Goal: Task Accomplishment & Management: Use online tool/utility

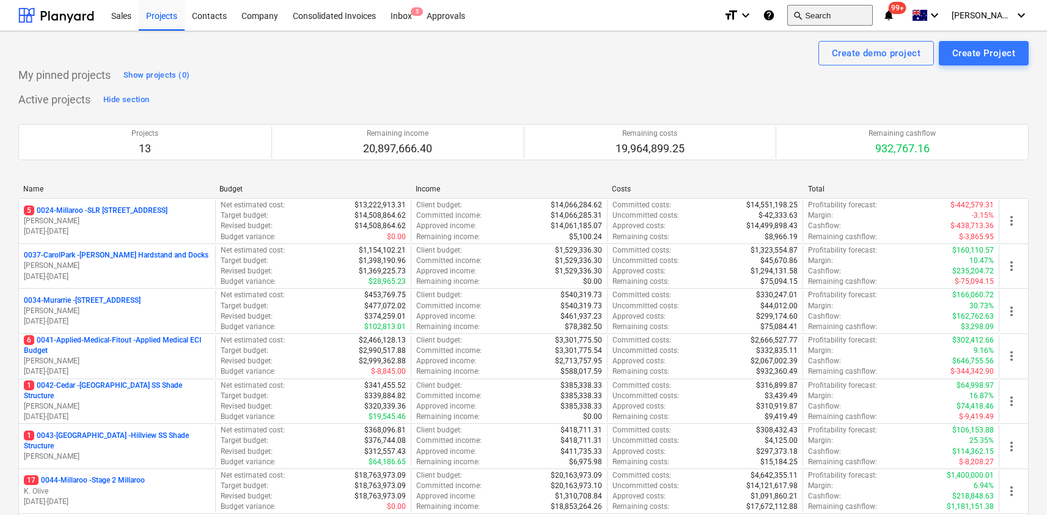
click at [846, 17] on button "search Search" at bounding box center [830, 15] width 86 height 21
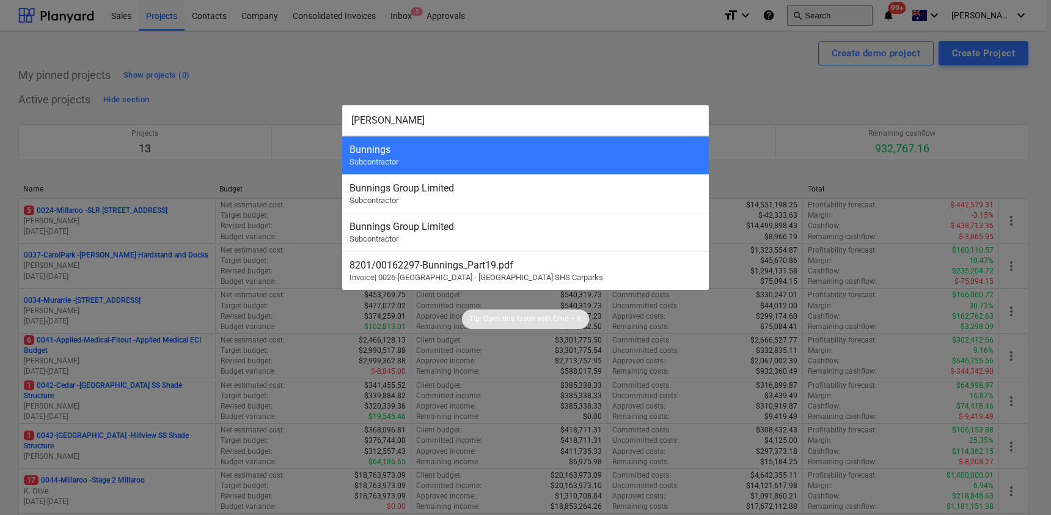
type input "bunnings"
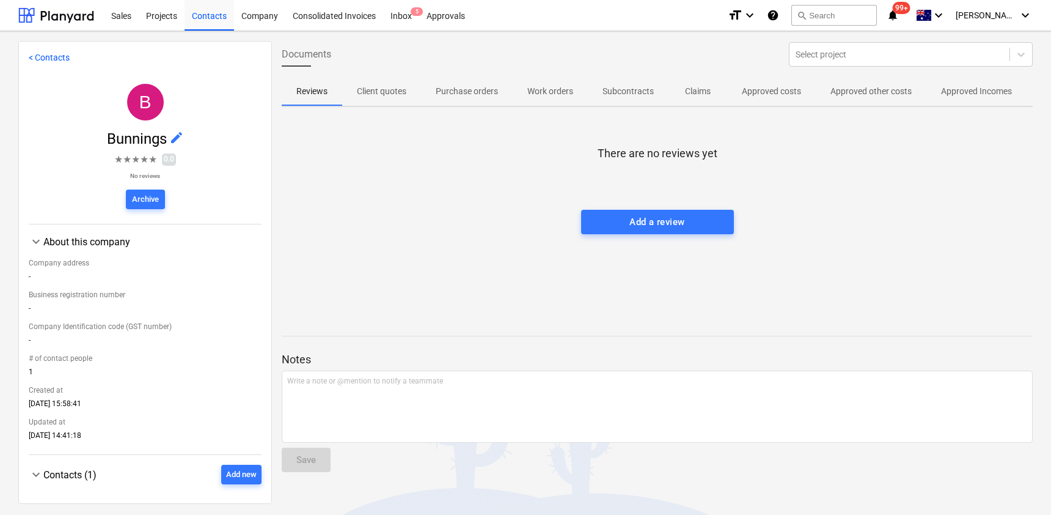
click at [899, 96] on p "Approved other costs" at bounding box center [870, 91] width 81 height 13
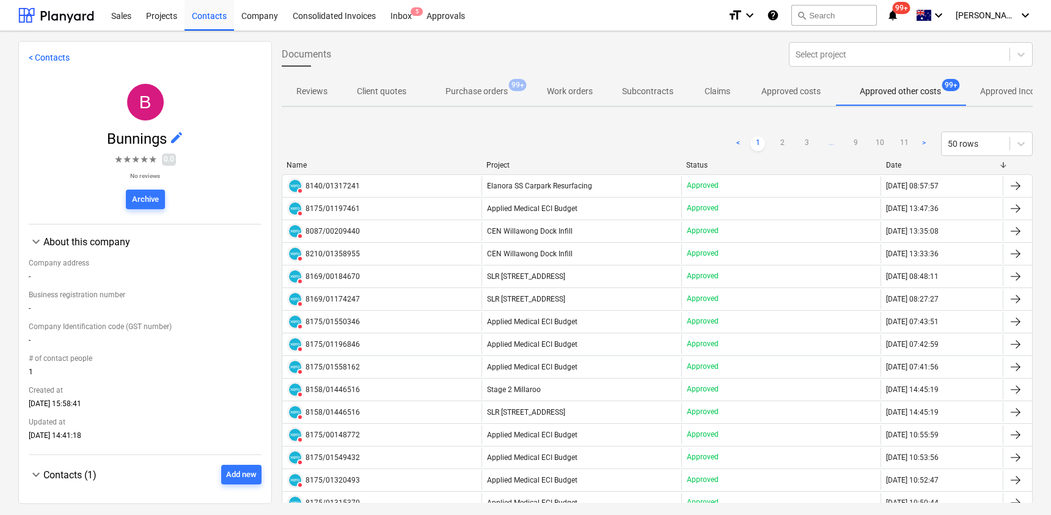
click at [975, 96] on span "Approved Incomes" at bounding box center [1015, 91] width 100 height 20
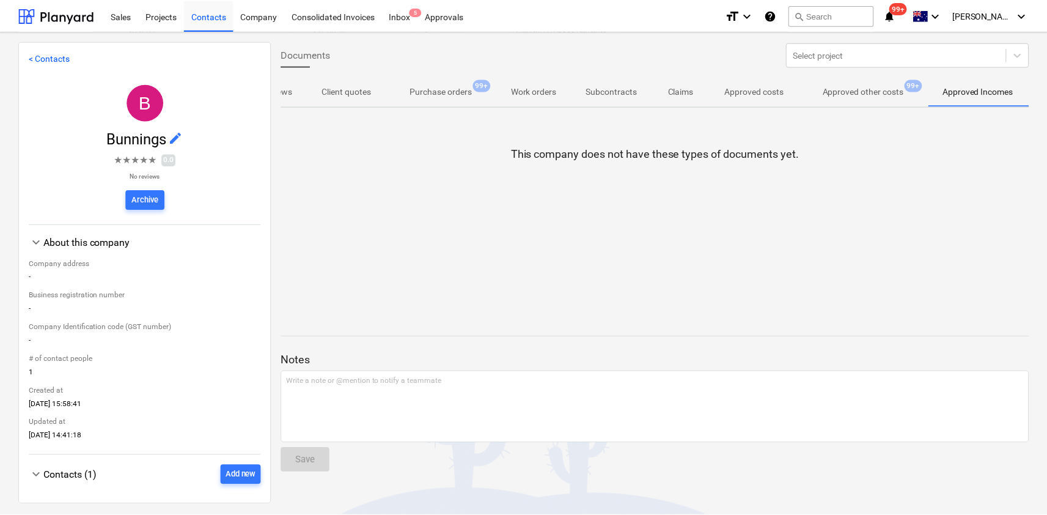
scroll to position [0, 38]
click at [859, 95] on p "Approved other costs" at bounding box center [866, 91] width 81 height 13
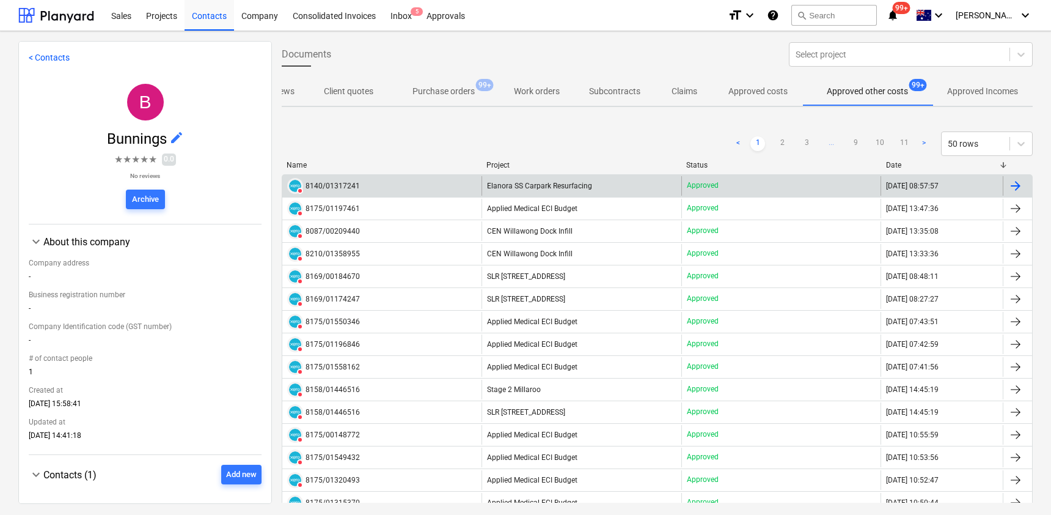
click at [334, 185] on div "8140/01317241" at bounding box center [333, 185] width 54 height 9
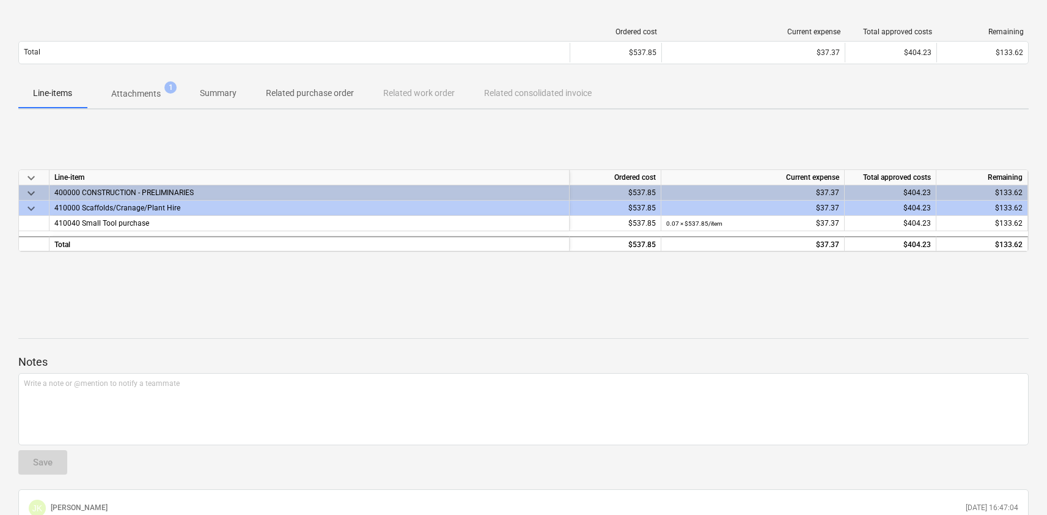
scroll to position [145, 0]
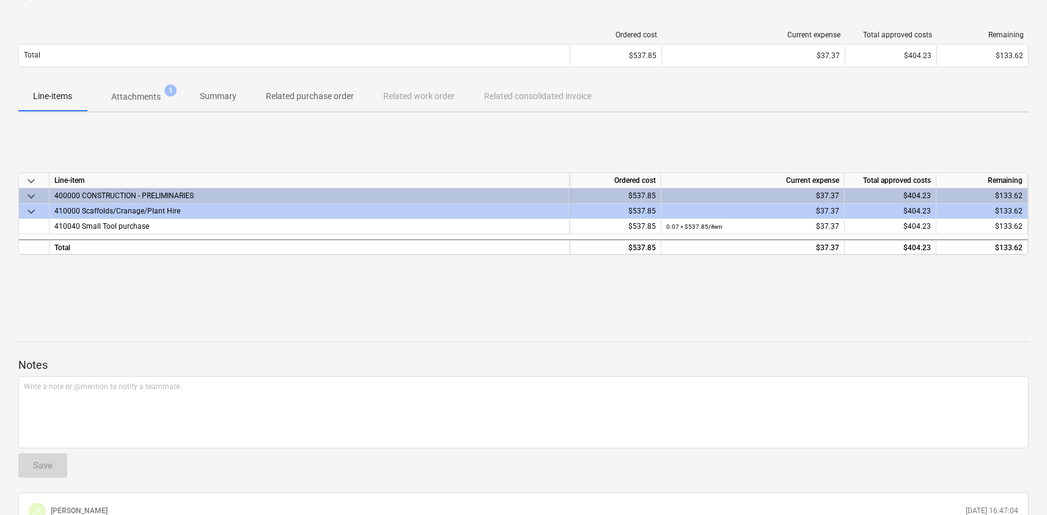
click at [144, 91] on p "Attachments" at bounding box center [135, 96] width 49 height 13
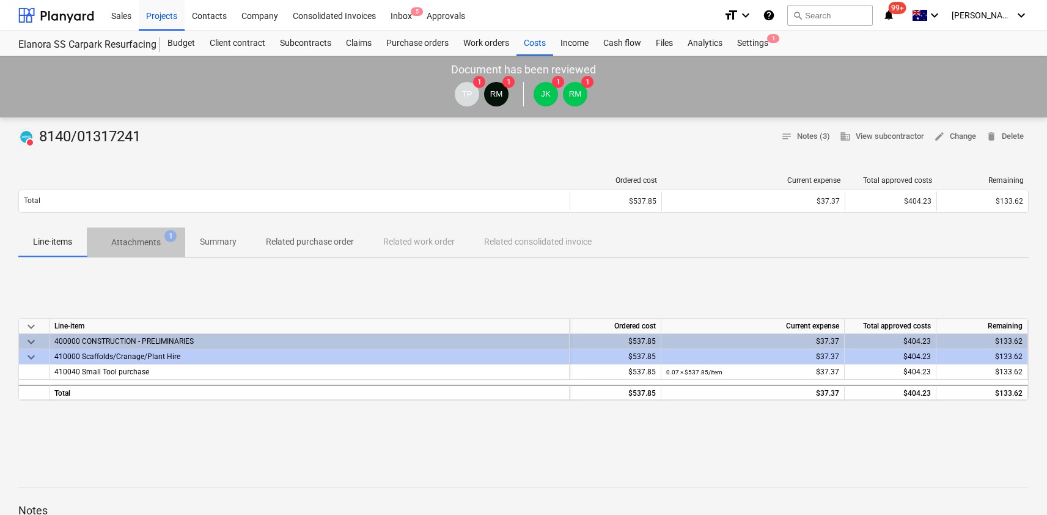
click at [144, 246] on p "Attachments" at bounding box center [135, 242] width 49 height 13
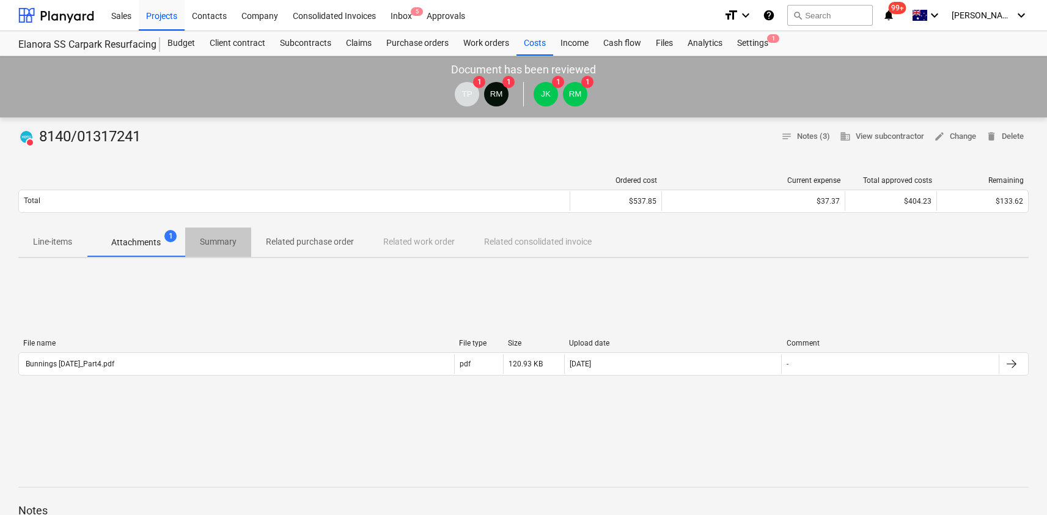
click at [226, 238] on p "Summary" at bounding box center [218, 241] width 37 height 13
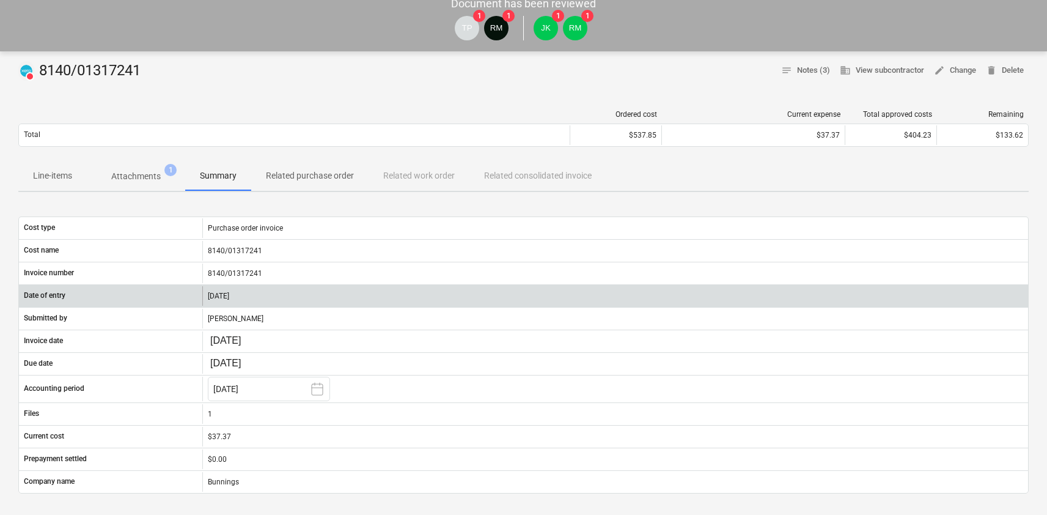
scroll to position [73, 0]
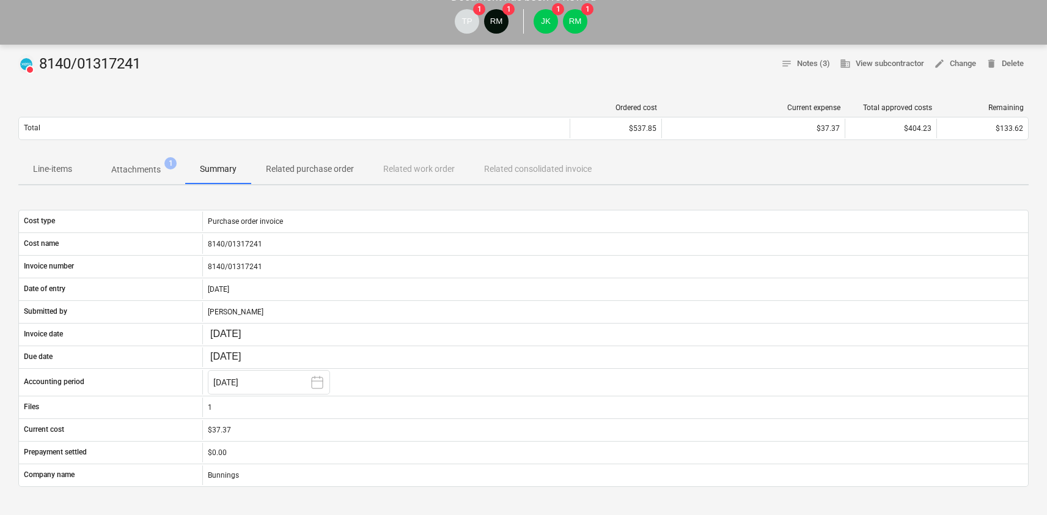
click at [312, 170] on p "Related purchase order" at bounding box center [310, 169] width 88 height 13
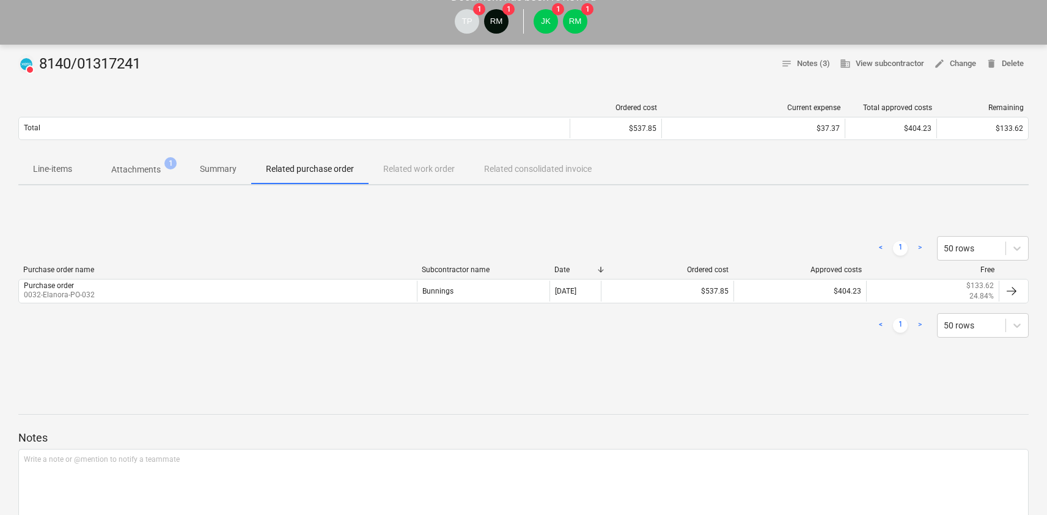
click at [222, 168] on p "Summary" at bounding box center [218, 169] width 37 height 13
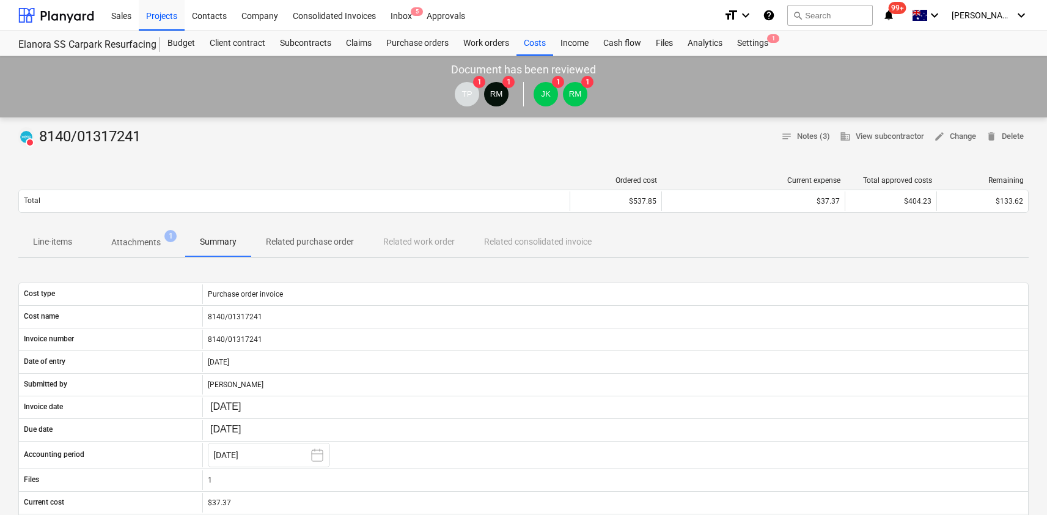
click at [144, 243] on p "Attachments" at bounding box center [135, 242] width 49 height 13
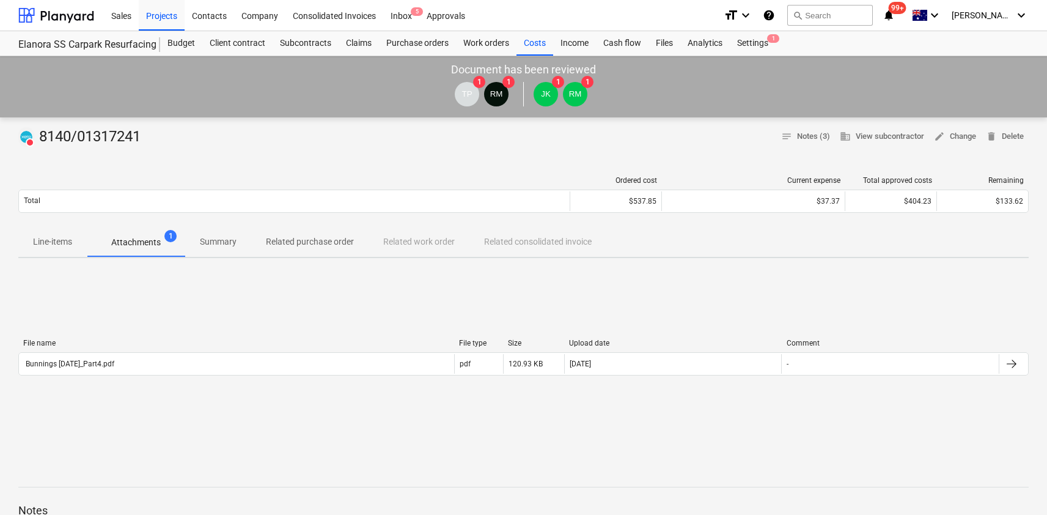
click at [310, 243] on p "Related purchase order" at bounding box center [310, 241] width 88 height 13
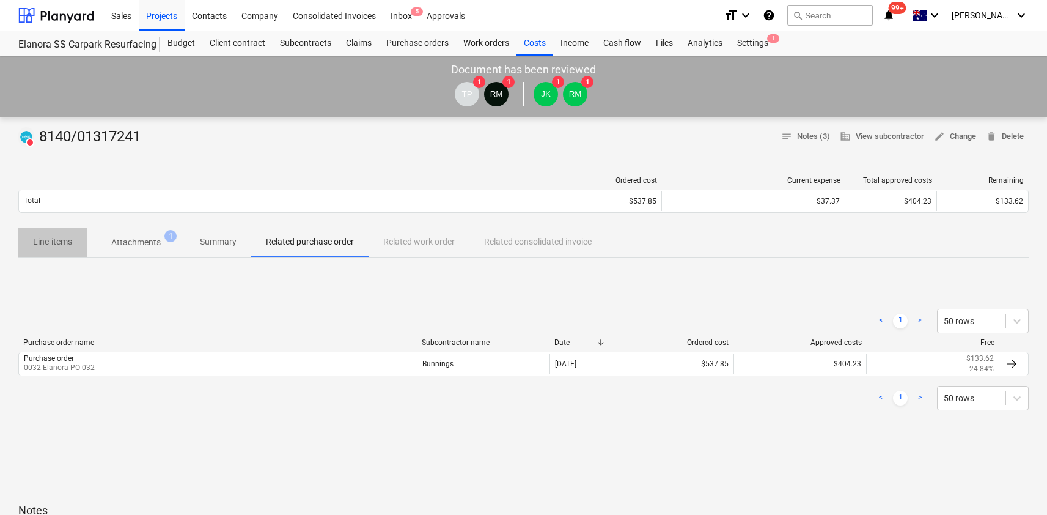
click at [53, 247] on p "Line-items" at bounding box center [52, 241] width 39 height 13
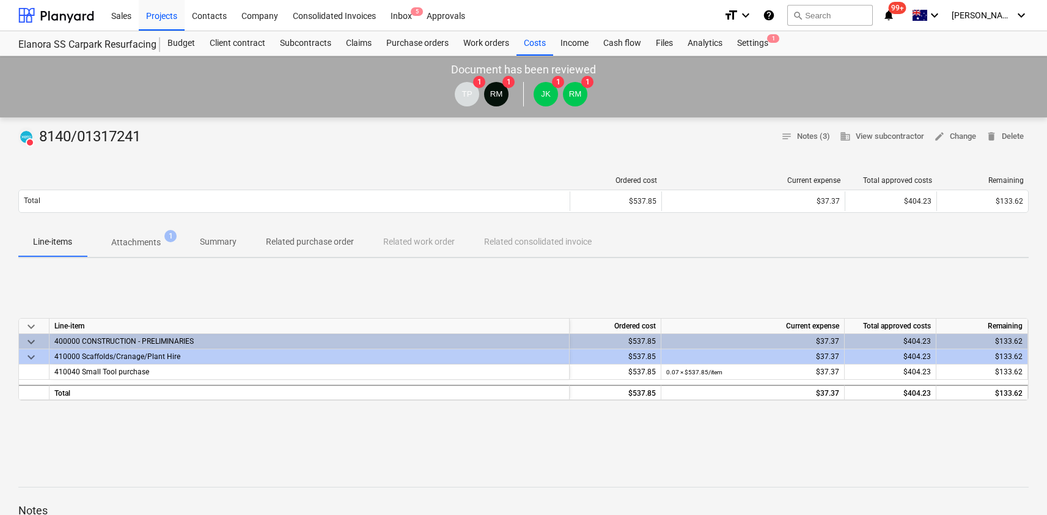
click at [29, 354] on span "keyboard_arrow_down" at bounding box center [31, 357] width 15 height 15
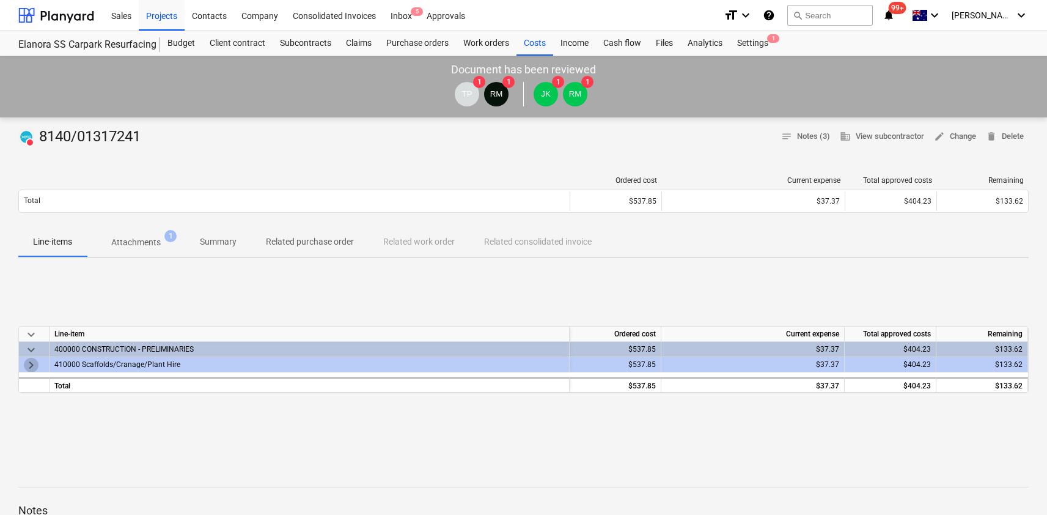
click at [31, 366] on span "keyboard_arrow_right" at bounding box center [31, 364] width 15 height 15
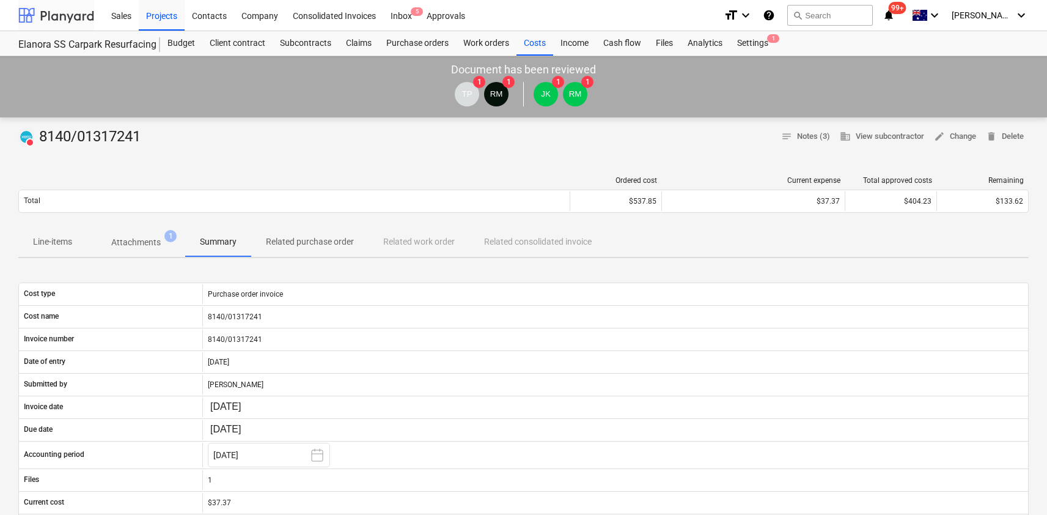
scroll to position [73, 0]
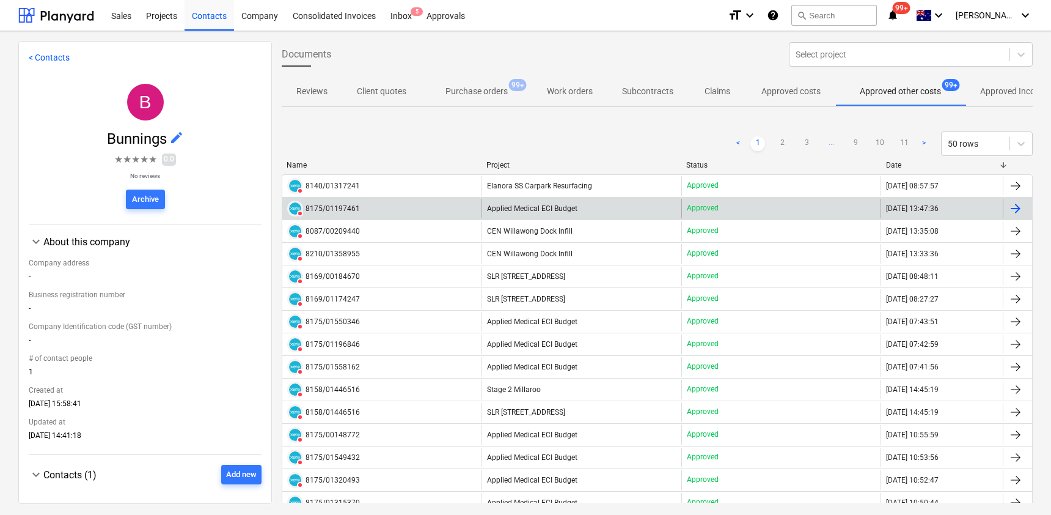
click at [345, 211] on div "8175/01197461" at bounding box center [333, 208] width 54 height 9
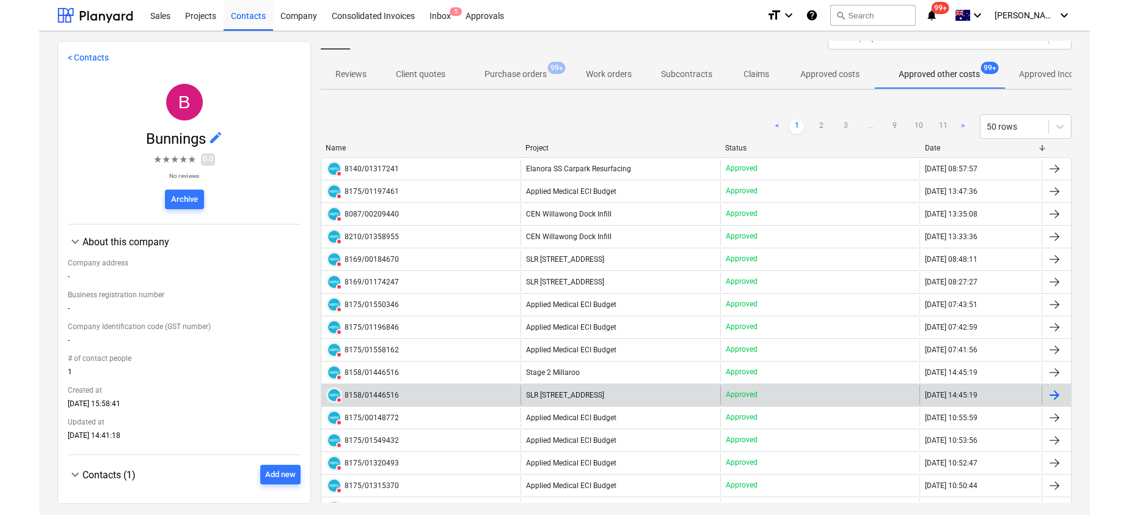
scroll to position [24, 0]
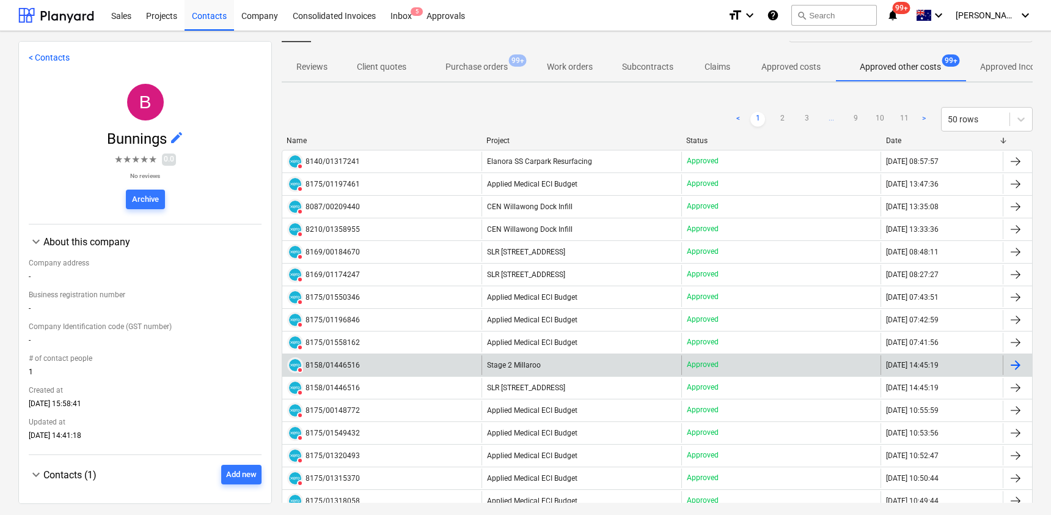
click at [337, 365] on div "8158/01446516" at bounding box center [333, 365] width 54 height 9
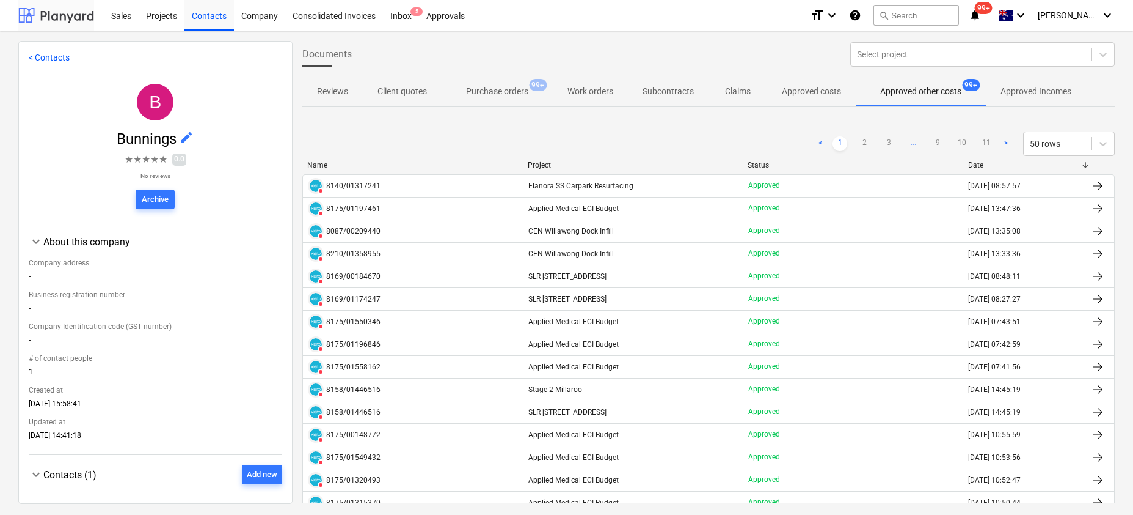
click at [59, 13] on div at bounding box center [56, 15] width 76 height 31
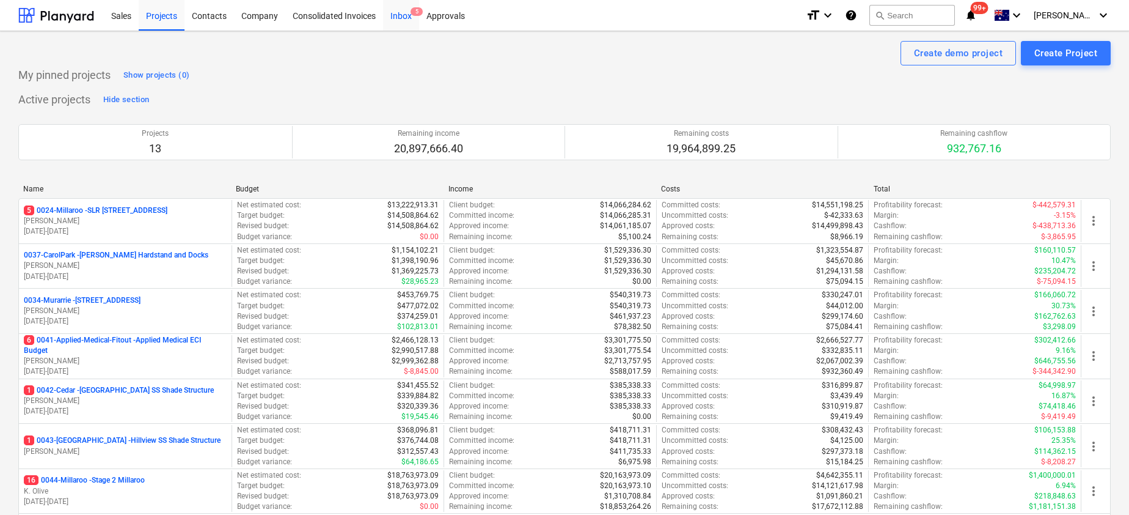
click at [410, 10] on div "Inbox 5" at bounding box center [401, 14] width 36 height 31
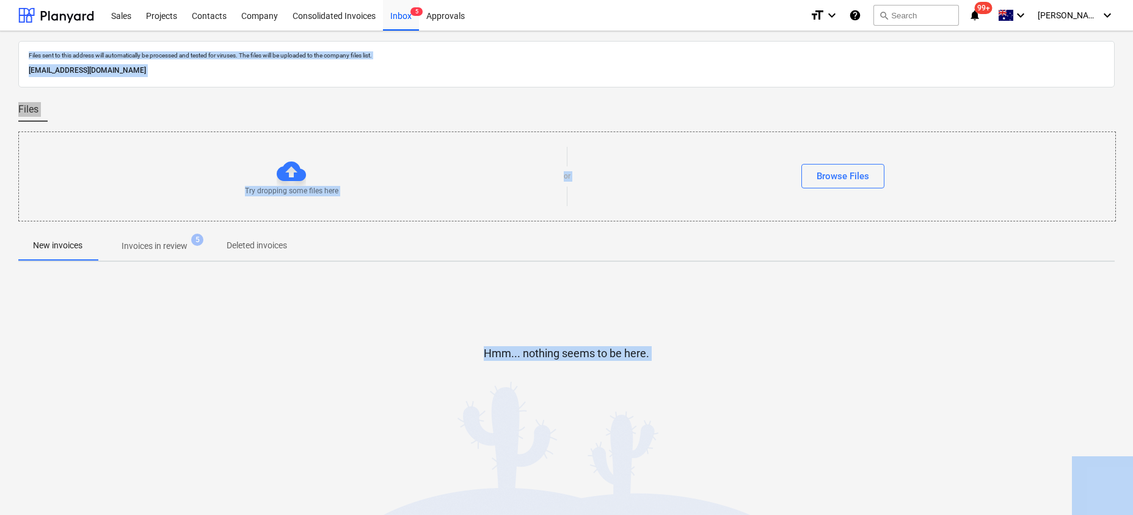
click at [412, 293] on div "Hmm... nothing seems to be here." at bounding box center [566, 362] width 1097 height 183
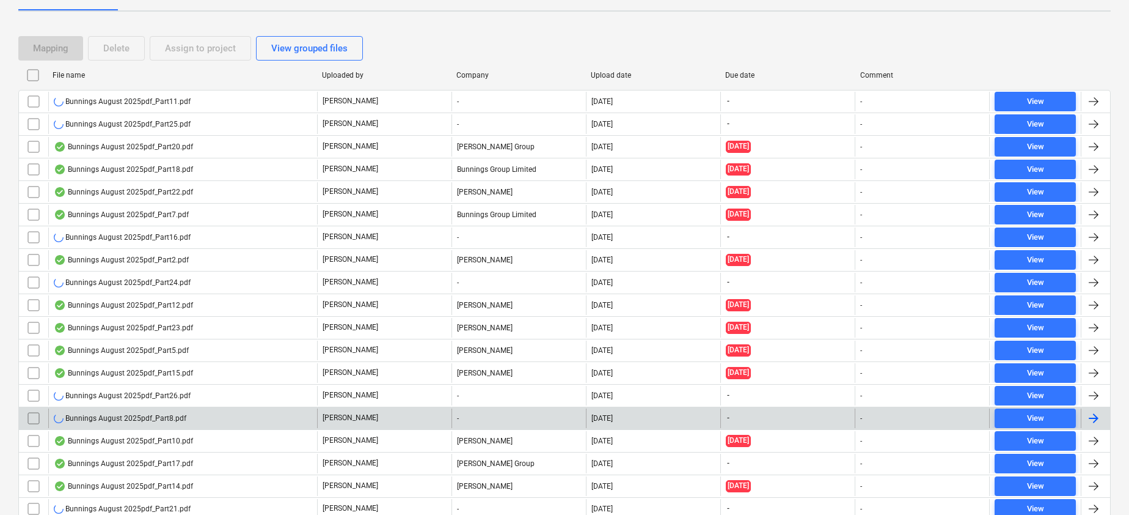
scroll to position [251, 0]
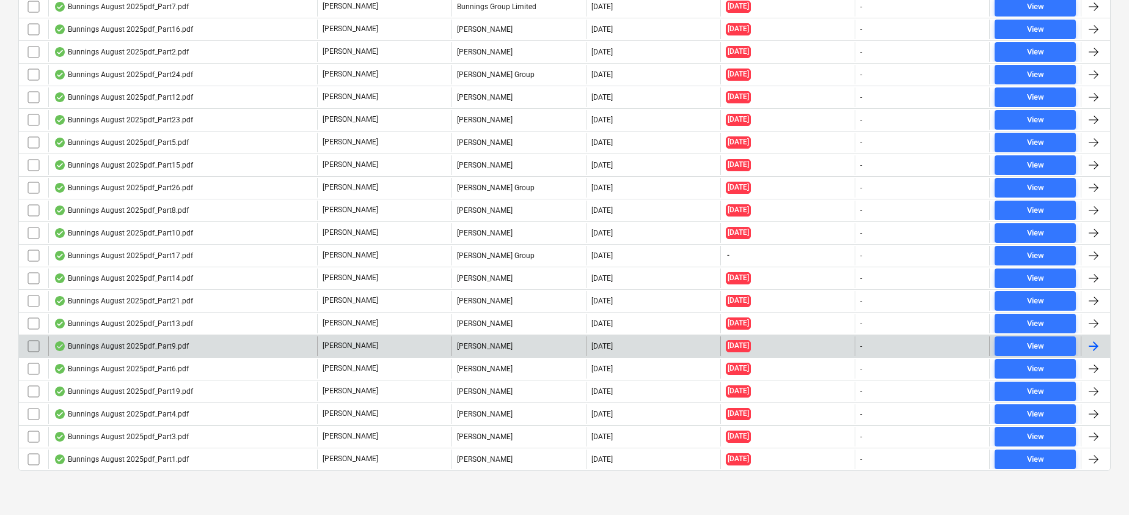
scroll to position [164, 0]
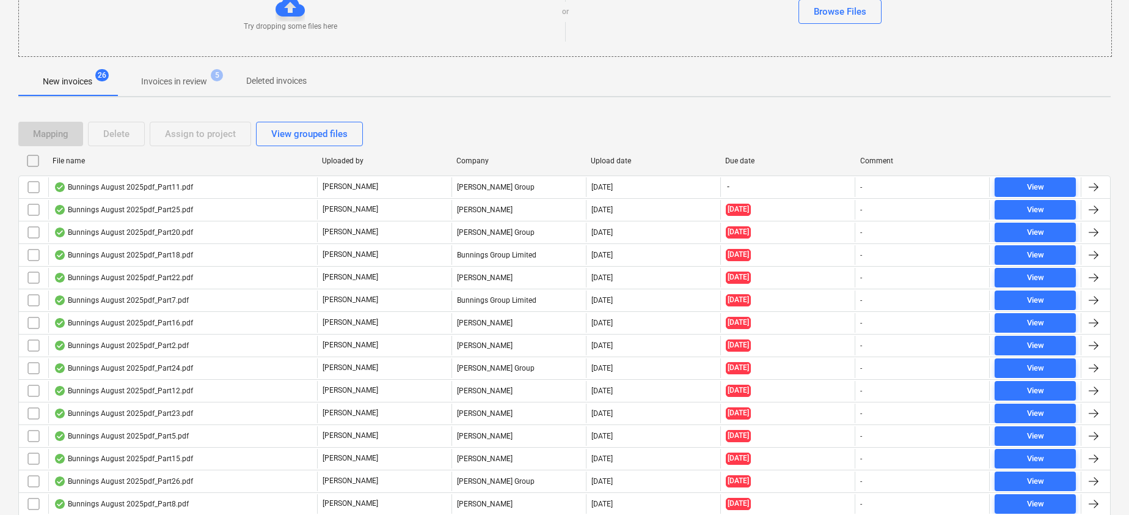
click at [31, 162] on input "checkbox" at bounding box center [33, 161] width 20 height 20
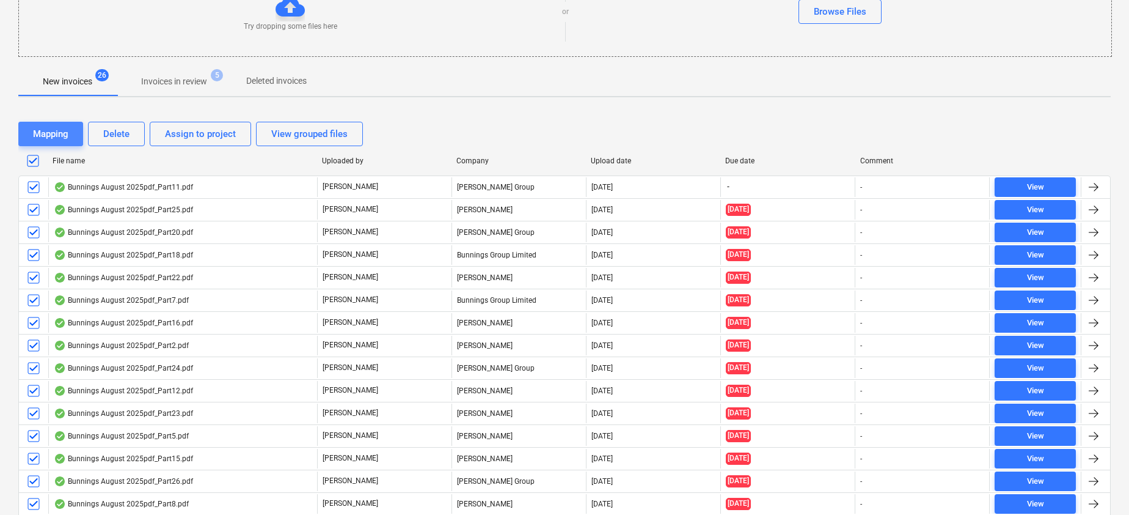
click at [52, 134] on div "Mapping" at bounding box center [50, 134] width 35 height 16
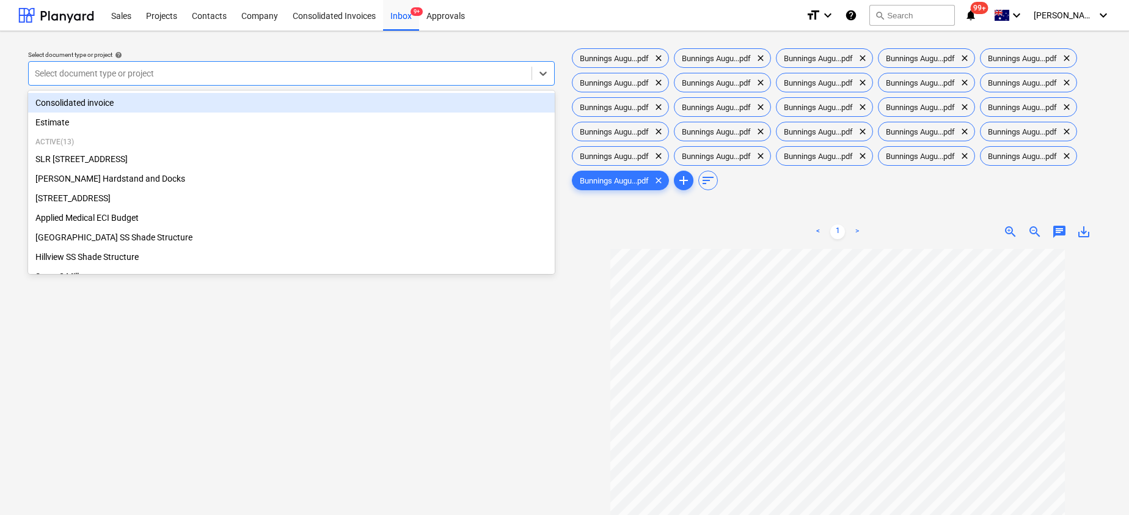
click at [178, 70] on div at bounding box center [280, 73] width 491 height 12
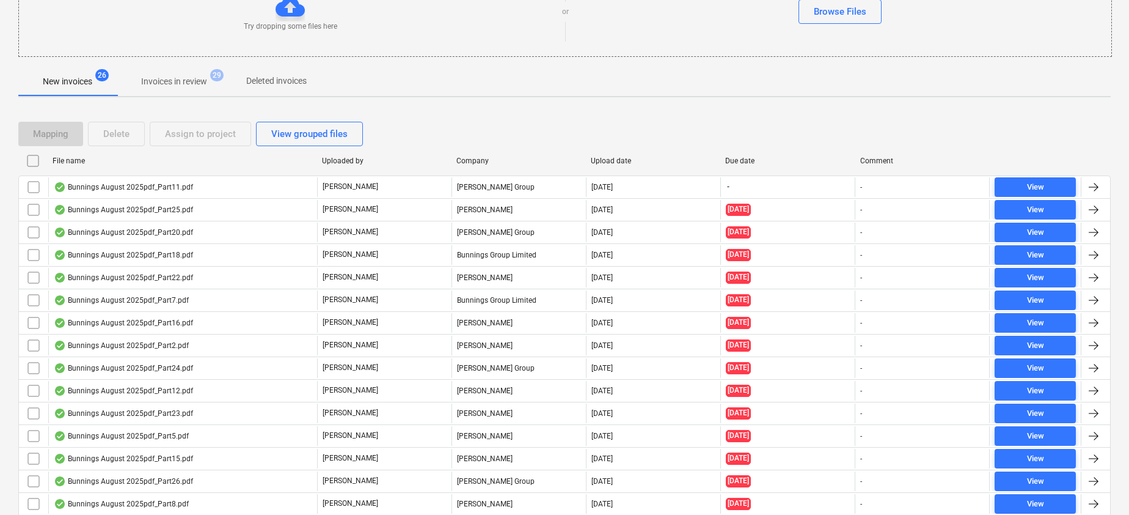
click at [32, 162] on input "checkbox" at bounding box center [33, 161] width 20 height 20
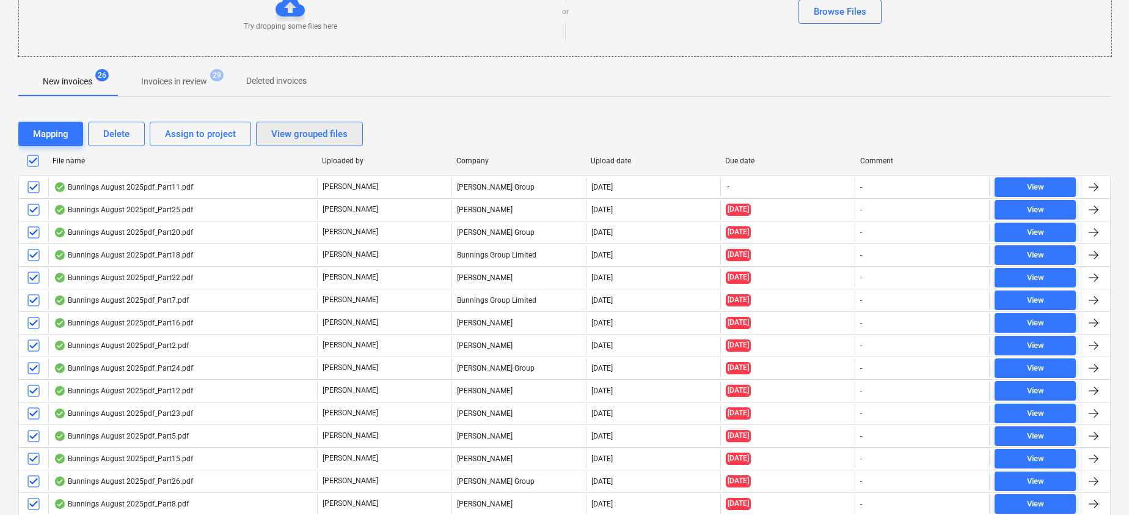
click at [283, 136] on div "View grouped files" at bounding box center [309, 134] width 76 height 16
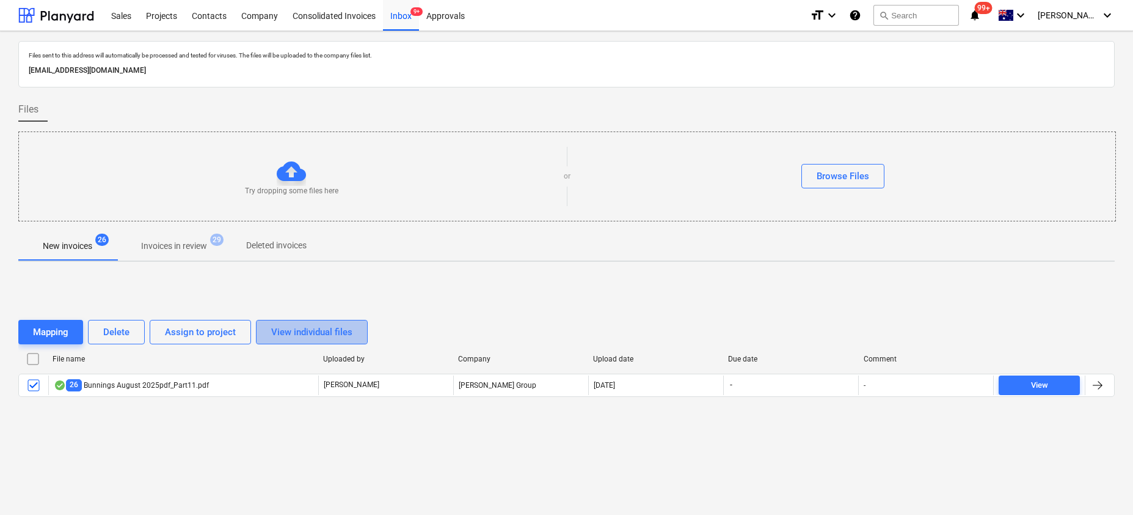
click at [291, 332] on div "View individual files" at bounding box center [311, 332] width 81 height 16
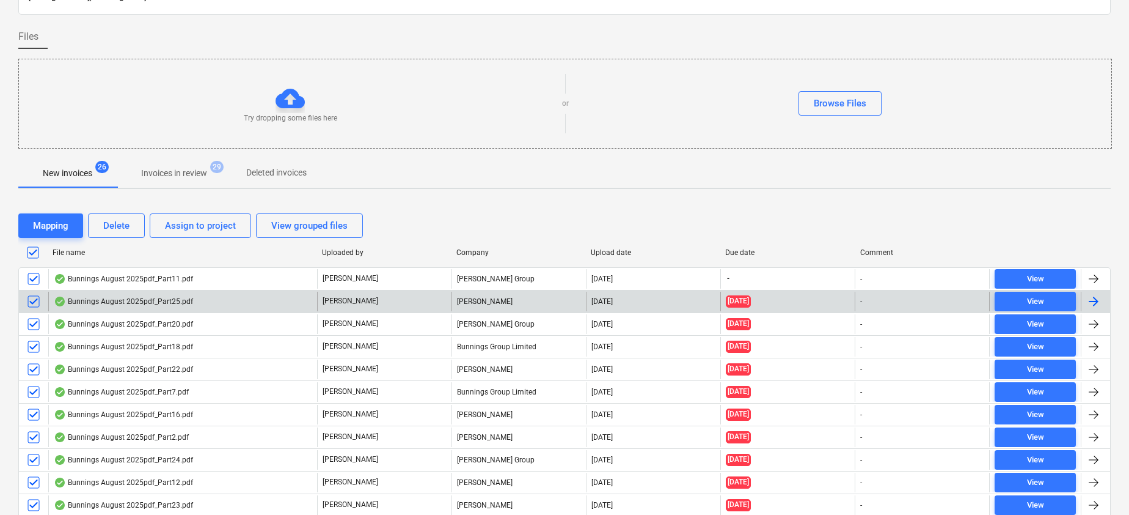
scroll to position [78, 0]
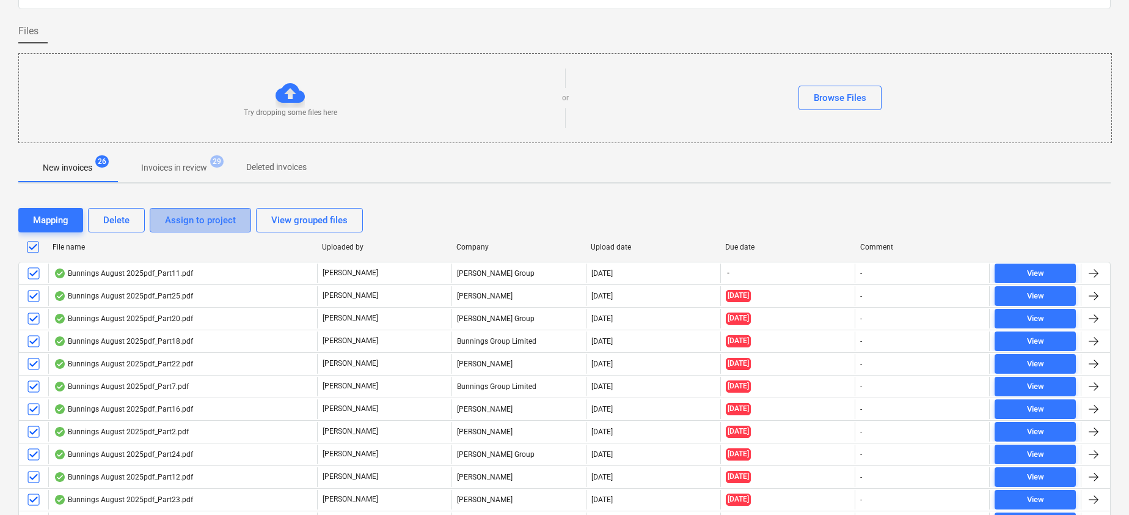
click at [177, 224] on div "Assign to project" at bounding box center [200, 220] width 71 height 16
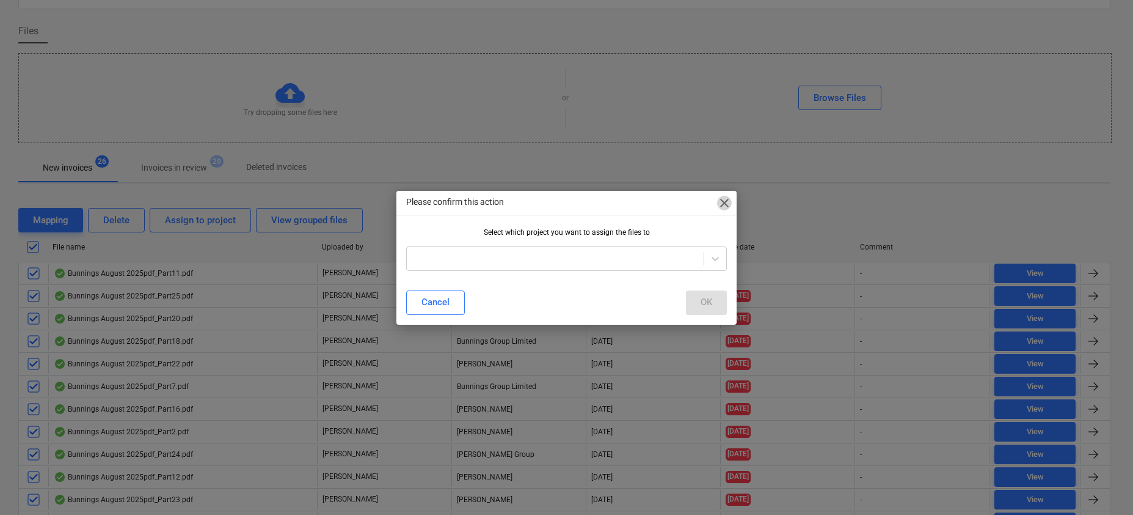
click at [726, 201] on span "close" at bounding box center [724, 203] width 15 height 15
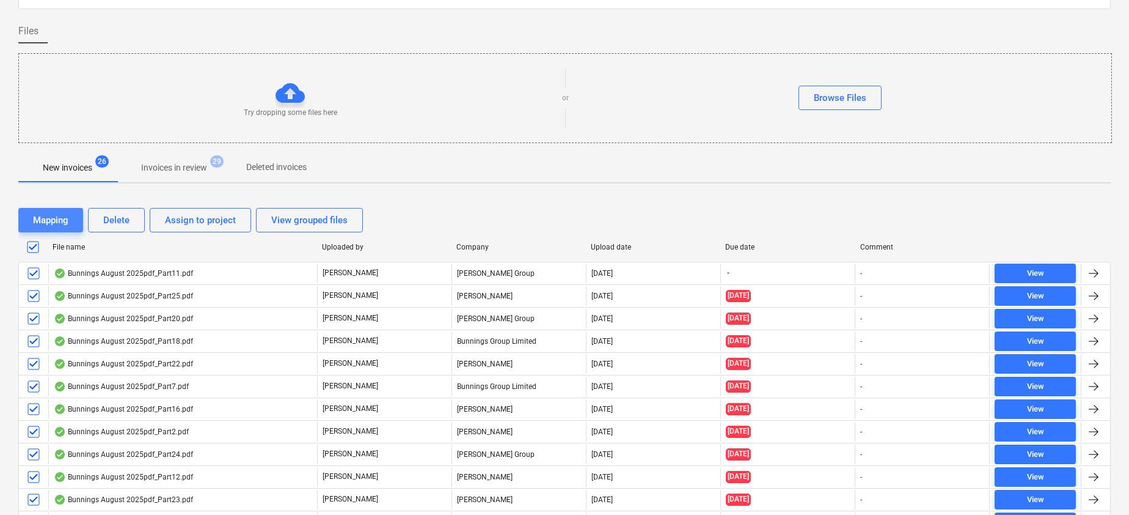
click at [62, 218] on div "Mapping" at bounding box center [50, 220] width 35 height 16
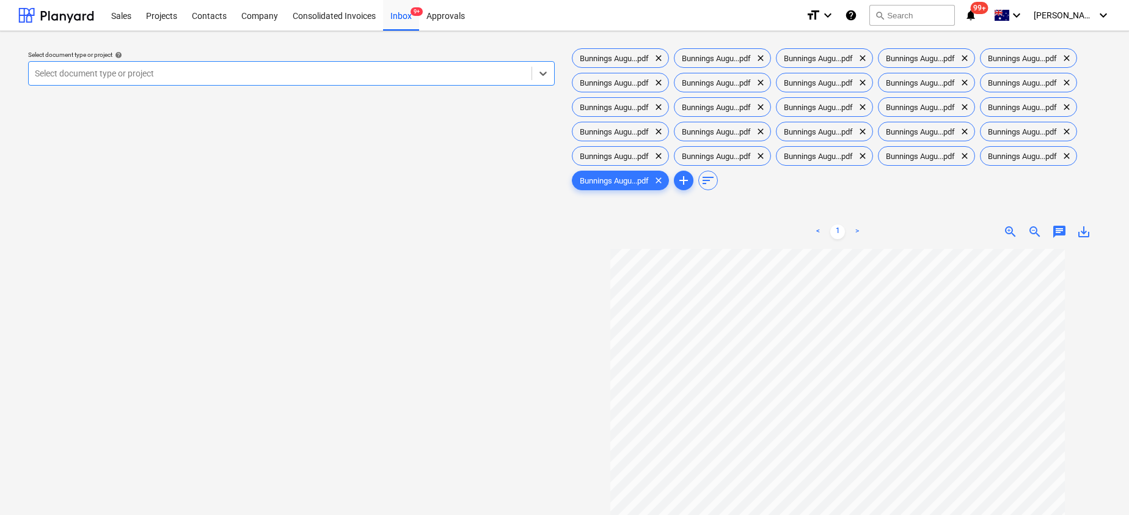
click at [338, 75] on div at bounding box center [280, 73] width 491 height 12
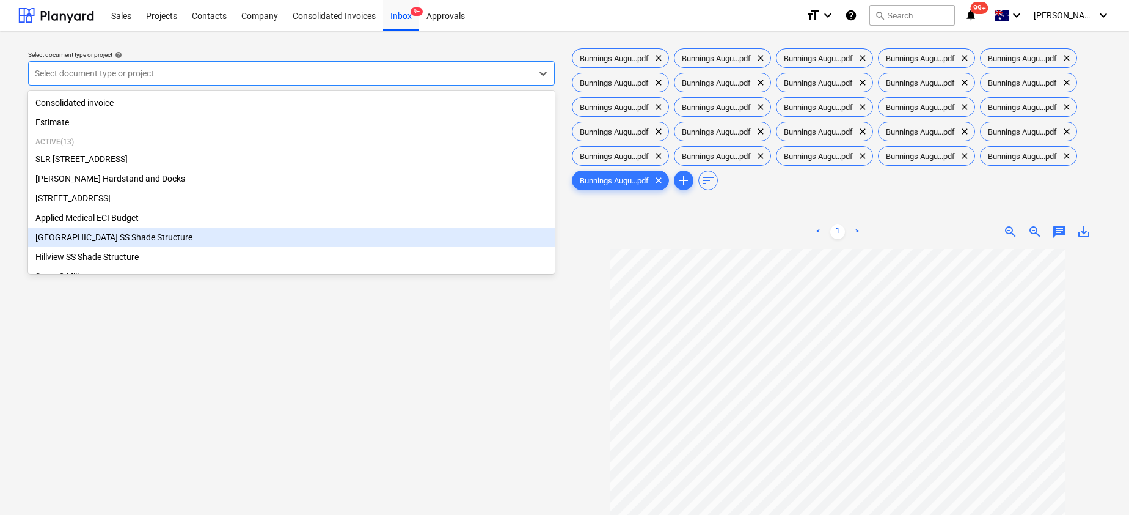
click at [474, 353] on div "Select document type or project help option Cedar Creek SS Shade Structure focu…" at bounding box center [291, 387] width 546 height 693
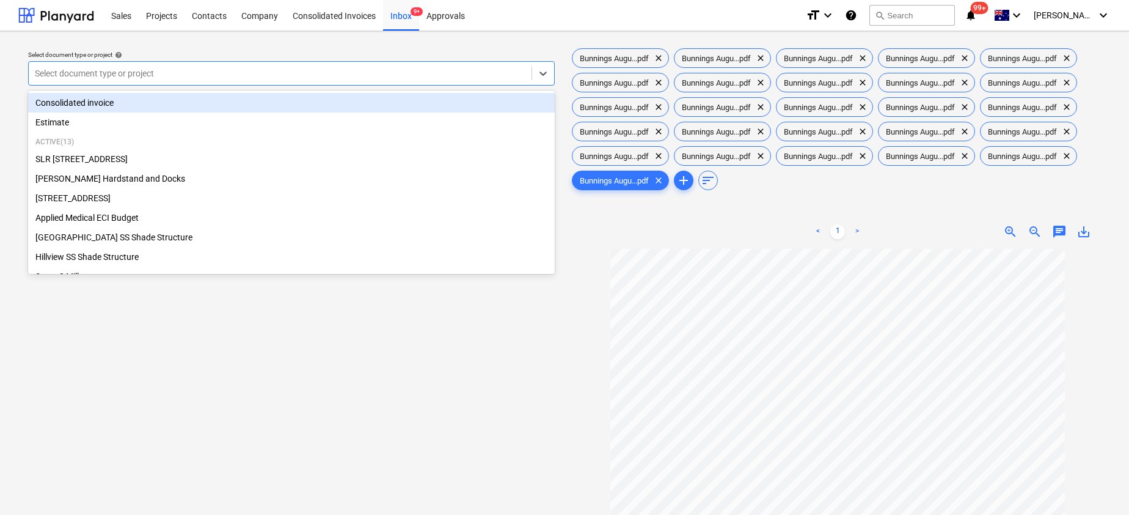
click at [298, 72] on div at bounding box center [280, 73] width 491 height 12
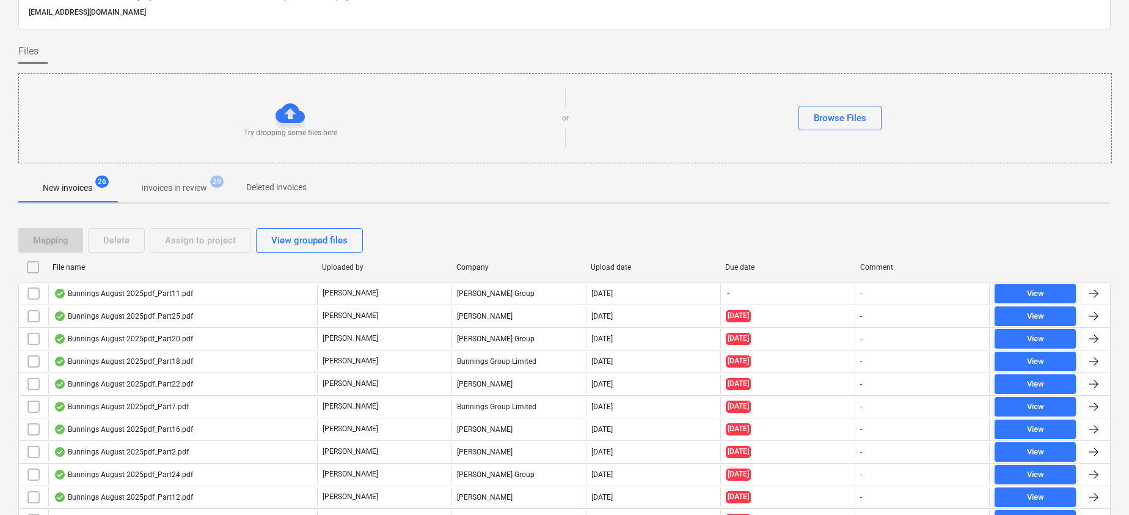
scroll to position [1, 0]
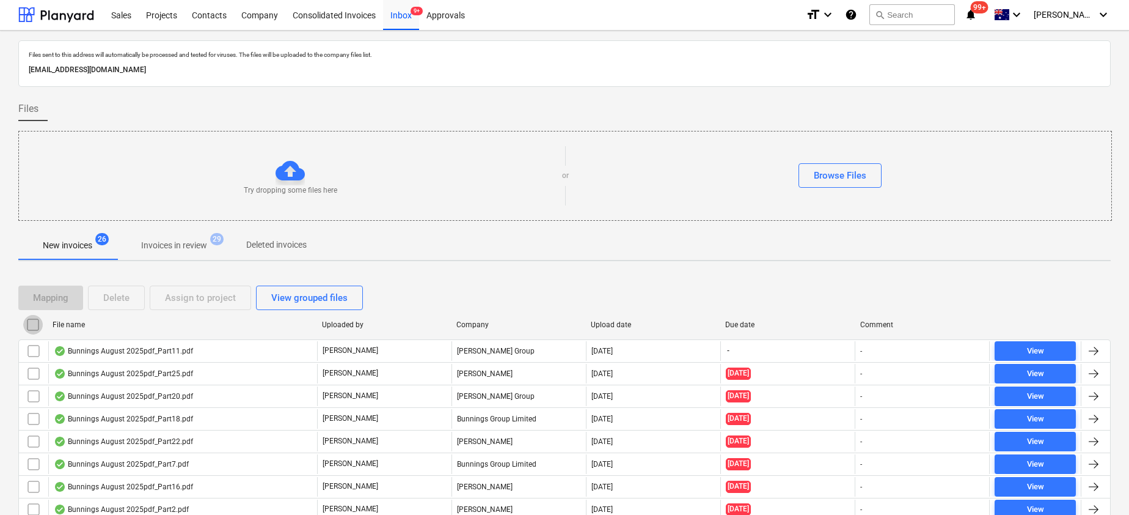
click at [32, 325] on input "checkbox" at bounding box center [33, 325] width 20 height 20
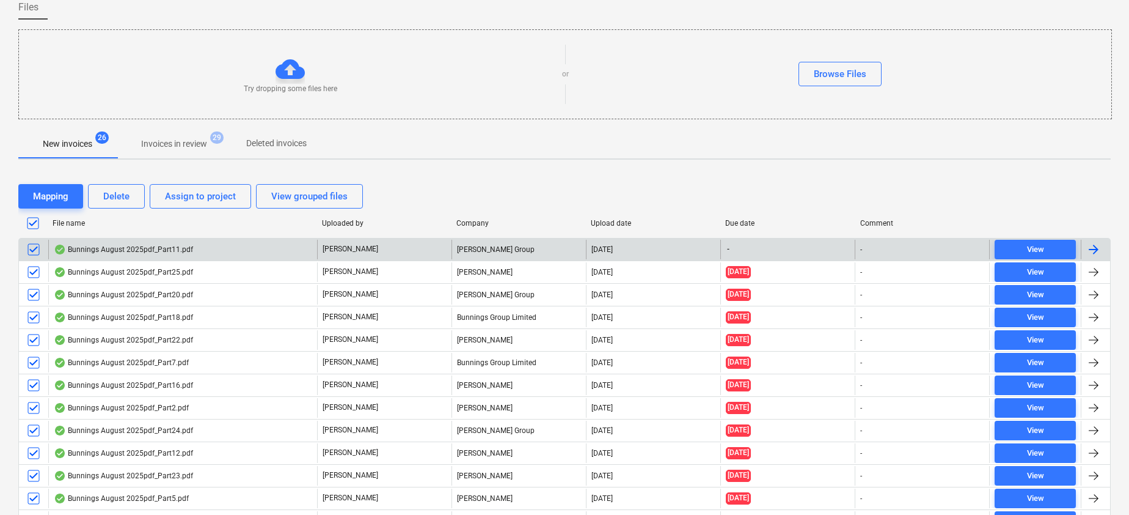
scroll to position [104, 0]
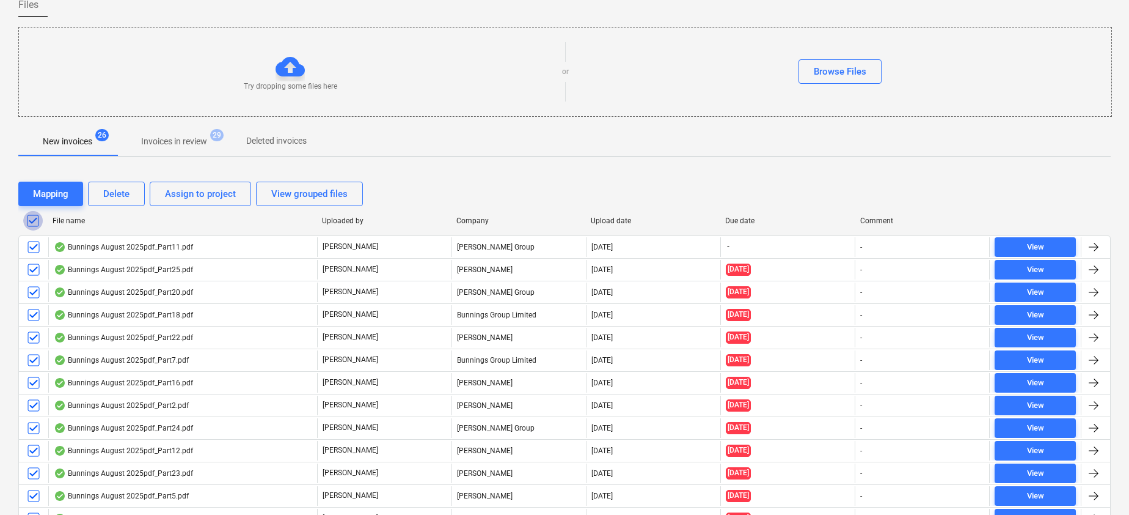
click at [31, 221] on input "checkbox" at bounding box center [33, 221] width 20 height 20
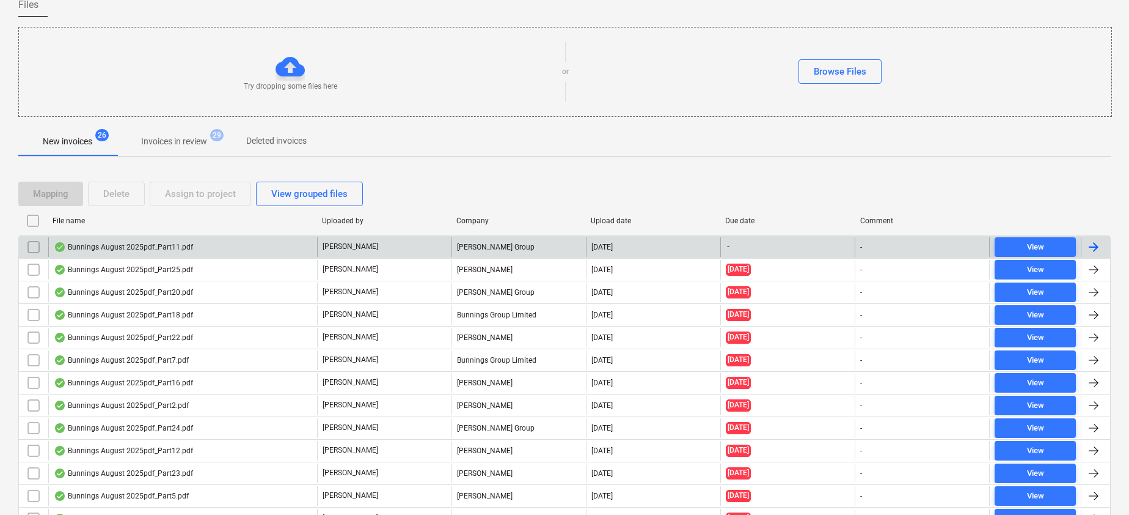
click at [95, 250] on div "Bunnings August 2025pdf_Part11.pdf" at bounding box center [123, 247] width 139 height 10
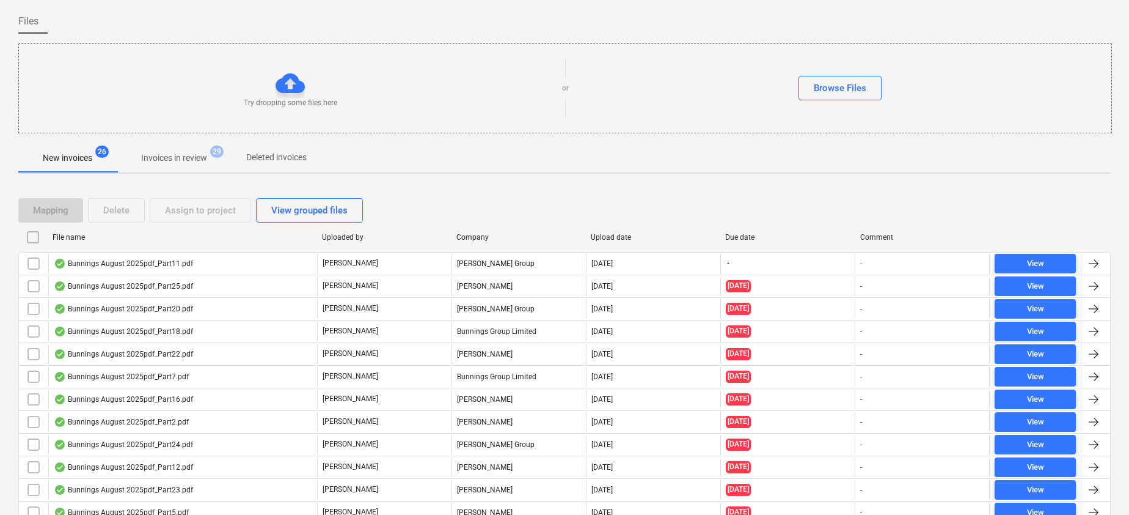
scroll to position [82, 0]
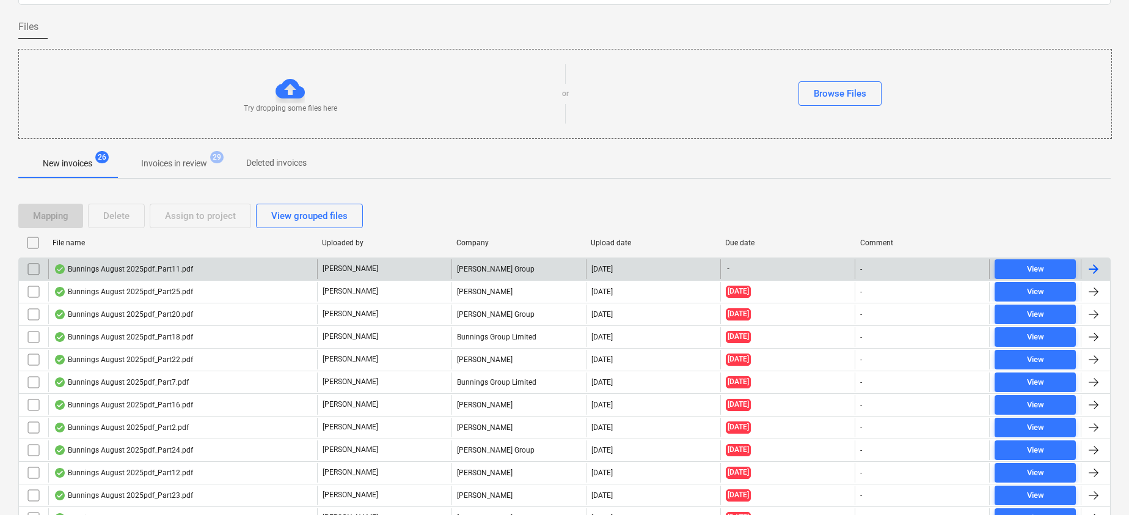
click at [148, 268] on div "Bunnings August 2025pdf_Part11.pdf" at bounding box center [123, 269] width 139 height 10
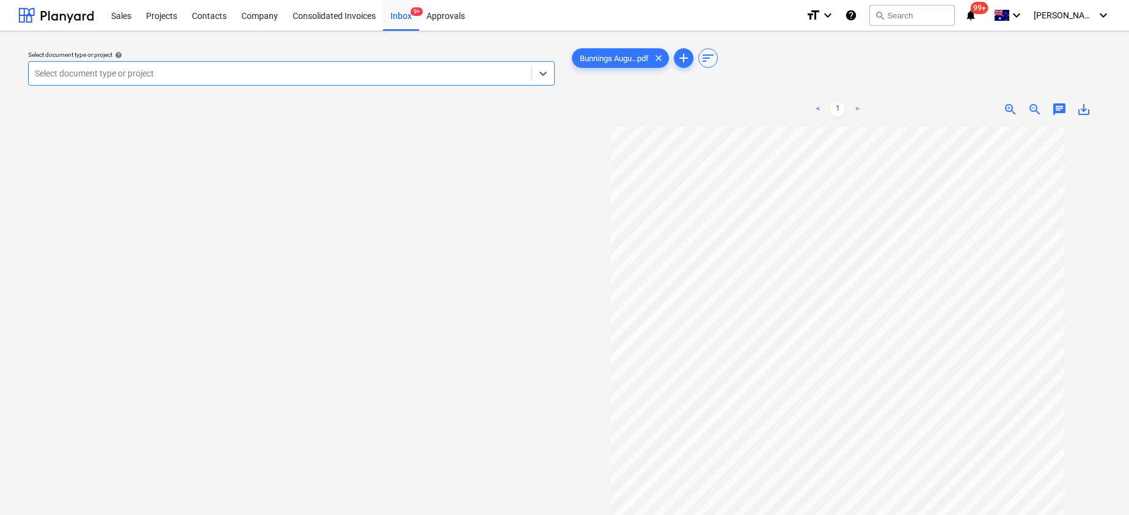
click at [302, 79] on div at bounding box center [280, 73] width 491 height 12
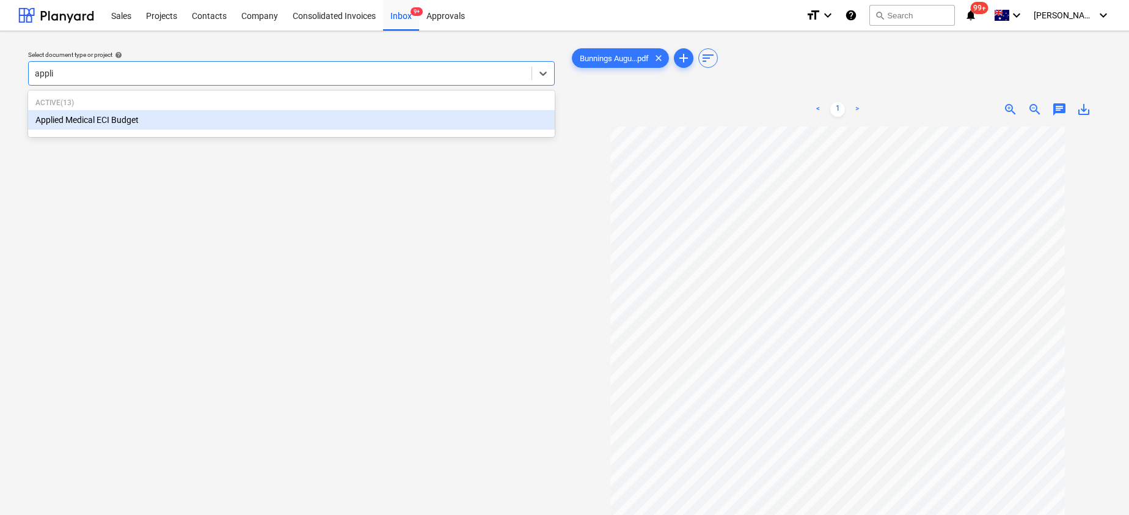
type input "applie"
click at [212, 117] on div "Applied Medical ECI Budget" at bounding box center [291, 120] width 527 height 20
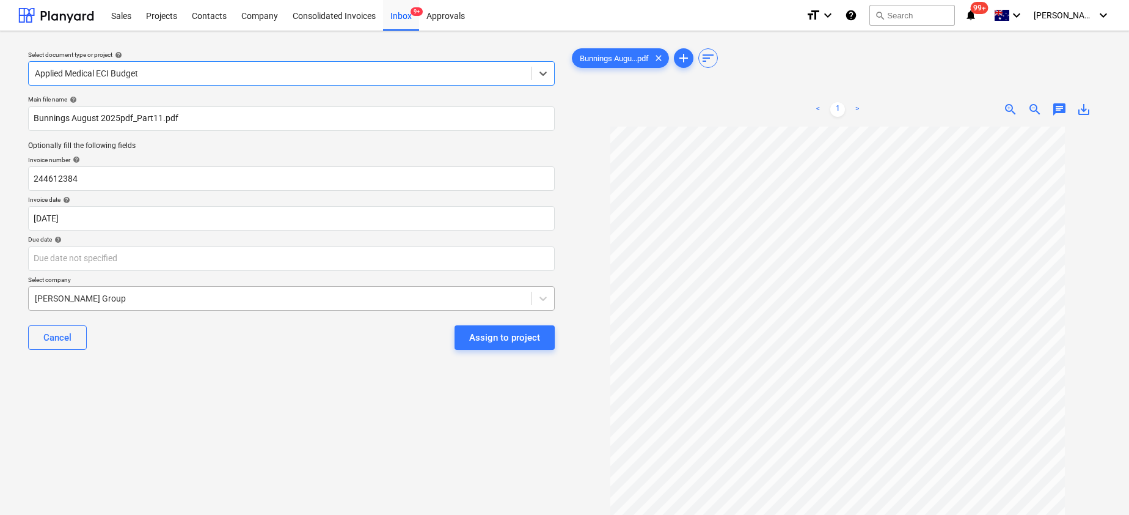
click at [160, 299] on div at bounding box center [280, 298] width 491 height 12
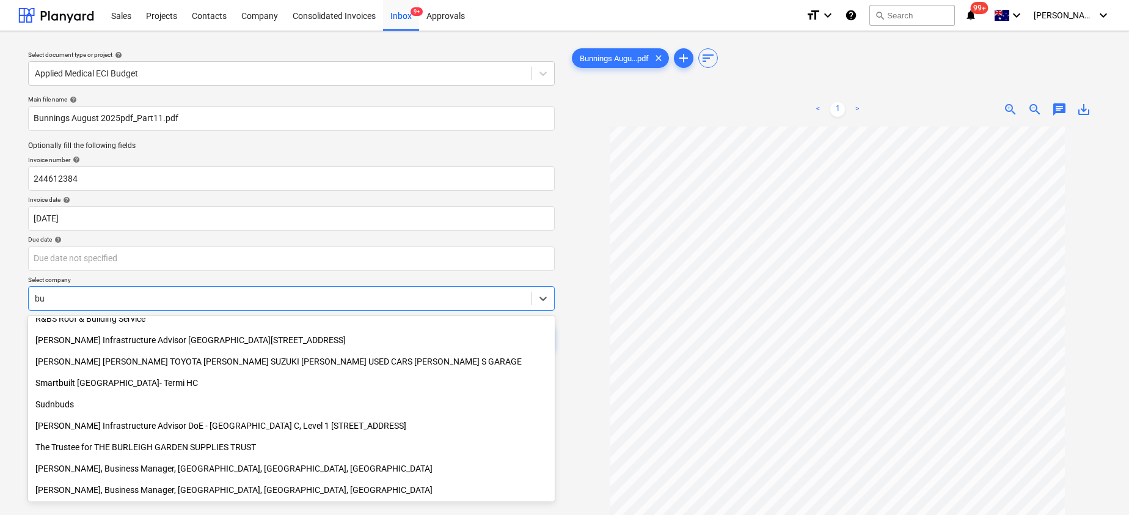
scroll to position [629, 0]
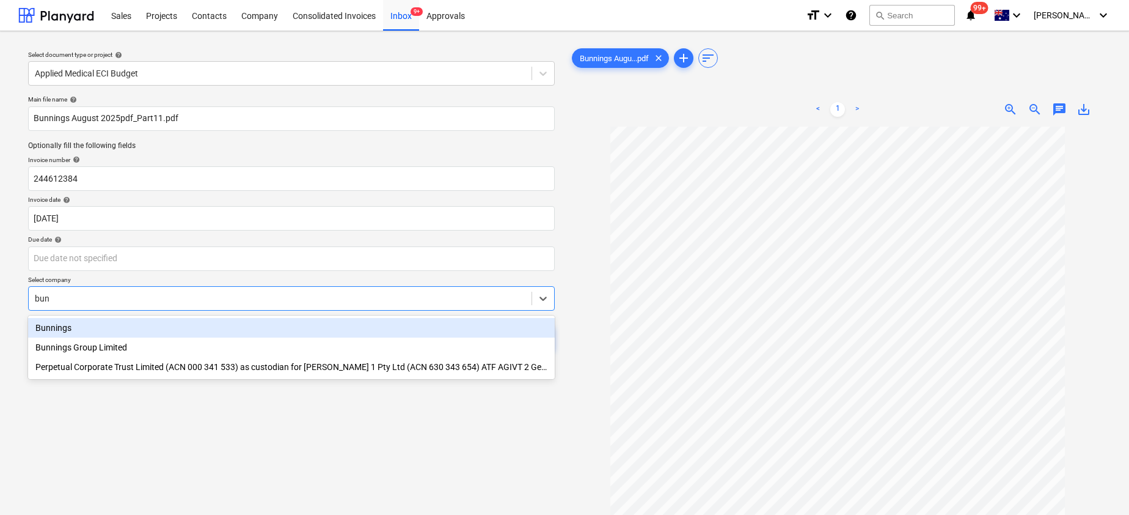
type input "[PERSON_NAME]"
click at [82, 334] on div "Bunnings" at bounding box center [291, 328] width 527 height 20
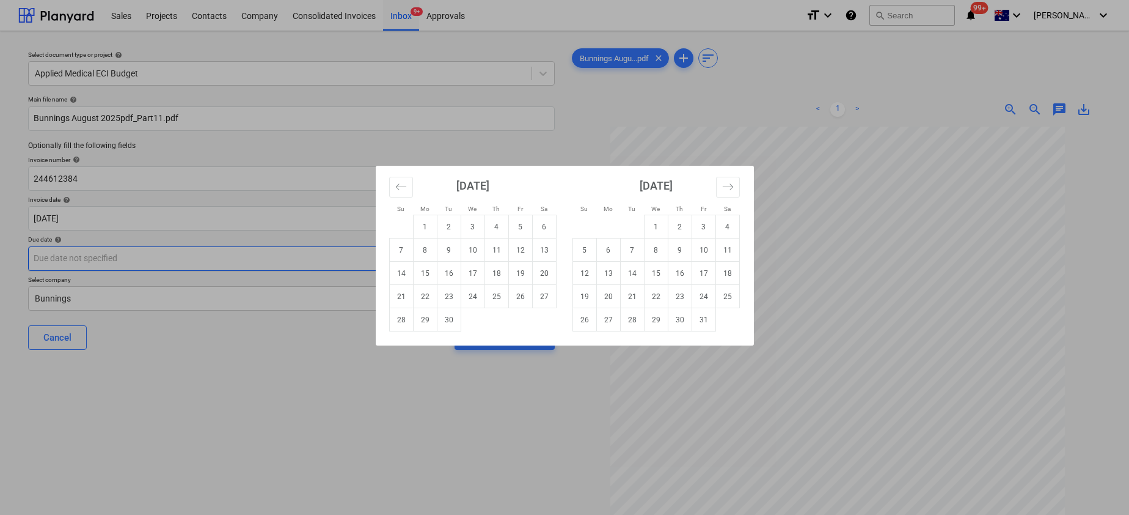
click at [65, 260] on body "Sales Projects Contacts Company Consolidated Invoices Inbox 9+ Approvals format…" at bounding box center [564, 257] width 1129 height 515
click at [446, 315] on td "30" at bounding box center [449, 319] width 24 height 23
click at [360, 251] on body "Sales Projects Contacts Company Consolidated Invoices Inbox 9+ Approvals format…" at bounding box center [564, 257] width 1129 height 515
click at [398, 181] on icon "Move backward to switch to the previous month." at bounding box center [401, 187] width 12 height 12
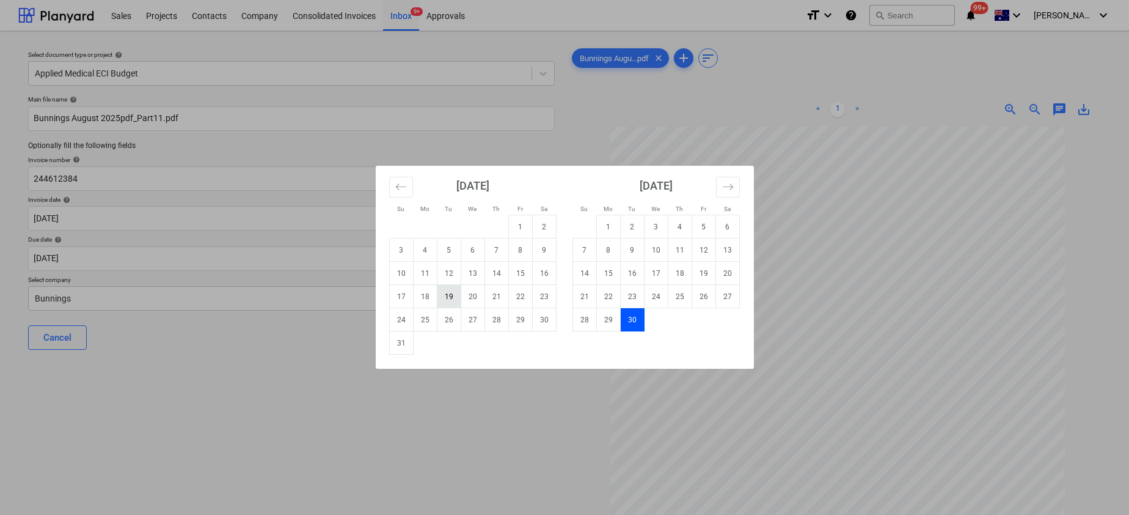
click at [447, 298] on td "19" at bounding box center [449, 296] width 24 height 23
type input "[DATE]"
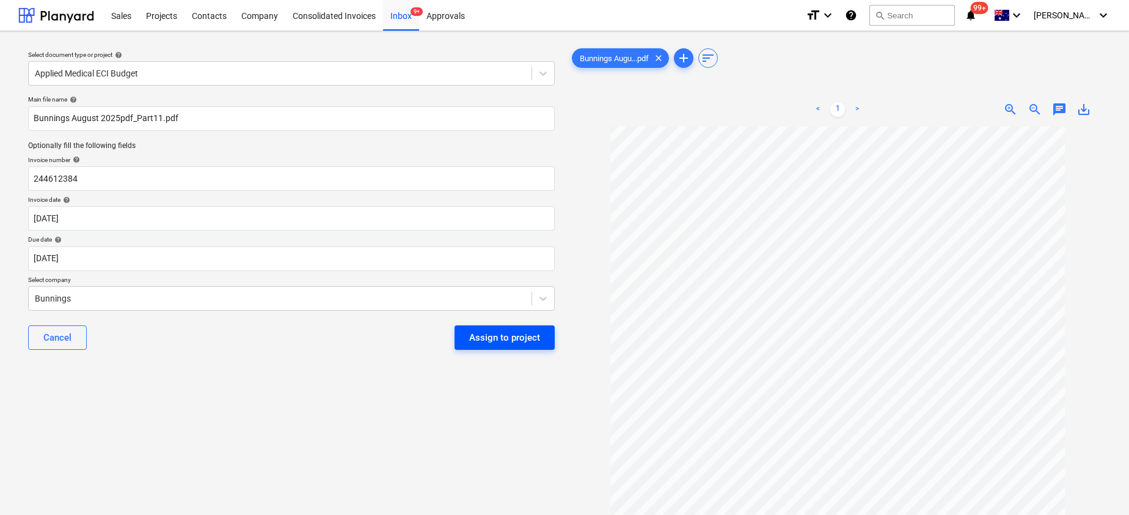
click at [508, 340] on div "Assign to project" at bounding box center [504, 337] width 71 height 16
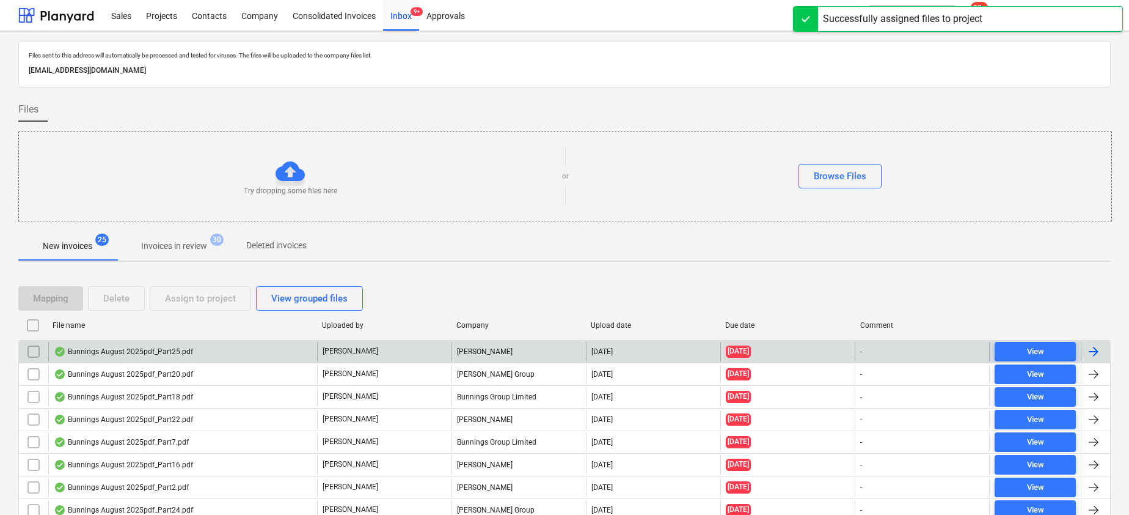
click at [151, 351] on div "Bunnings August 2025pdf_Part25.pdf" at bounding box center [123, 351] width 139 height 10
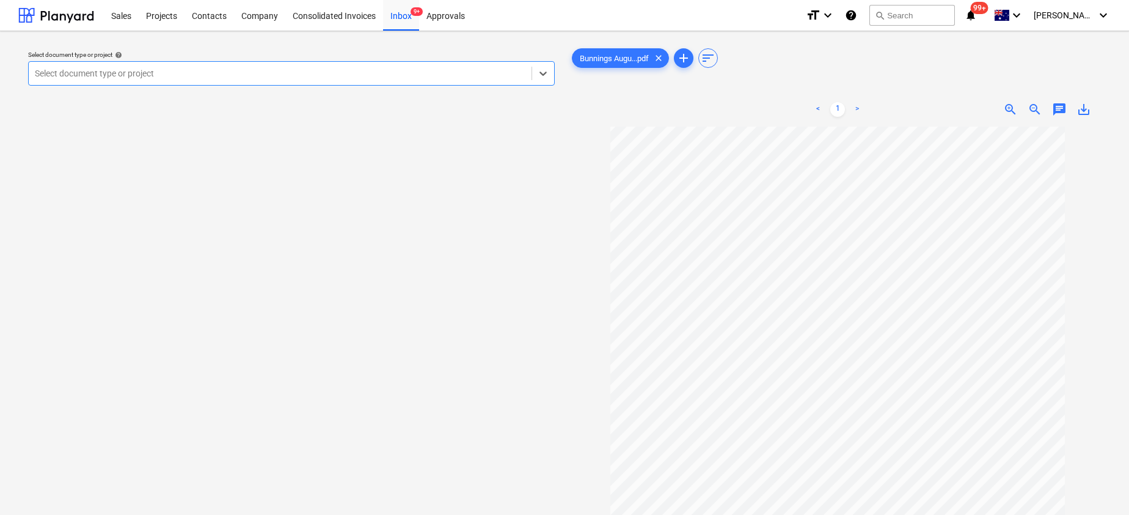
scroll to position [37, 0]
click at [398, 78] on div at bounding box center [280, 73] width 491 height 12
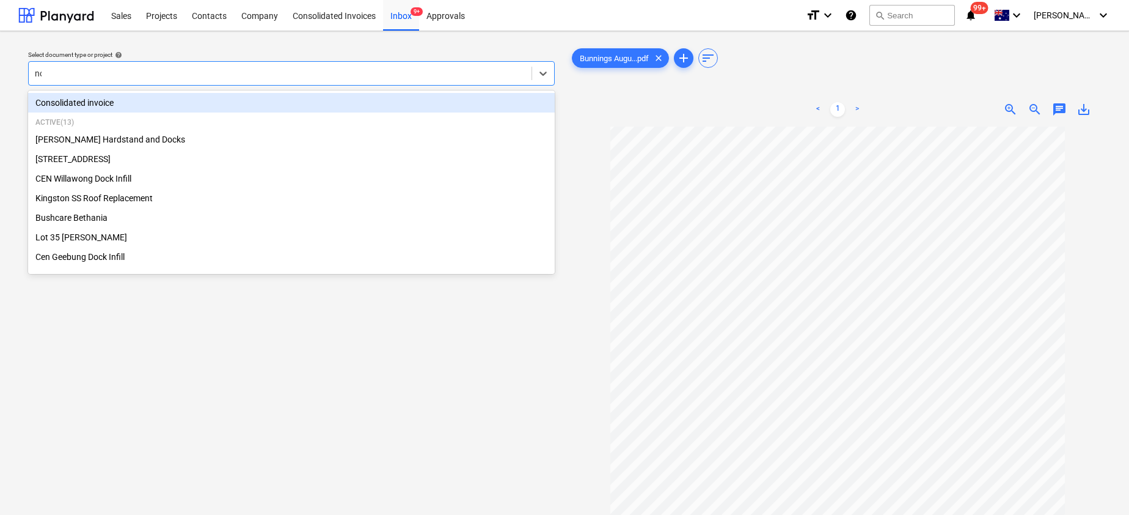
type input "noo"
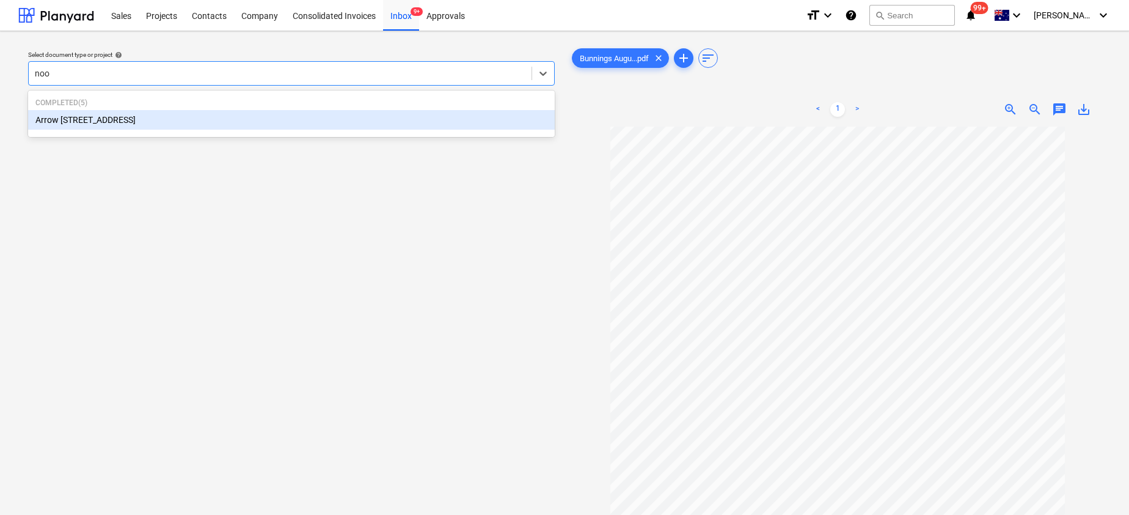
click at [178, 120] on div "Arrow [STREET_ADDRESS]" at bounding box center [291, 120] width 527 height 20
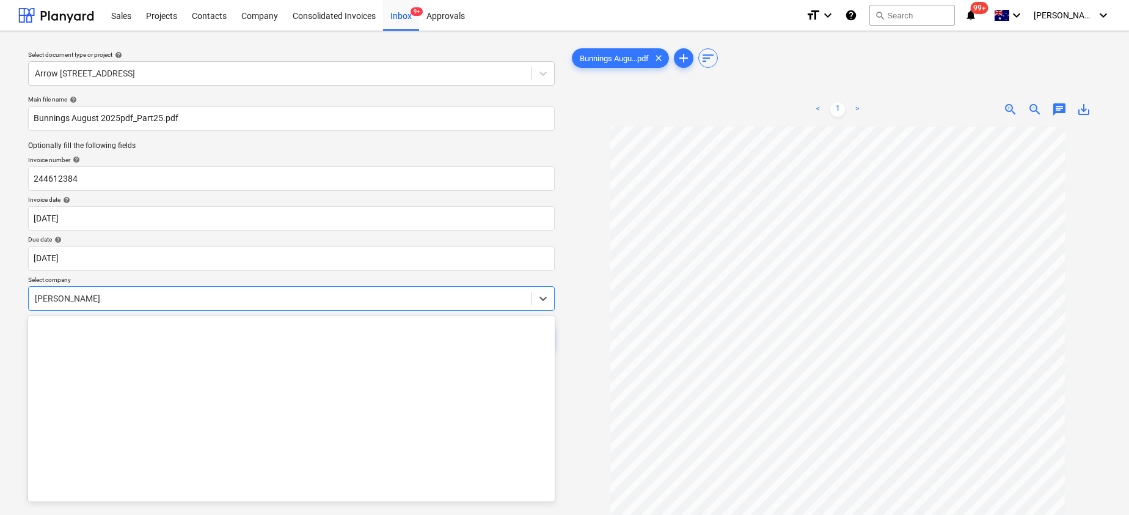
click at [158, 306] on div "[PERSON_NAME]" at bounding box center [280, 298] width 503 height 17
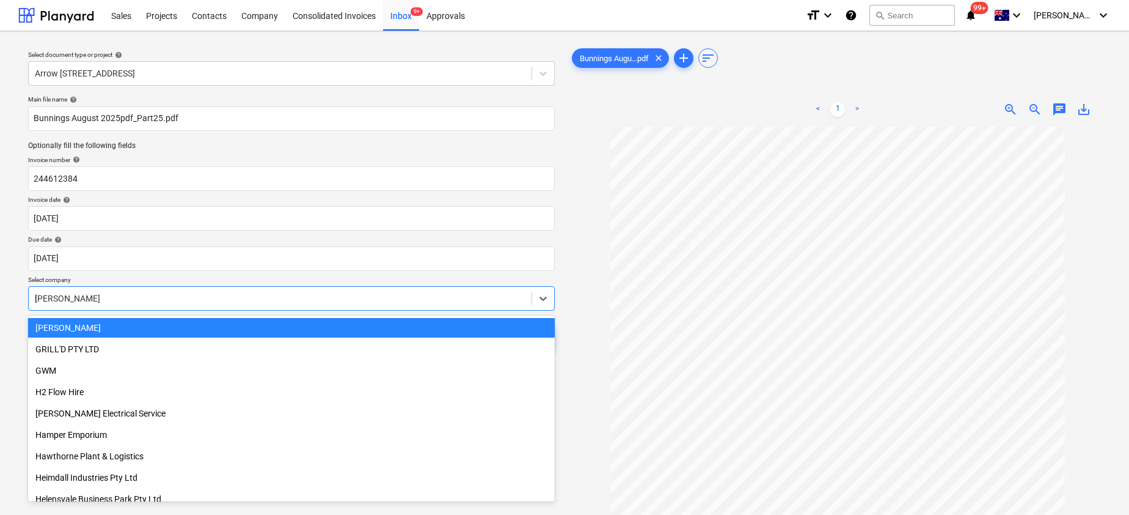
scroll to position [629, 0]
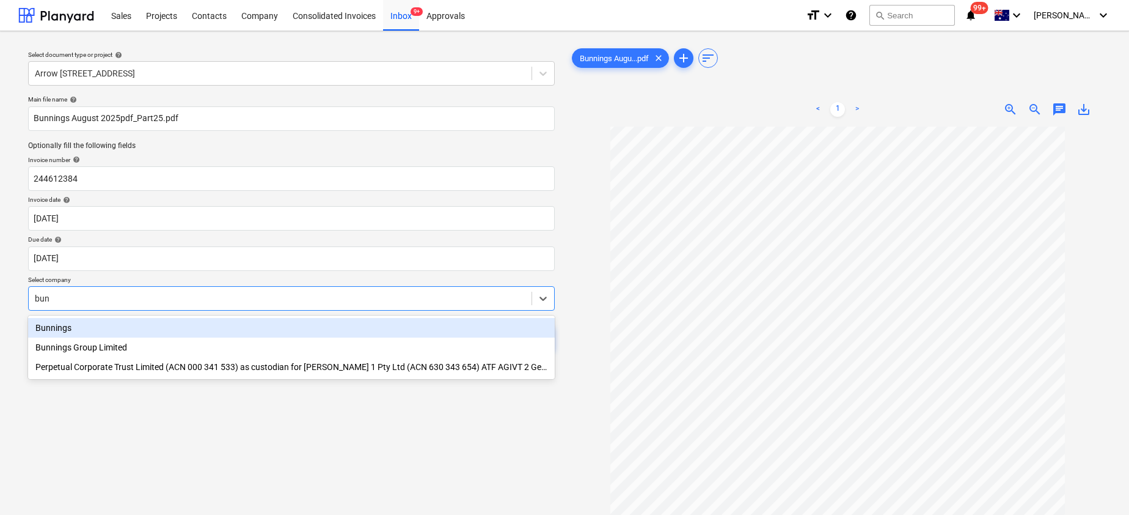
type input "[PERSON_NAME]"
click at [90, 330] on div "Bunnings" at bounding box center [291, 328] width 527 height 20
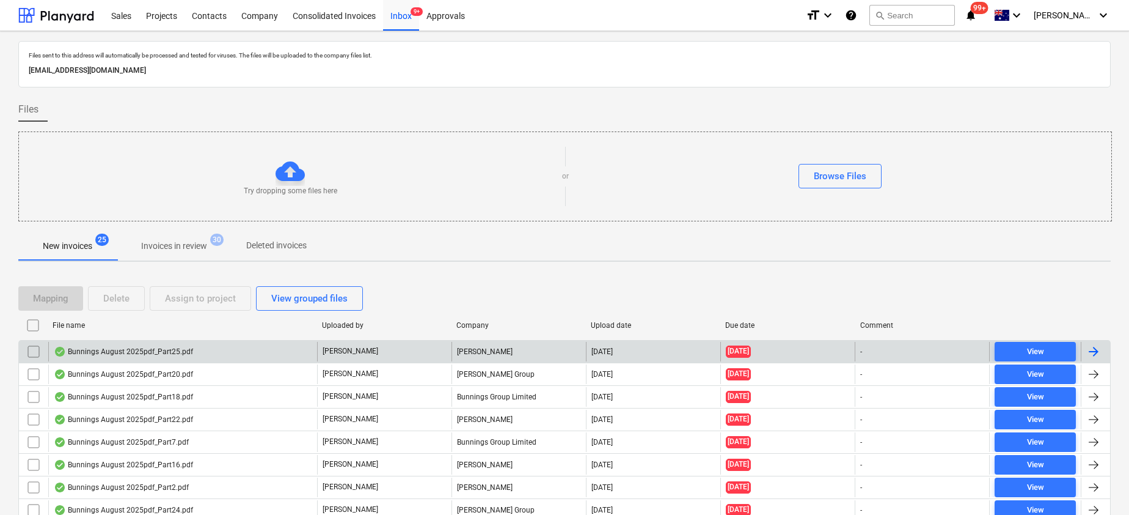
click at [31, 346] on input "checkbox" at bounding box center [34, 352] width 20 height 20
click at [123, 299] on div "Delete" at bounding box center [116, 298] width 26 height 16
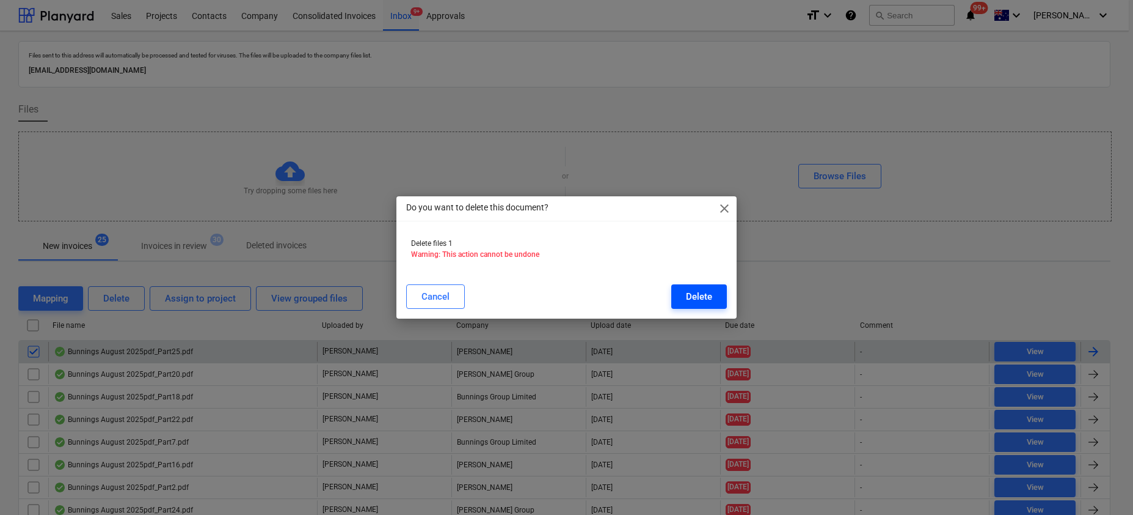
click at [702, 303] on div "Delete" at bounding box center [699, 296] width 26 height 16
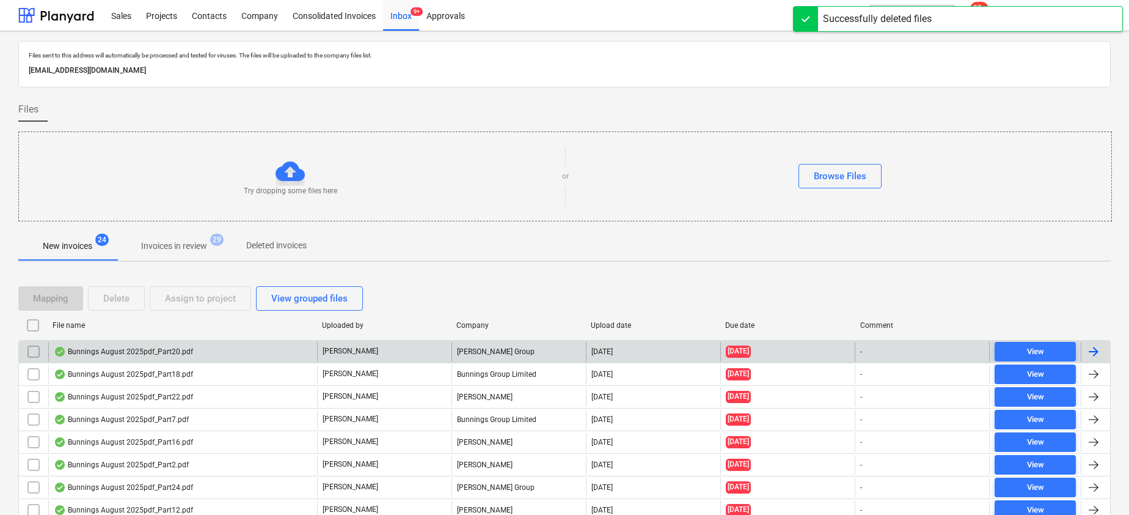
click at [156, 349] on div "Bunnings August 2025pdf_Part20.pdf" at bounding box center [123, 351] width 139 height 10
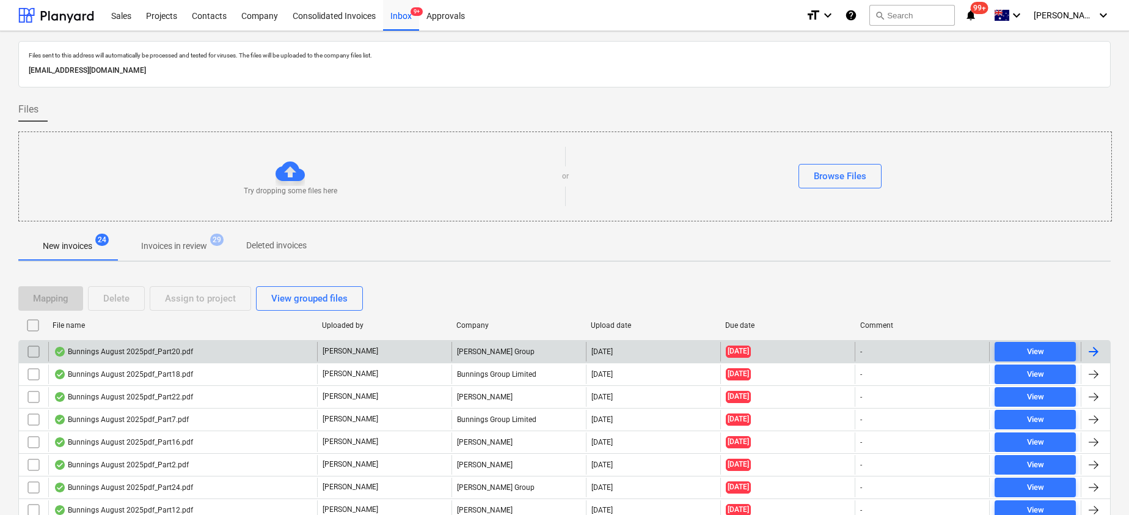
click at [38, 350] on input "checkbox" at bounding box center [34, 352] width 20 height 20
click at [124, 302] on div "Delete" at bounding box center [116, 298] width 26 height 16
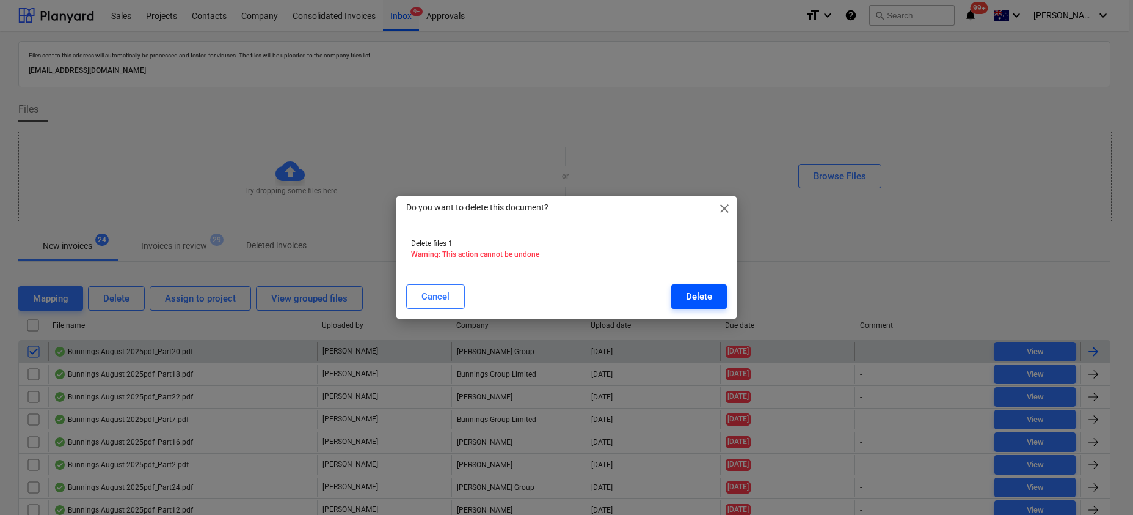
click at [703, 295] on div "Delete" at bounding box center [699, 296] width 26 height 16
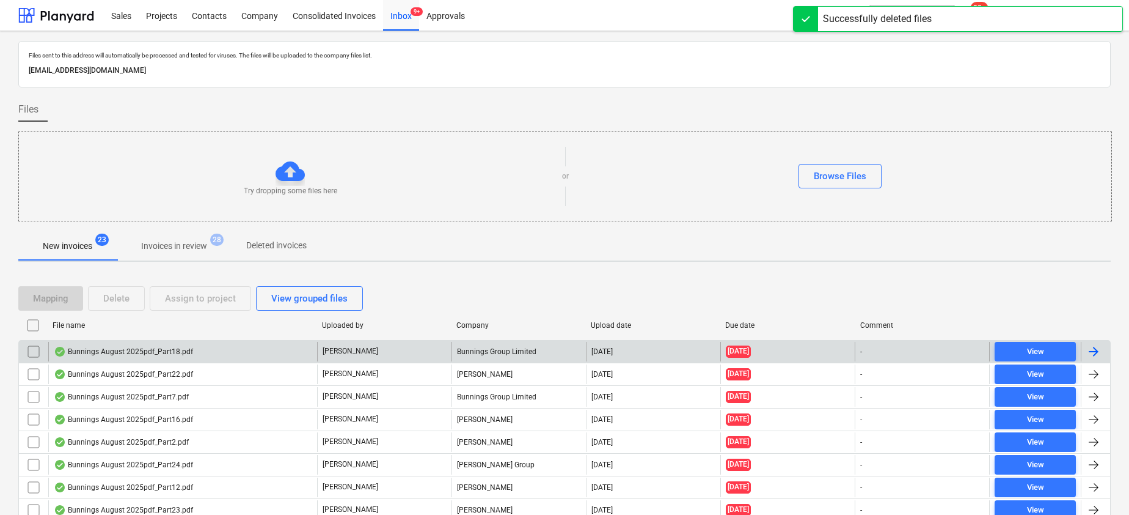
click at [149, 345] on div "Bunnings August 2025pdf_Part18.pdf" at bounding box center [182, 352] width 269 height 20
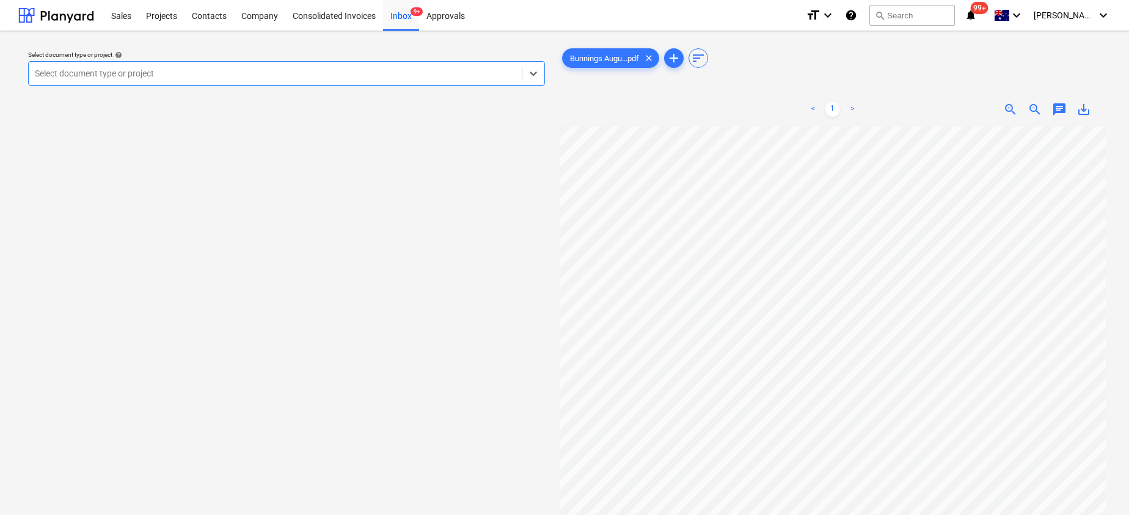
click at [336, 76] on div at bounding box center [275, 73] width 481 height 12
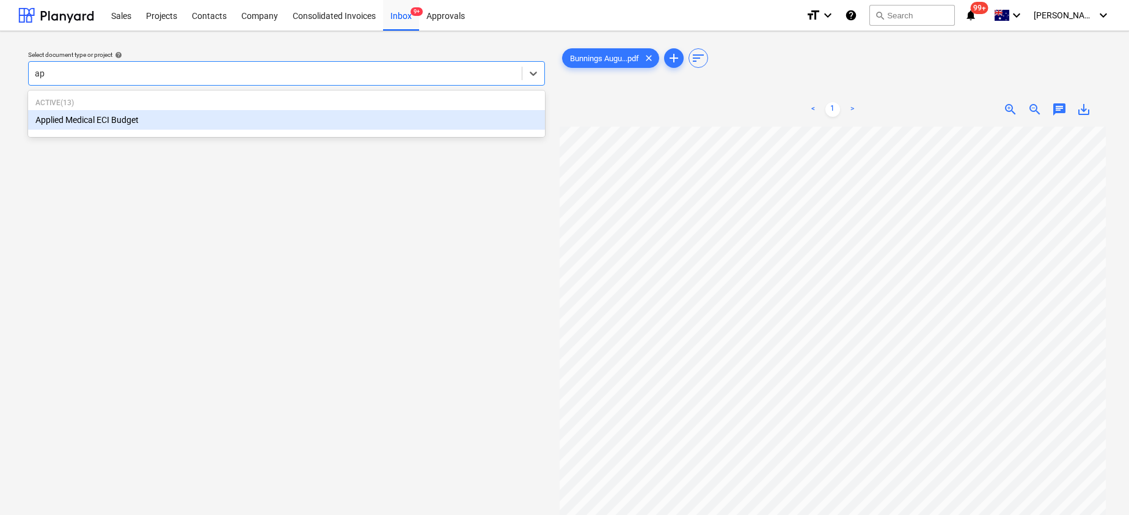
type input "app"
click at [229, 130] on div "Active ( 13 ) Applied Medical ECI Budget" at bounding box center [286, 114] width 517 height 42
click at [163, 121] on div "Applied Medical ECI Budget" at bounding box center [286, 120] width 517 height 20
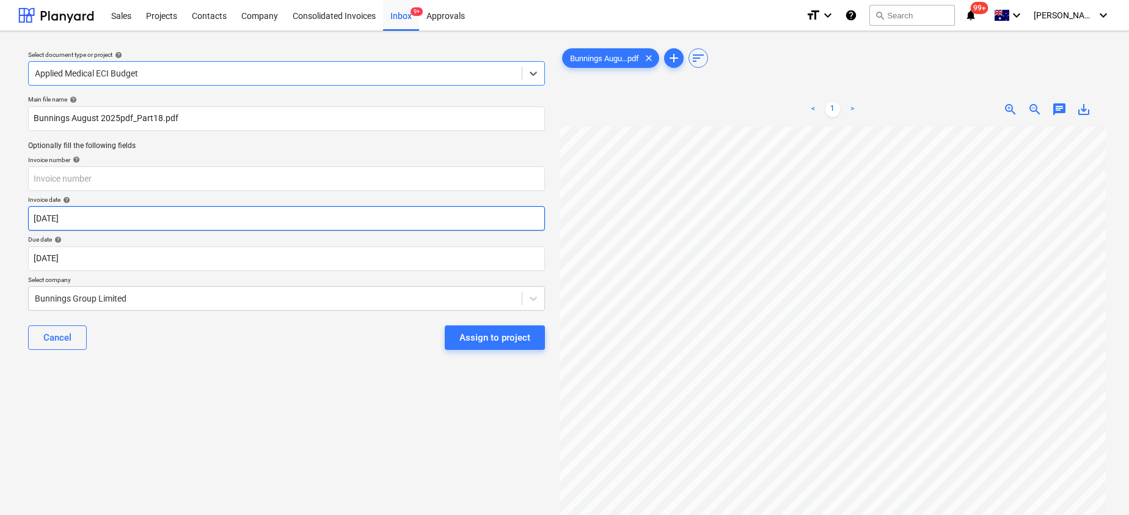
scroll to position [0, 103]
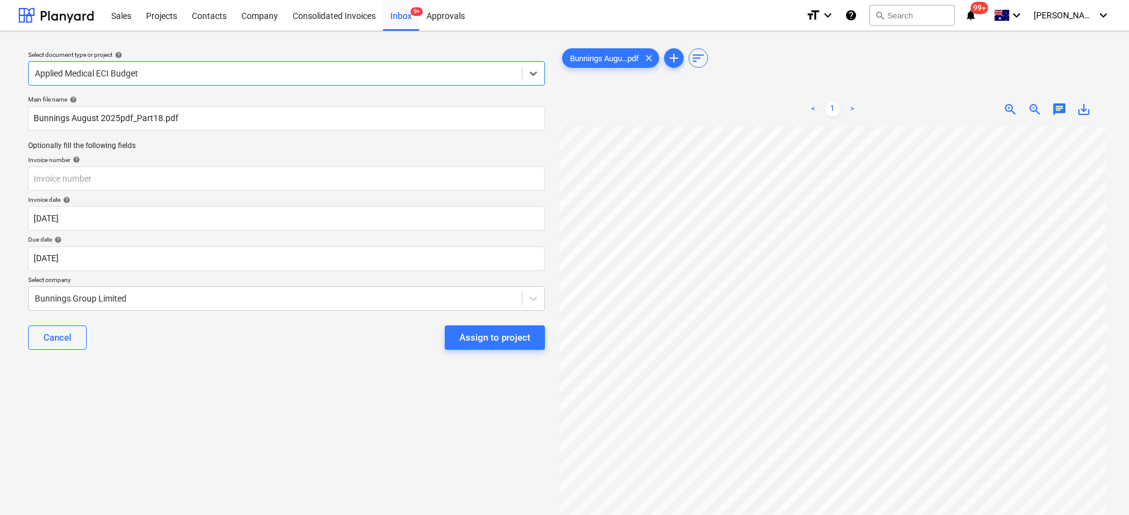
click at [1050, 109] on span "save_alt" at bounding box center [1084, 109] width 15 height 15
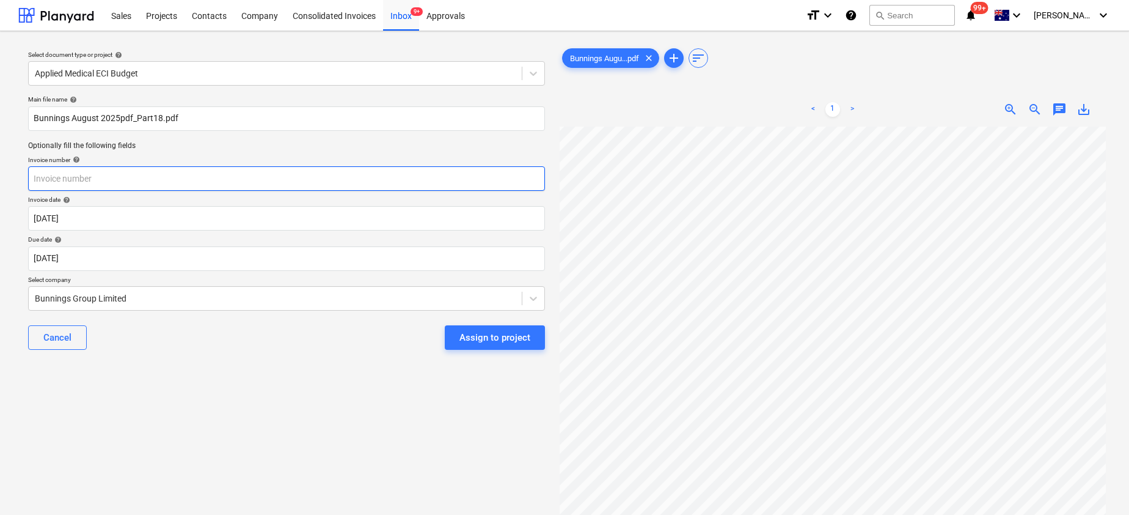
click at [98, 178] on input "text" at bounding box center [286, 178] width 517 height 24
paste input "8175/01346167"
type input "8175/01346167"
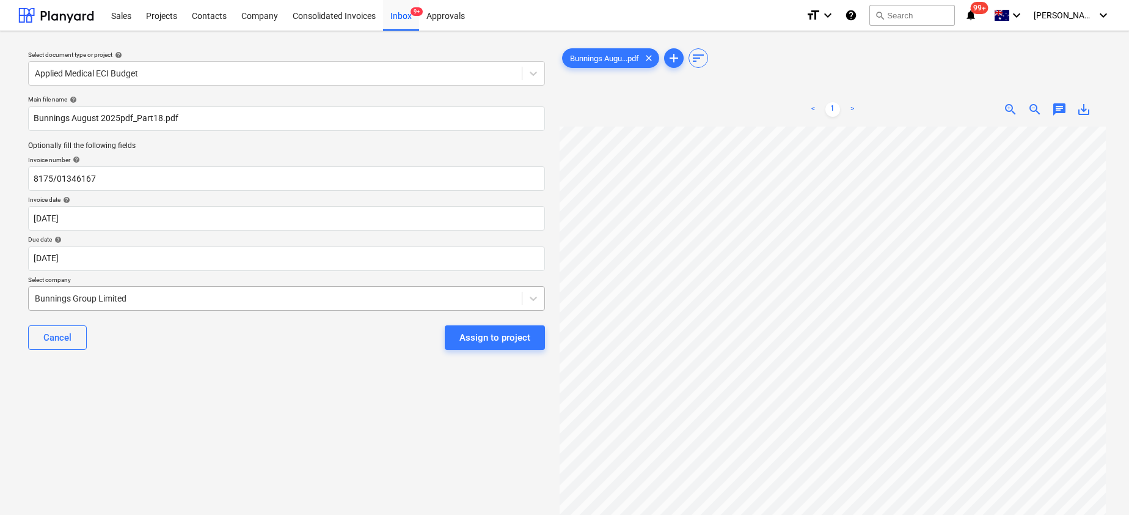
click at [159, 298] on div at bounding box center [275, 298] width 481 height 12
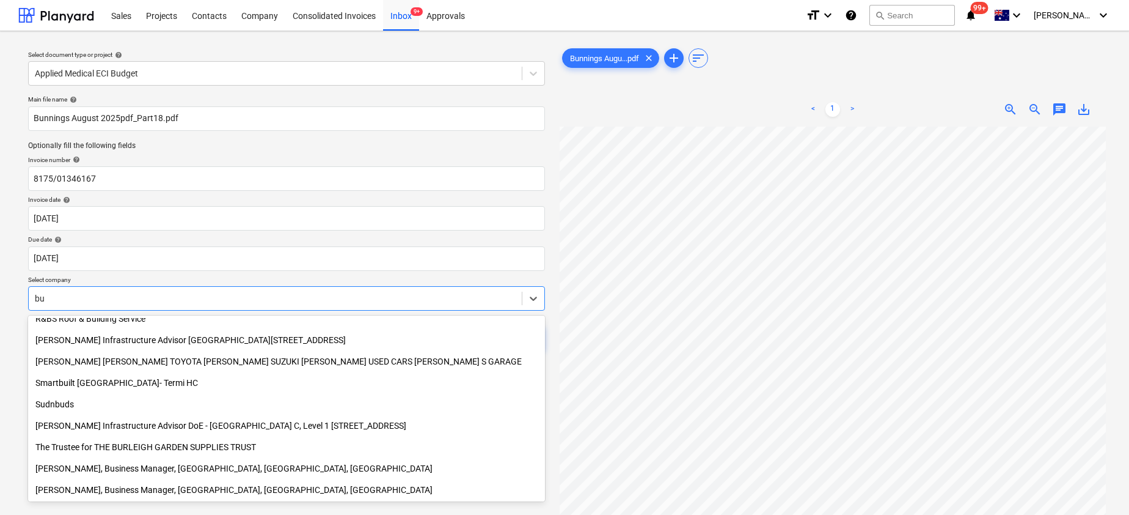
scroll to position [629, 0]
type input "[PERSON_NAME]"
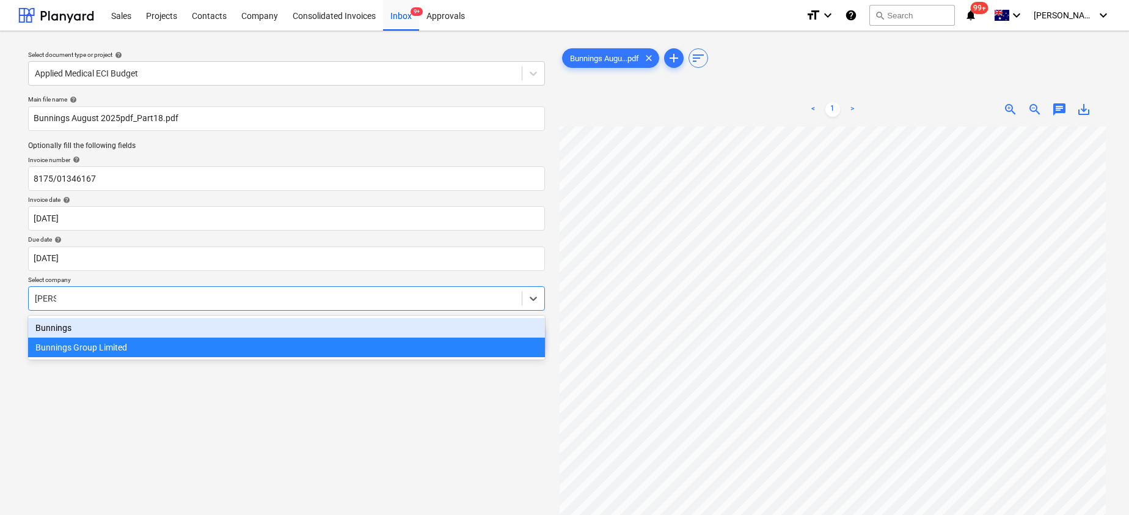
click at [109, 323] on div "Bunnings" at bounding box center [286, 328] width 517 height 20
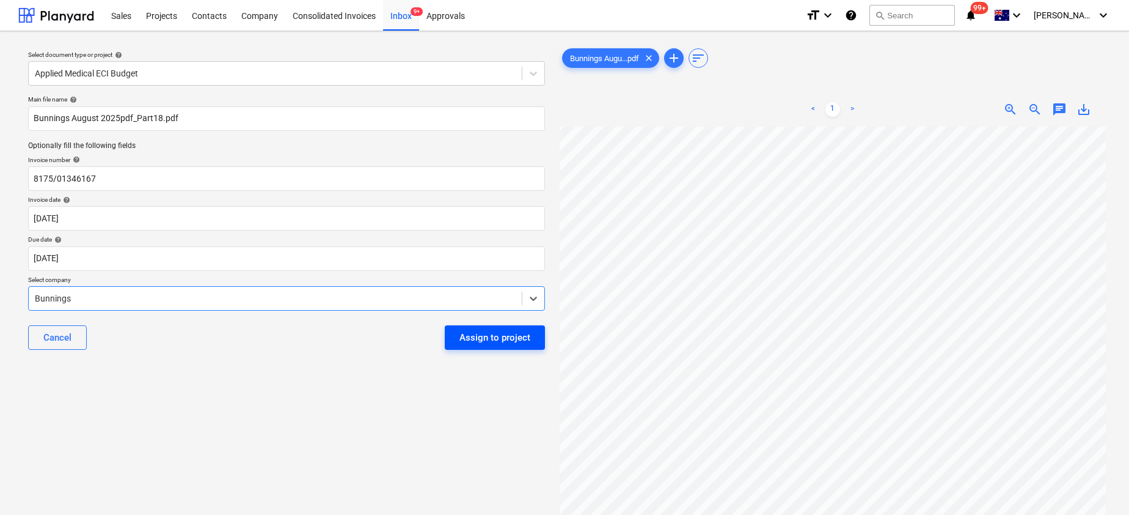
click at [499, 340] on div "Assign to project" at bounding box center [495, 337] width 71 height 16
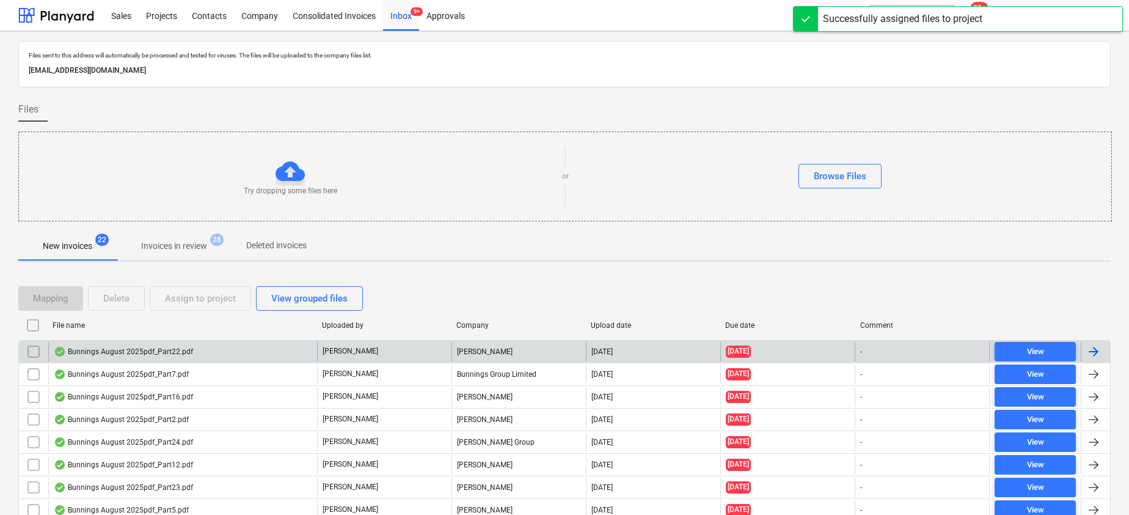
click at [153, 348] on div "Bunnings August 2025pdf_Part22.pdf" at bounding box center [123, 351] width 139 height 10
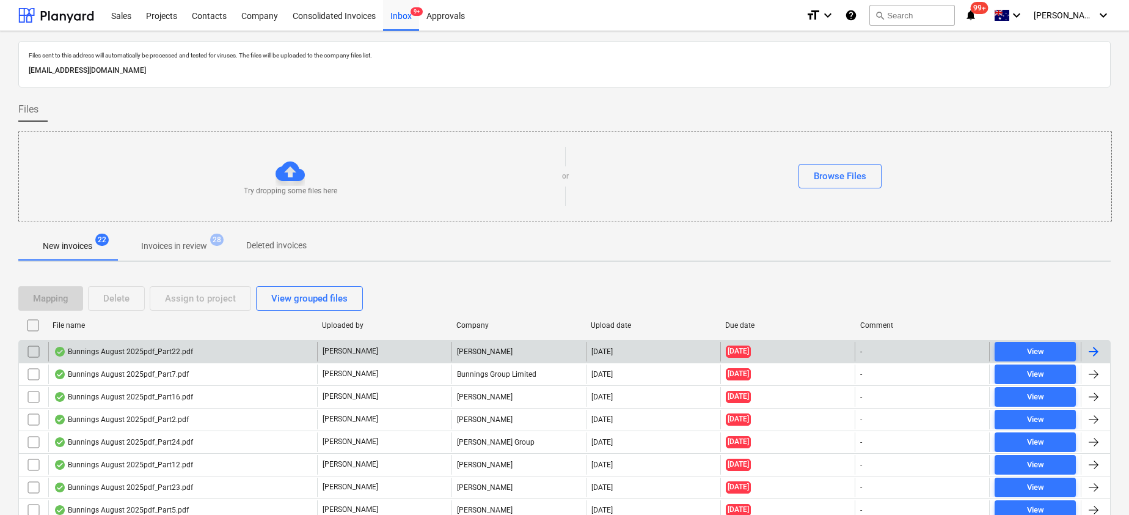
click at [36, 346] on input "checkbox" at bounding box center [34, 352] width 20 height 20
click at [133, 297] on button "Delete" at bounding box center [116, 298] width 57 height 24
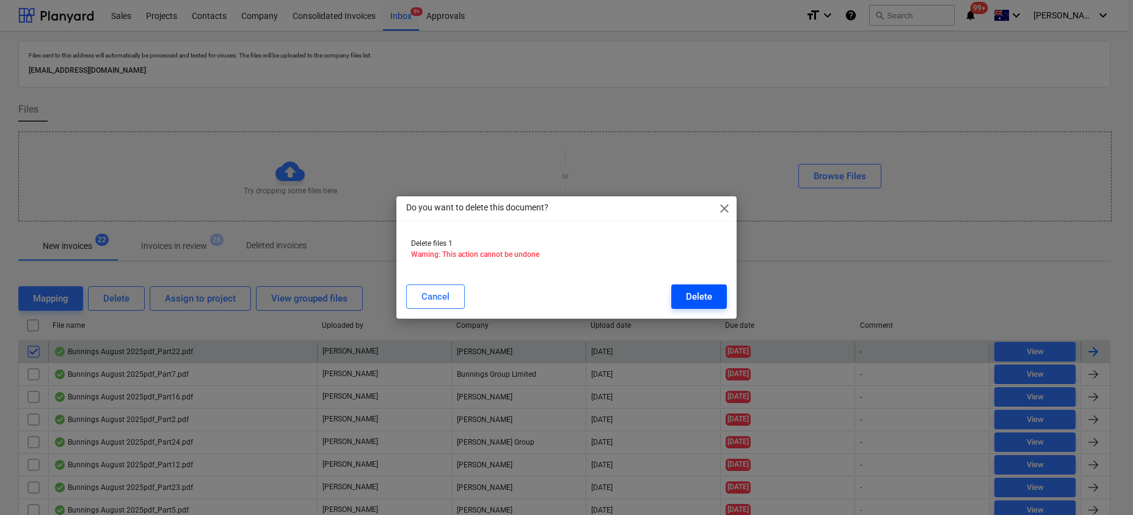
click at [697, 298] on div "Delete" at bounding box center [699, 296] width 26 height 16
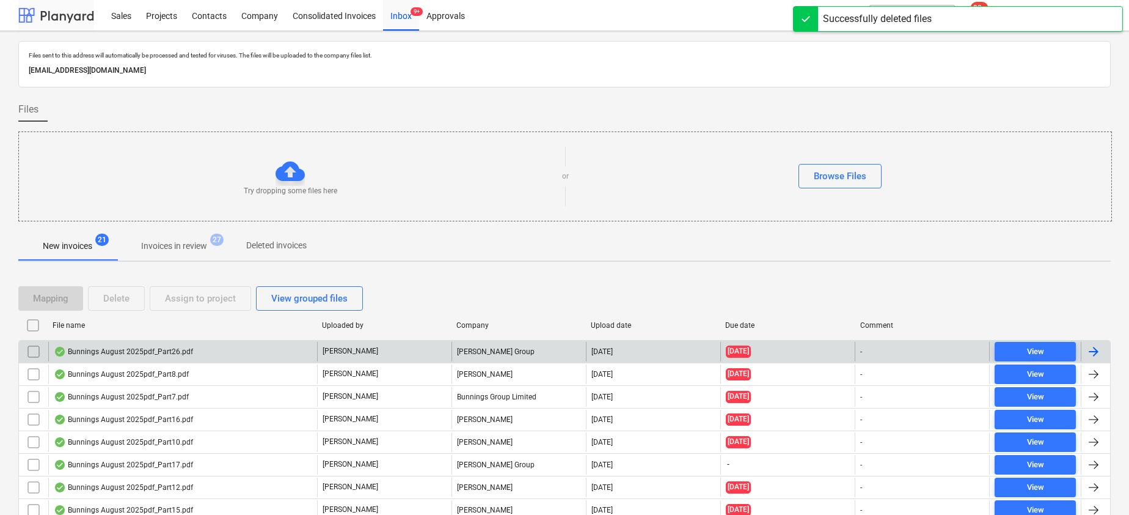
click at [51, 22] on div at bounding box center [56, 15] width 76 height 31
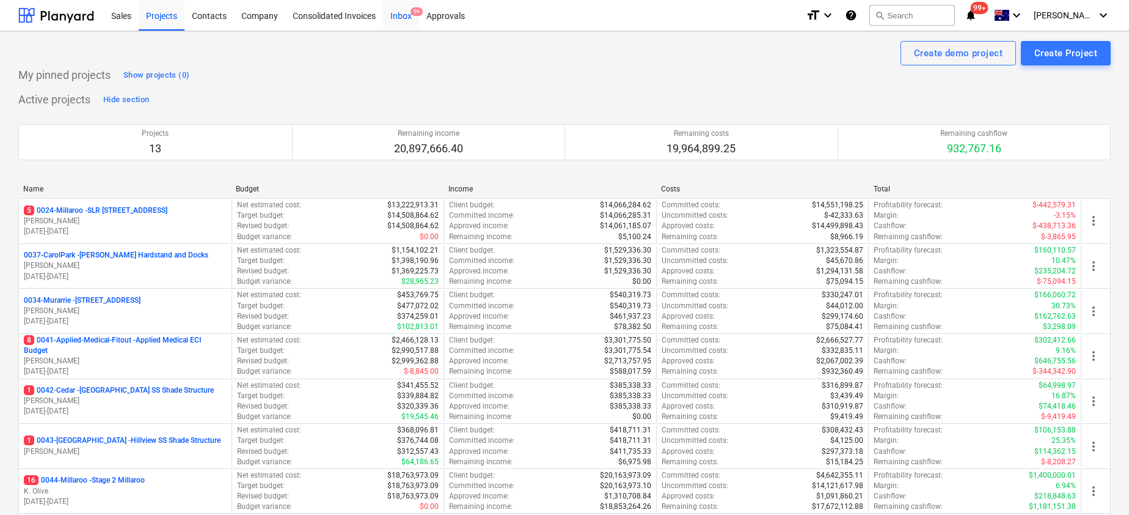
click at [408, 12] on div "Inbox 9+" at bounding box center [401, 14] width 36 height 31
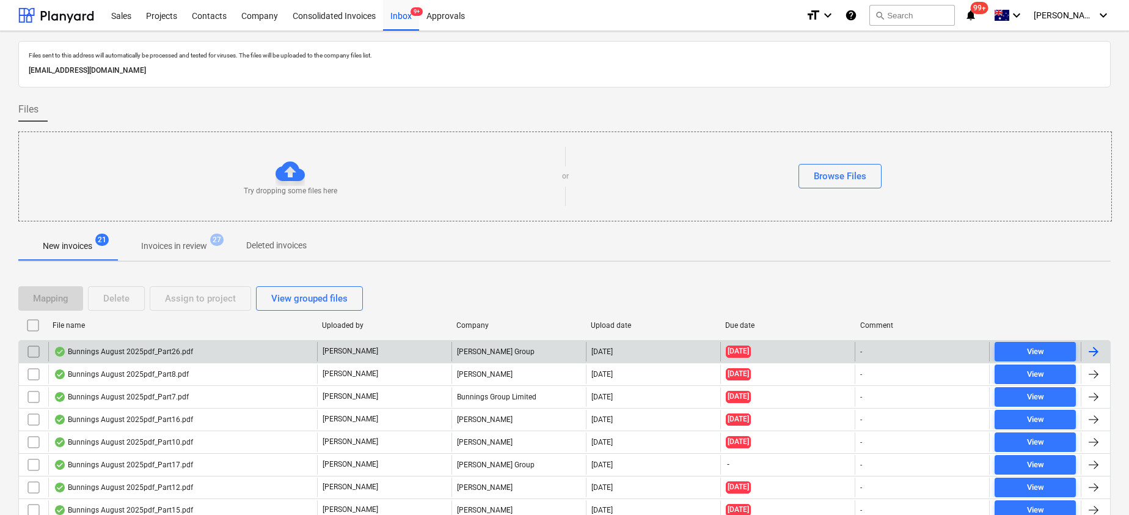
click at [146, 351] on div "Bunnings August 2025pdf_Part26.pdf" at bounding box center [123, 351] width 139 height 10
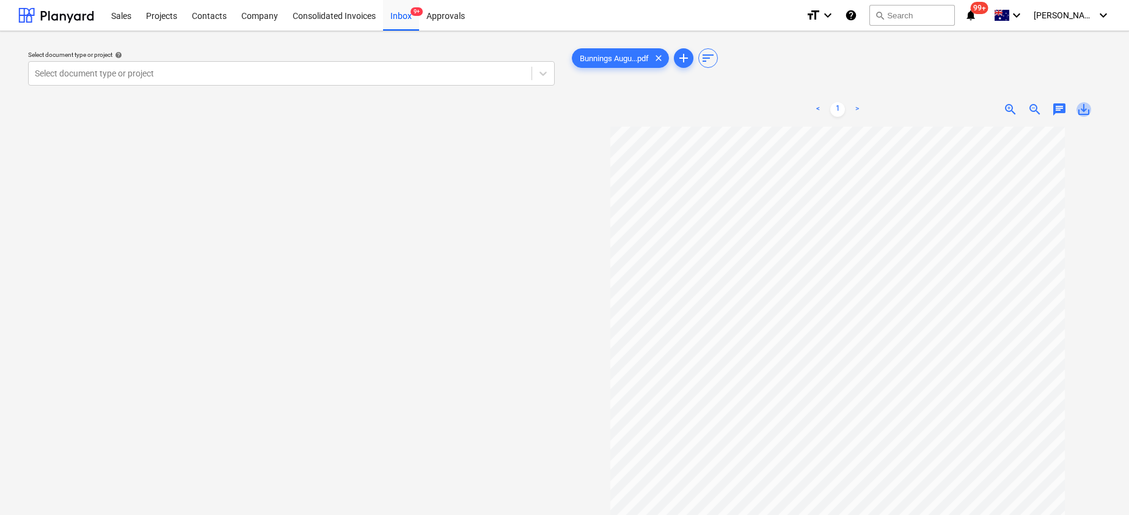
click at [1050, 113] on span "save_alt" at bounding box center [1084, 109] width 15 height 15
click at [164, 64] on div "Select document type or project" at bounding box center [291, 73] width 527 height 24
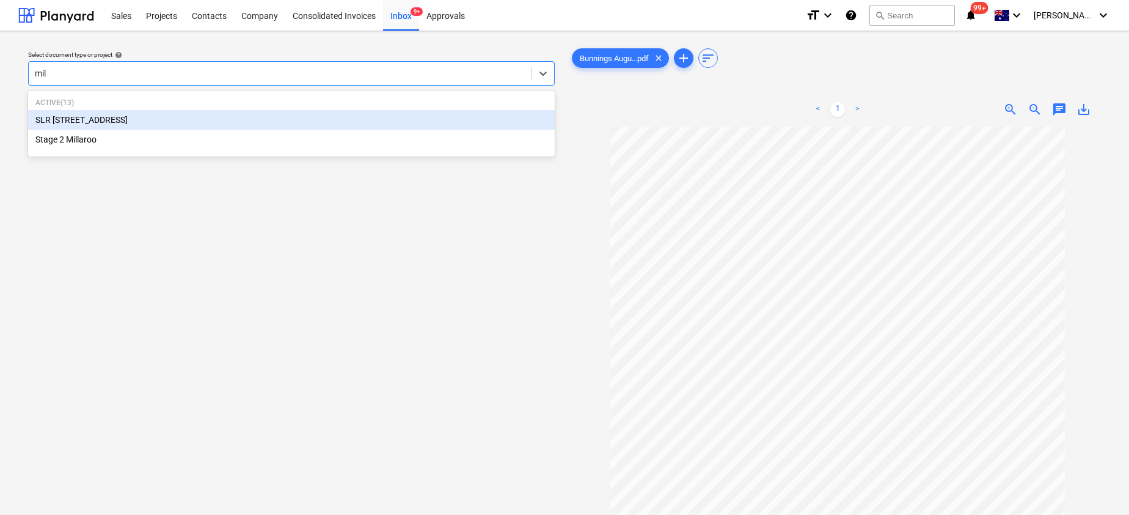
type input "mill"
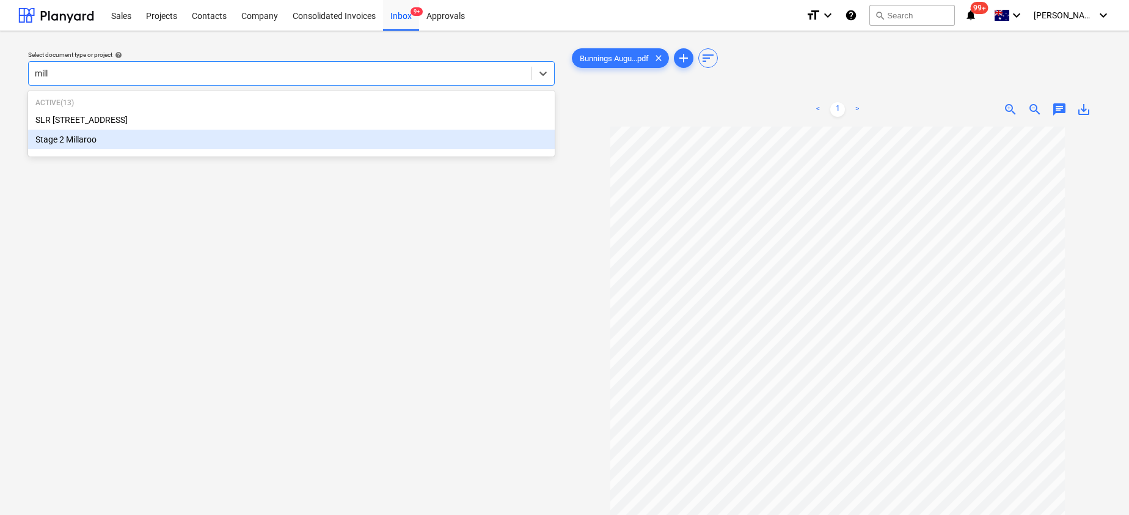
click at [64, 144] on div "Stage 2 Millaroo" at bounding box center [291, 140] width 527 height 20
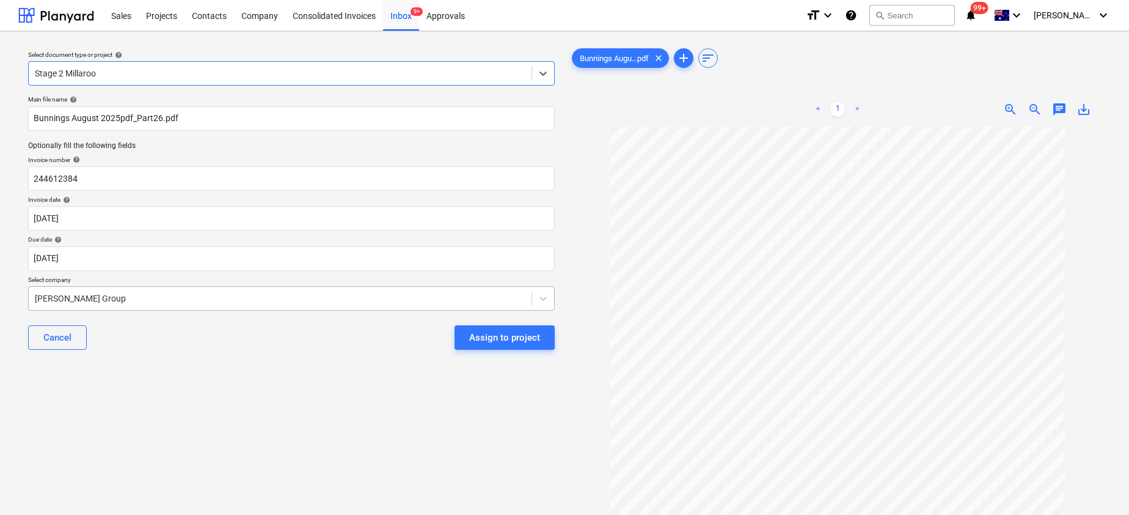
click at [89, 293] on div at bounding box center [280, 298] width 491 height 12
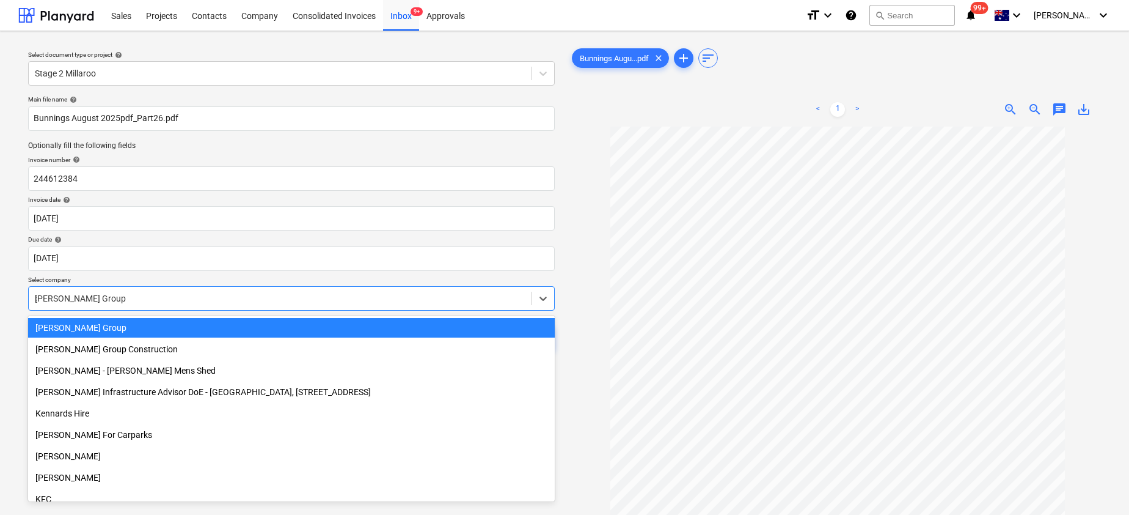
scroll to position [629, 0]
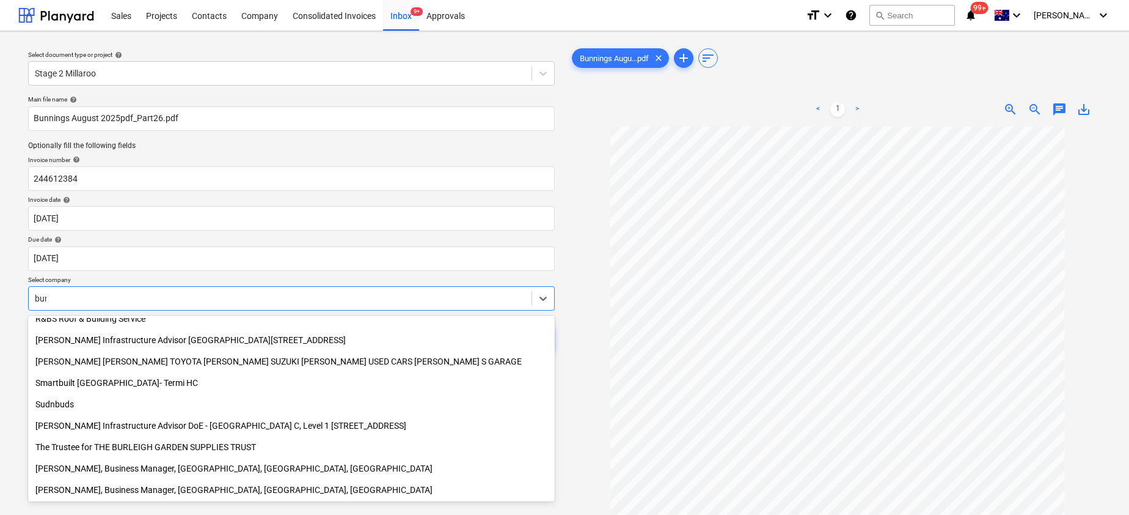
type input "[PERSON_NAME]"
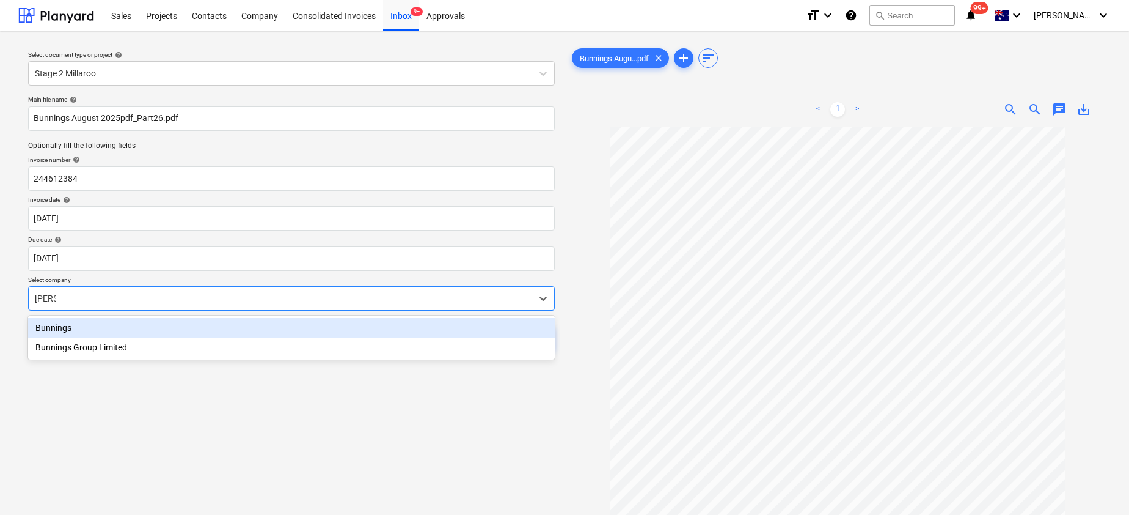
click at [65, 329] on div "Bunnings" at bounding box center [291, 328] width 527 height 20
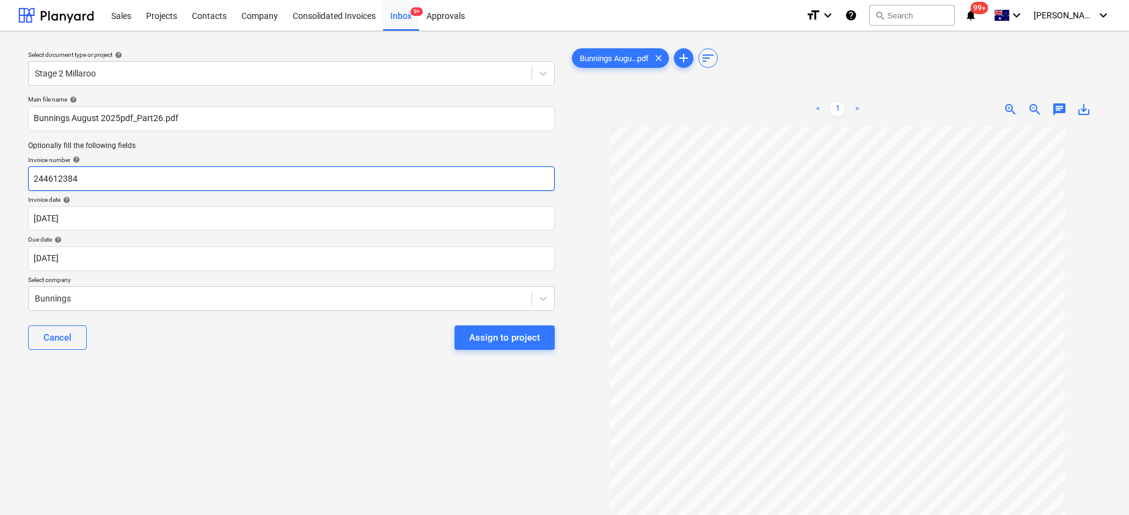
drag, startPoint x: 95, startPoint y: 183, endPoint x: -10, endPoint y: 183, distance: 105.1
click at [0, 183] on html "Sales Projects Contacts Company Consolidated Invoices Inbox 9+ Approvals format…" at bounding box center [564, 257] width 1129 height 515
paste input "8169/09536480"
drag, startPoint x: 152, startPoint y: 182, endPoint x: -10, endPoint y: 180, distance: 161.9
click at [0, 180] on html "Sales Projects Contacts Company Consolidated Invoices Inbox 9+ Approvals format…" at bounding box center [564, 257] width 1129 height 515
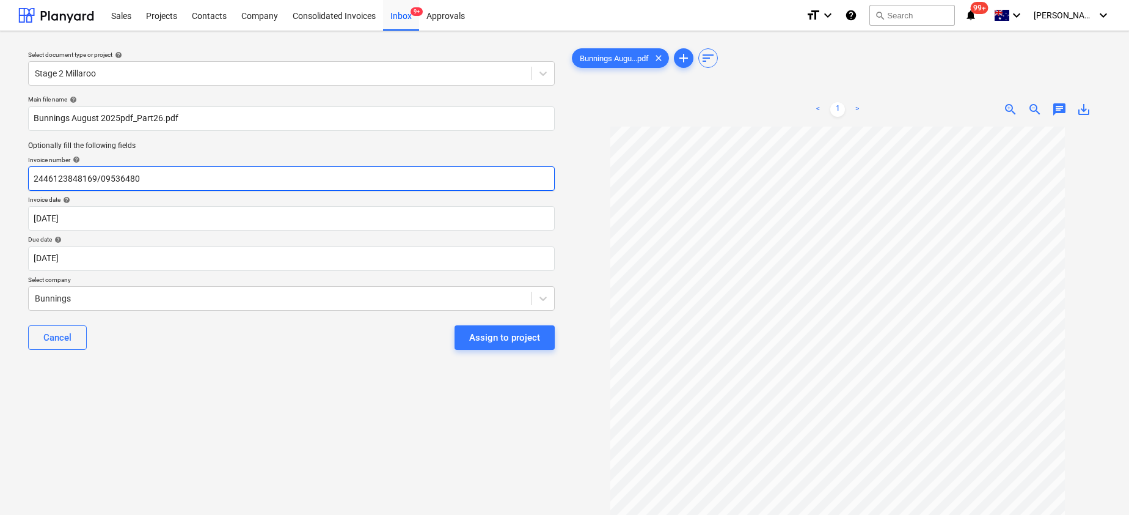
paste input "text"
type input "8169/09536480"
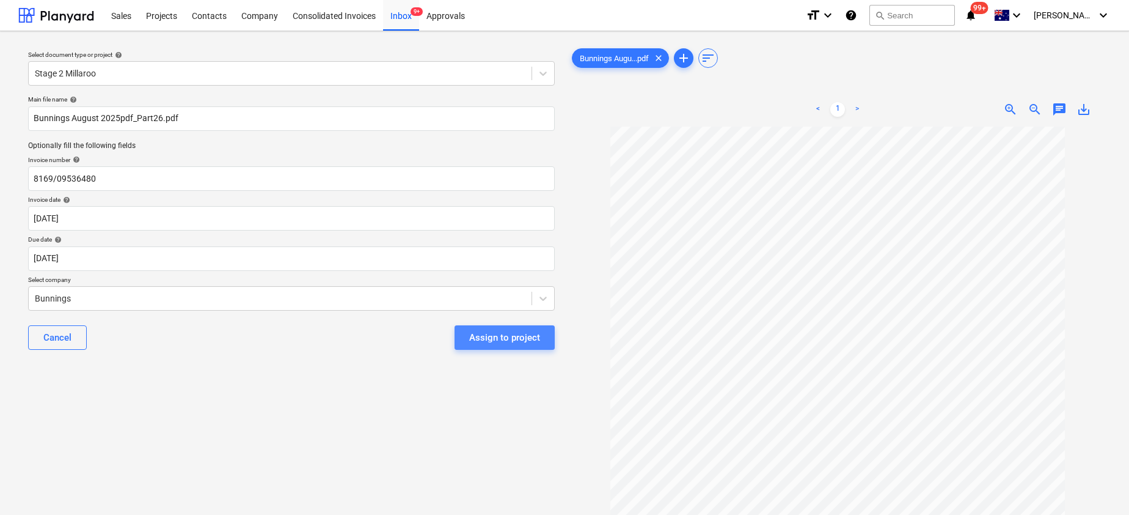
click at [508, 341] on div "Assign to project" at bounding box center [504, 337] width 71 height 16
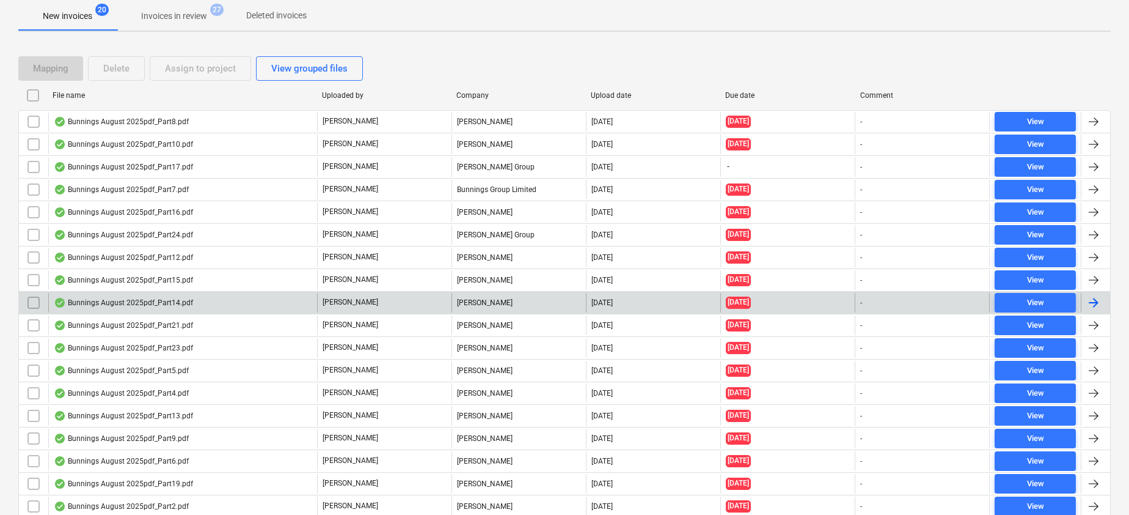
scroll to position [217, 0]
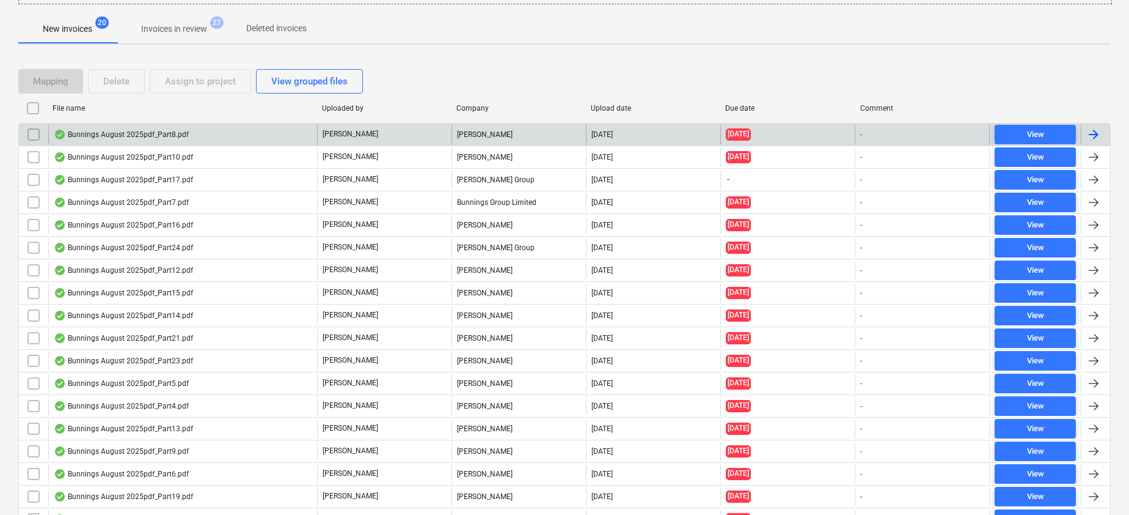
click at [126, 135] on div "Bunnings August 2025pdf_Part8.pdf" at bounding box center [121, 135] width 135 height 10
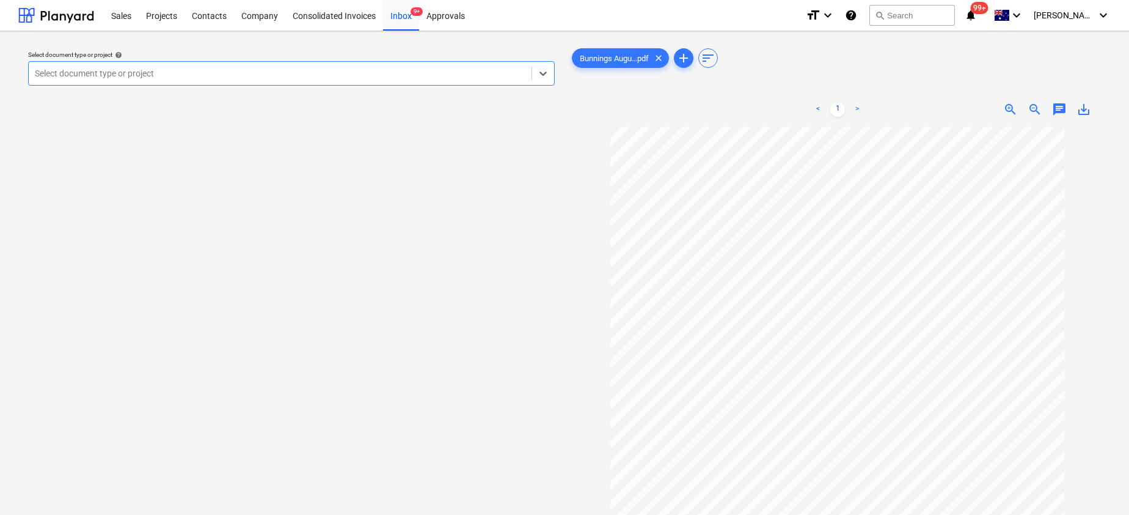
click at [229, 80] on div "Select document type or project" at bounding box center [280, 73] width 503 height 17
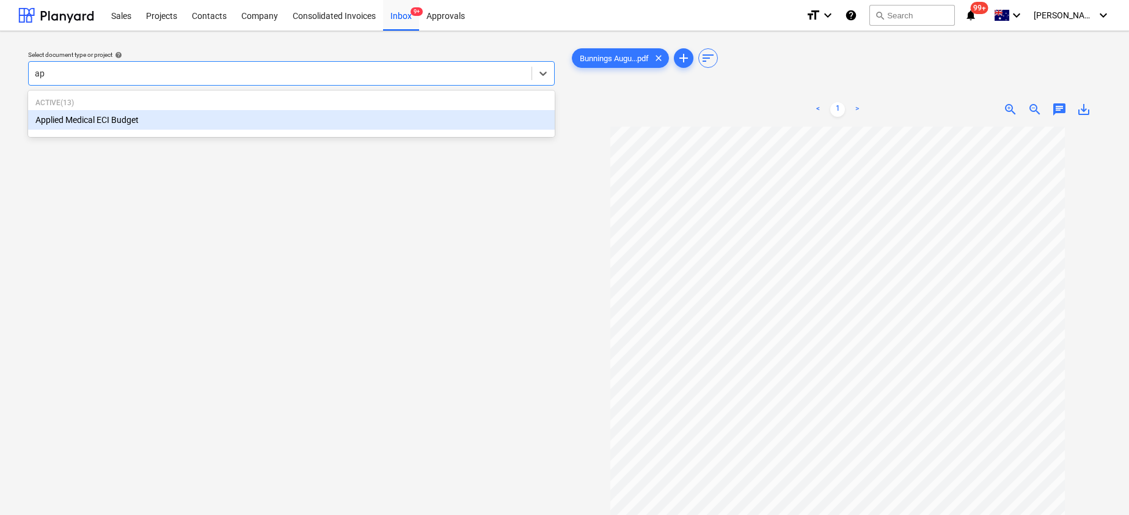
type input "app"
click at [173, 114] on div "Applied Medical ECI Budget" at bounding box center [291, 120] width 527 height 20
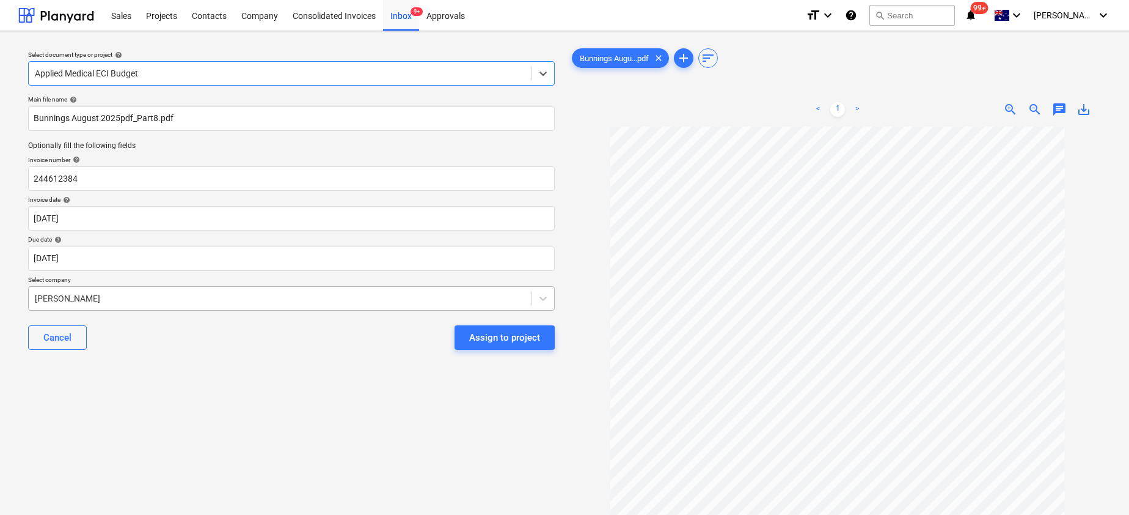
click at [64, 304] on div at bounding box center [280, 298] width 491 height 12
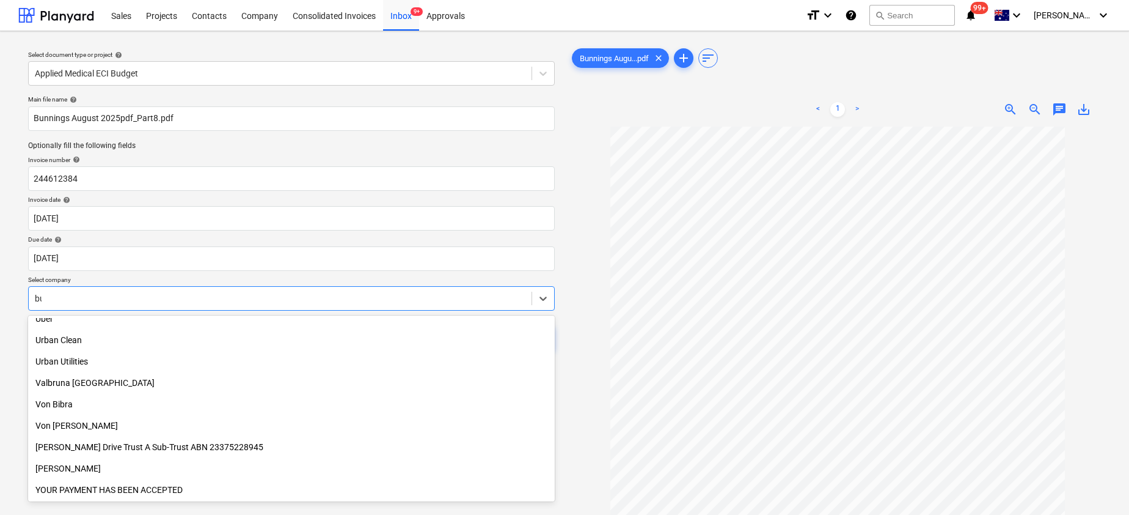
scroll to position [629, 0]
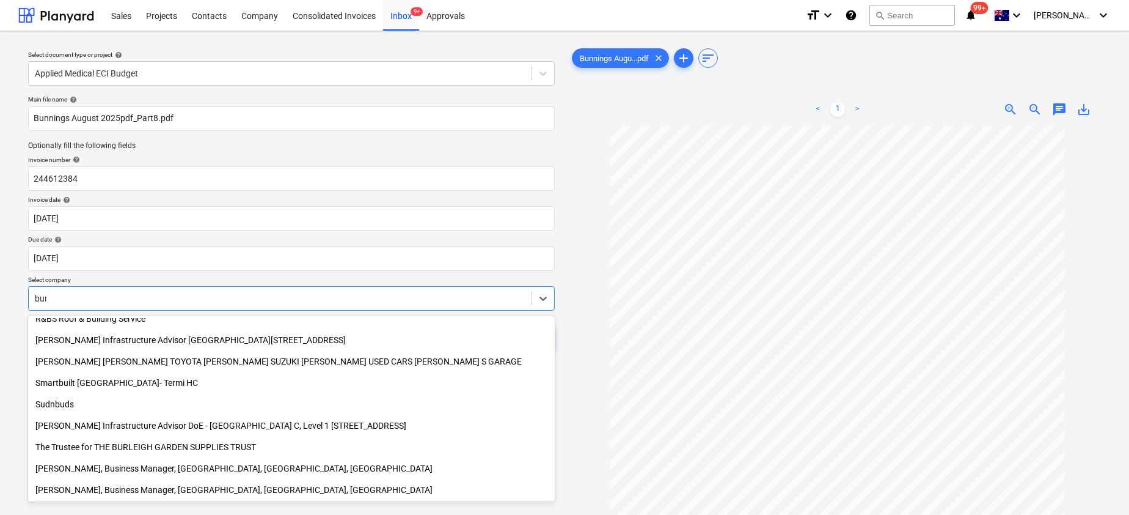
type input "[PERSON_NAME]"
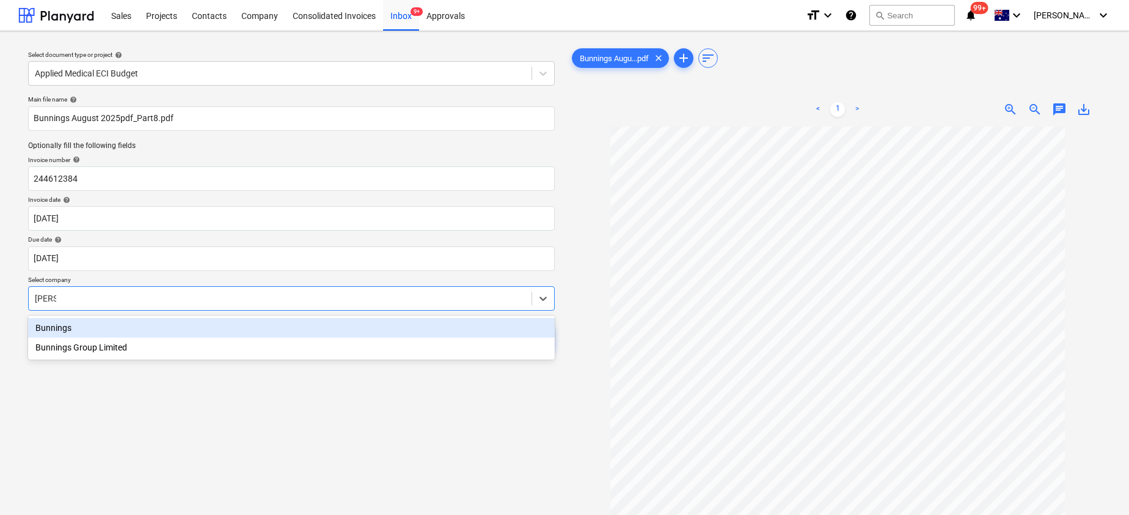
click at [74, 324] on div "Bunnings" at bounding box center [291, 328] width 527 height 20
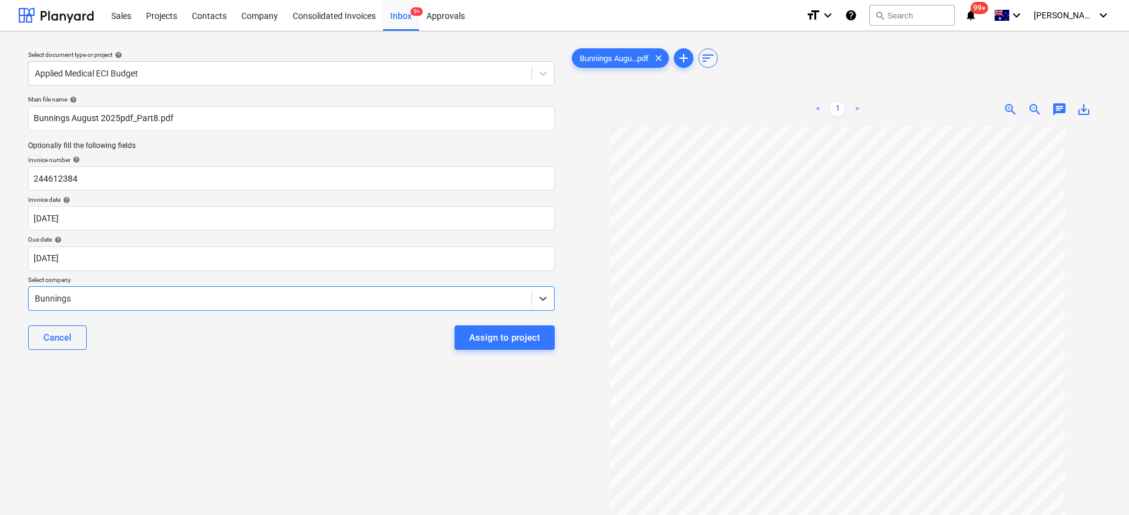
click at [1077, 104] on span "save_alt" at bounding box center [1084, 109] width 15 height 15
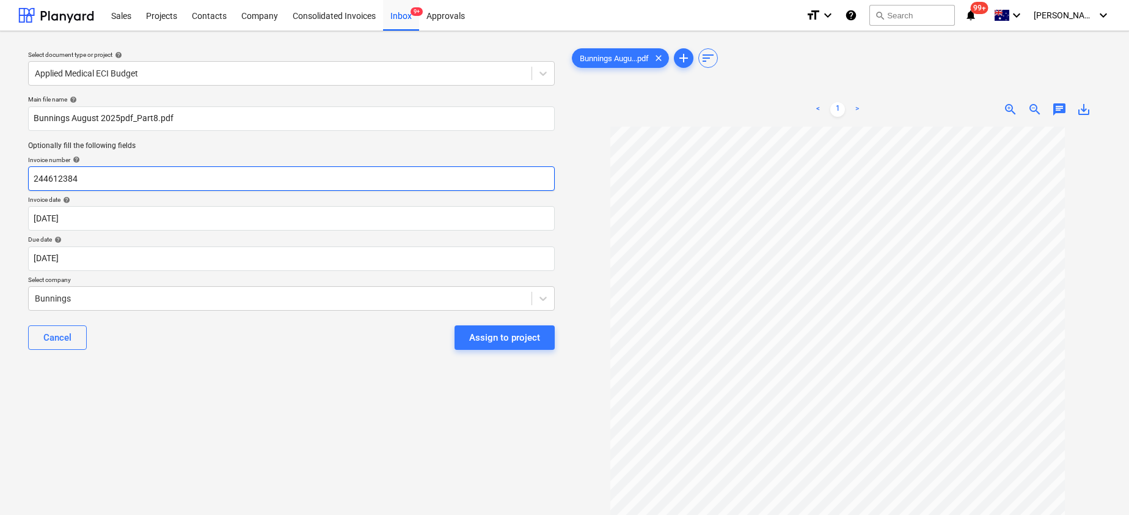
drag, startPoint x: 112, startPoint y: 175, endPoint x: -10, endPoint y: 176, distance: 122.8
click at [0, 176] on html "Sales Projects Contacts Company Consolidated Invoices Inbox 9+ Approvals format…" at bounding box center [564, 257] width 1129 height 515
paste input "8175/01570792"
type input "8175/01570792"
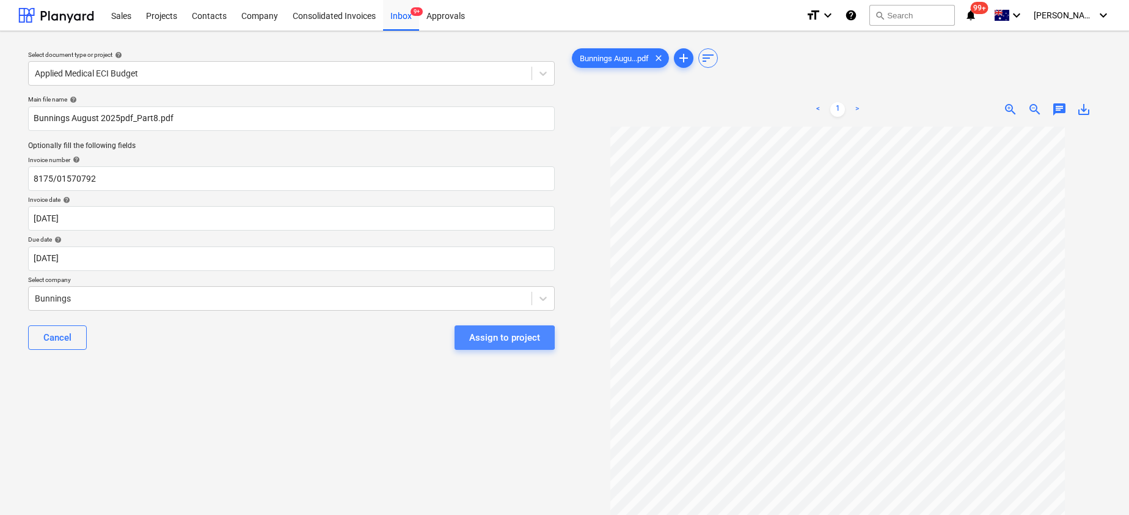
click at [493, 337] on div "Assign to project" at bounding box center [504, 337] width 71 height 16
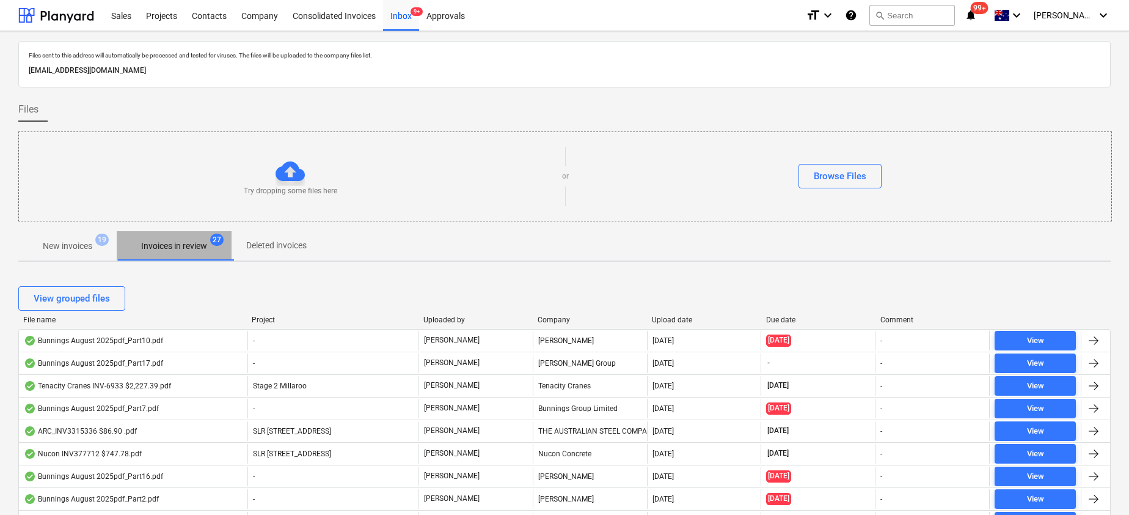
click at [197, 244] on p "Invoices in review" at bounding box center [174, 246] width 66 height 13
click at [69, 238] on span "New invoices 19" at bounding box center [67, 246] width 98 height 22
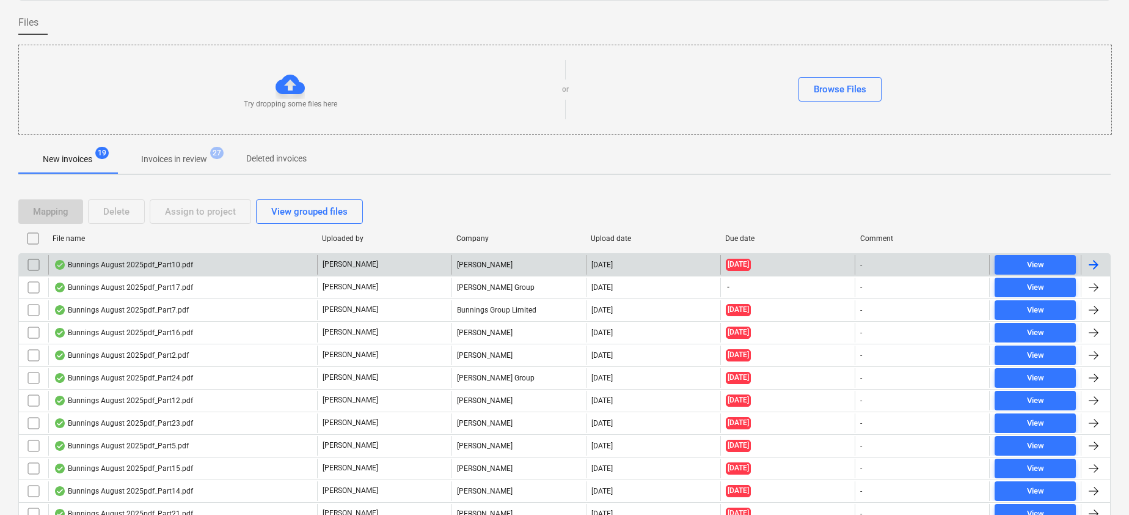
click at [164, 266] on div "Bunnings August 2025pdf_Part10.pdf" at bounding box center [123, 265] width 139 height 10
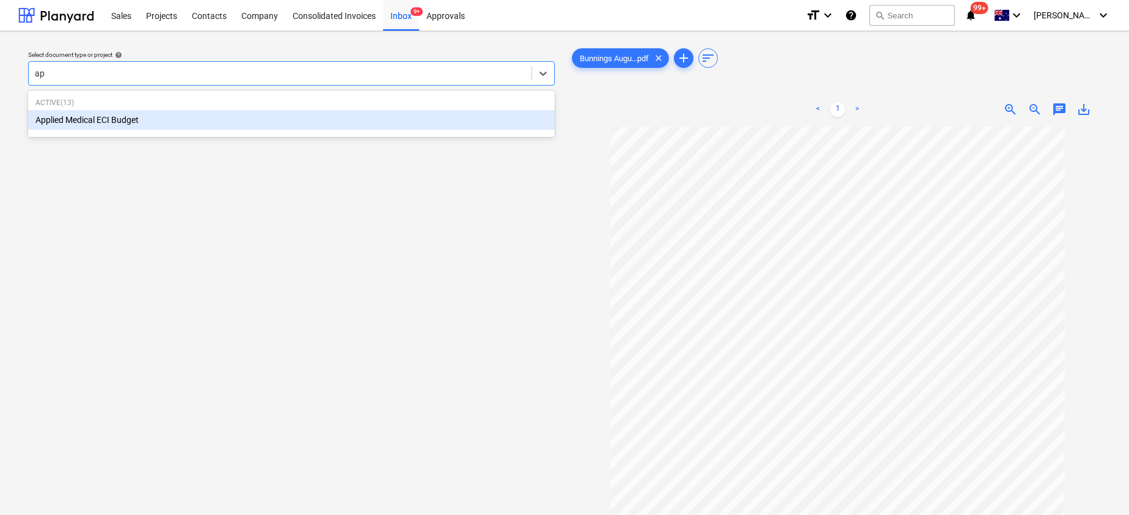
type input "app"
click at [292, 116] on div "Applied Medical ECI Budget" at bounding box center [291, 120] width 527 height 20
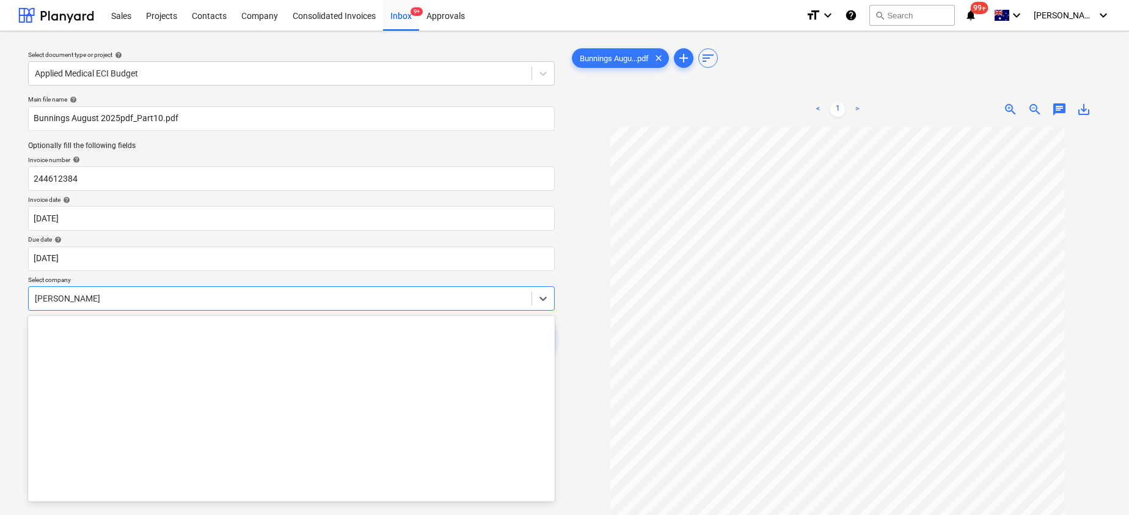
click at [118, 293] on div at bounding box center [280, 298] width 491 height 12
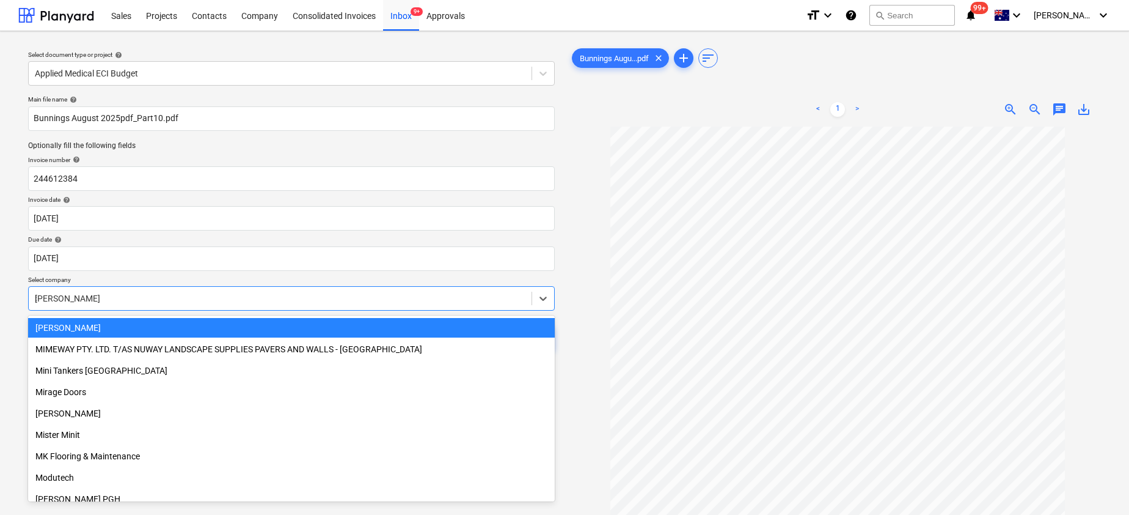
scroll to position [629, 0]
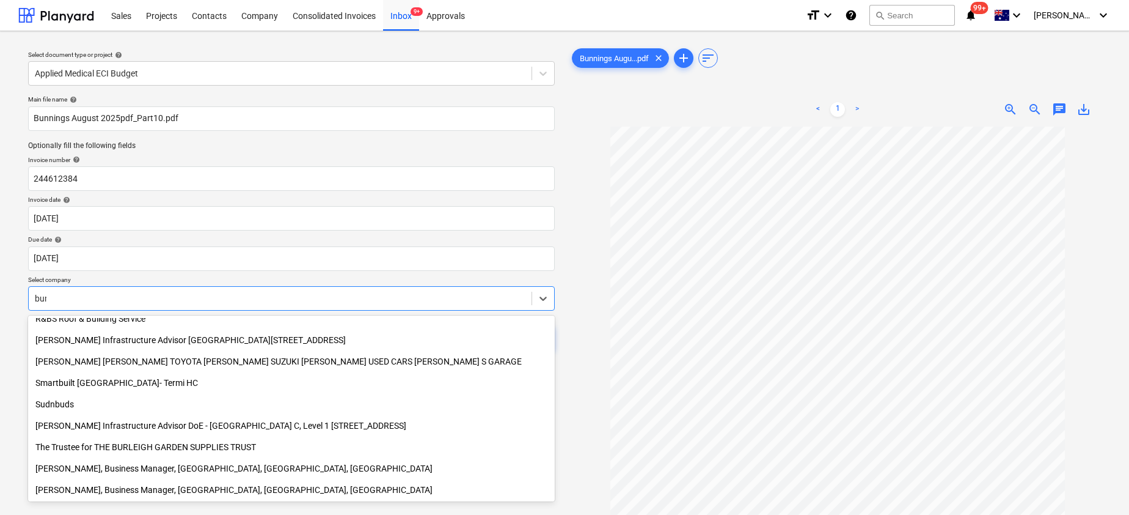
type input "[PERSON_NAME]"
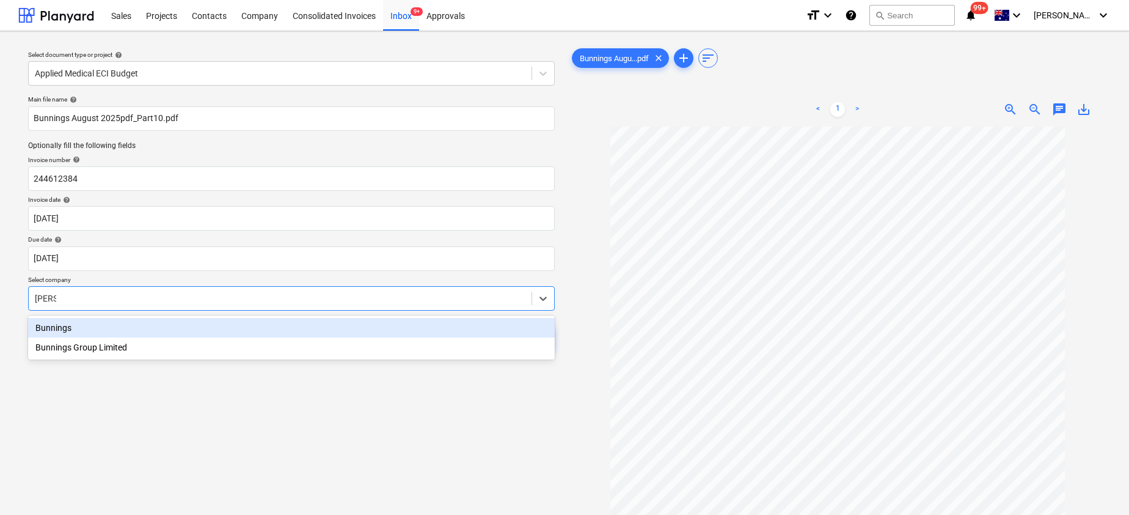
click at [64, 324] on div "Bunnings" at bounding box center [291, 328] width 527 height 20
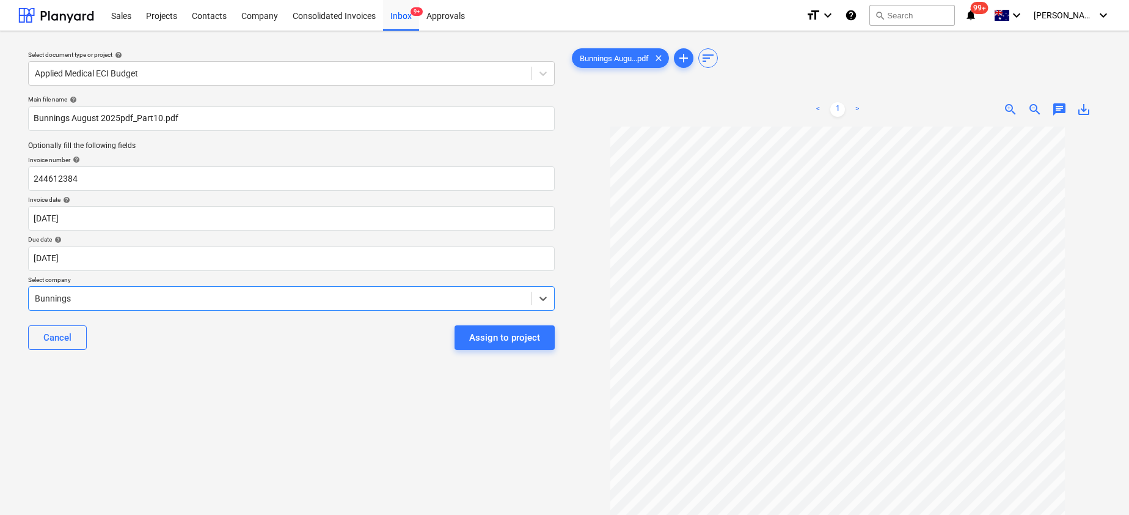
click at [1083, 117] on div "< 1 > zoom_in zoom_out chat 0 save_alt" at bounding box center [837, 109] width 536 height 34
click at [1083, 106] on span "save_alt" at bounding box center [1084, 109] width 15 height 15
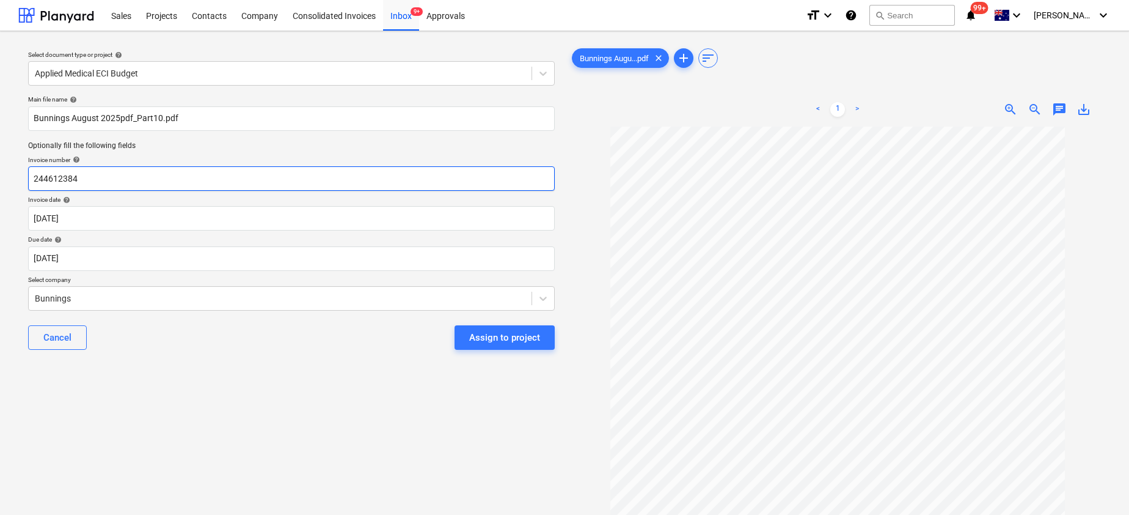
drag, startPoint x: 120, startPoint y: 181, endPoint x: 4, endPoint y: 181, distance: 116.1
click at [4, 181] on div "Select document type or project help Applied Medical ECI Budget Main file name …" at bounding box center [564, 326] width 1129 height 590
paste input "8175/0133562"
type input "8175/01335624"
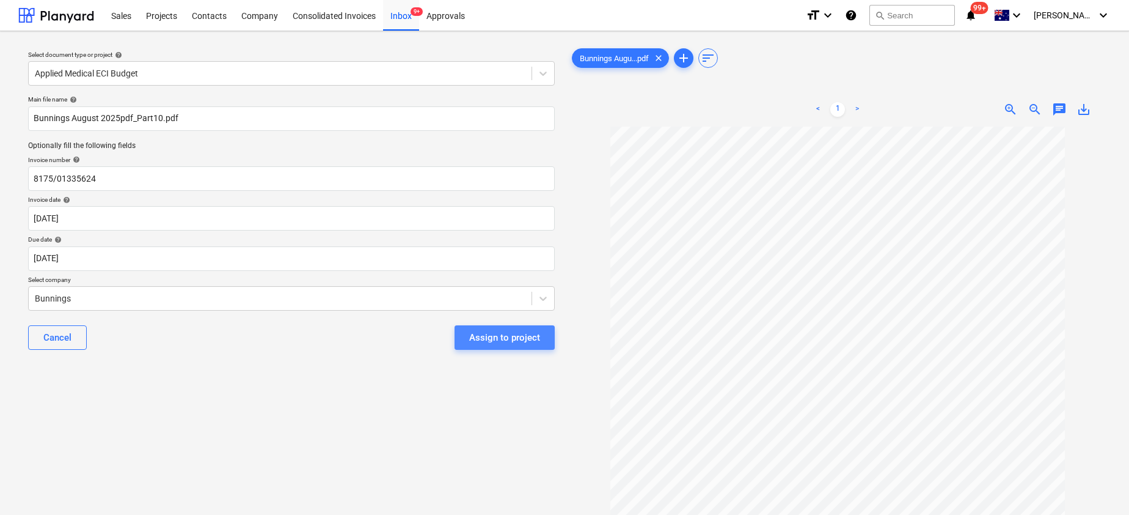
click at [532, 339] on div "Assign to project" at bounding box center [504, 337] width 71 height 16
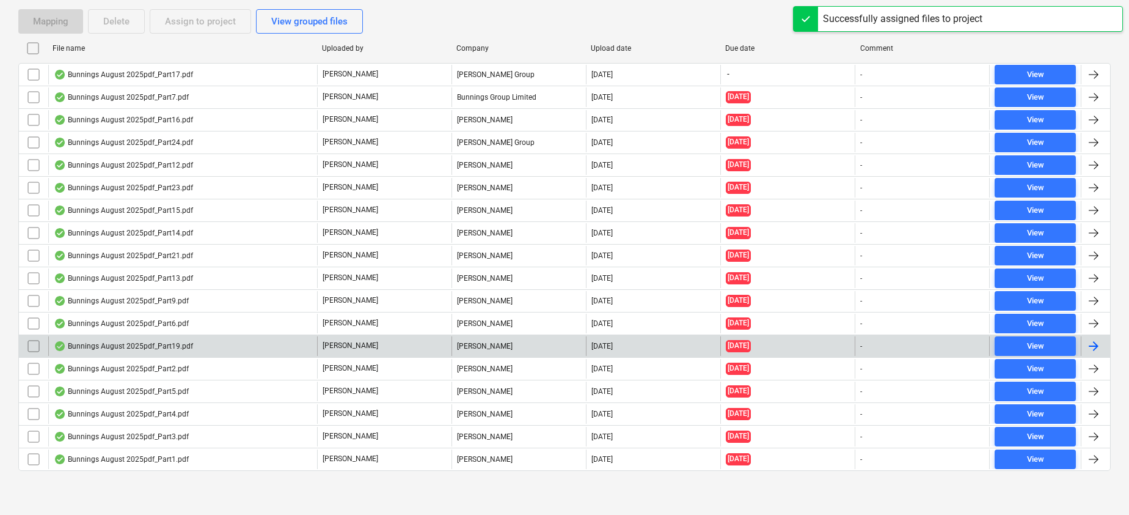
scroll to position [213, 0]
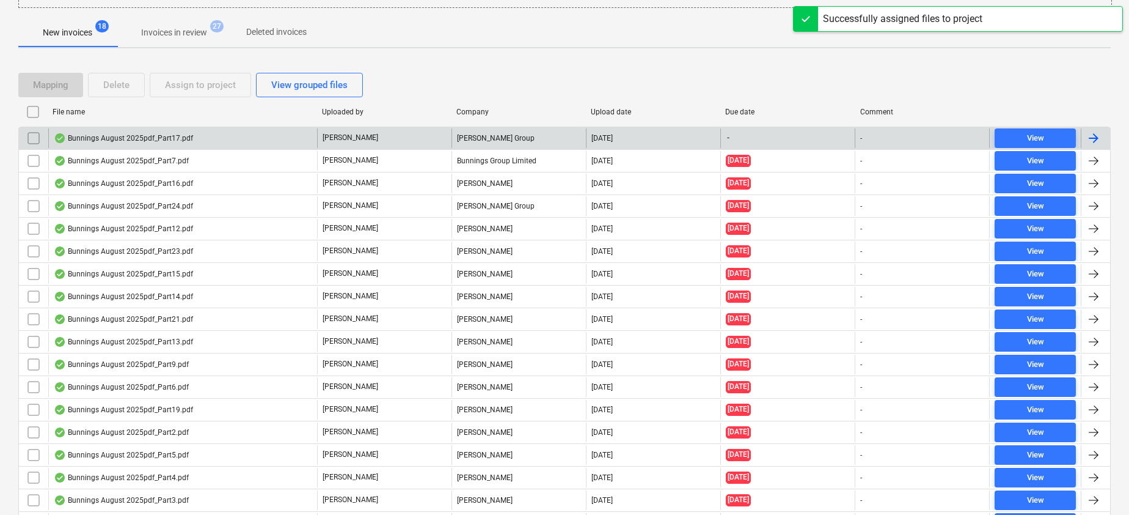
click at [162, 140] on div "Bunnings August 2025pdf_Part17.pdf" at bounding box center [123, 138] width 139 height 10
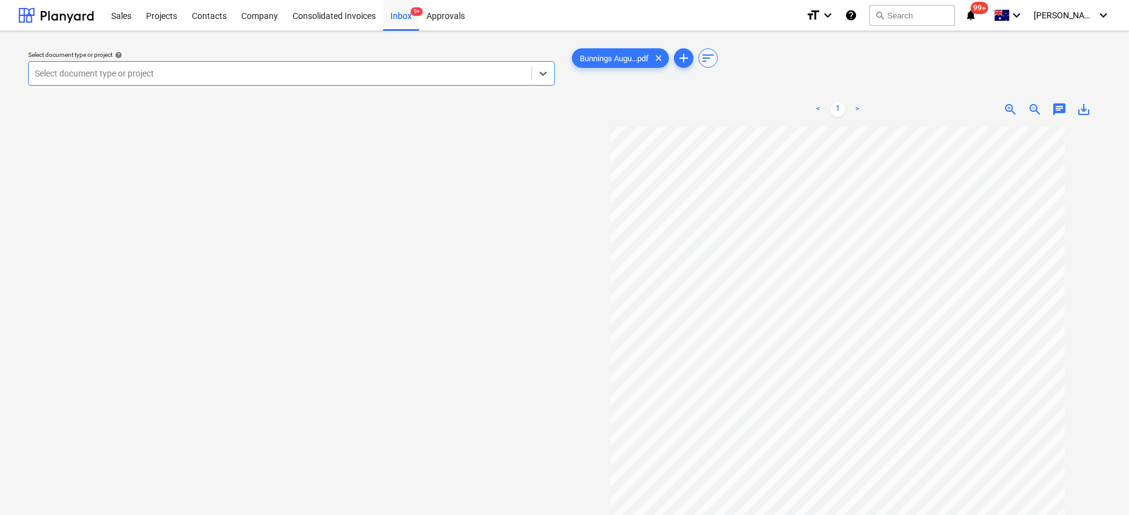
click at [270, 72] on div at bounding box center [280, 73] width 491 height 12
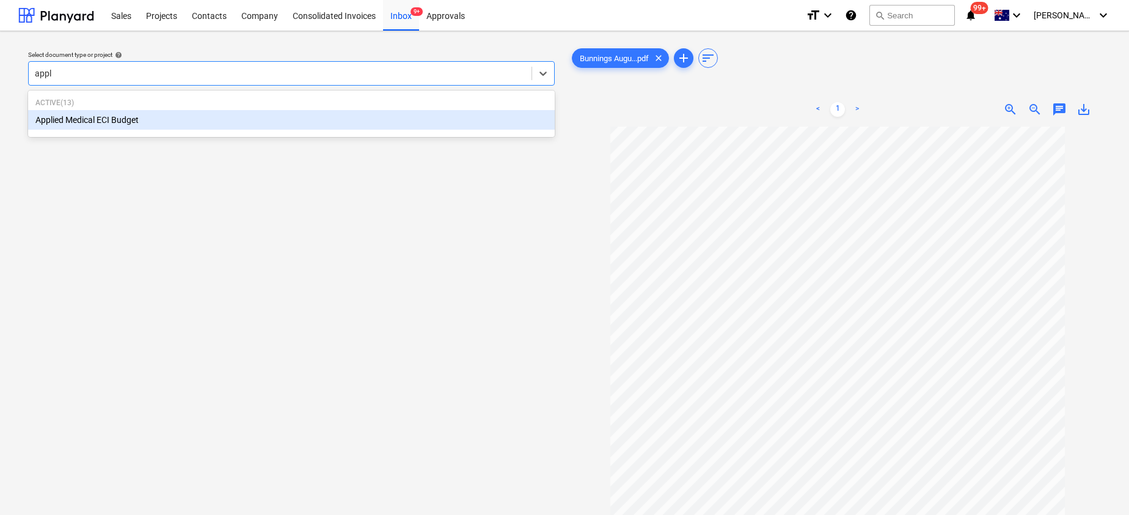
type input "appli"
click at [175, 120] on div "Applied Medical ECI Budget" at bounding box center [291, 120] width 527 height 20
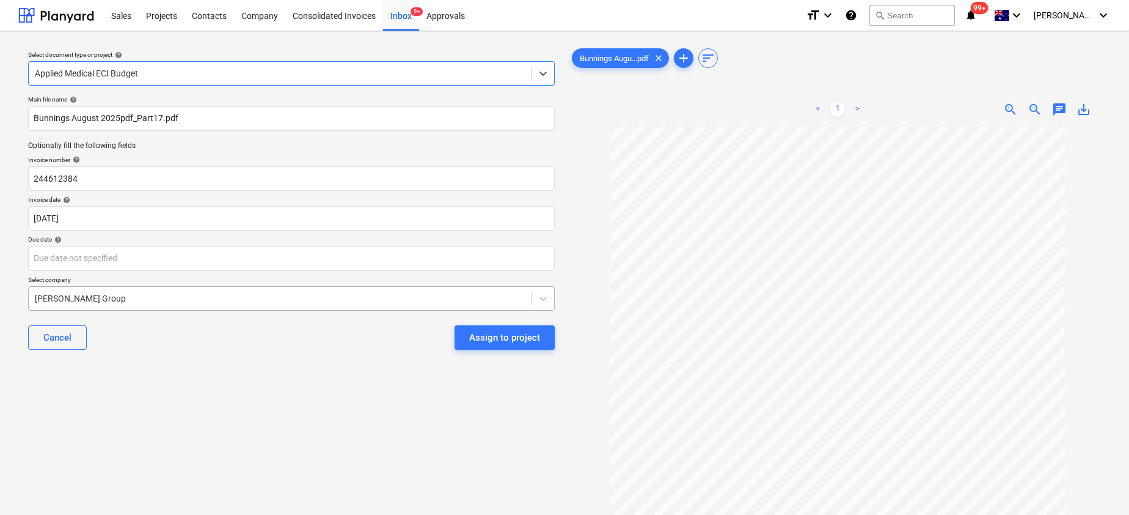
click at [100, 296] on div at bounding box center [280, 298] width 491 height 12
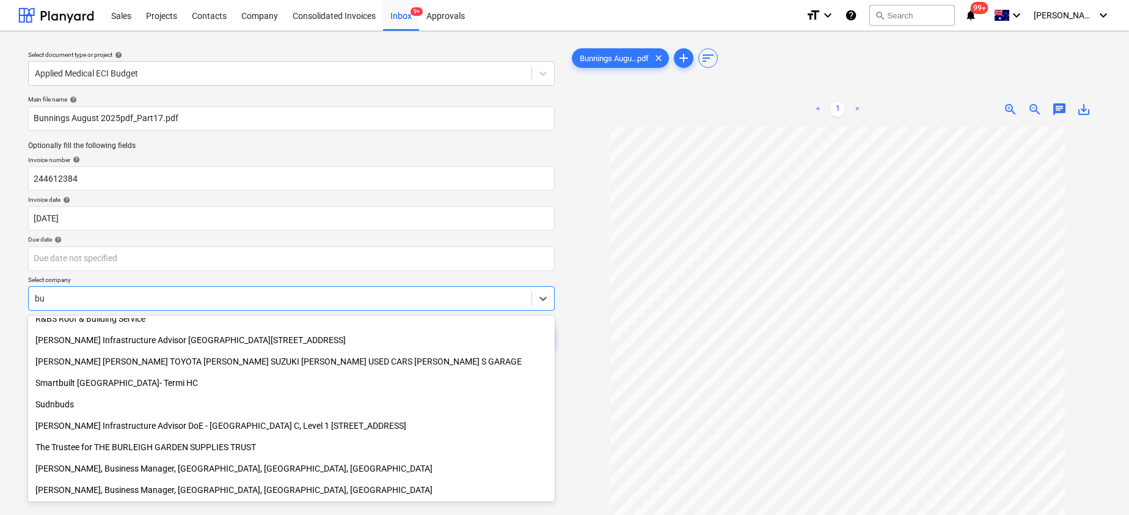
scroll to position [629, 0]
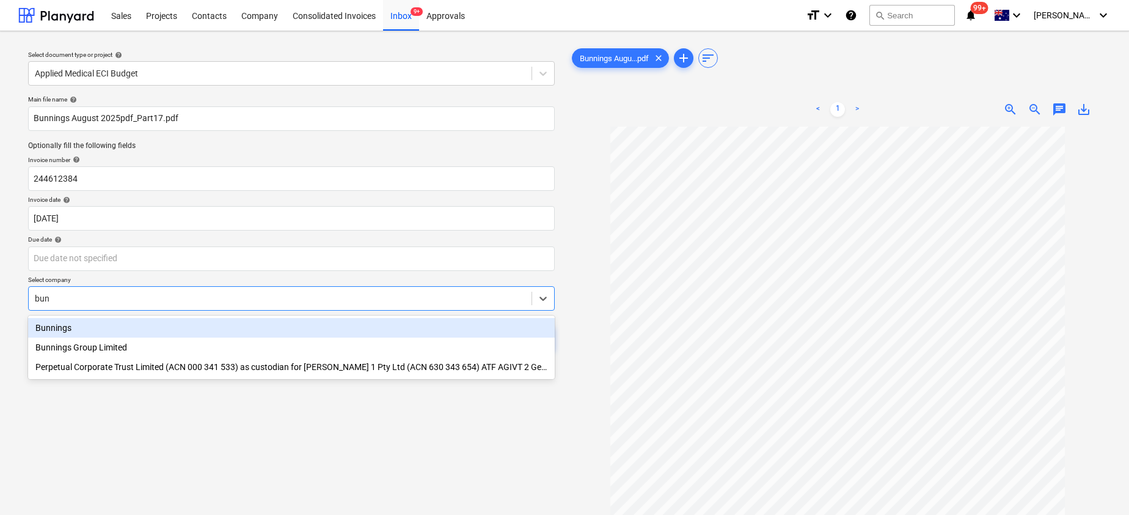
type input "[PERSON_NAME]"
click at [46, 323] on div "Bunnings" at bounding box center [291, 328] width 527 height 20
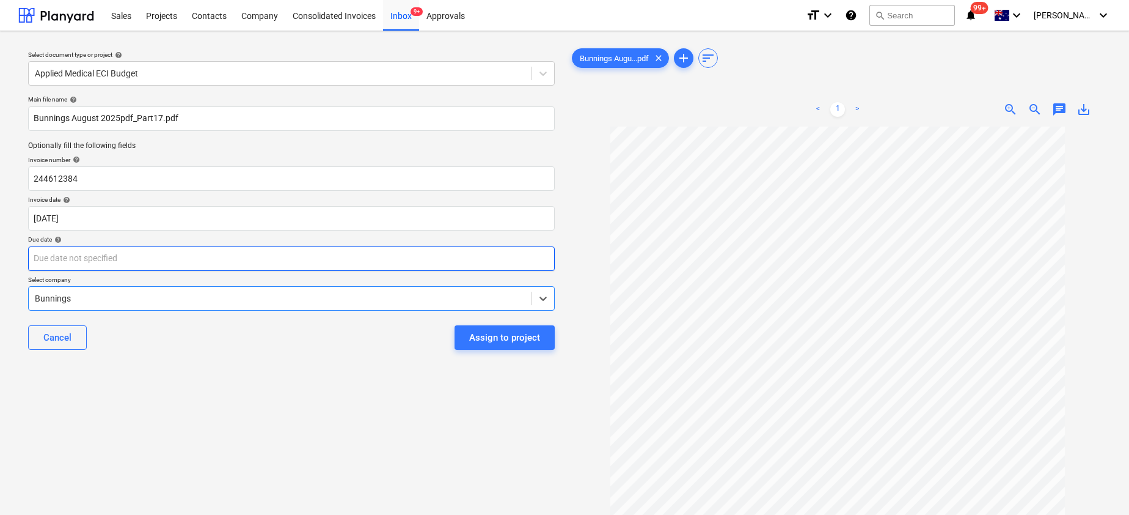
click at [51, 258] on body "Sales Projects Contacts Company Consolidated Invoices Inbox 9+ Approvals format…" at bounding box center [564, 257] width 1129 height 515
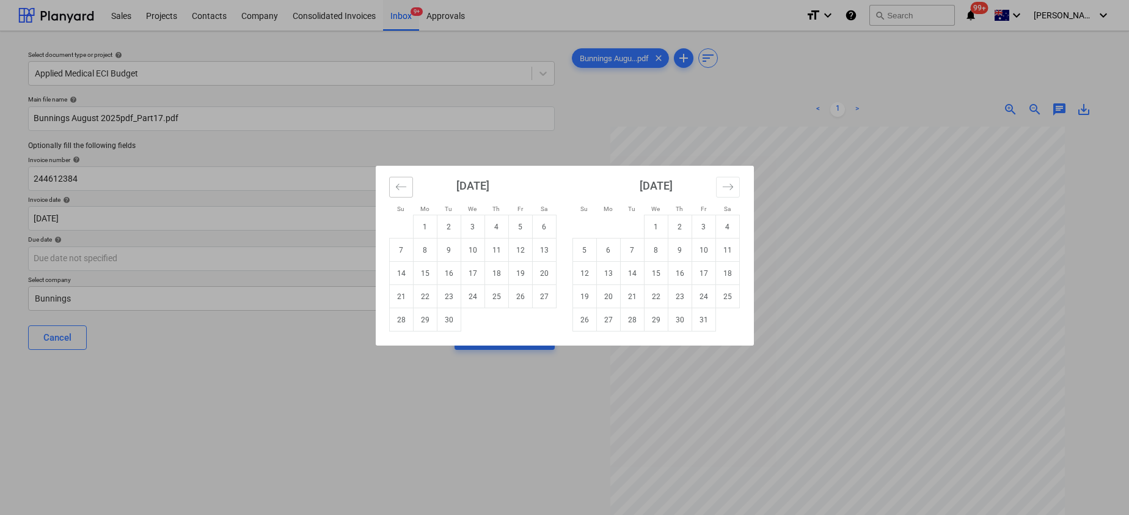
click at [399, 186] on icon "Move backward to switch to the previous month." at bounding box center [401, 187] width 12 height 12
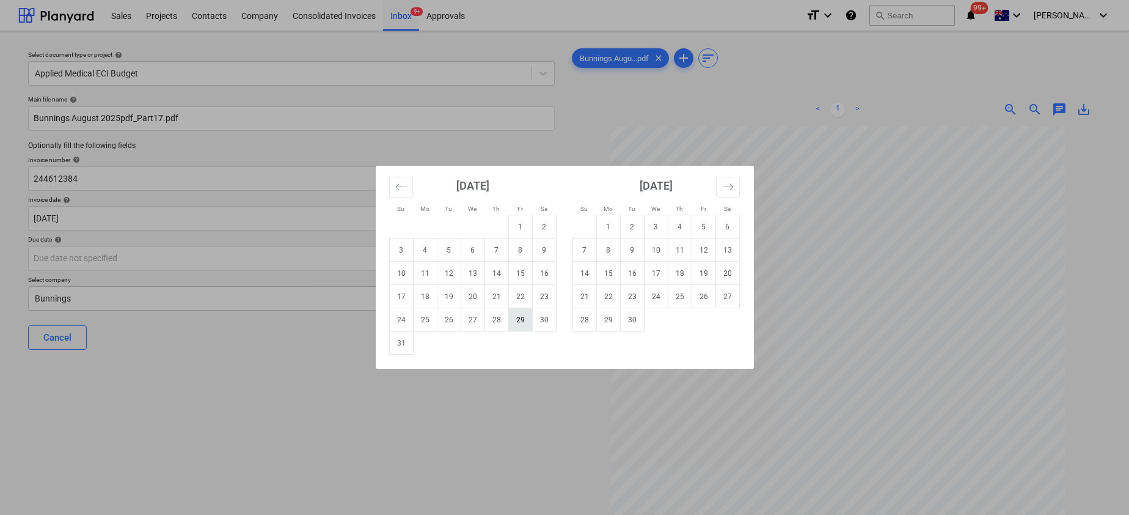
click at [516, 323] on td "29" at bounding box center [520, 319] width 24 height 23
type input "29 Aug 2025"
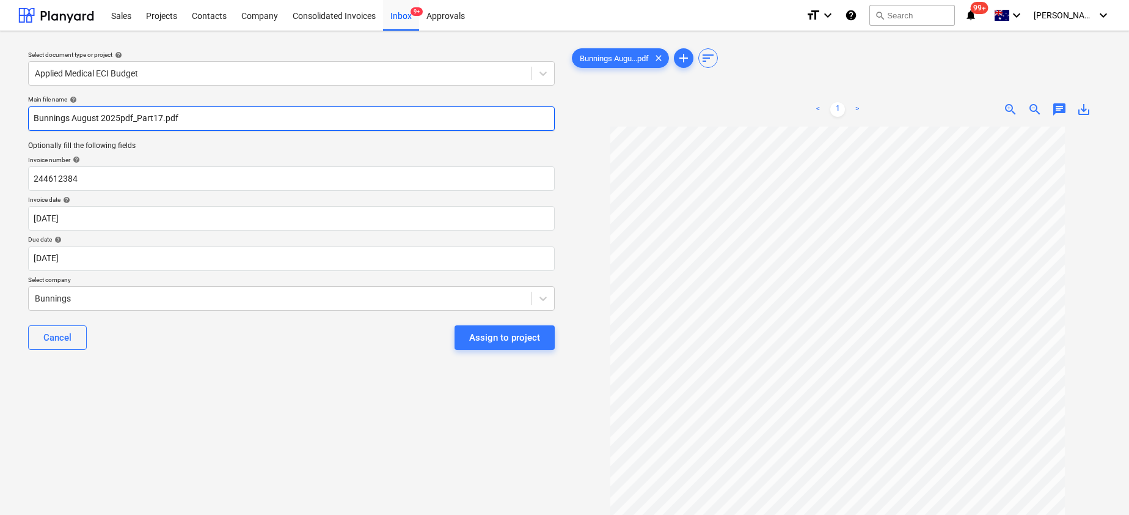
click at [86, 116] on input "Bunnings August 2025pdf_Part17.pdf" at bounding box center [291, 118] width 527 height 24
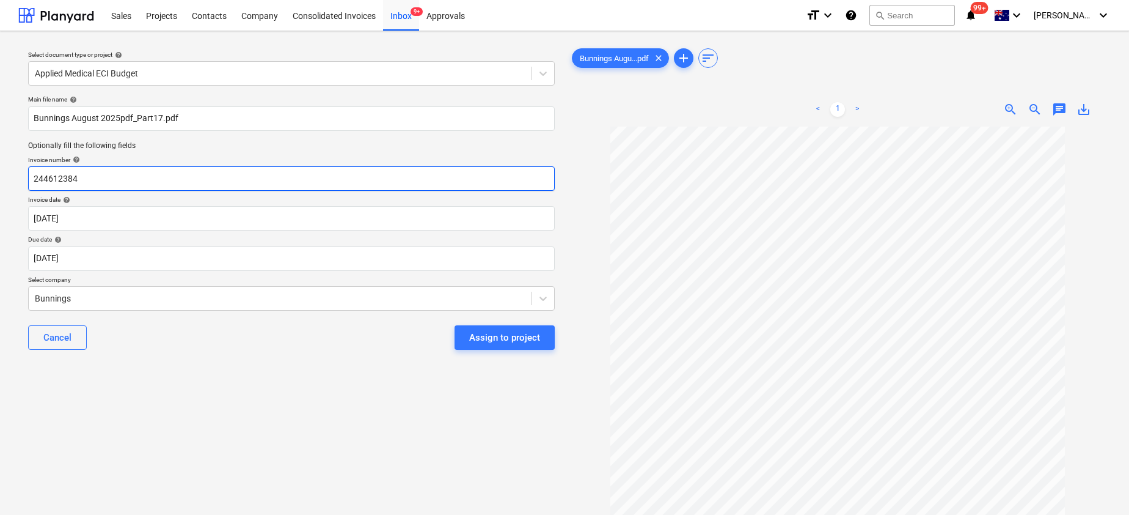
click at [79, 175] on input "244612384" at bounding box center [291, 178] width 527 height 24
click at [32, 174] on input "244612384" at bounding box center [291, 178] width 527 height 24
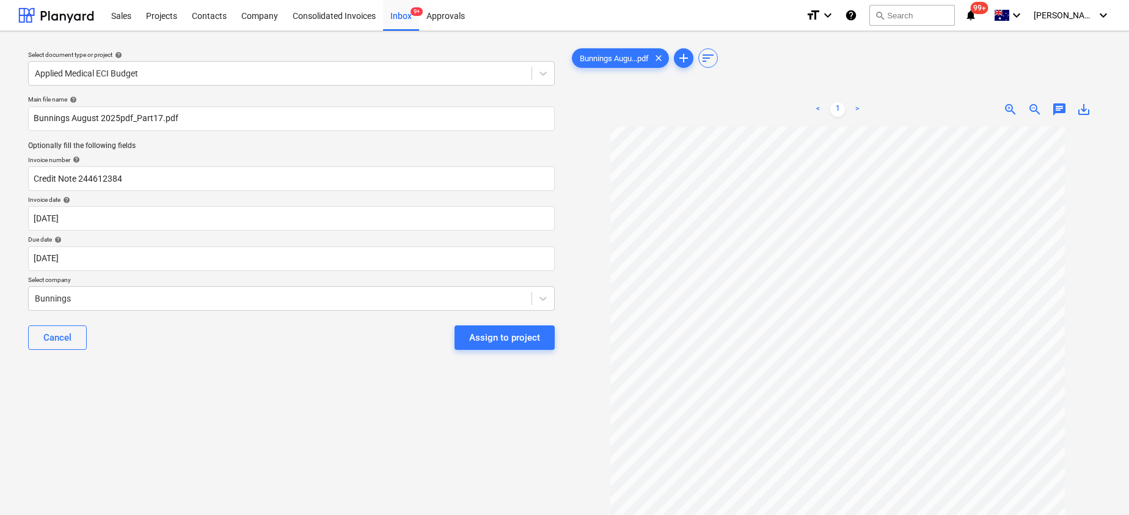
click at [1082, 100] on div "< 1 > zoom_in zoom_out chat 0 save_alt" at bounding box center [837, 109] width 536 height 34
click at [1087, 111] on span "save_alt" at bounding box center [1084, 109] width 15 height 15
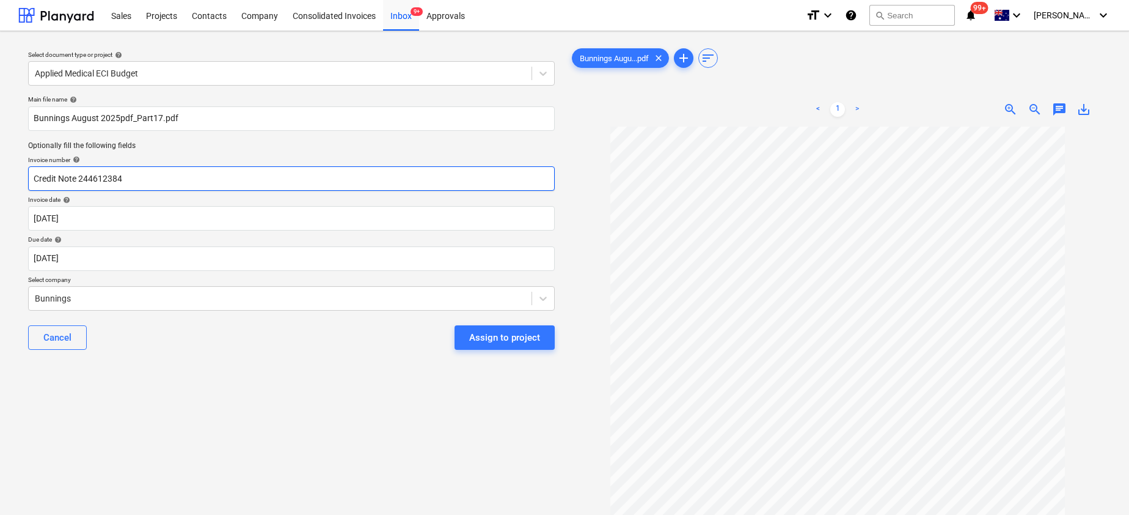
drag, startPoint x: 145, startPoint y: 179, endPoint x: 78, endPoint y: 179, distance: 67.8
click at [78, 180] on input "Credit Note 244612384" at bounding box center [291, 178] width 527 height 24
paste input "8175/01139491"
type input "Credit Note 8175/01139491"
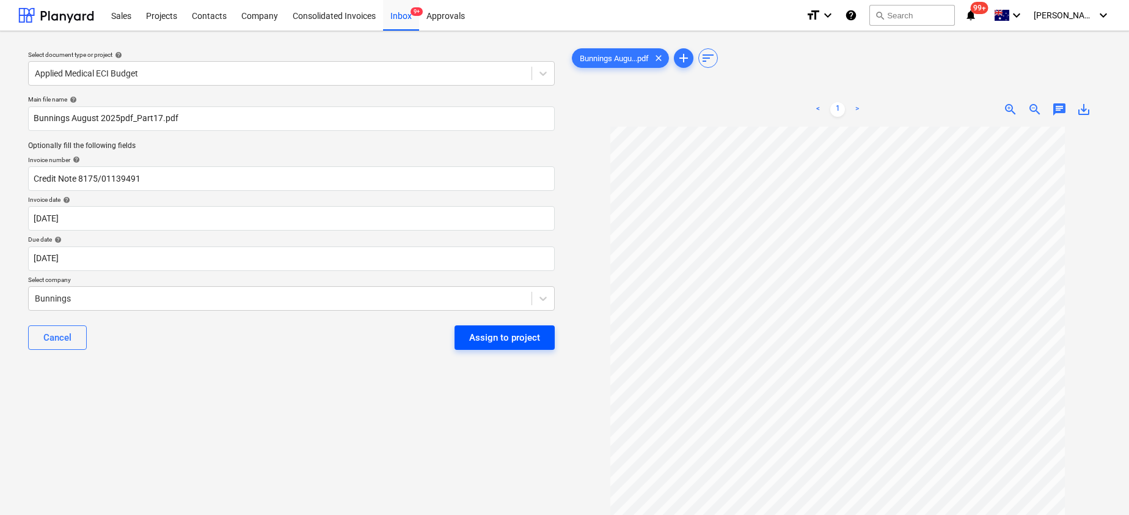
click at [527, 333] on div "Assign to project" at bounding box center [504, 337] width 71 height 16
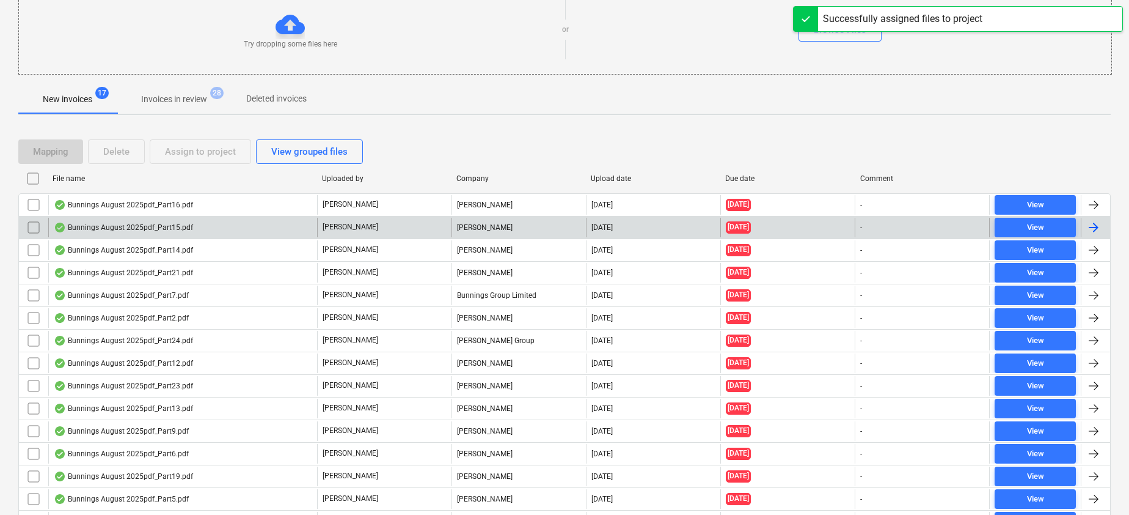
scroll to position [254, 0]
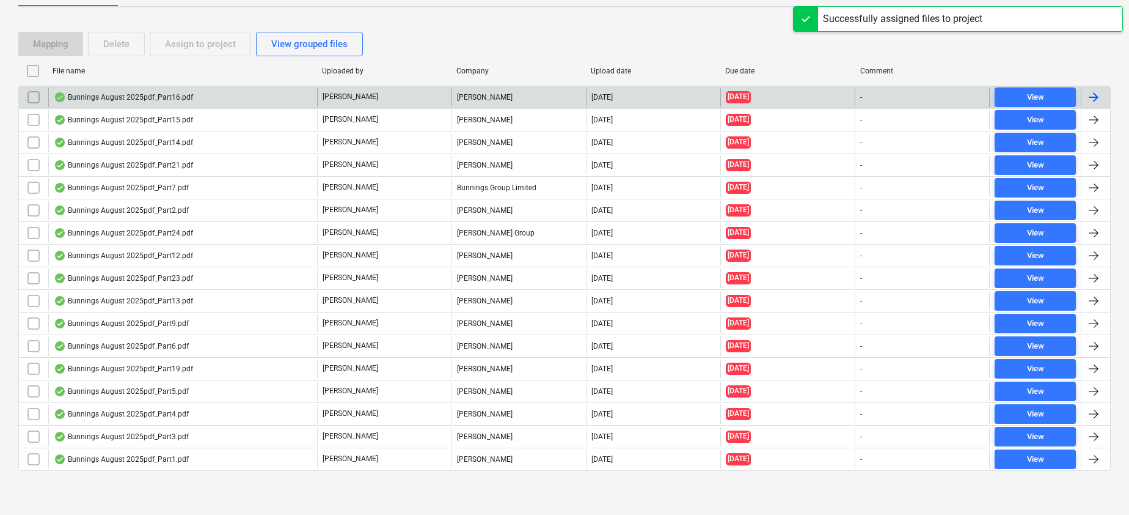
click at [148, 97] on div "Bunnings August 2025pdf_Part16.pdf" at bounding box center [123, 97] width 139 height 10
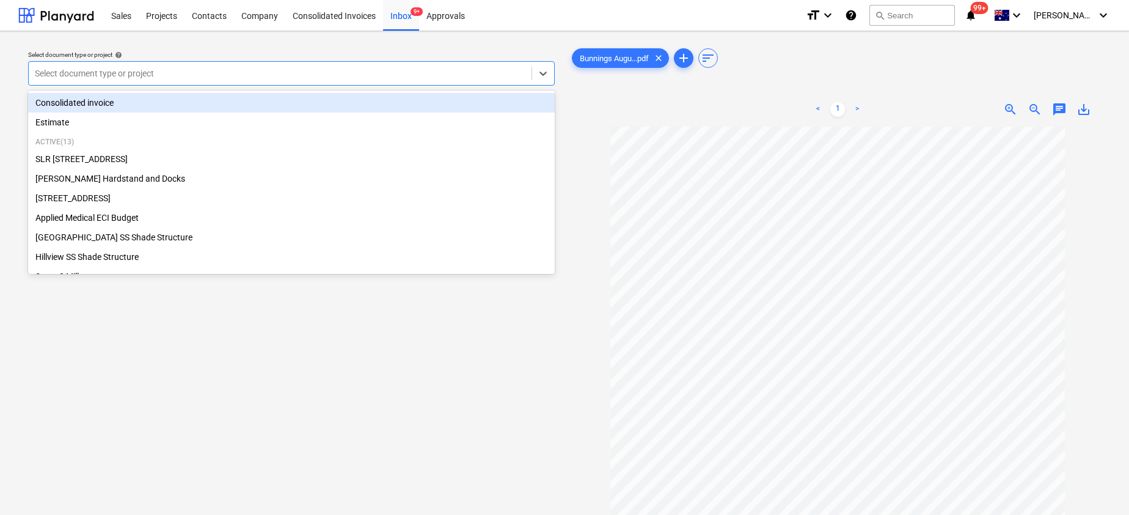
click at [289, 76] on div at bounding box center [280, 73] width 491 height 12
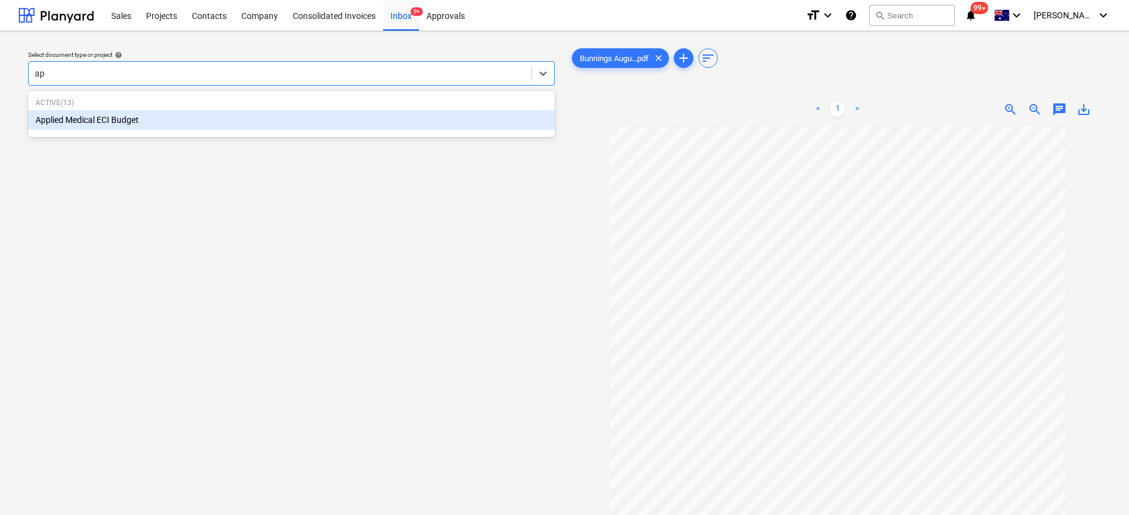
type input "app"
click at [230, 120] on div "Applied Medical ECI Budget" at bounding box center [291, 120] width 527 height 20
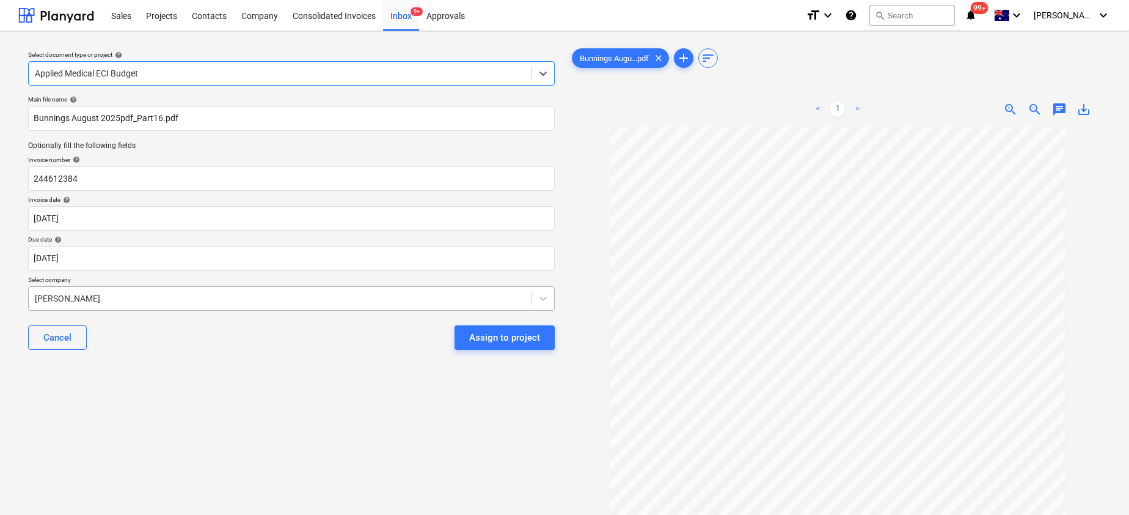
click at [120, 298] on div at bounding box center [280, 298] width 491 height 12
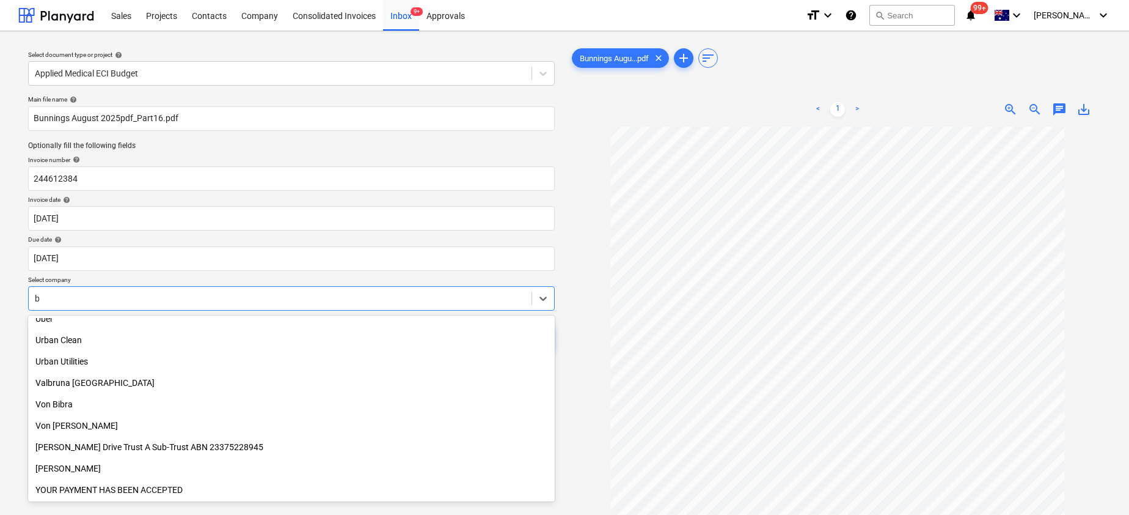
scroll to position [629, 0]
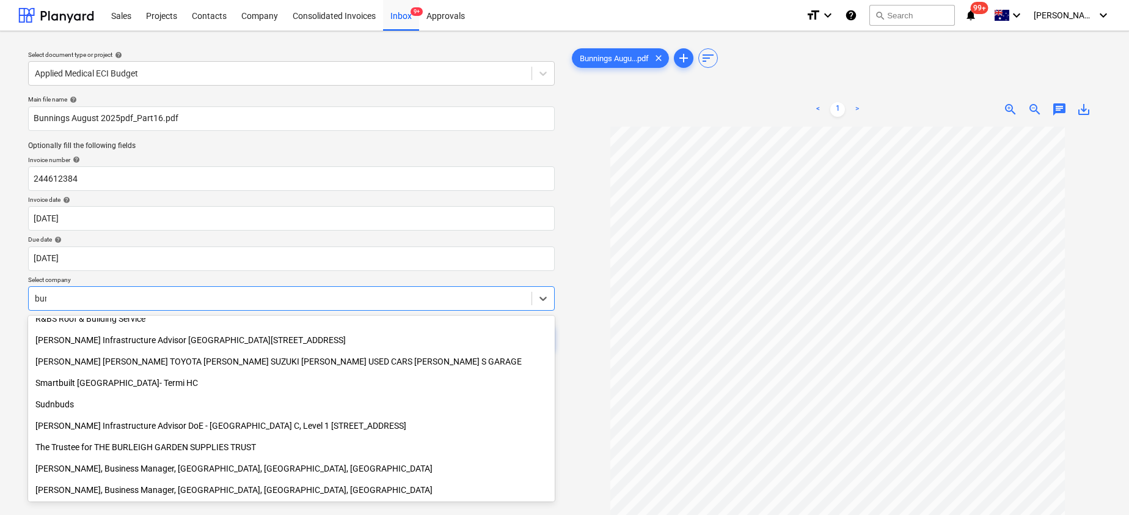
type input "[PERSON_NAME]"
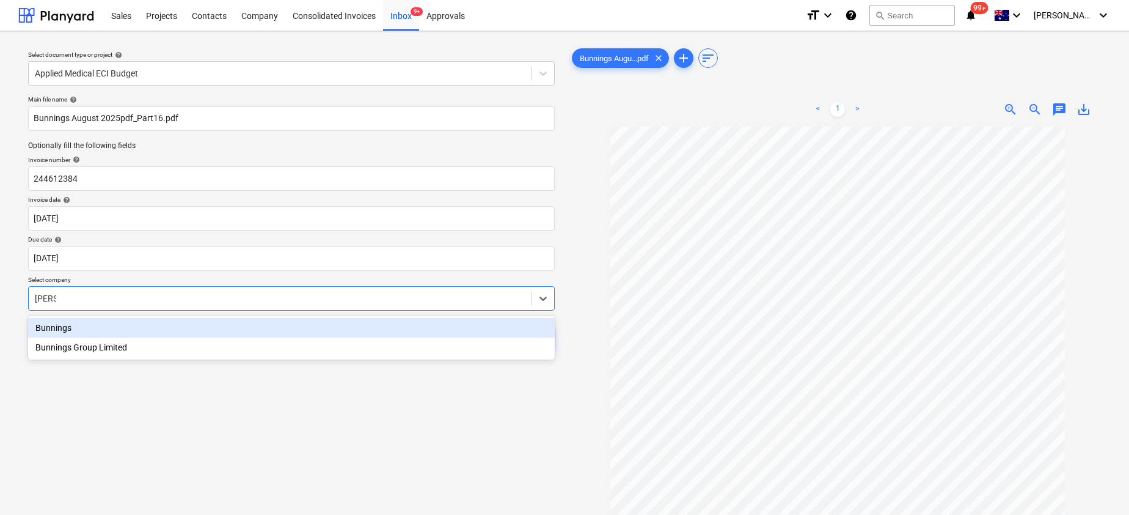
click at [55, 331] on div "Bunnings" at bounding box center [291, 328] width 527 height 20
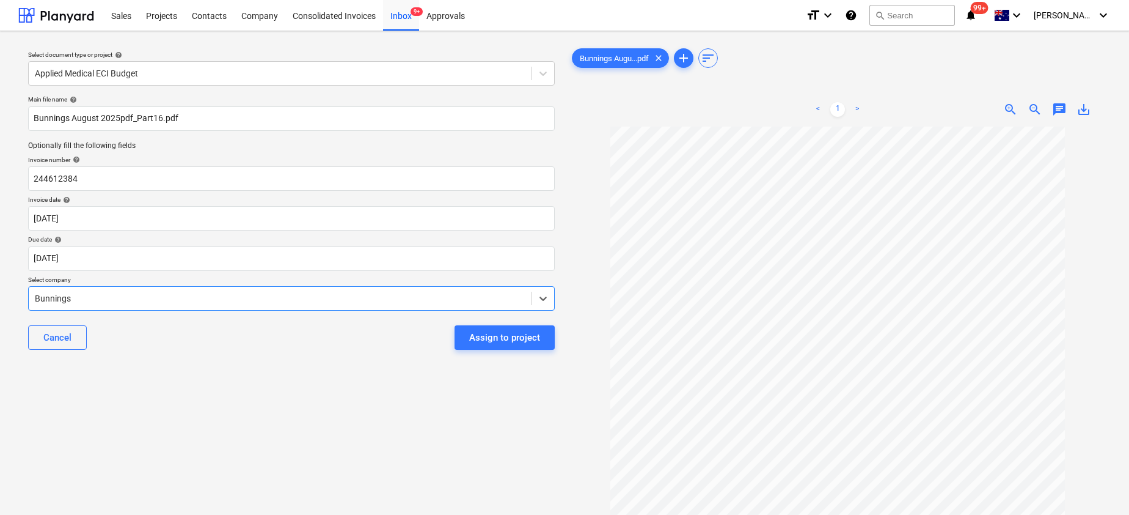
click at [1080, 107] on span "save_alt" at bounding box center [1084, 109] width 15 height 15
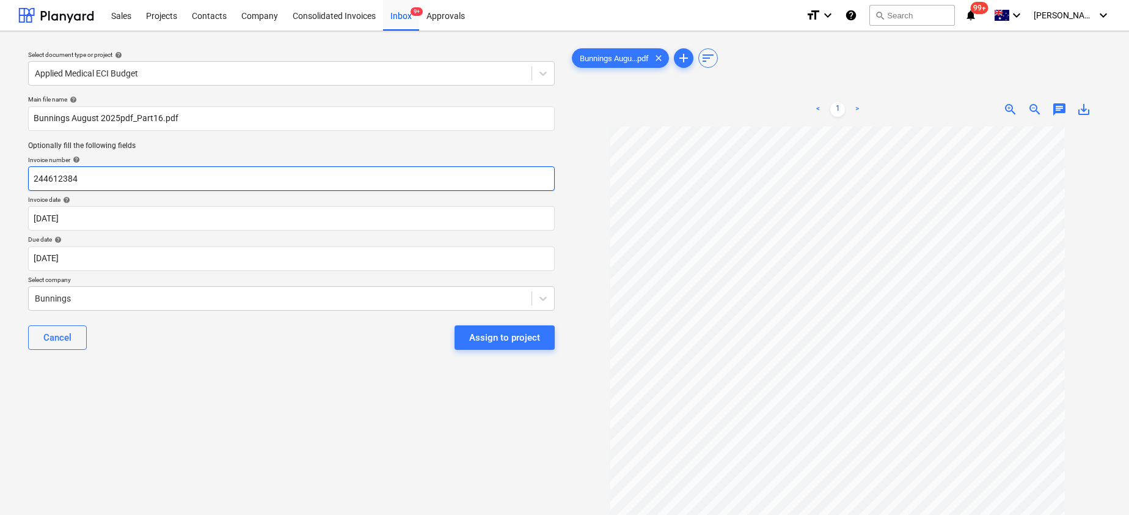
drag, startPoint x: 129, startPoint y: 172, endPoint x: 101, endPoint y: 183, distance: 29.4
click at [111, 186] on input "244612384" at bounding box center [291, 178] width 527 height 24
paste input "8175/01139491"
type input "8175/01139491"
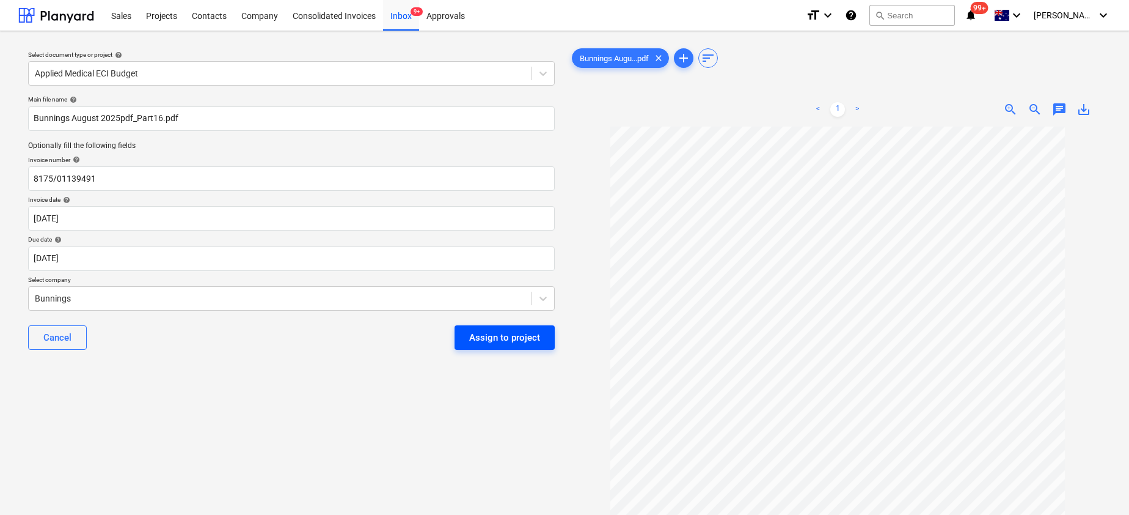
click at [509, 338] on div "Assign to project" at bounding box center [504, 337] width 71 height 16
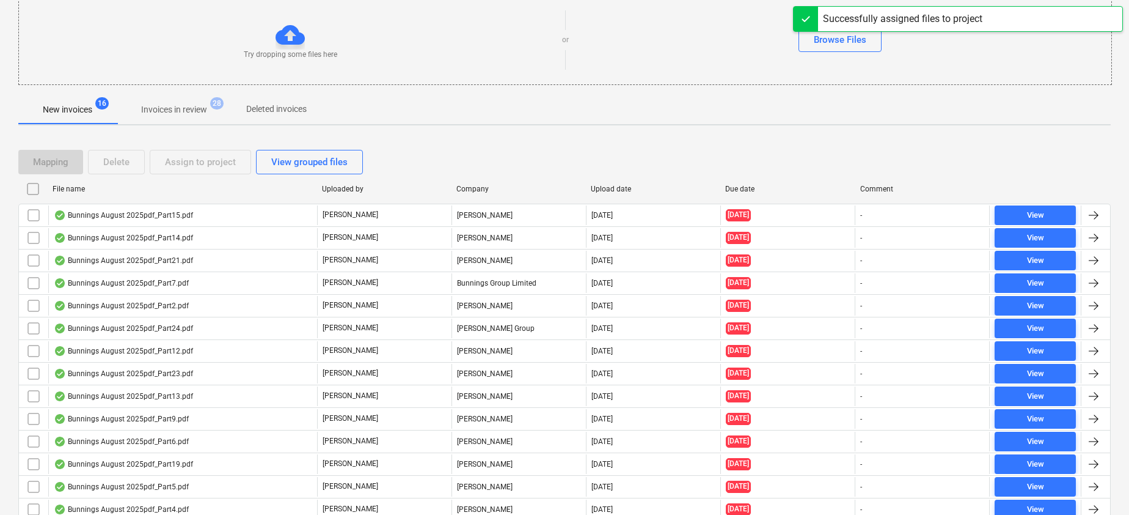
scroll to position [156, 0]
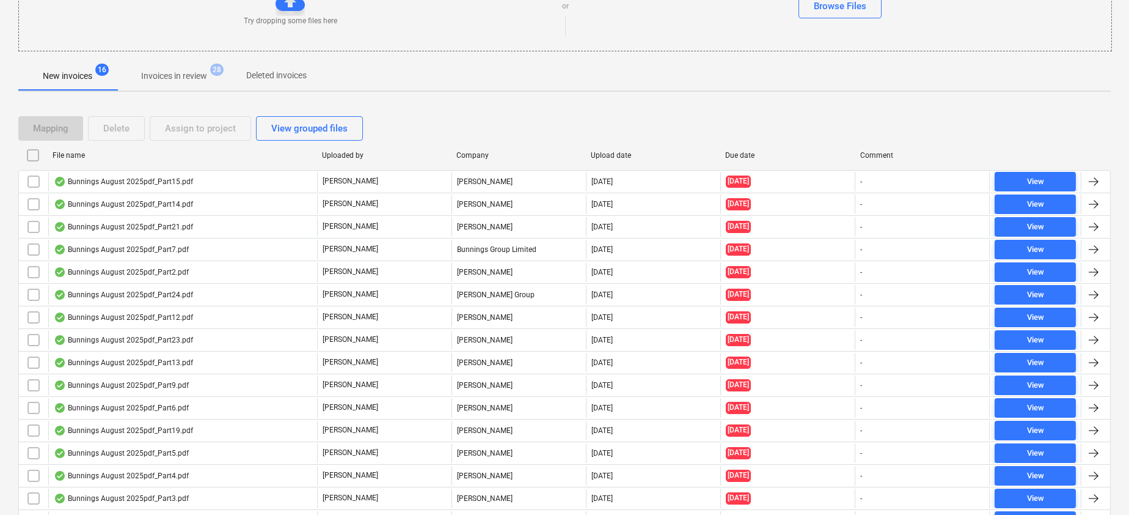
scroll to position [232, 0]
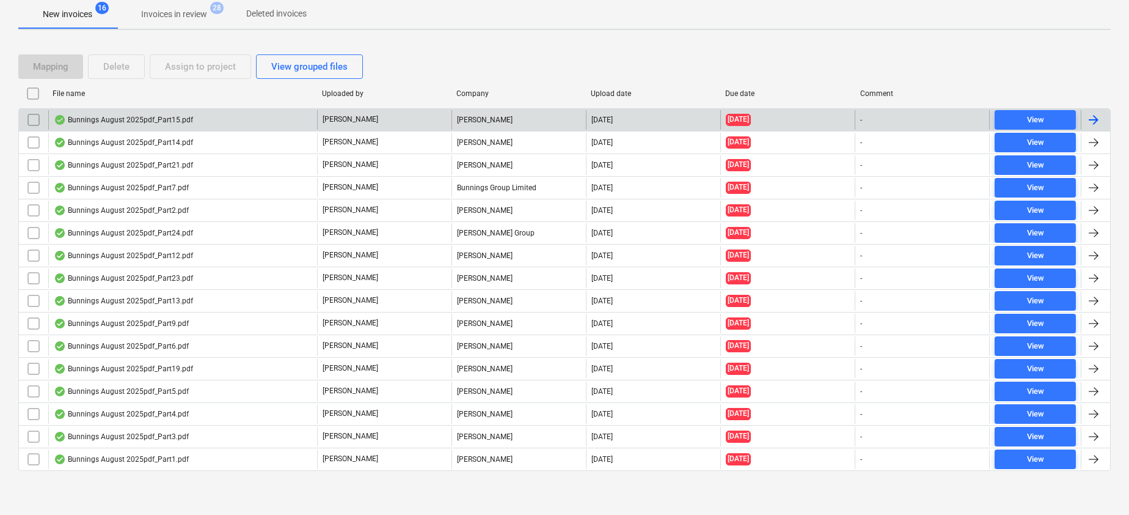
click at [166, 115] on div "Bunnings August 2025pdf_Part15.pdf" at bounding box center [123, 120] width 139 height 10
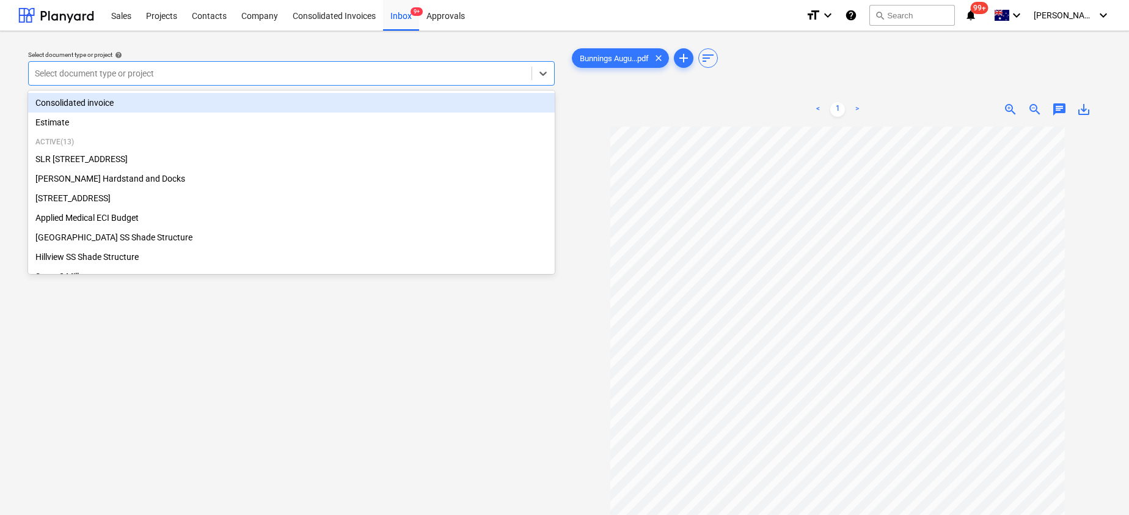
click at [223, 75] on div at bounding box center [280, 73] width 491 height 12
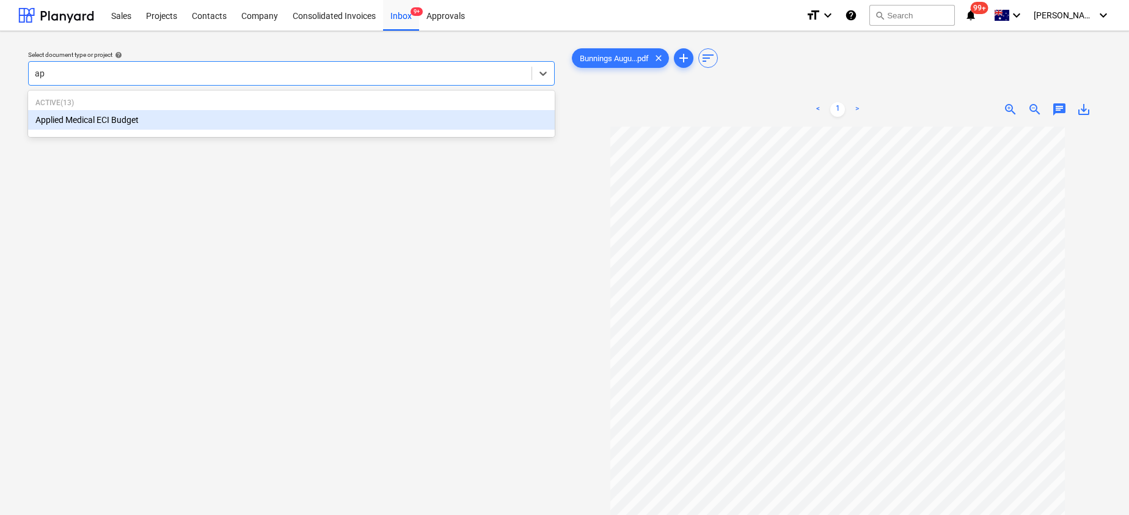
type input "app"
click at [180, 123] on div "Applied Medical ECI Budget" at bounding box center [291, 120] width 527 height 20
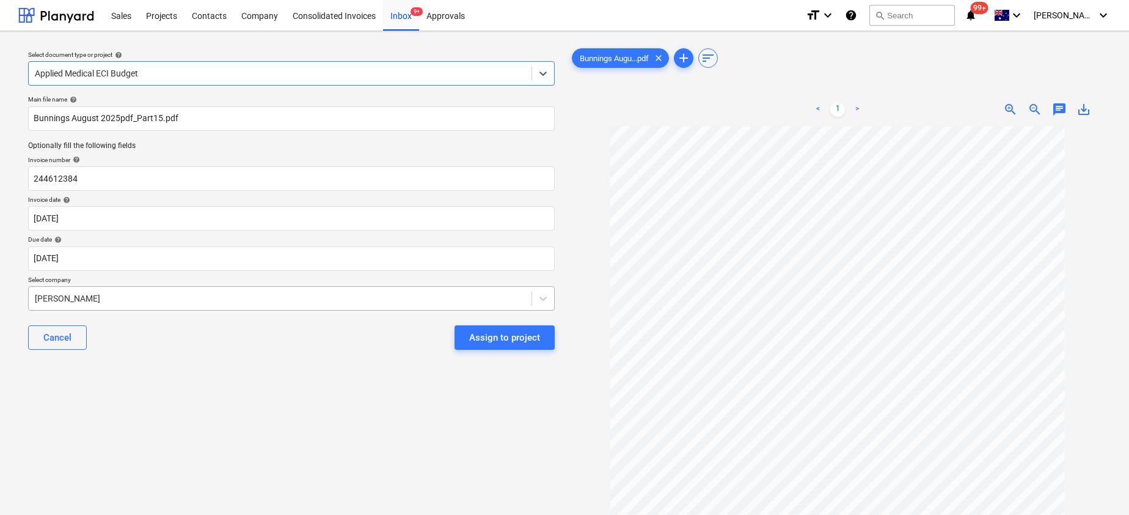
click at [109, 296] on div at bounding box center [280, 298] width 491 height 12
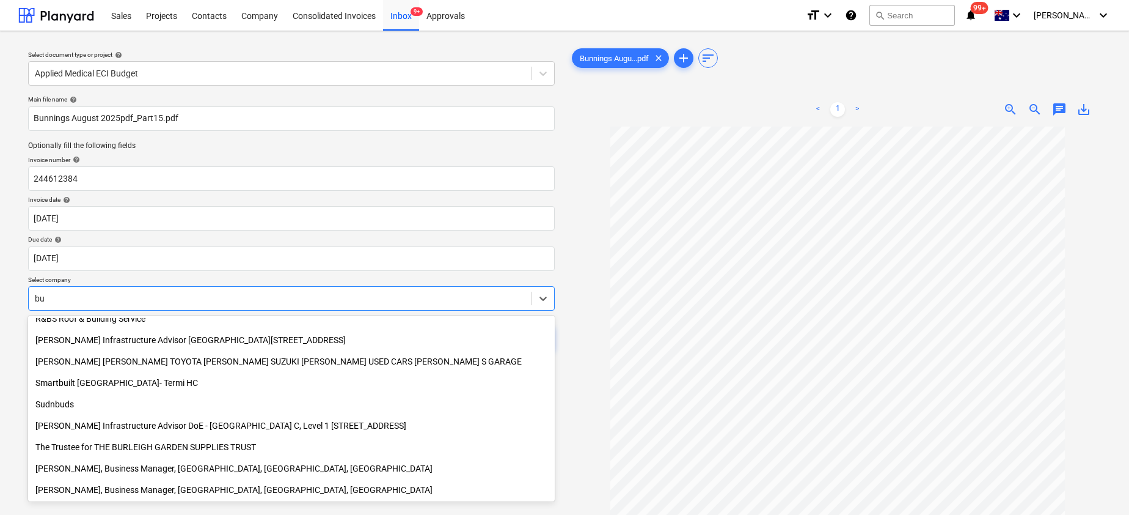
scroll to position [629, 0]
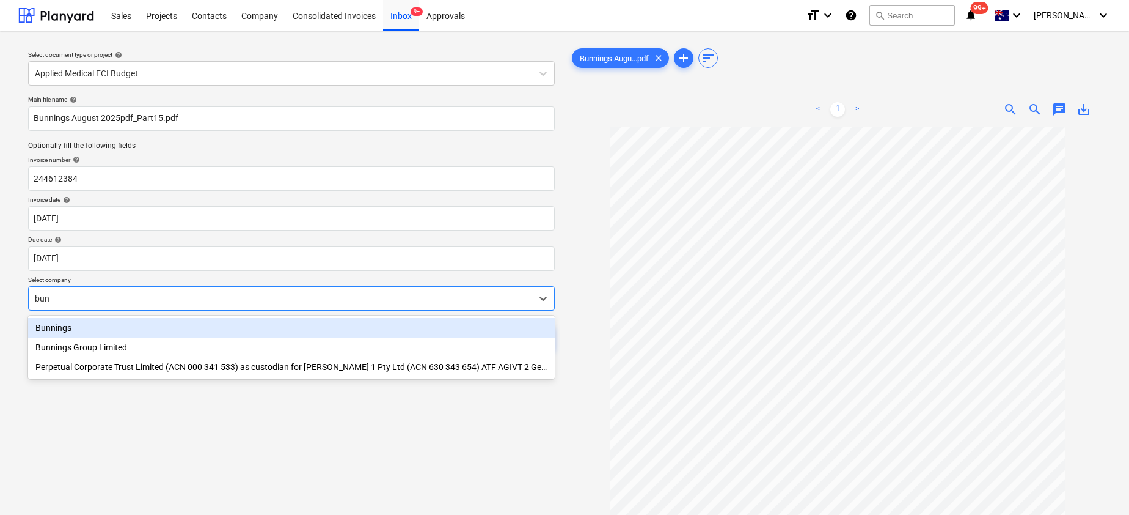
type input "[PERSON_NAME]"
click at [96, 332] on div "Bunnings" at bounding box center [291, 328] width 527 height 20
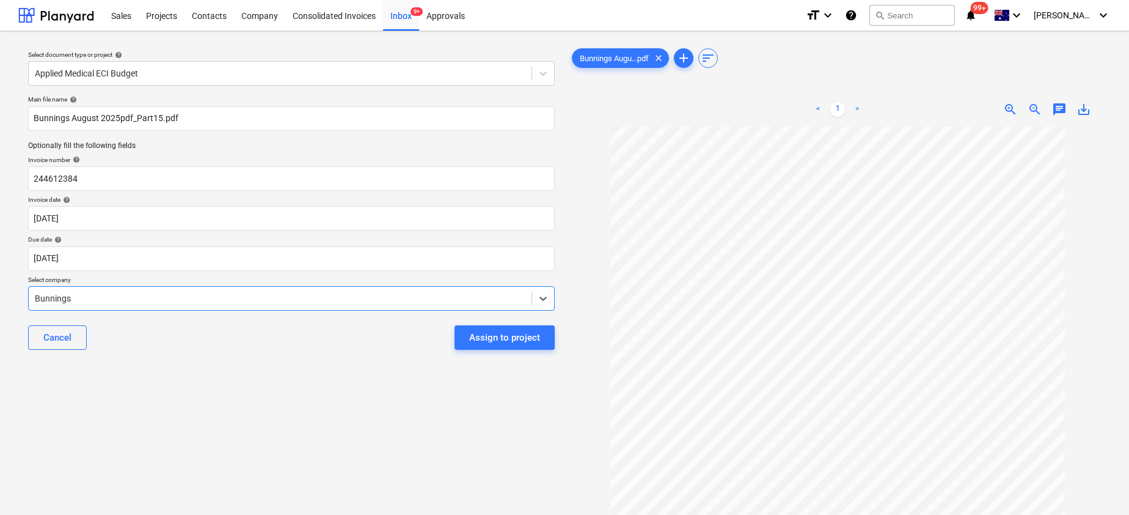
click at [1085, 114] on span "save_alt" at bounding box center [1084, 109] width 15 height 15
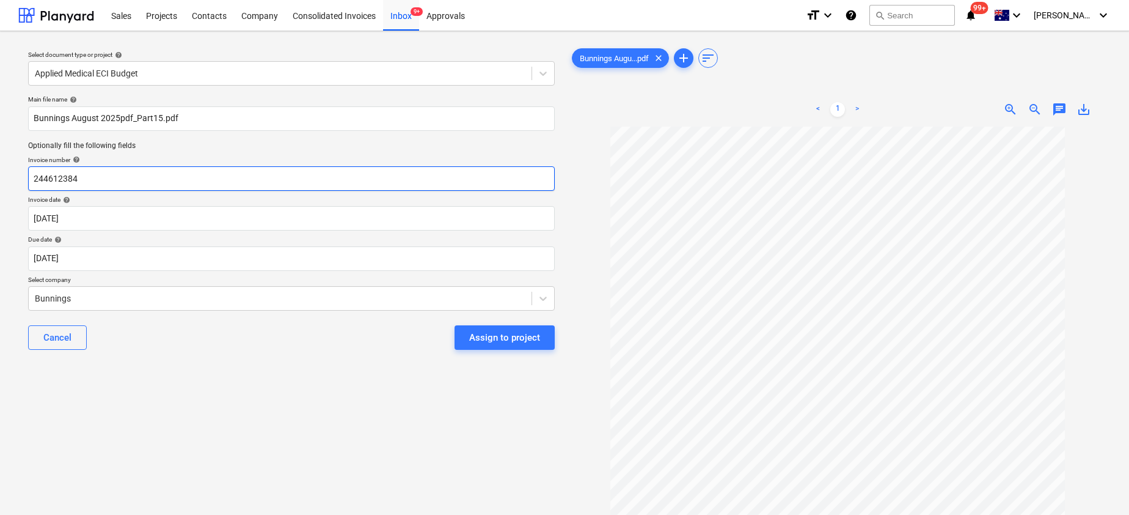
drag, startPoint x: 100, startPoint y: 174, endPoint x: 20, endPoint y: 174, distance: 80.0
click at [20, 174] on div "Select document type or project help Applied Medical ECI Budget Main file name …" at bounding box center [291, 326] width 546 height 571
paste input "8175/00107461"
type input "8175/00107461"
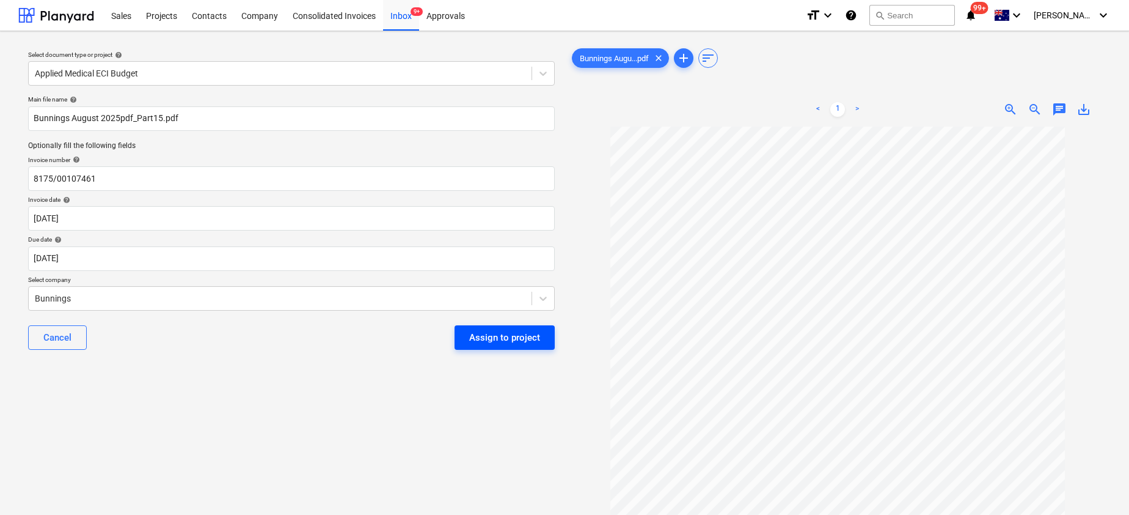
click at [522, 337] on div "Assign to project" at bounding box center [504, 337] width 71 height 16
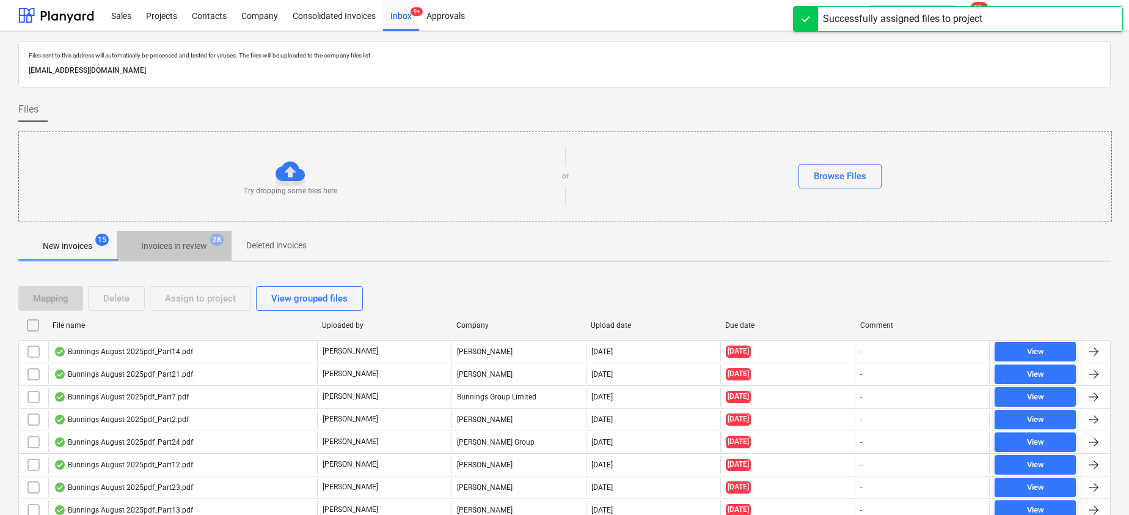
click at [178, 243] on p "Invoices in review" at bounding box center [174, 246] width 66 height 13
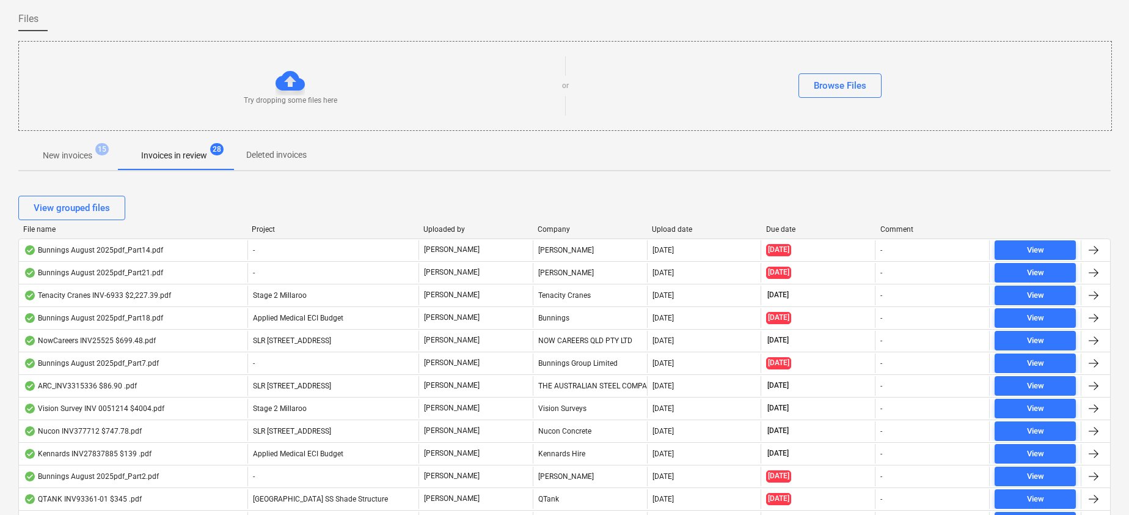
scroll to position [92, 0]
click at [672, 229] on div "Upload date" at bounding box center [704, 228] width 104 height 9
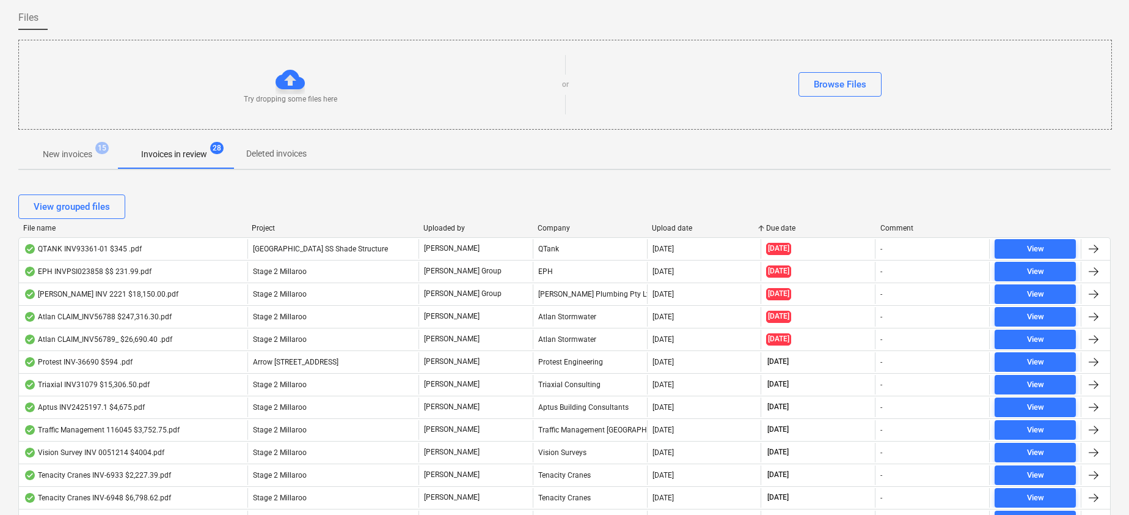
click at [672, 229] on div "Upload date" at bounding box center [704, 228] width 104 height 9
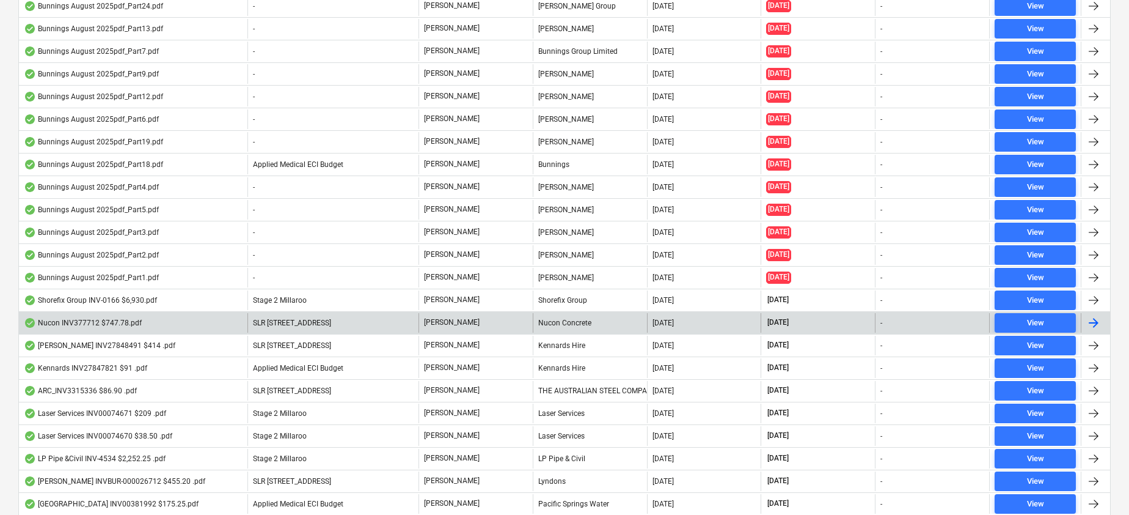
scroll to position [0, 0]
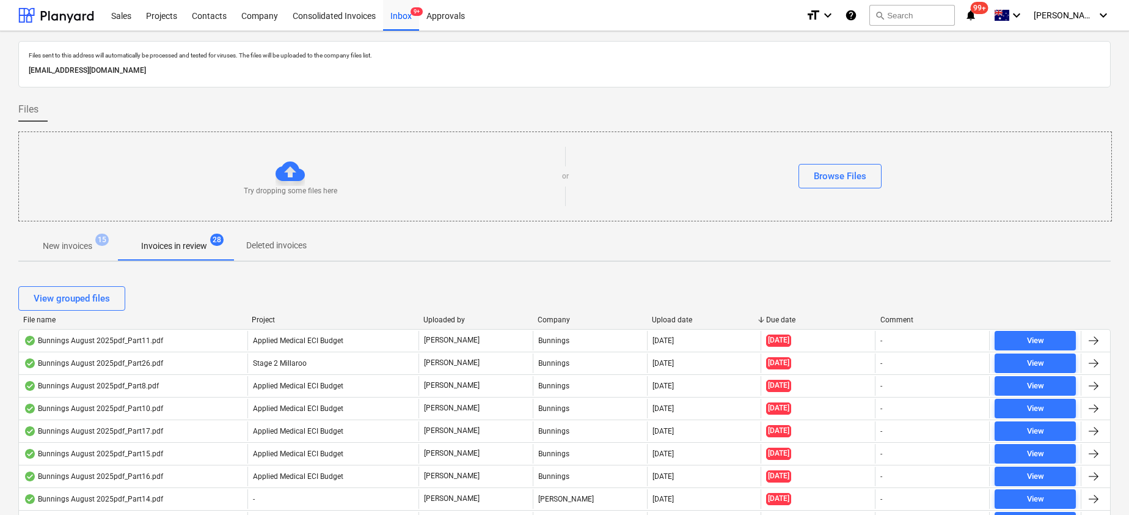
click at [72, 244] on p "New invoices" at bounding box center [67, 246] width 49 height 13
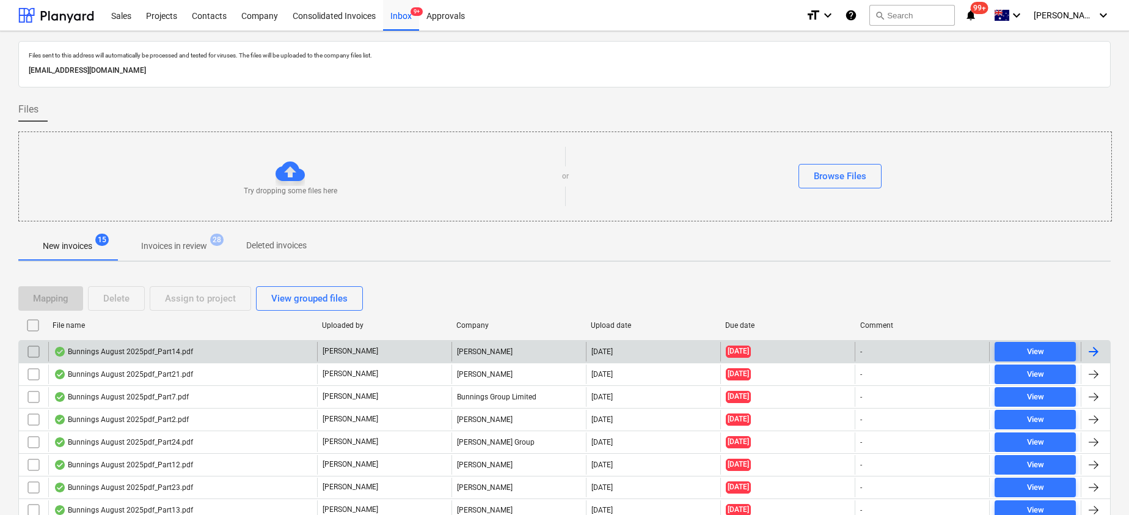
click at [142, 349] on div "Bunnings August 2025pdf_Part14.pdf" at bounding box center [123, 351] width 139 height 10
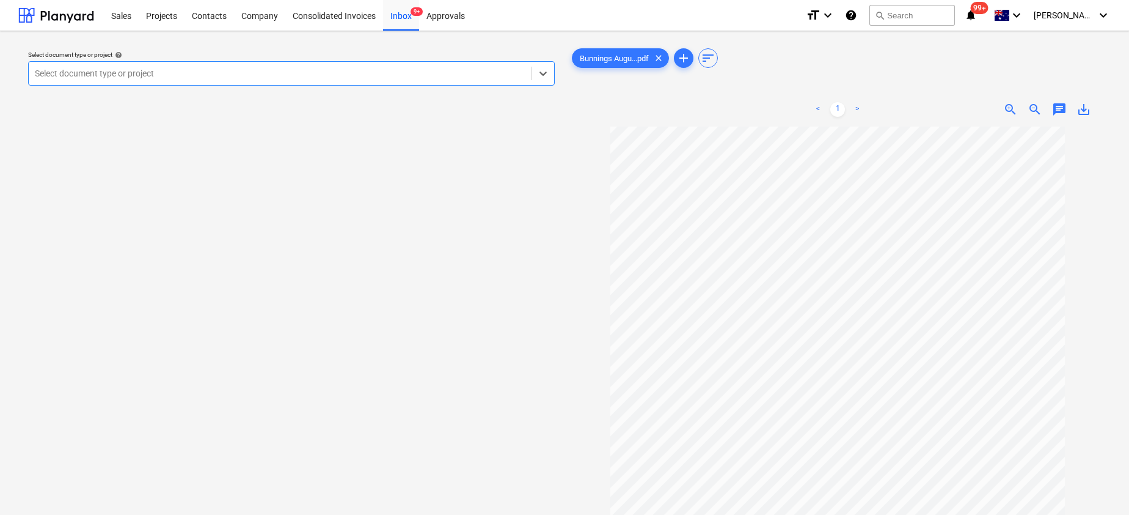
scroll to position [12, 0]
click at [437, 70] on div at bounding box center [280, 73] width 491 height 12
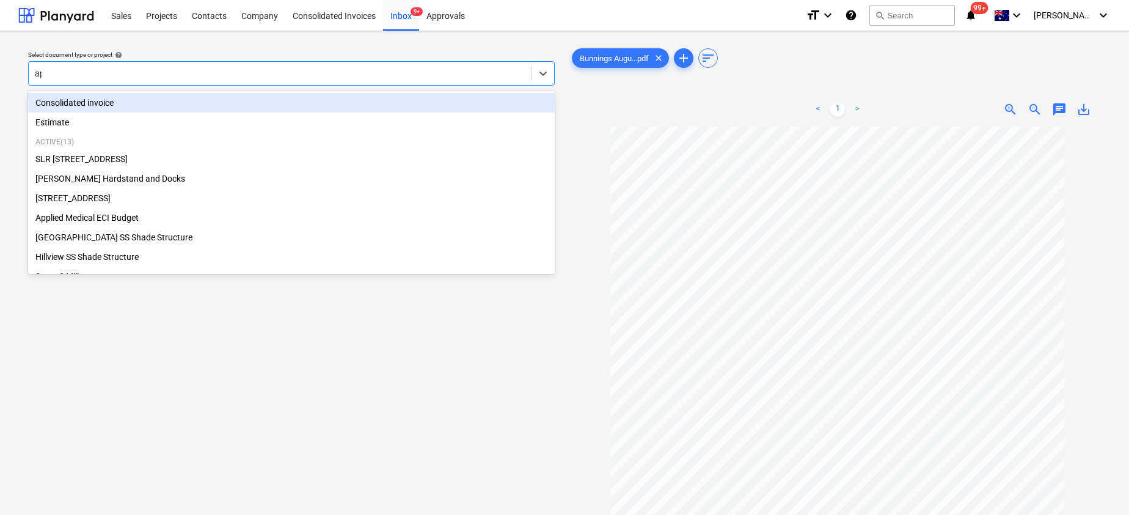
type input "app"
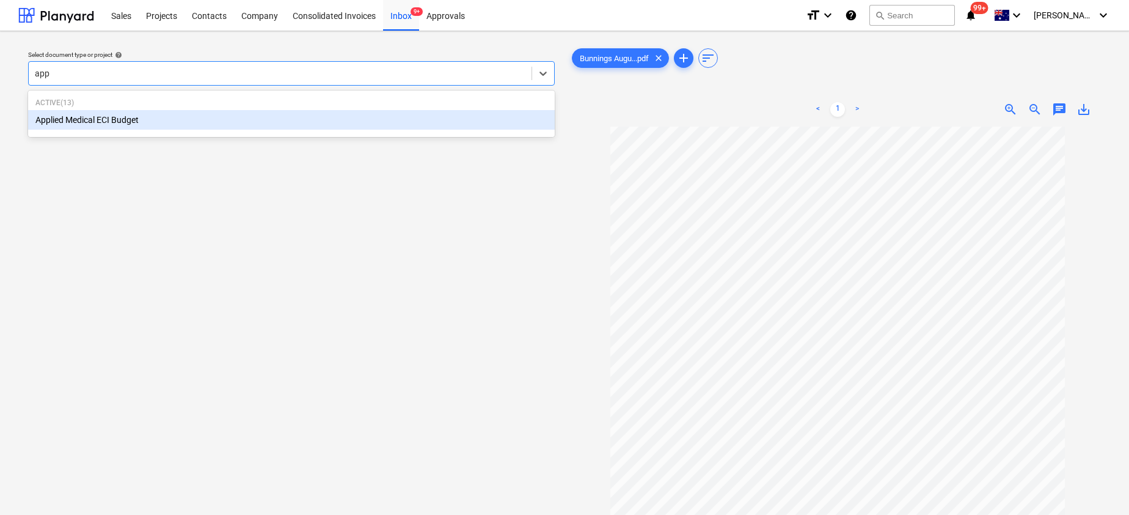
click at [351, 120] on div "Applied Medical ECI Budget" at bounding box center [291, 120] width 527 height 20
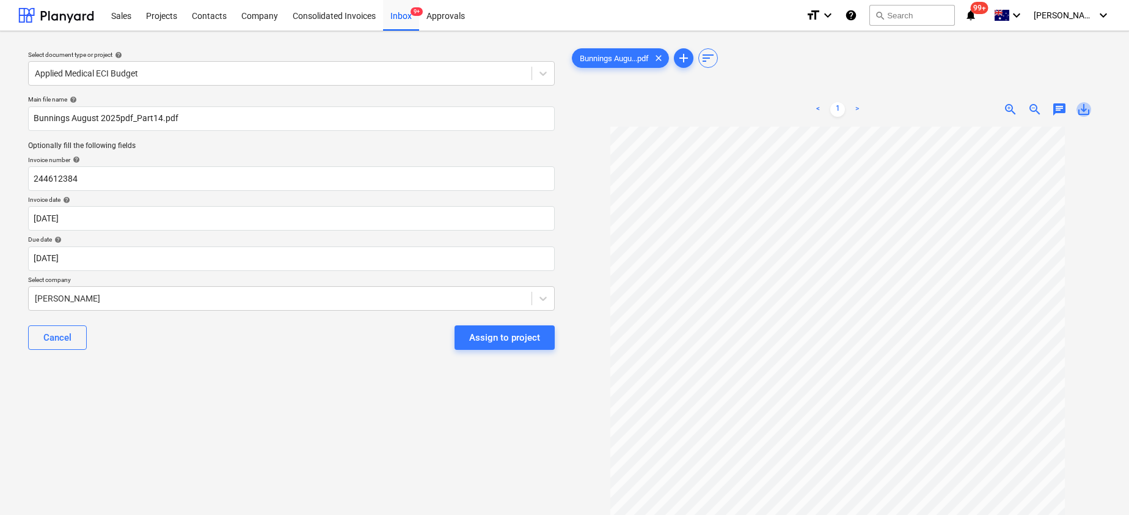
click at [1085, 115] on span "save_alt" at bounding box center [1084, 109] width 15 height 15
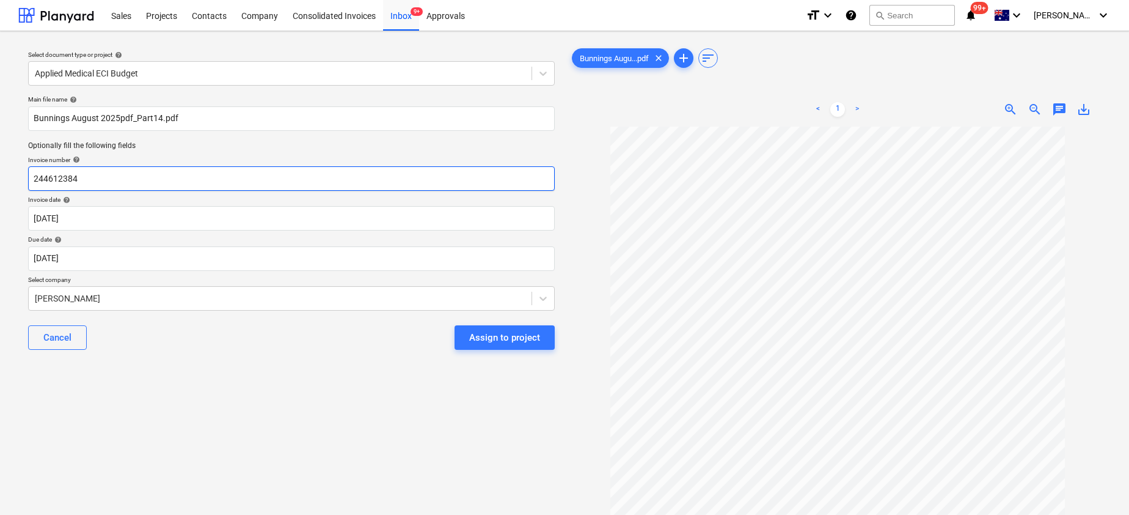
drag, startPoint x: 128, startPoint y: 175, endPoint x: -14, endPoint y: 175, distance: 141.8
click at [0, 175] on html "Sales Projects Contacts Company Consolidated Invoices Inbox 9+ Approvals format…" at bounding box center [564, 257] width 1129 height 515
paste input "8175/01133663"
type input "8175/01133663"
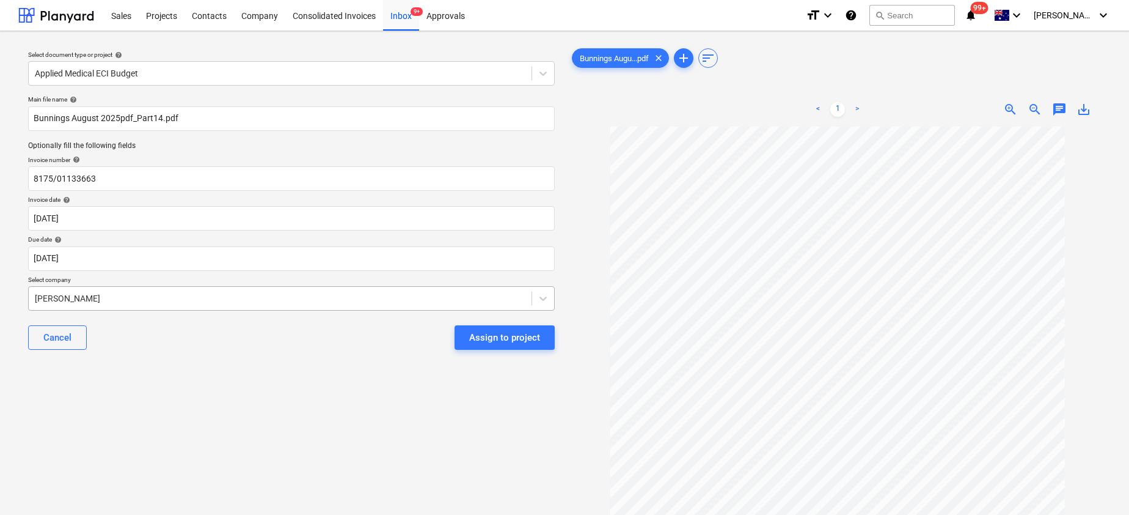
click at [134, 299] on div at bounding box center [280, 298] width 491 height 12
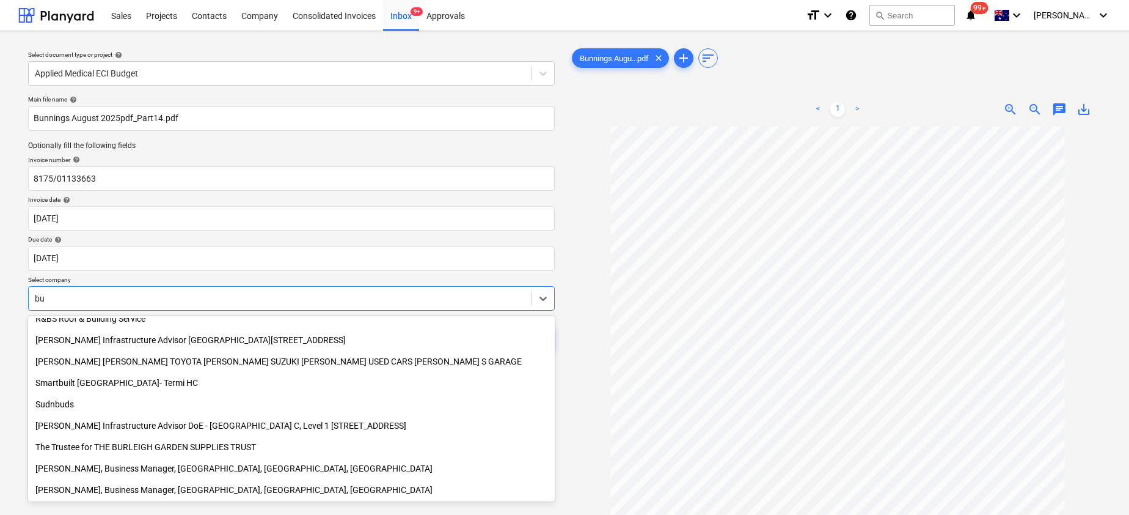
scroll to position [629, 0]
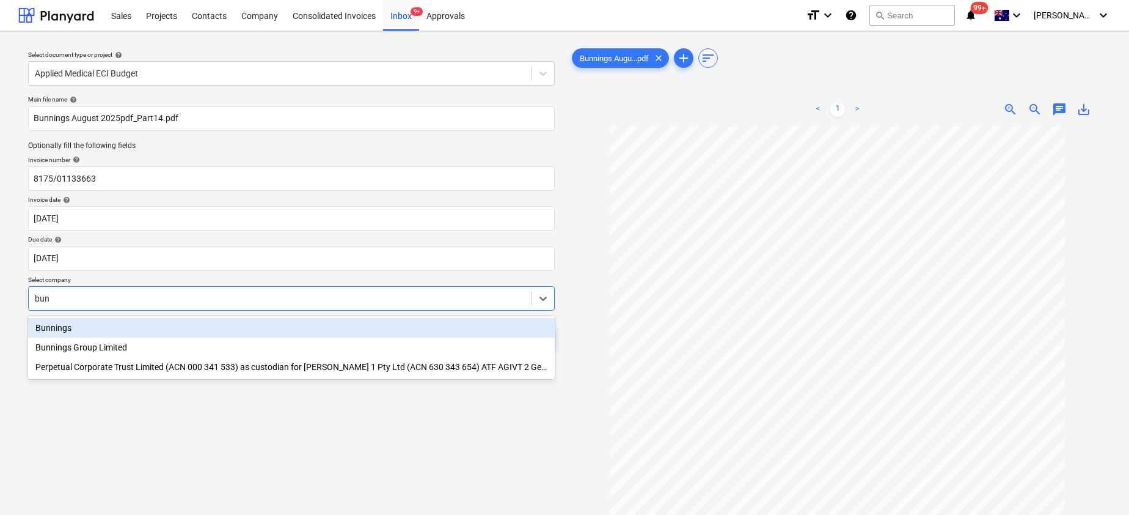
type input "[PERSON_NAME]"
click at [84, 329] on div "Bunnings" at bounding box center [291, 328] width 527 height 20
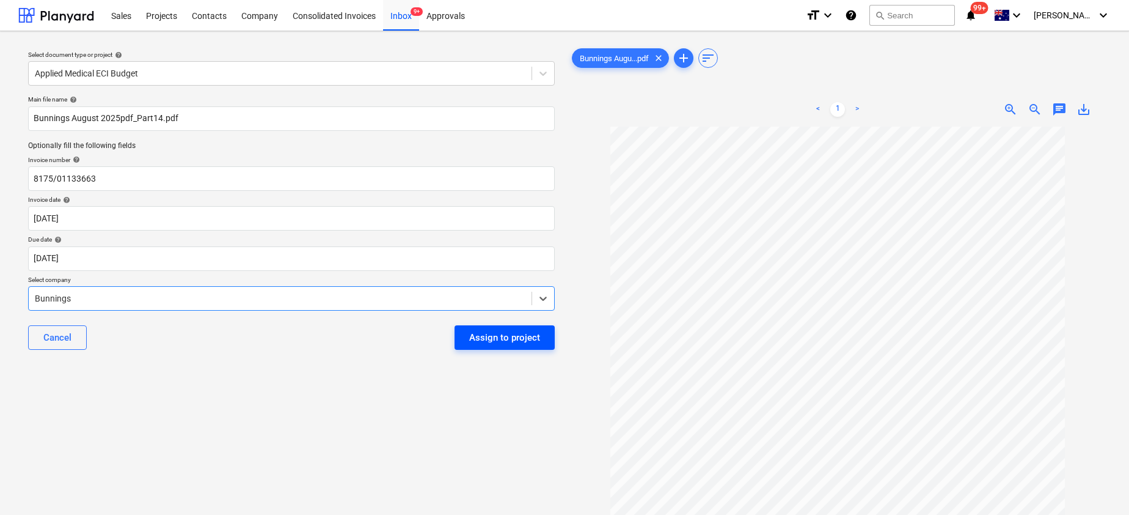
click at [507, 341] on div "Assign to project" at bounding box center [504, 337] width 71 height 16
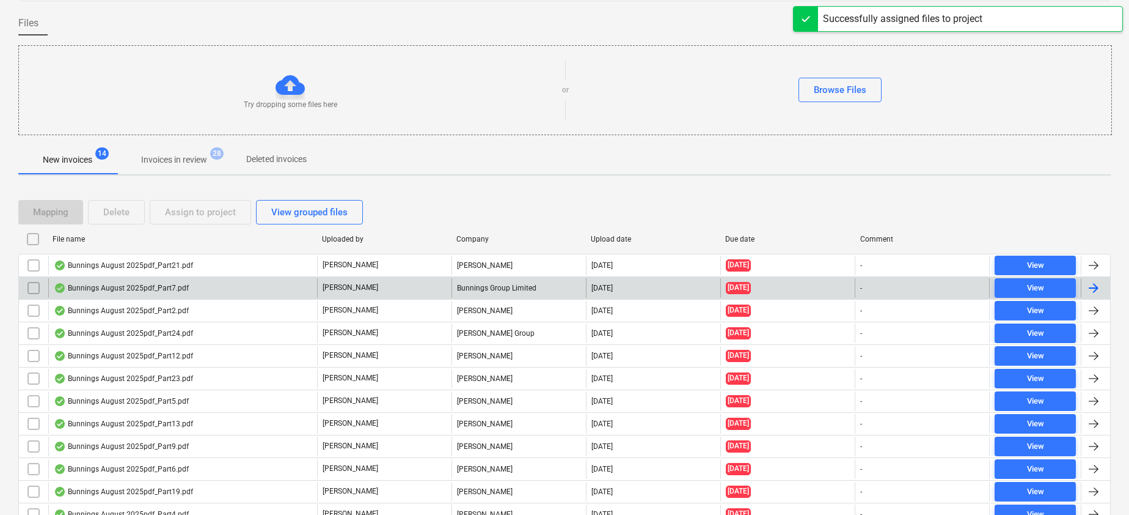
scroll to position [186, 0]
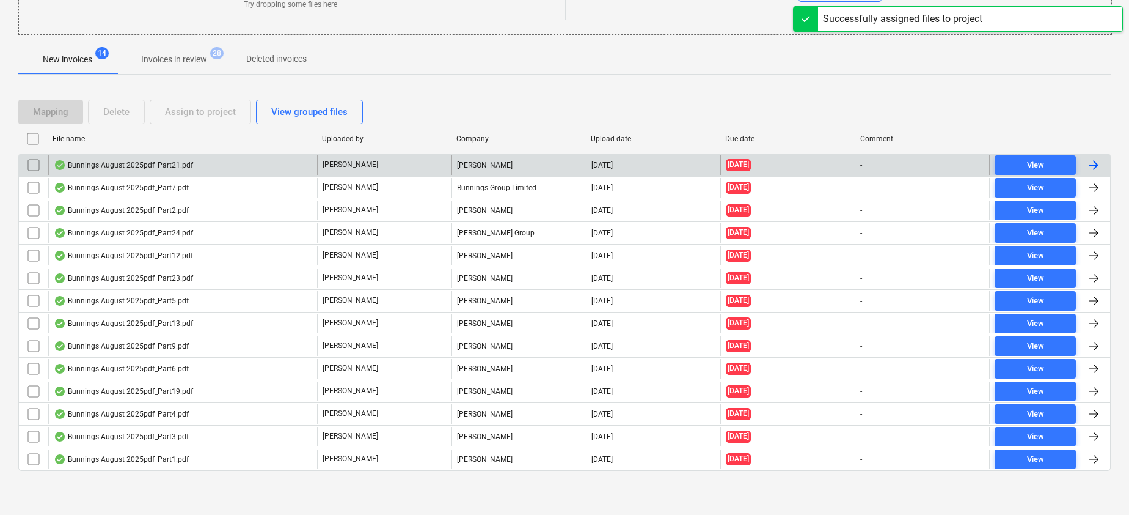
click at [143, 166] on div "Bunnings August 2025pdf_Part21.pdf" at bounding box center [123, 165] width 139 height 10
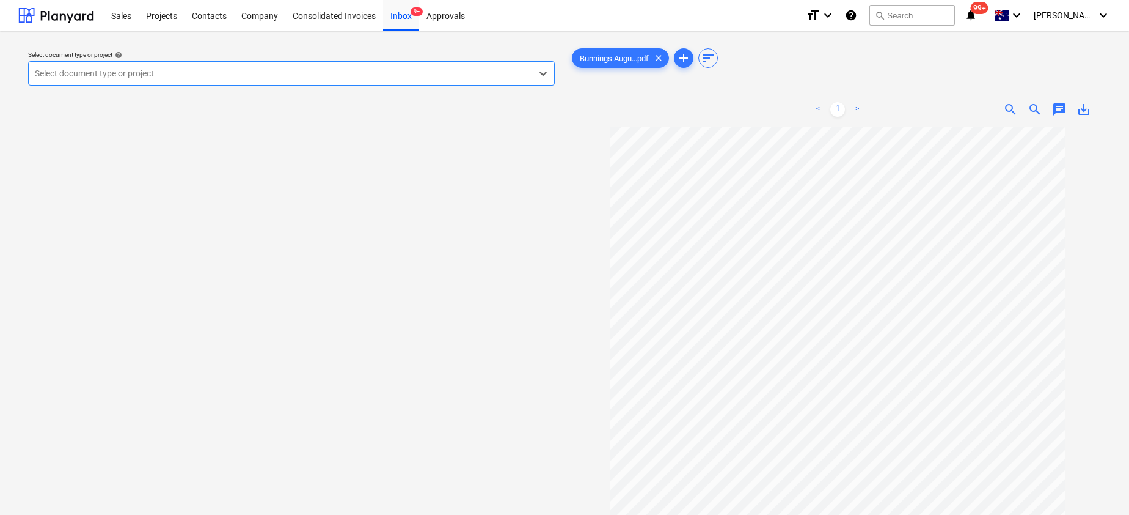
click at [402, 75] on div at bounding box center [280, 73] width 491 height 12
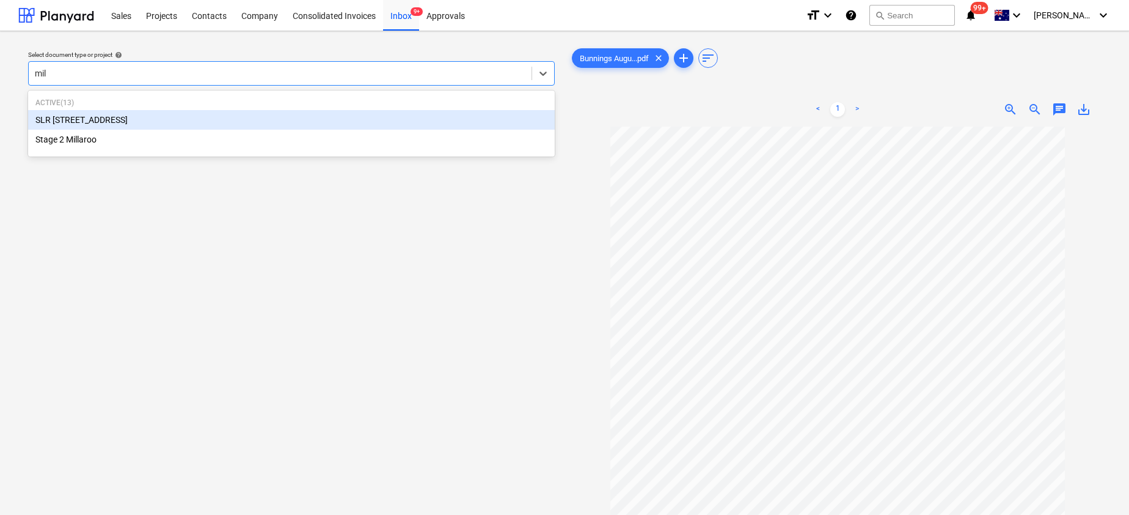
type input "mill"
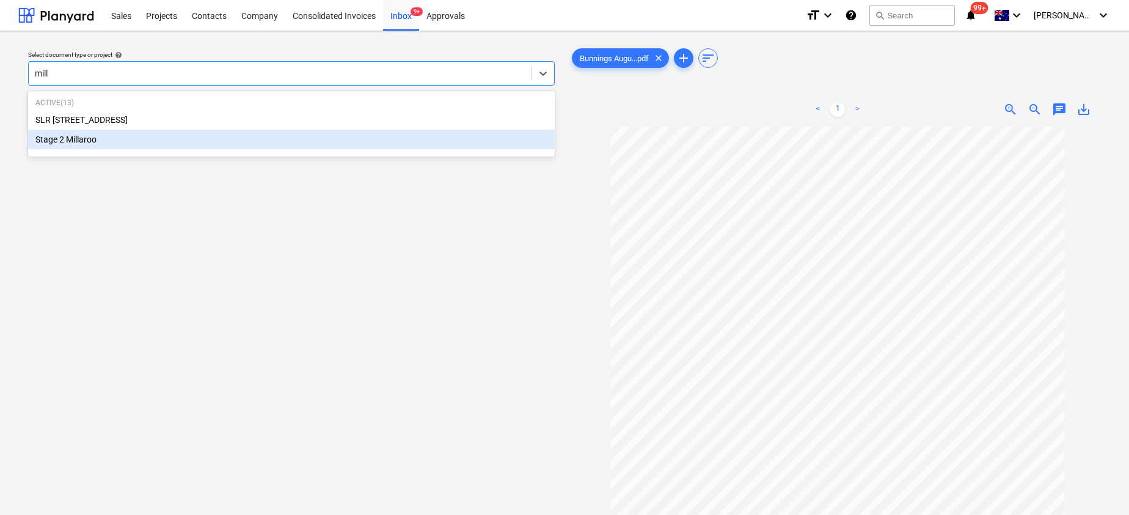
click at [285, 139] on div "Stage 2 Millaroo" at bounding box center [291, 140] width 527 height 20
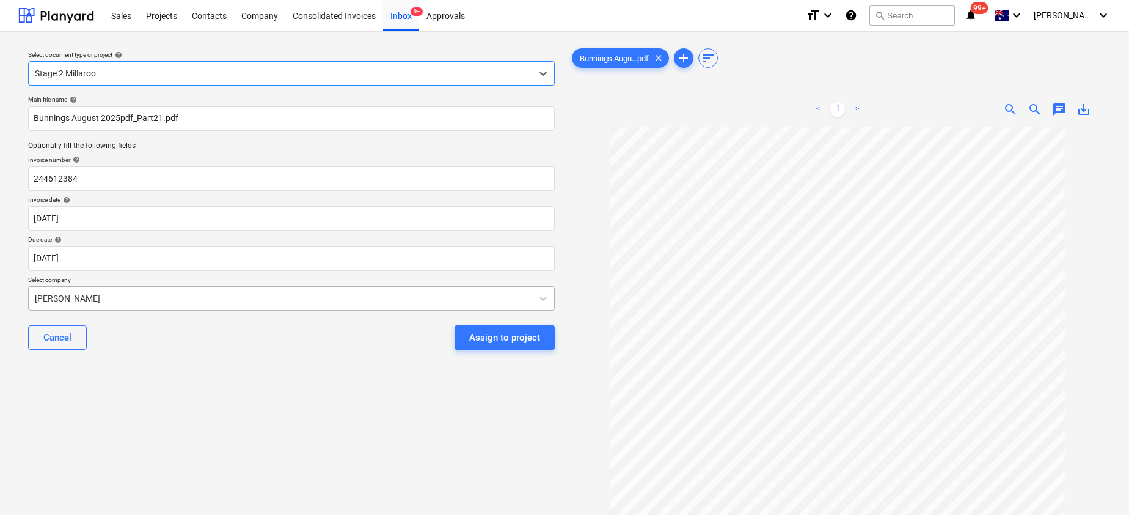
click at [134, 295] on div at bounding box center [280, 298] width 491 height 12
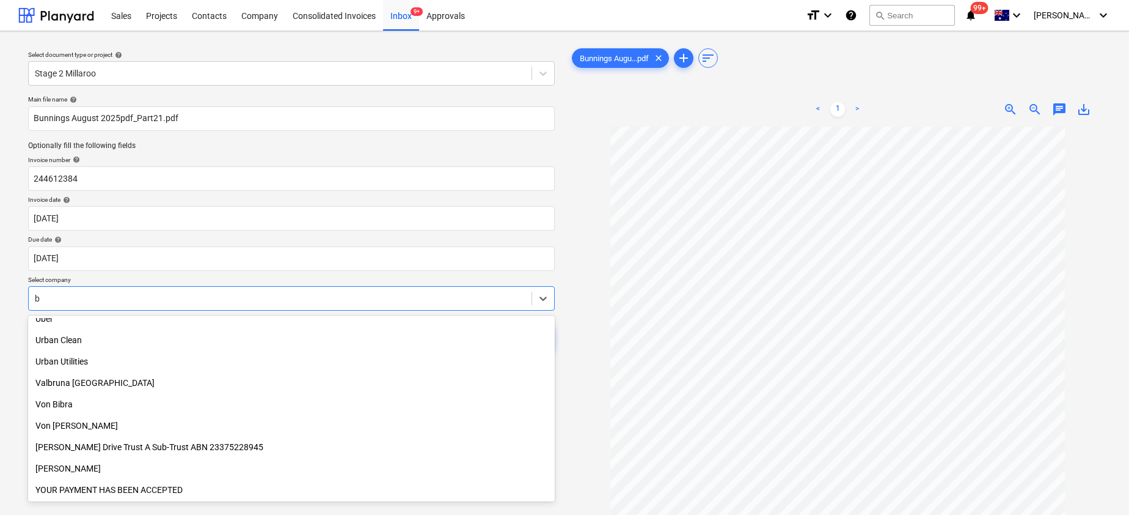
scroll to position [629, 0]
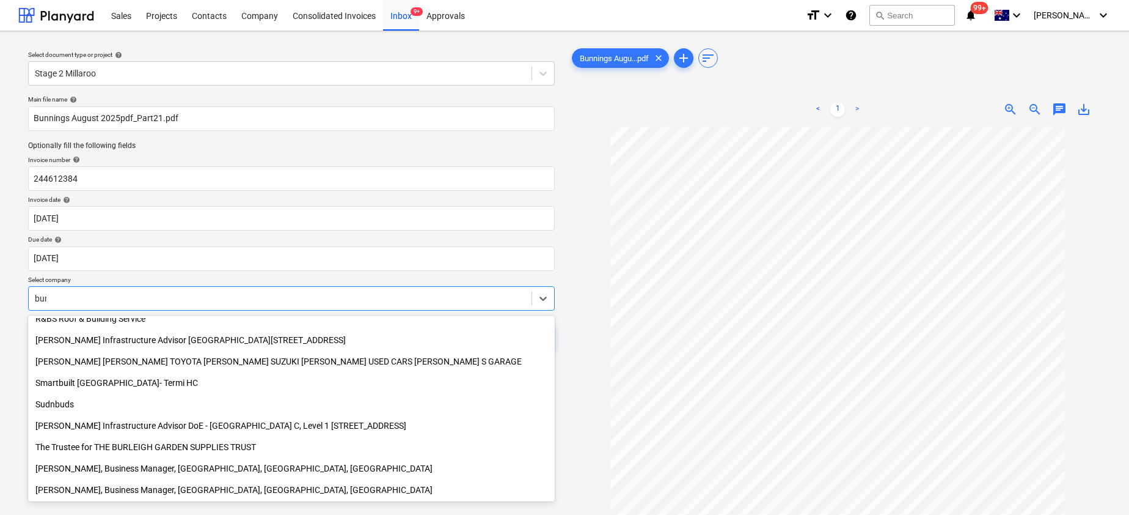
type input "[PERSON_NAME]"
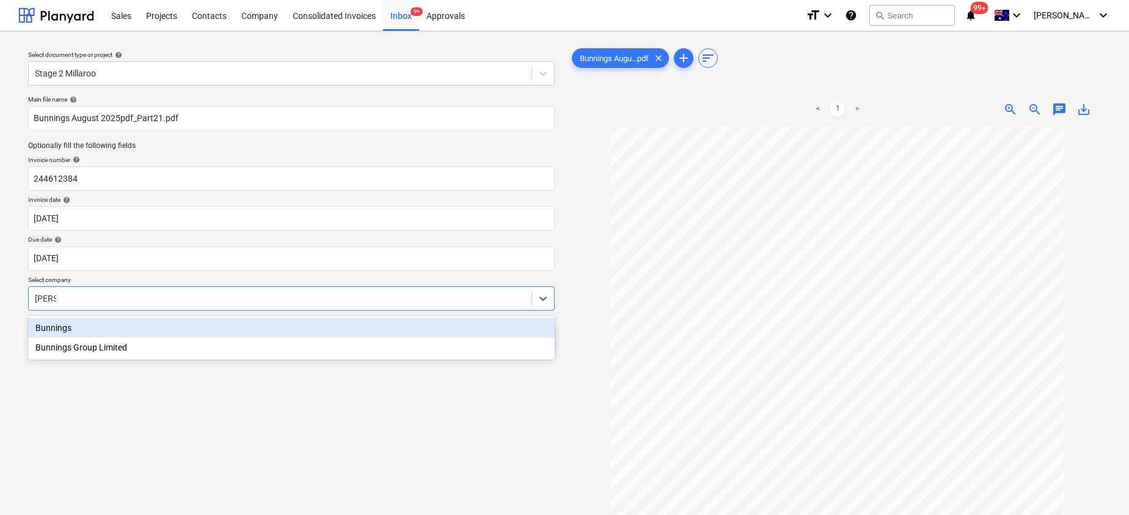
click at [44, 329] on div "Bunnings" at bounding box center [291, 328] width 527 height 20
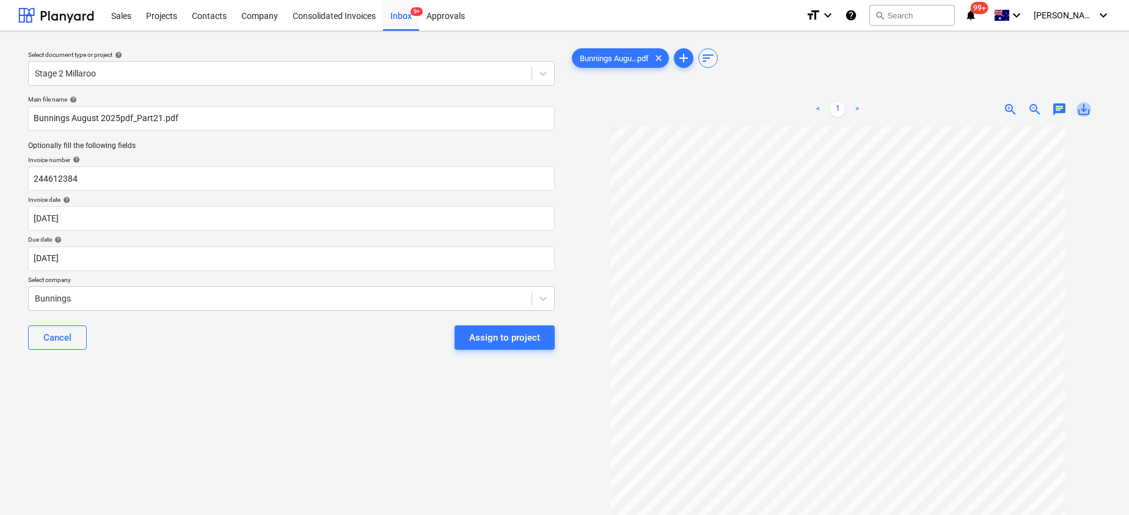
click at [1081, 111] on span "save_alt" at bounding box center [1084, 109] width 15 height 15
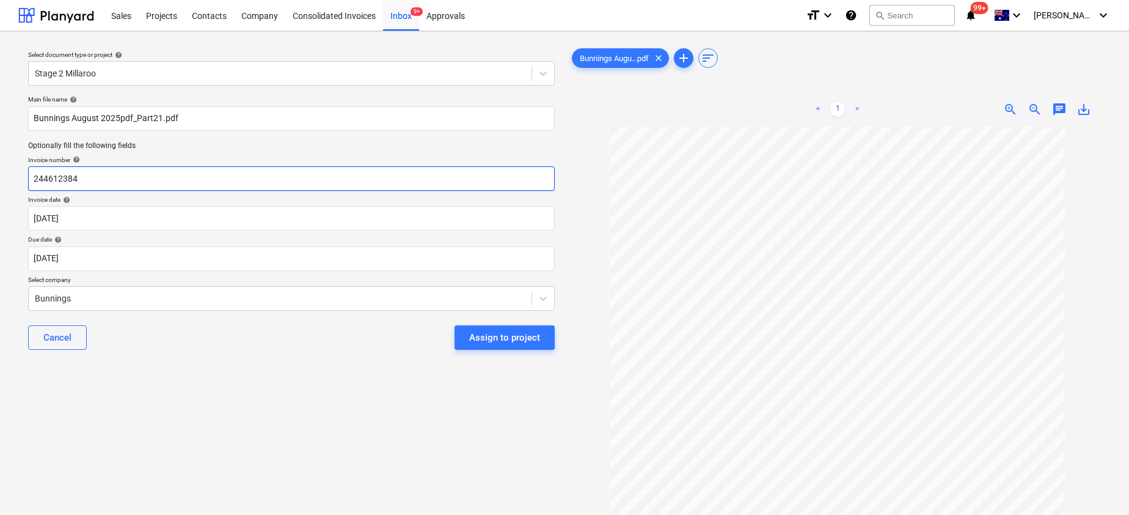
drag, startPoint x: 112, startPoint y: 178, endPoint x: -17, endPoint y: 178, distance: 129.5
click at [0, 178] on html "Sales Projects Contacts Company Consolidated Invoices Inbox 9+ Approvals format…" at bounding box center [564, 257] width 1129 height 515
paste input "8169/01111130"
type input "8169/01111130"
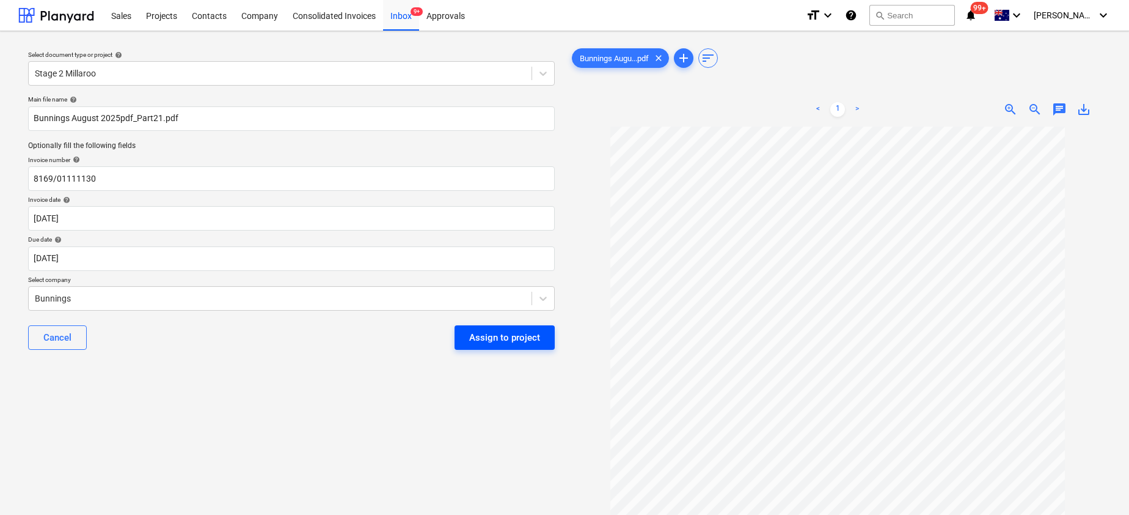
click at [502, 340] on div "Assign to project" at bounding box center [504, 337] width 71 height 16
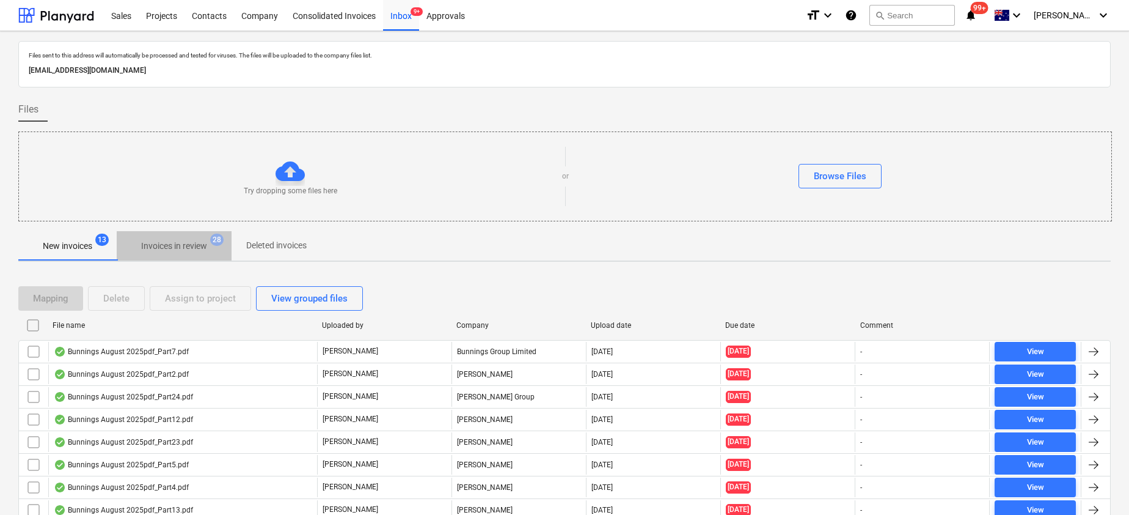
click at [174, 244] on p "Invoices in review" at bounding box center [174, 246] width 66 height 13
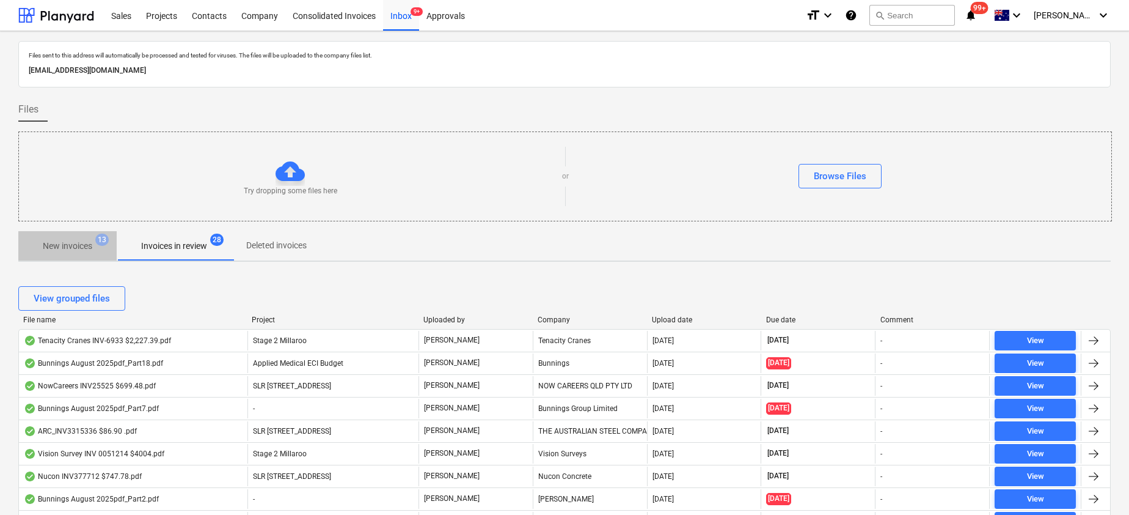
click at [68, 243] on p "New invoices" at bounding box center [67, 246] width 49 height 13
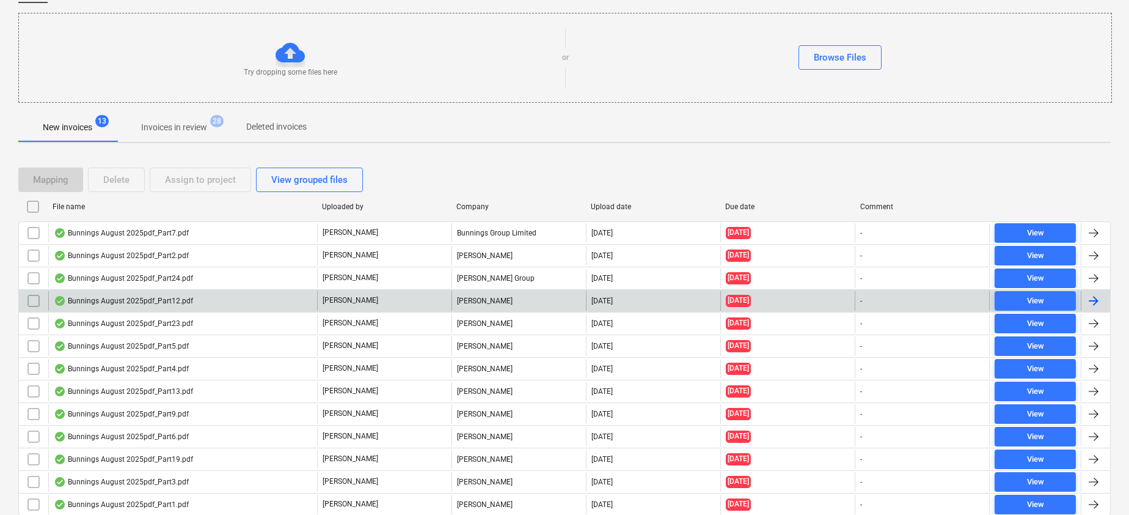
scroll to position [164, 0]
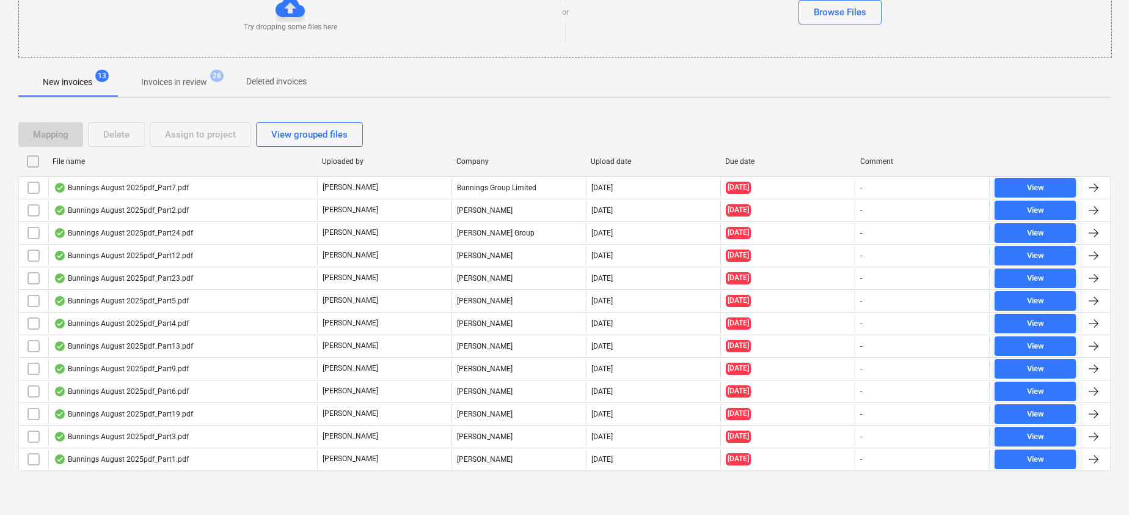
click at [74, 159] on div "File name" at bounding box center [183, 161] width 260 height 9
checkbox input "false"
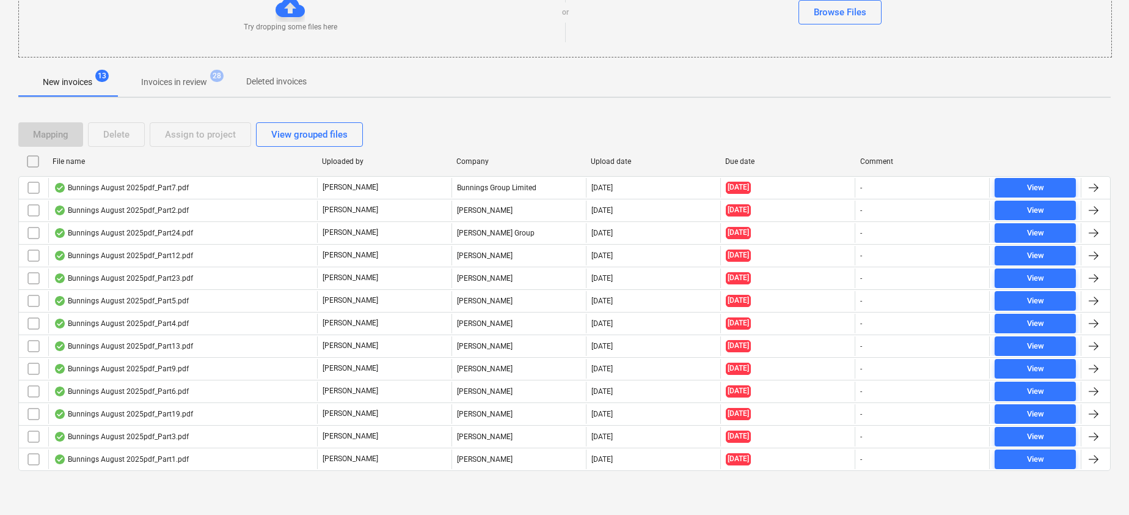
checkbox input "false"
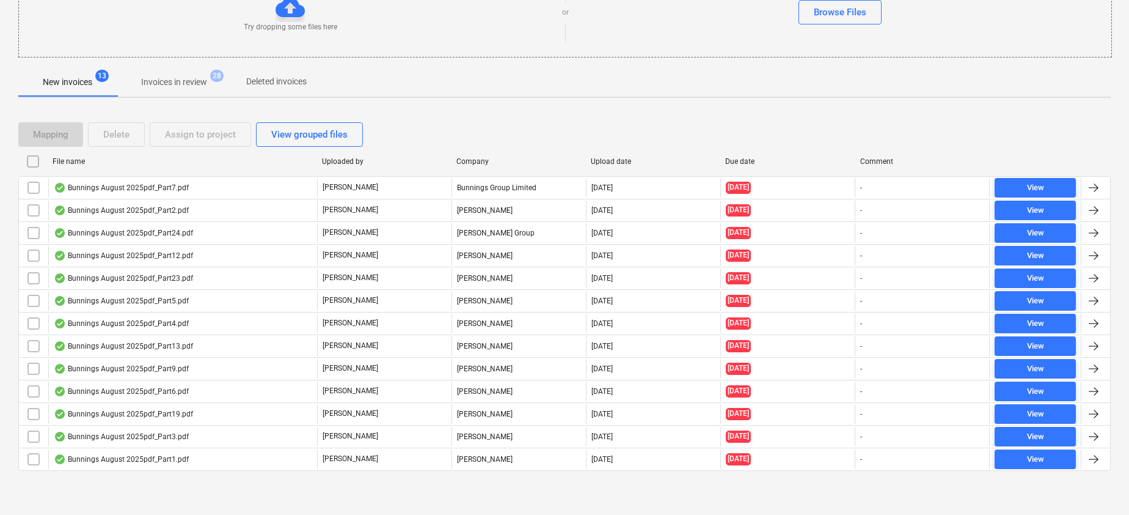
checkbox input "false"
click at [67, 161] on div "File name" at bounding box center [183, 161] width 260 height 9
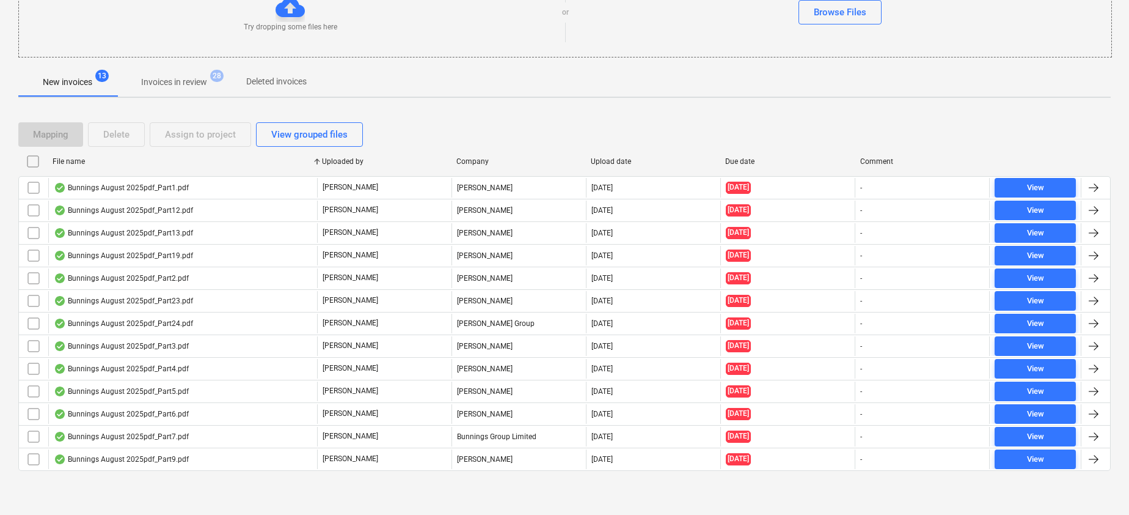
checkbox input "false"
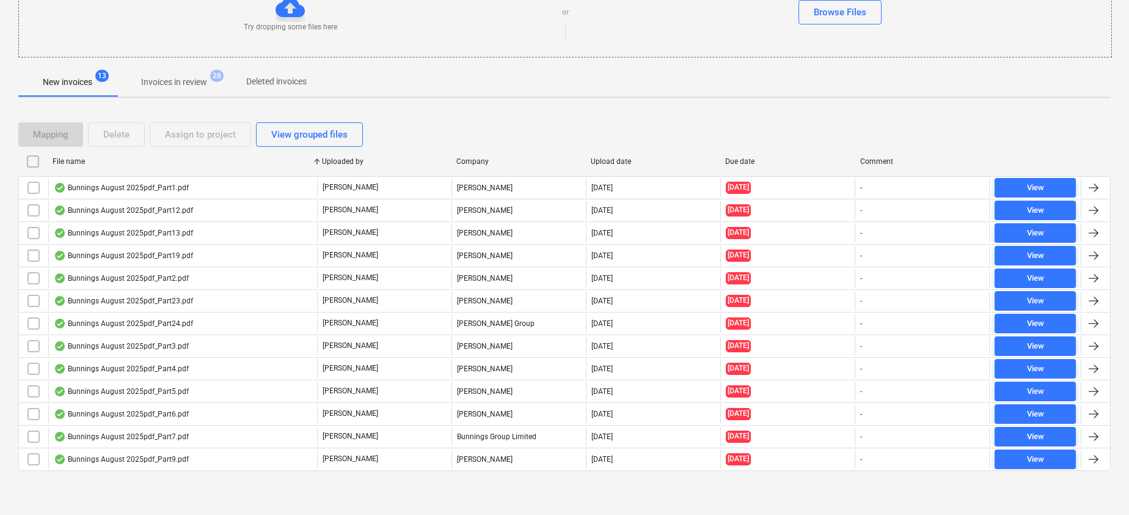
checkbox input "false"
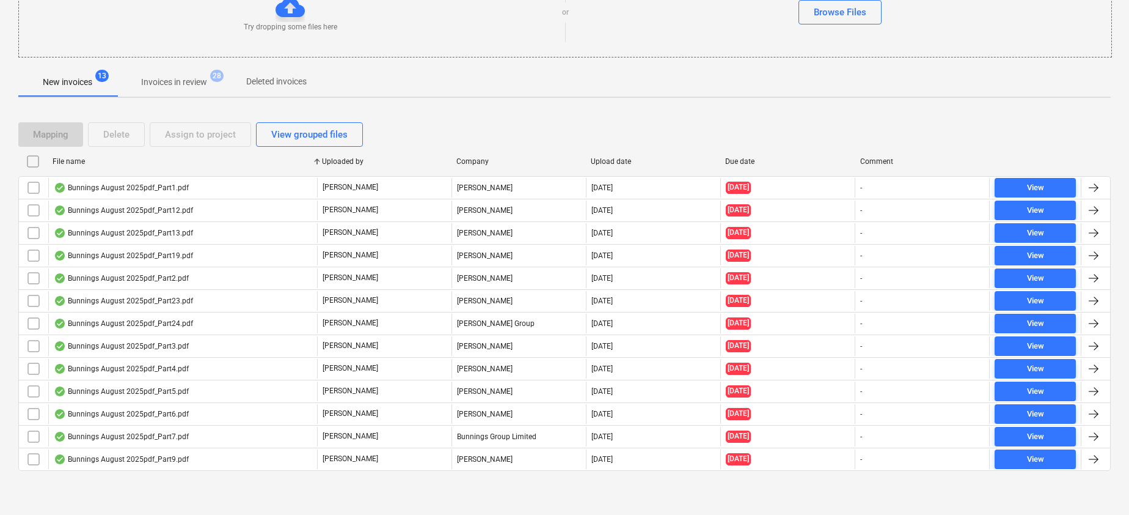
checkbox input "false"
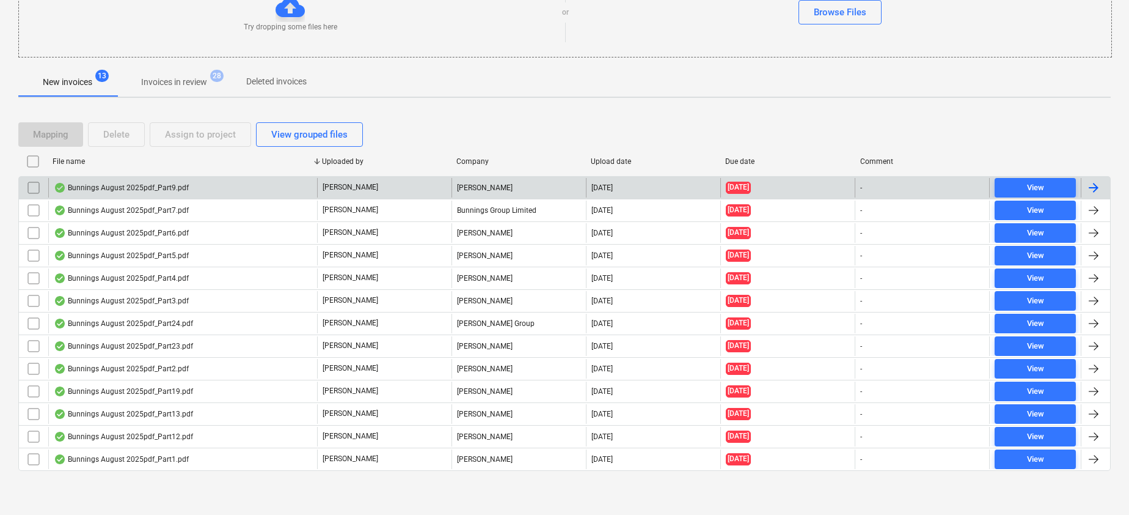
click at [142, 183] on div "Bunnings August 2025pdf_Part9.pdf" at bounding box center [121, 188] width 135 height 10
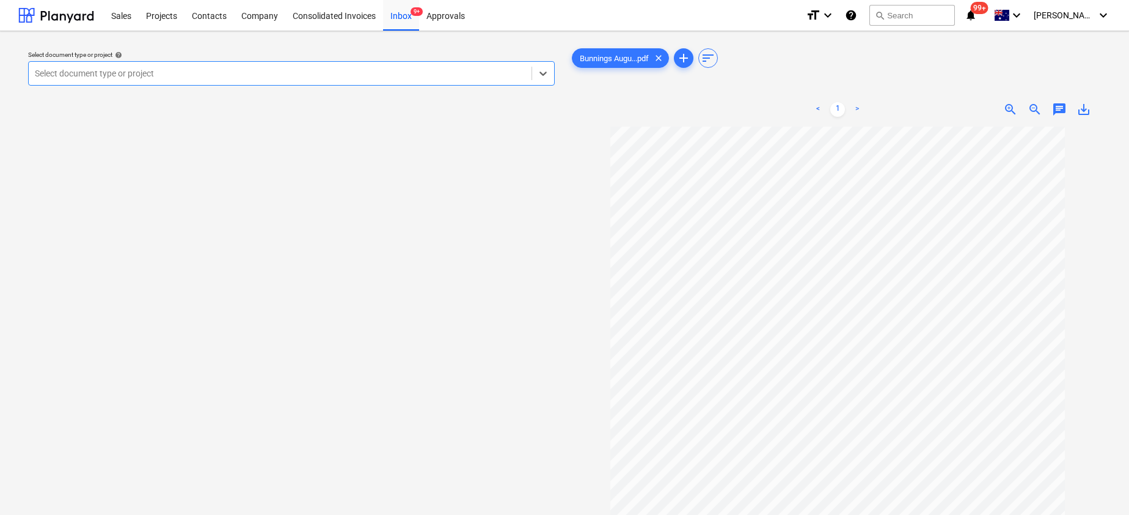
click at [210, 73] on div at bounding box center [280, 73] width 491 height 12
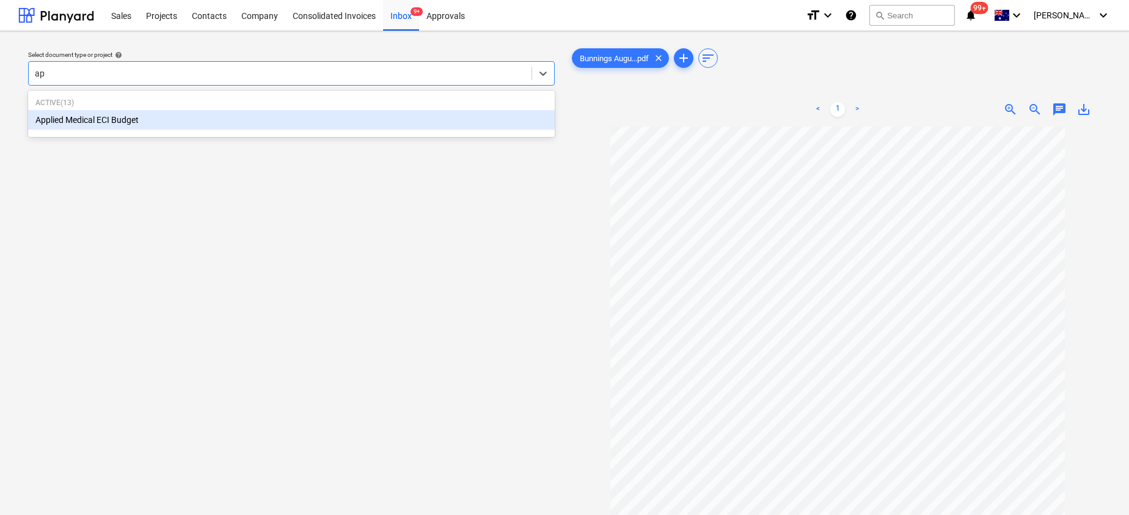
type input "app"
click at [175, 117] on div "Applied Medical ECI Budget" at bounding box center [291, 120] width 527 height 20
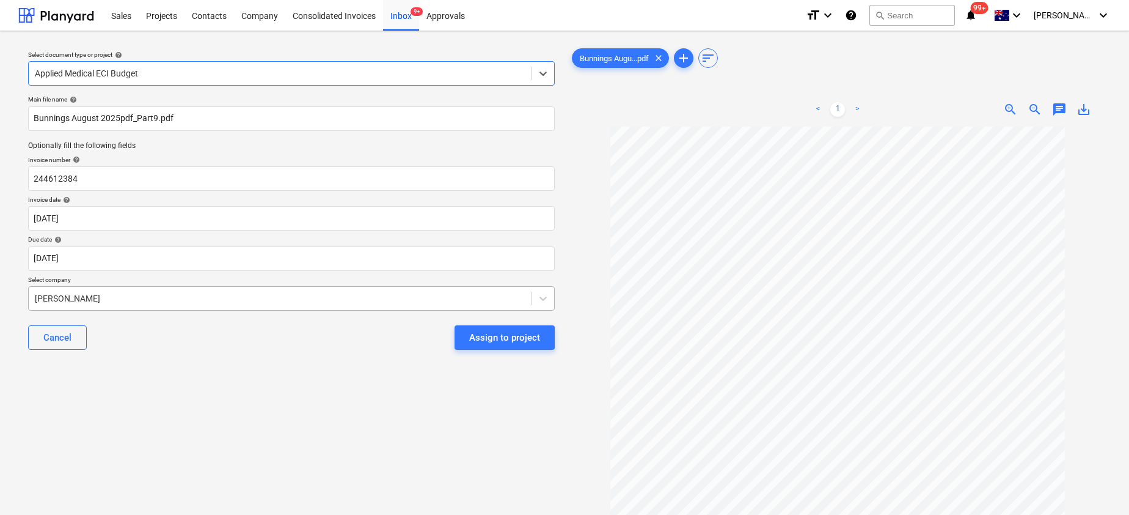
click at [108, 294] on div at bounding box center [280, 298] width 491 height 12
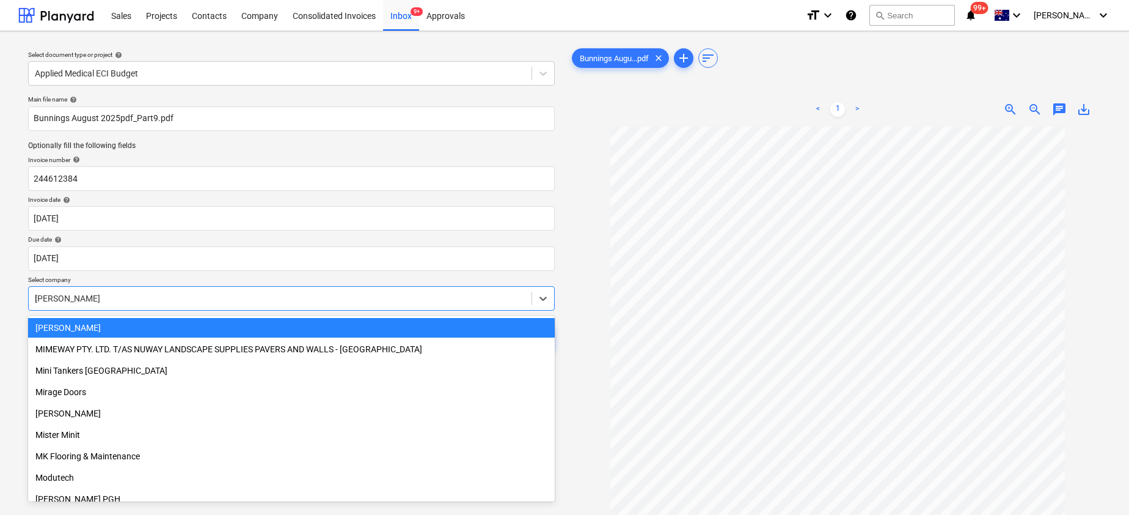
scroll to position [629, 0]
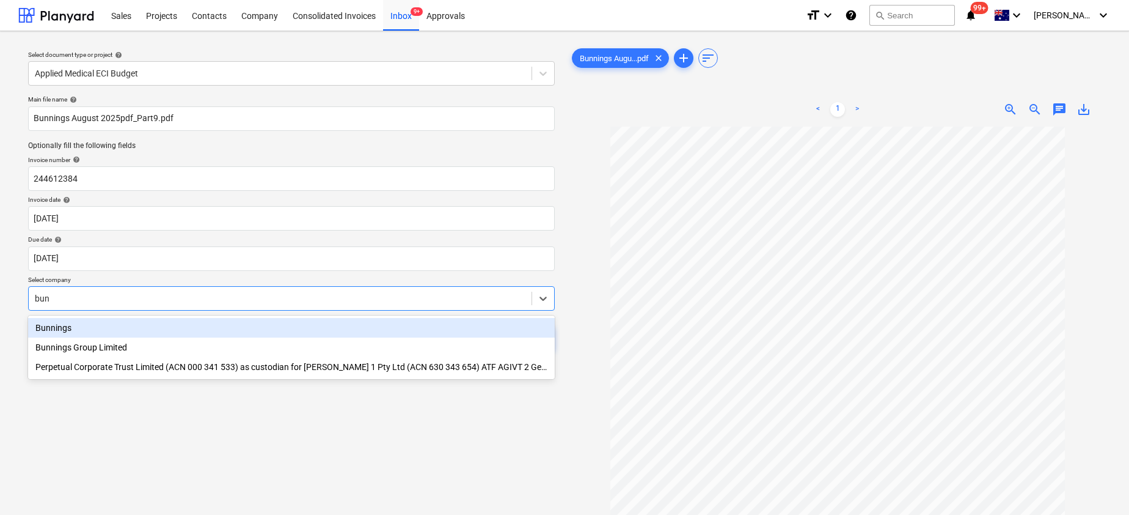
type input "[PERSON_NAME]"
click at [48, 327] on div "Bunnings" at bounding box center [291, 328] width 527 height 20
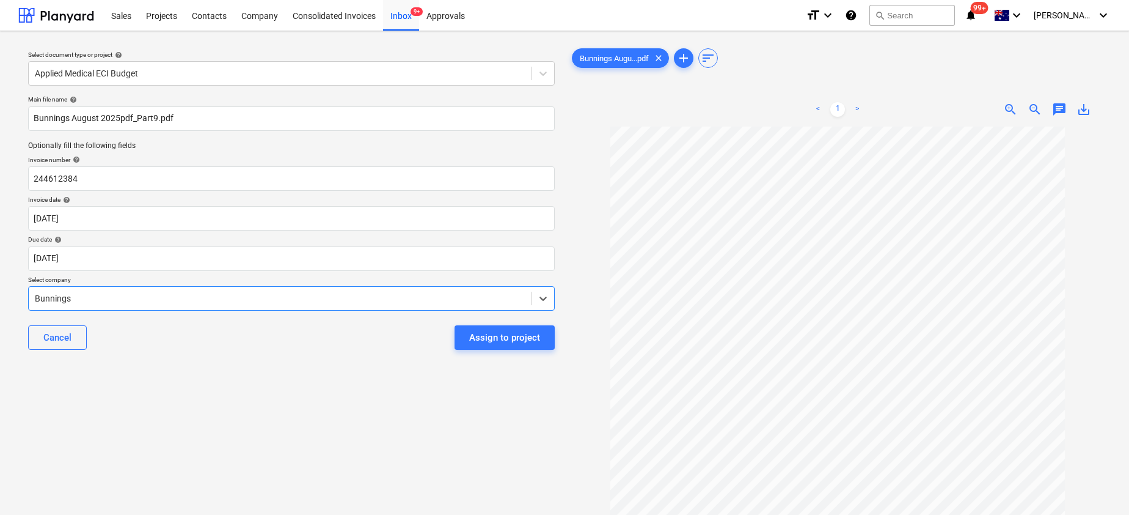
click at [1083, 109] on span "save_alt" at bounding box center [1084, 109] width 15 height 15
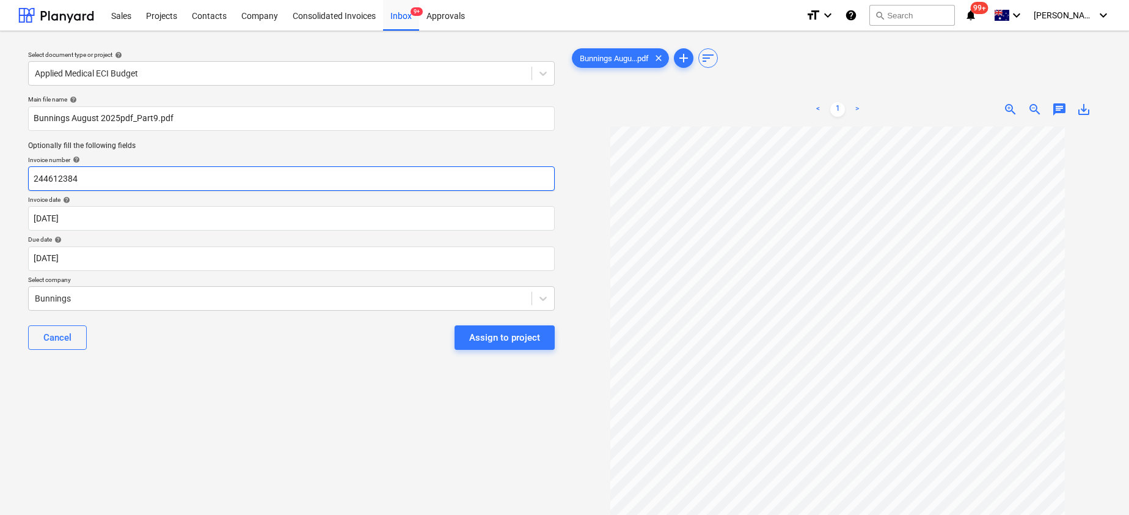
drag, startPoint x: 136, startPoint y: 175, endPoint x: -28, endPoint y: 175, distance: 163.8
click at [0, 175] on html "Sales Projects Contacts Company Consolidated Invoices Inbox 9+ Approvals format…" at bounding box center [564, 257] width 1129 height 515
paste input "8175/01331483"
type input "8175/01331483"
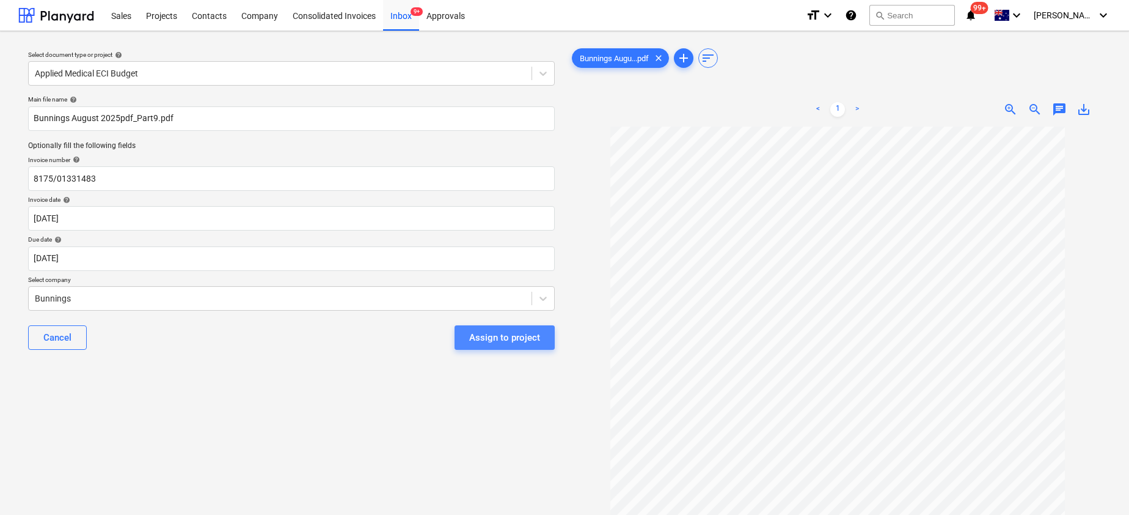
click at [527, 335] on div "Assign to project" at bounding box center [504, 337] width 71 height 16
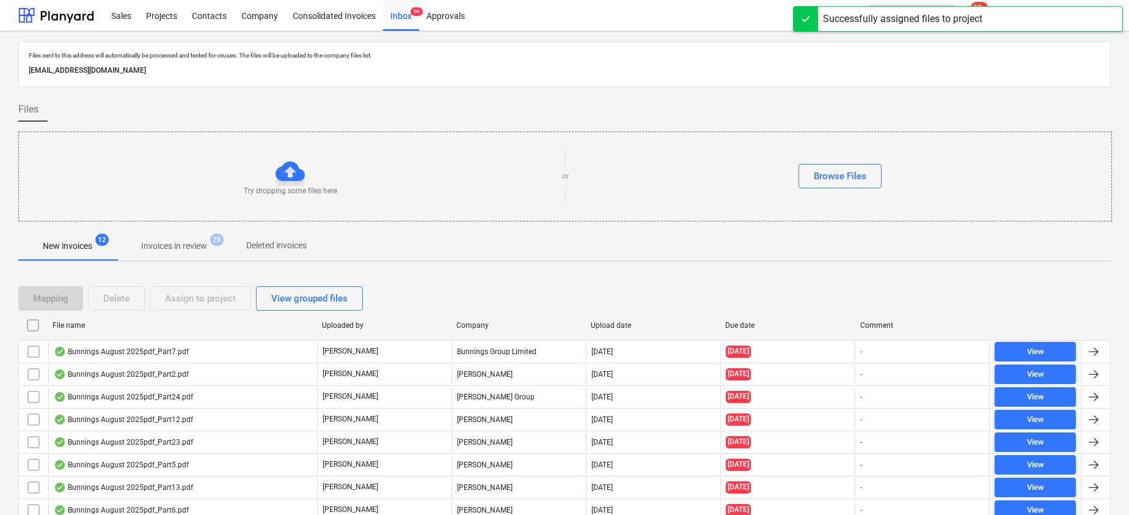
scroll to position [141, 0]
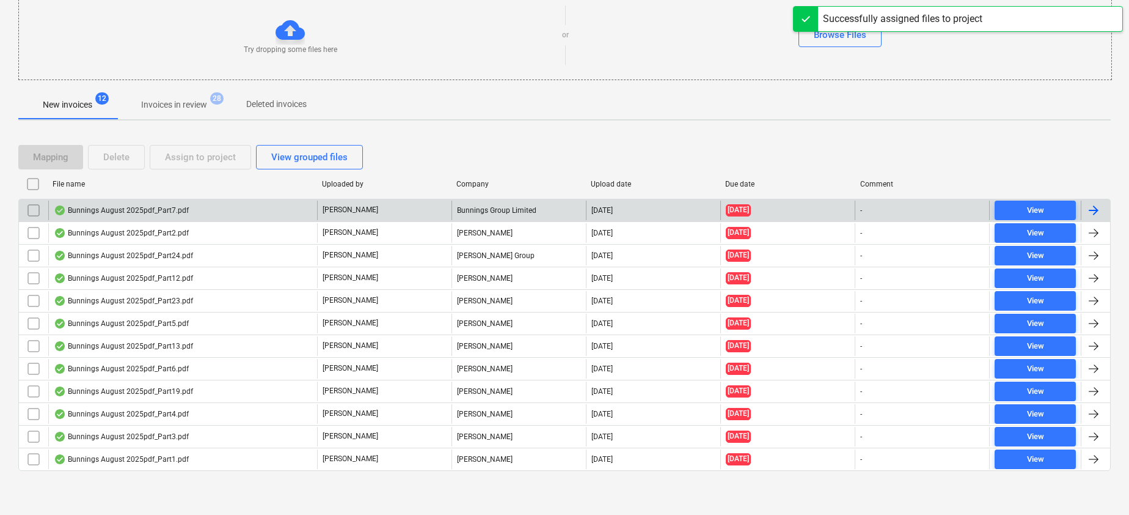
click at [155, 210] on div "Bunnings August 2025pdf_Part7.pdf" at bounding box center [121, 210] width 135 height 10
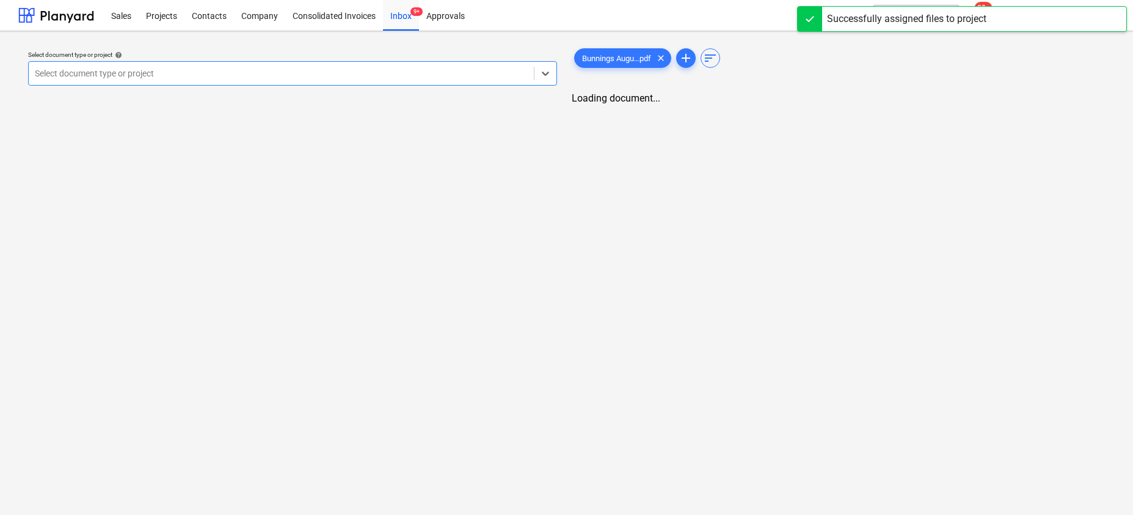
click at [404, 77] on div at bounding box center [281, 73] width 493 height 12
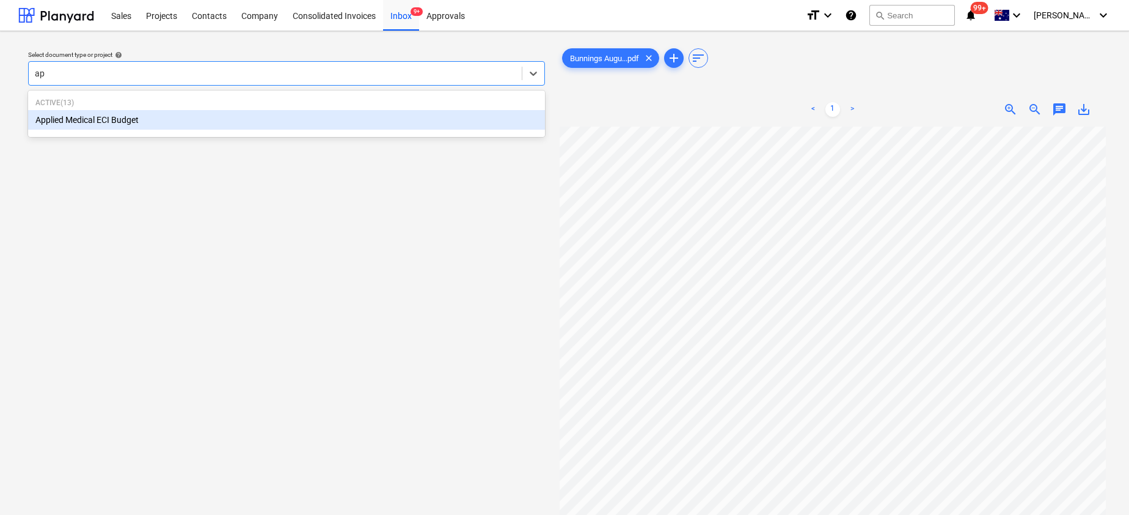
type input "app"
click at [335, 134] on div "Active ( 13 ) Applied Medical ECI Budget" at bounding box center [286, 113] width 517 height 46
click at [297, 120] on div "Applied Medical ECI Budget" at bounding box center [286, 120] width 517 height 20
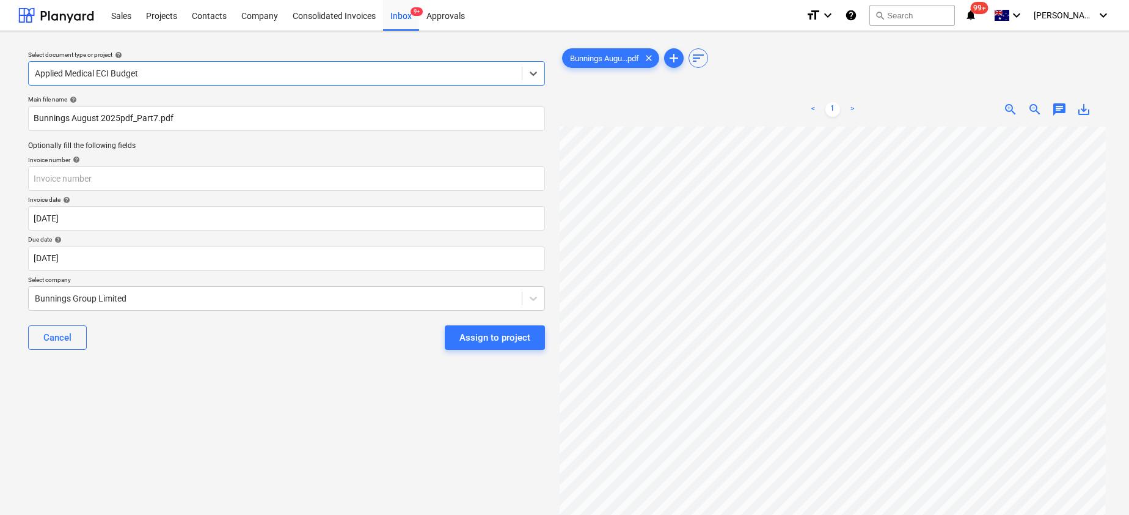
click at [1082, 106] on span "save_alt" at bounding box center [1084, 109] width 15 height 15
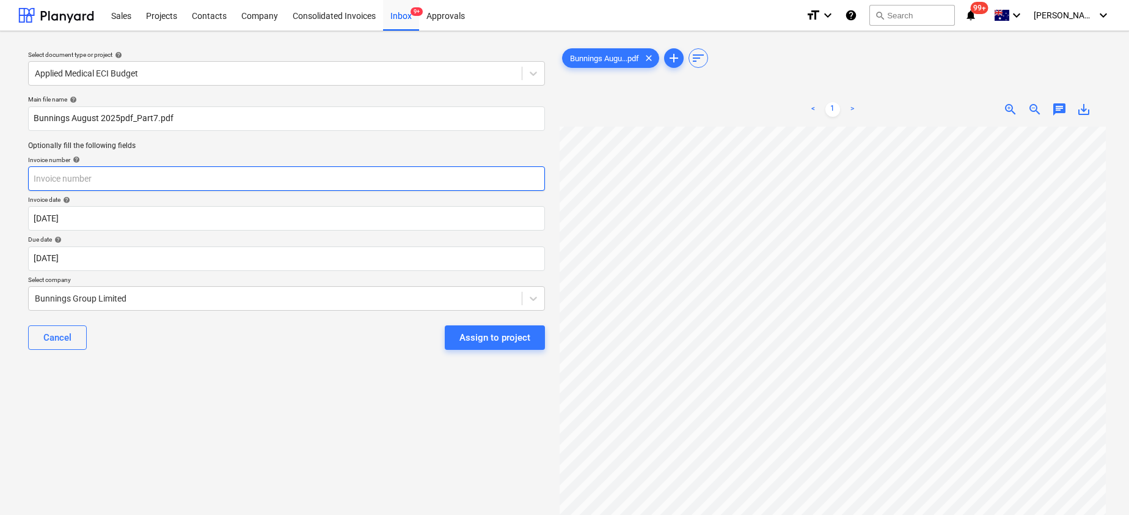
click at [97, 175] on input "text" at bounding box center [286, 178] width 517 height 24
paste input "8175/01327546"
type input "8175/01327546"
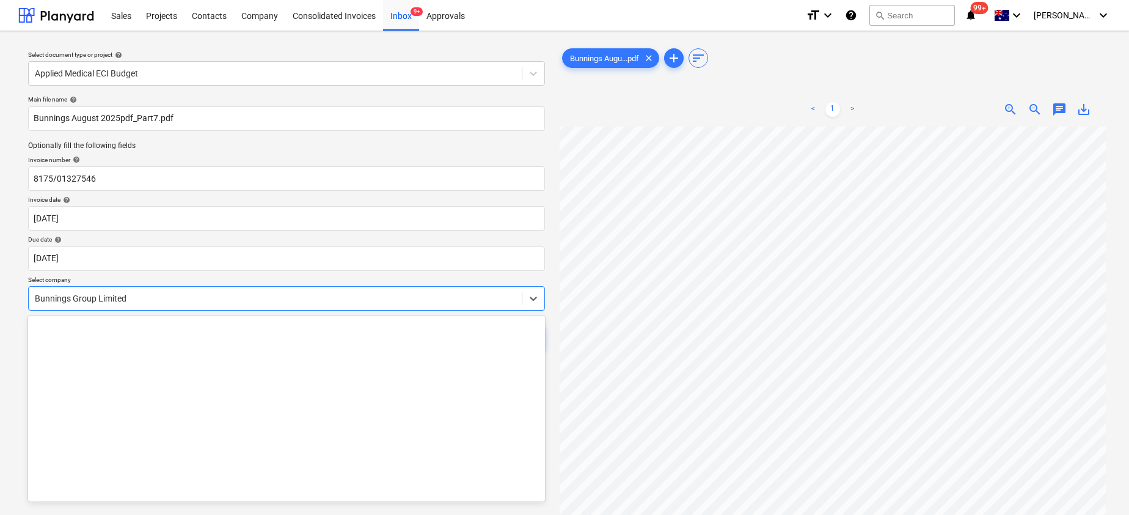
click at [144, 294] on div at bounding box center [275, 298] width 481 height 12
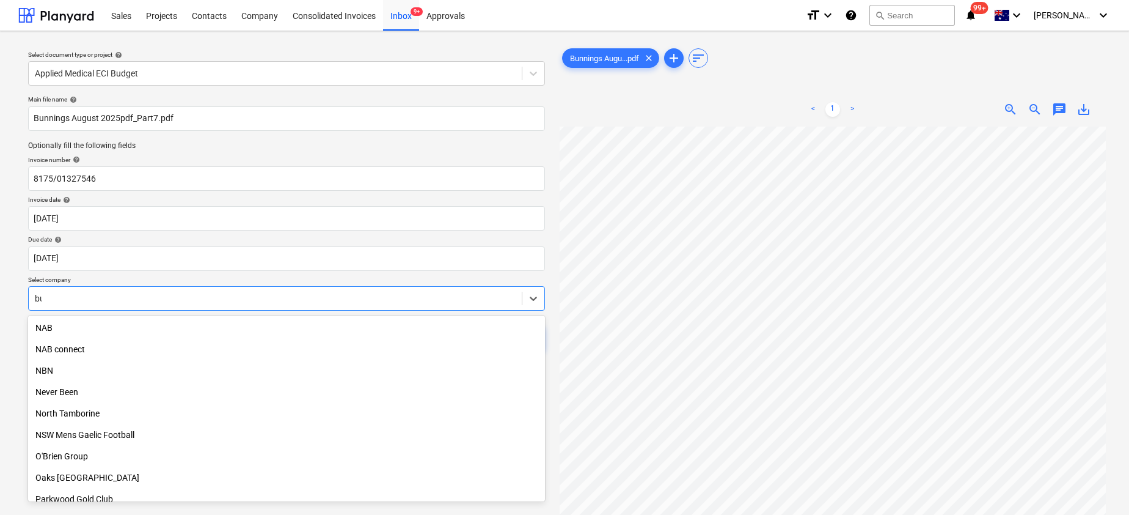
scroll to position [629, 0]
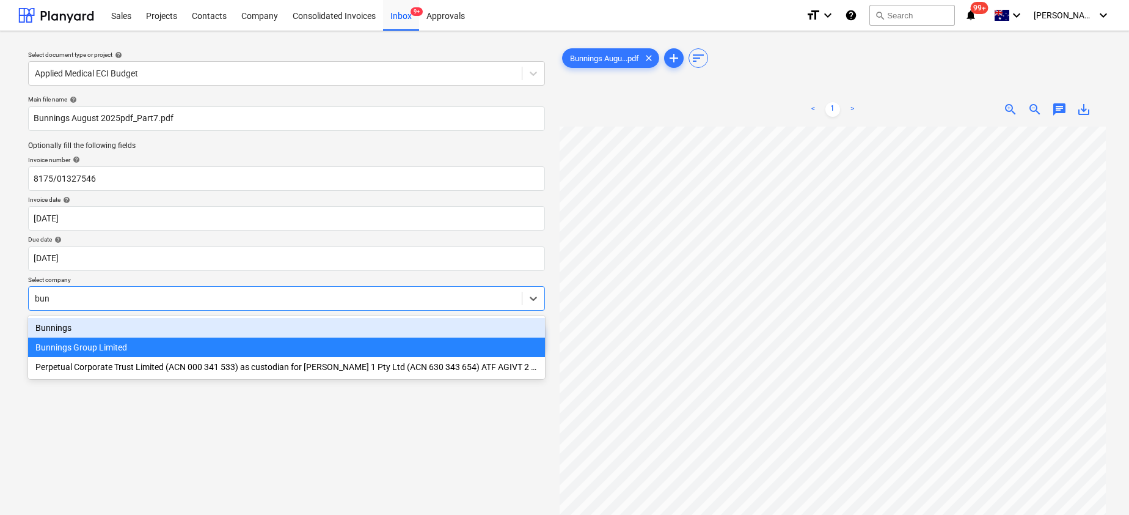
type input "[PERSON_NAME]"
click at [94, 332] on div "Bunnings" at bounding box center [286, 328] width 517 height 20
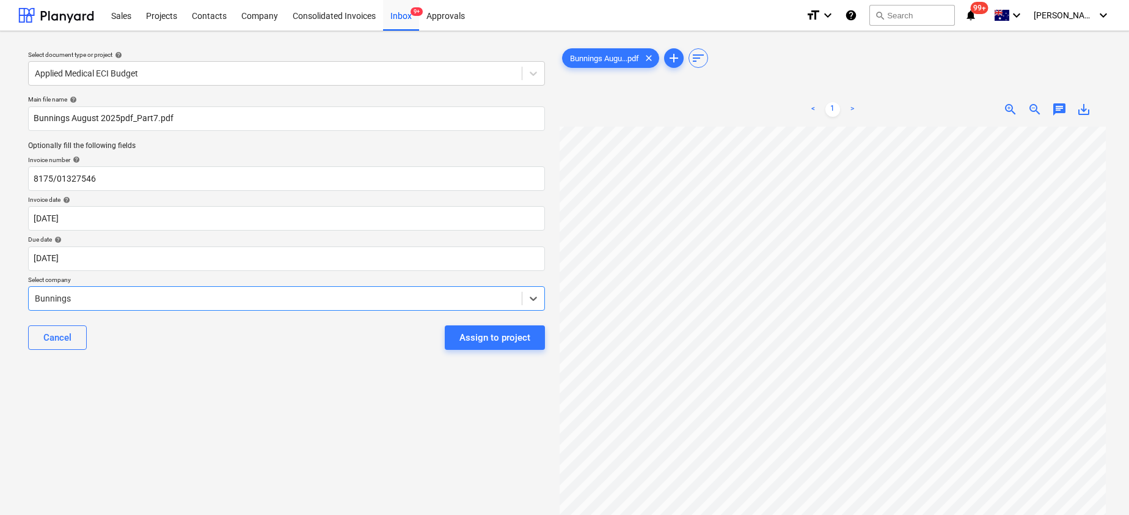
click at [519, 335] on div "Assign to project" at bounding box center [495, 337] width 71 height 16
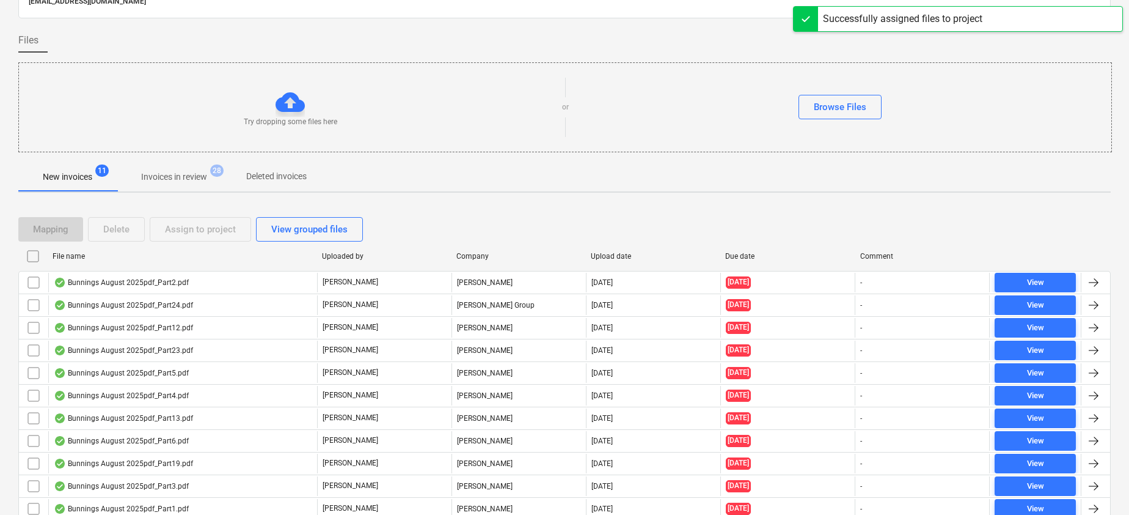
scroll to position [119, 0]
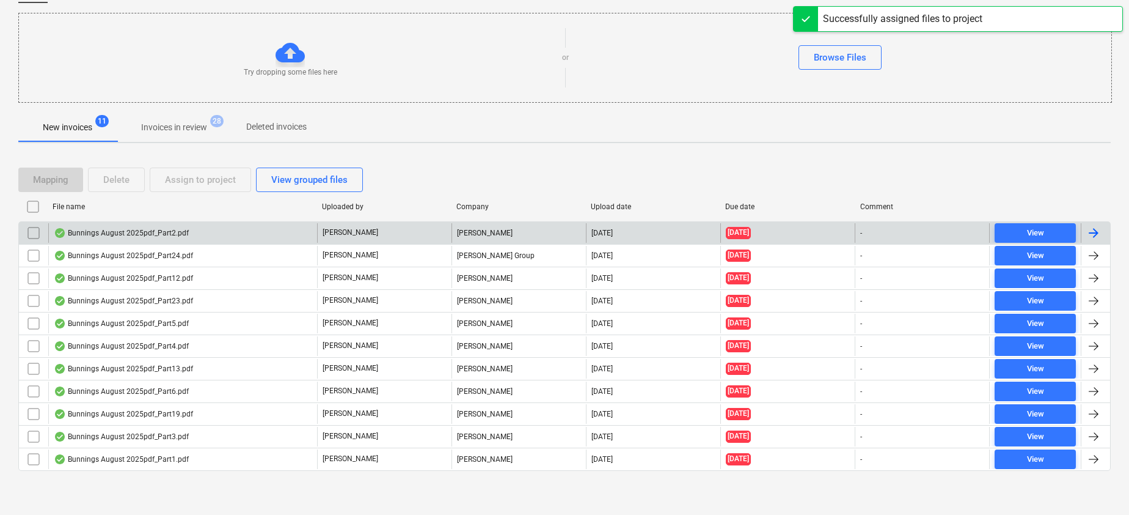
click at [141, 230] on div "Bunnings August 2025pdf_Part2.pdf" at bounding box center [121, 233] width 135 height 10
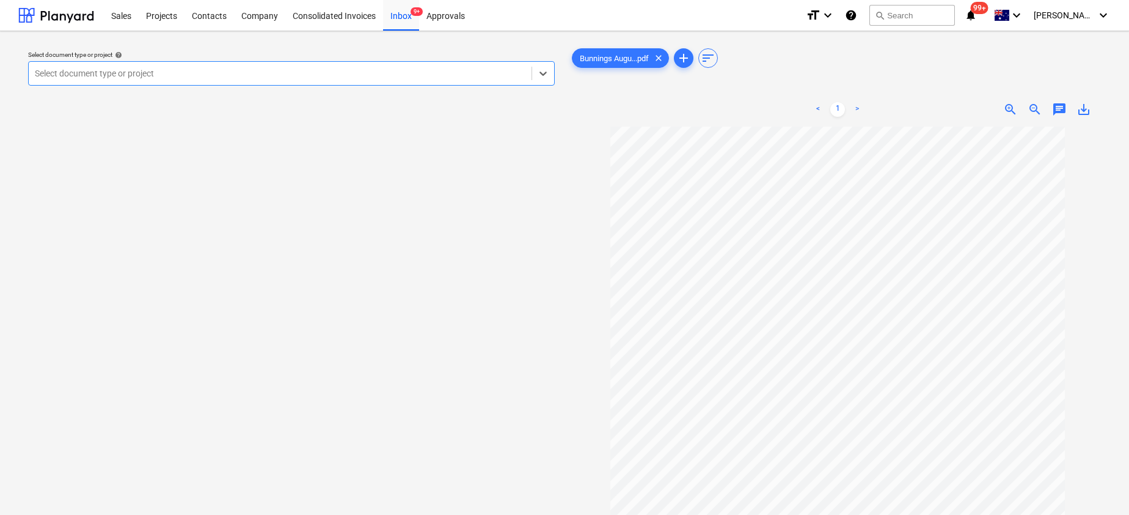
click at [412, 72] on div at bounding box center [280, 73] width 491 height 12
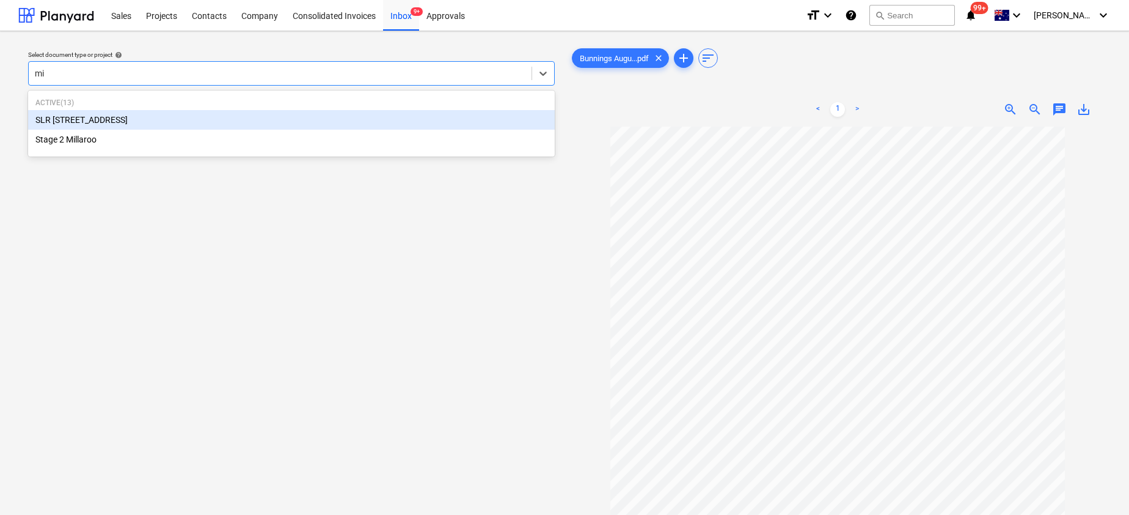
type input "mil"
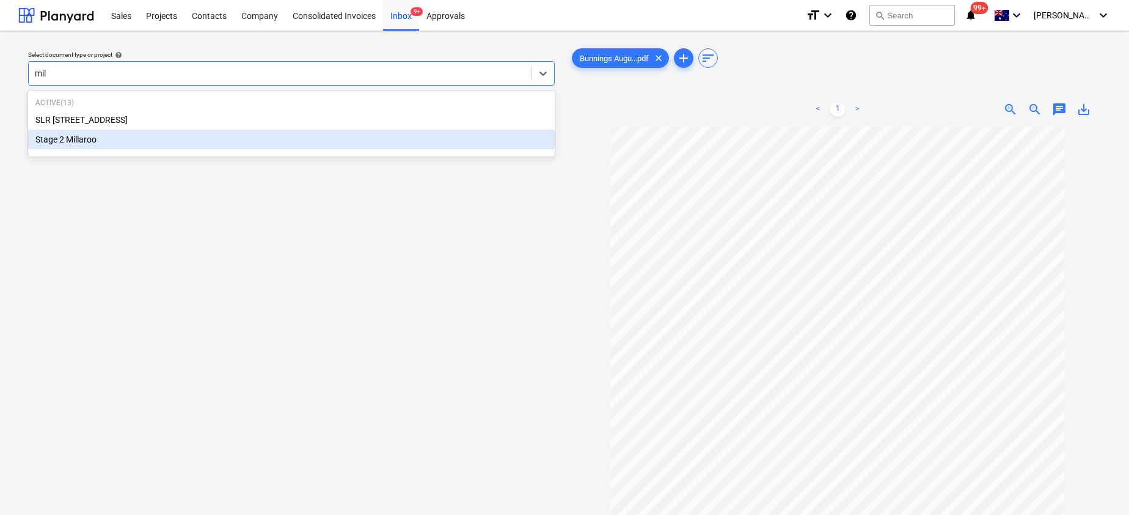
click at [270, 134] on div "Stage 2 Millaroo" at bounding box center [291, 140] width 527 height 20
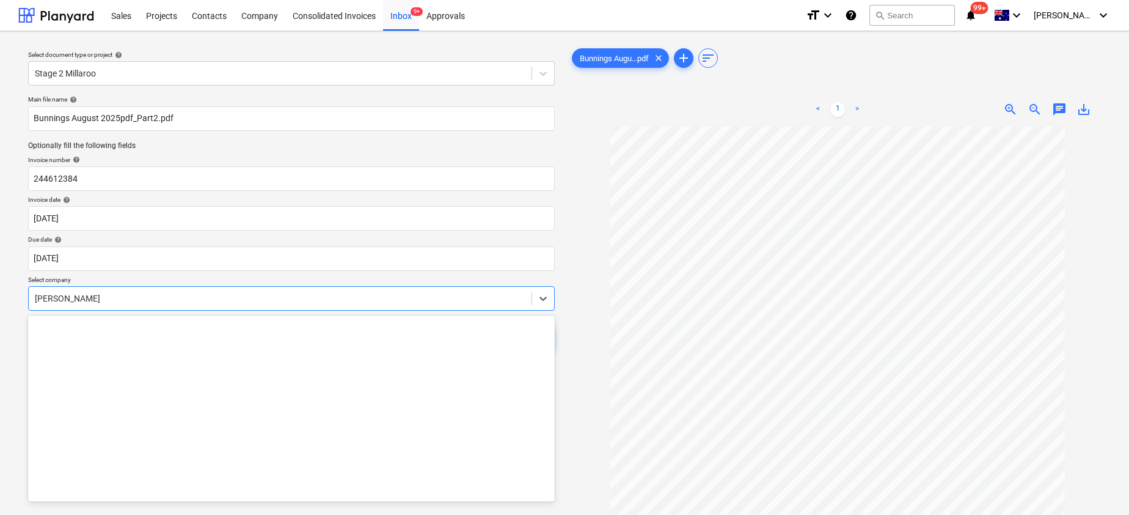
click at [141, 298] on div at bounding box center [280, 298] width 491 height 12
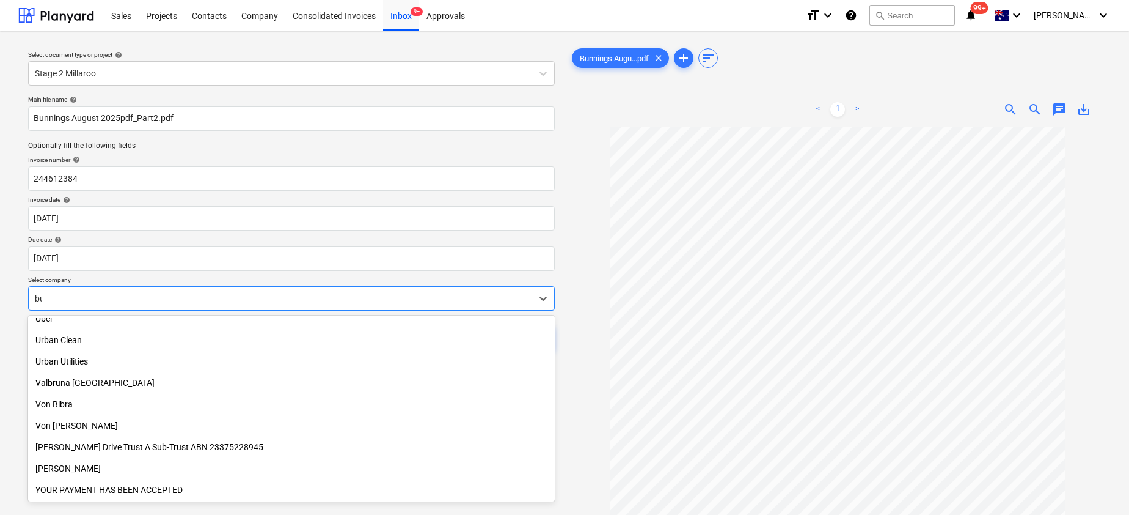
scroll to position [629, 0]
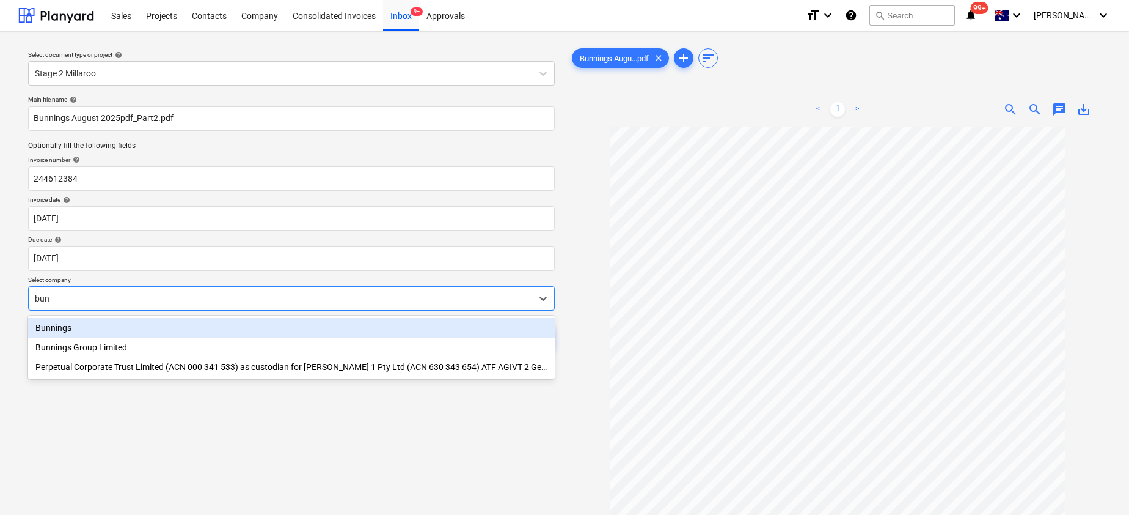
type input "[PERSON_NAME]"
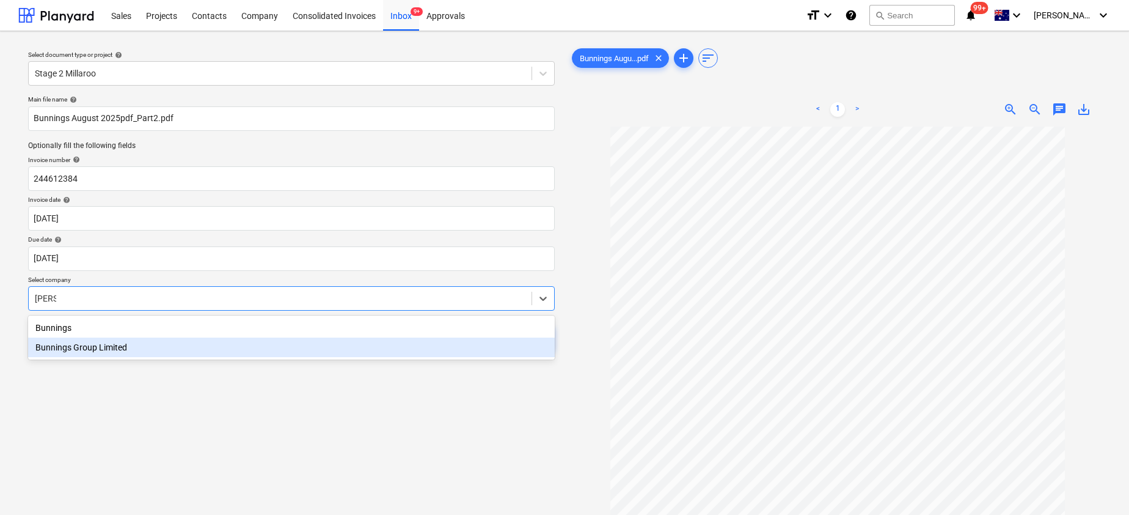
click at [73, 335] on div "Bunnings" at bounding box center [291, 328] width 527 height 20
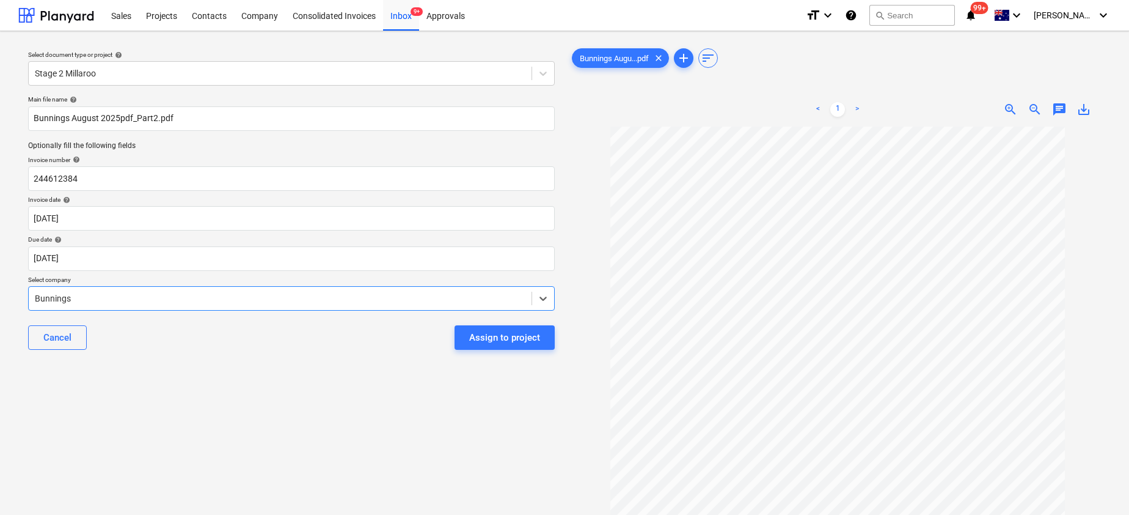
click at [1086, 104] on span "save_alt" at bounding box center [1084, 109] width 15 height 15
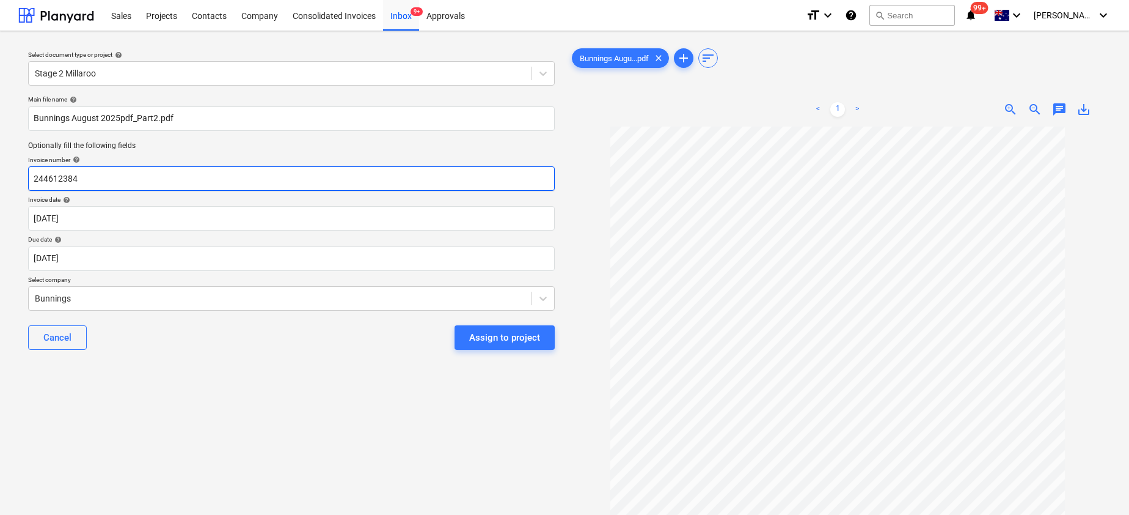
drag, startPoint x: 115, startPoint y: 180, endPoint x: -29, endPoint y: 180, distance: 143.6
click at [0, 180] on html "Sales Projects Contacts Company Consolidated Invoices Inbox 9+ Approvals format…" at bounding box center [564, 257] width 1129 height 515
paste input "8215/00727519"
type input "8215/00727519"
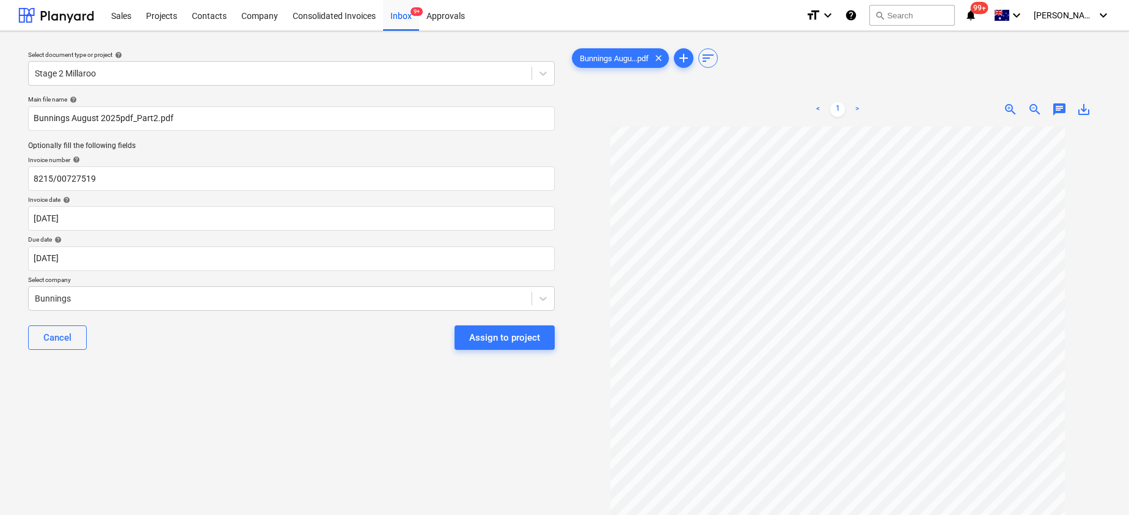
click at [517, 339] on div "Assign to project" at bounding box center [504, 337] width 71 height 16
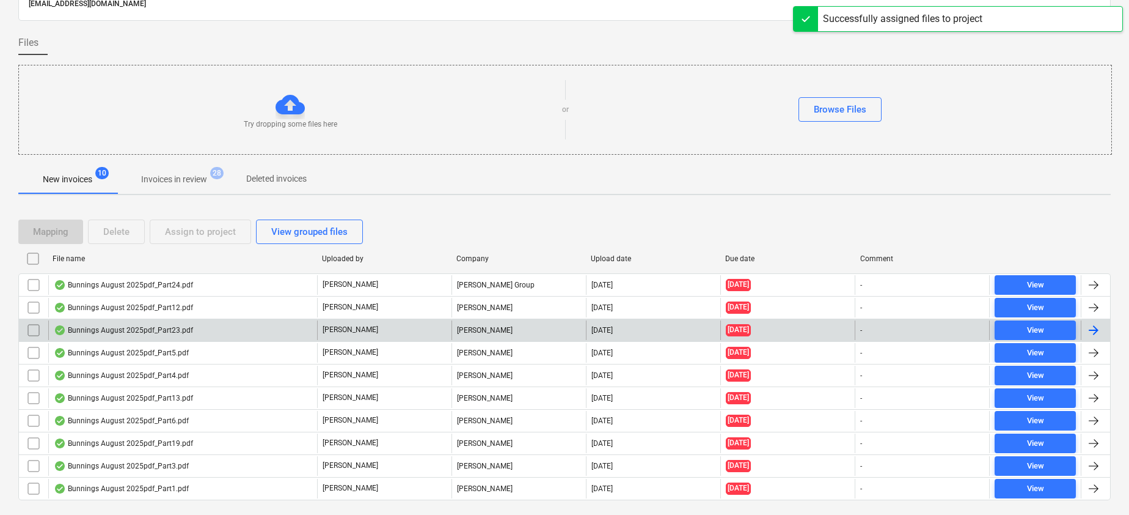
scroll to position [96, 0]
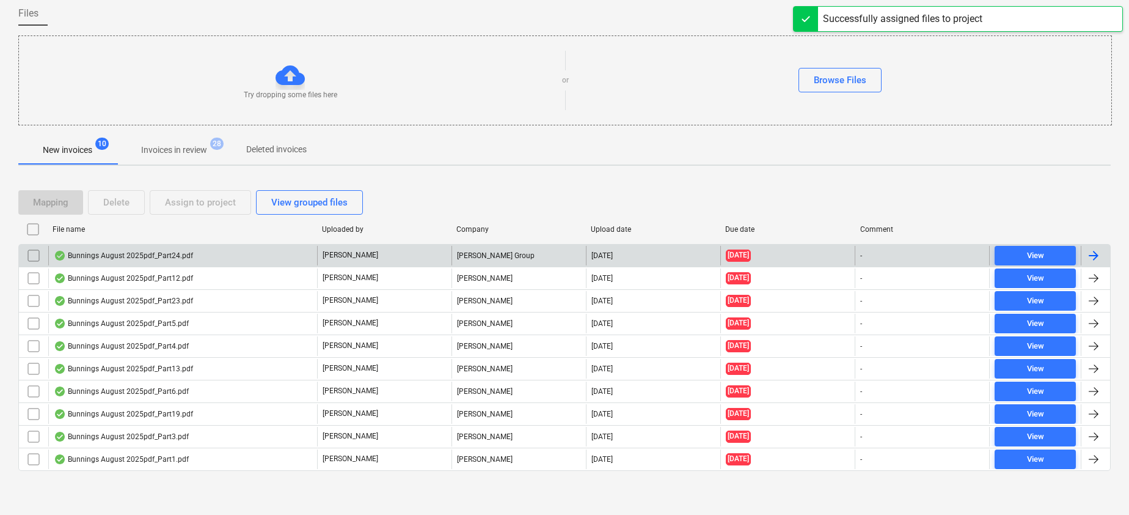
click at [164, 251] on div "Bunnings August 2025pdf_Part24.pdf" at bounding box center [123, 256] width 139 height 10
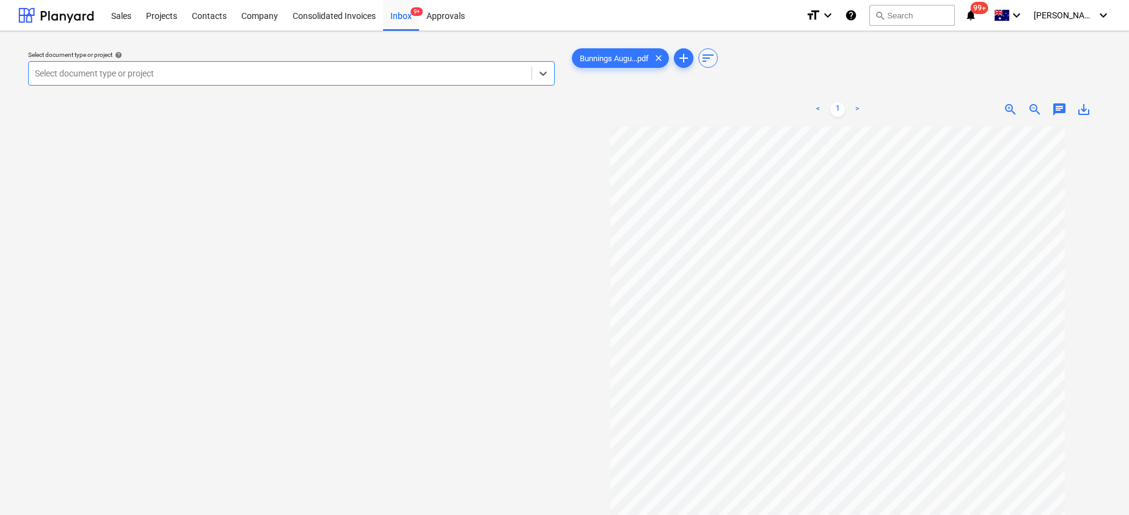
click at [302, 75] on div at bounding box center [280, 73] width 491 height 12
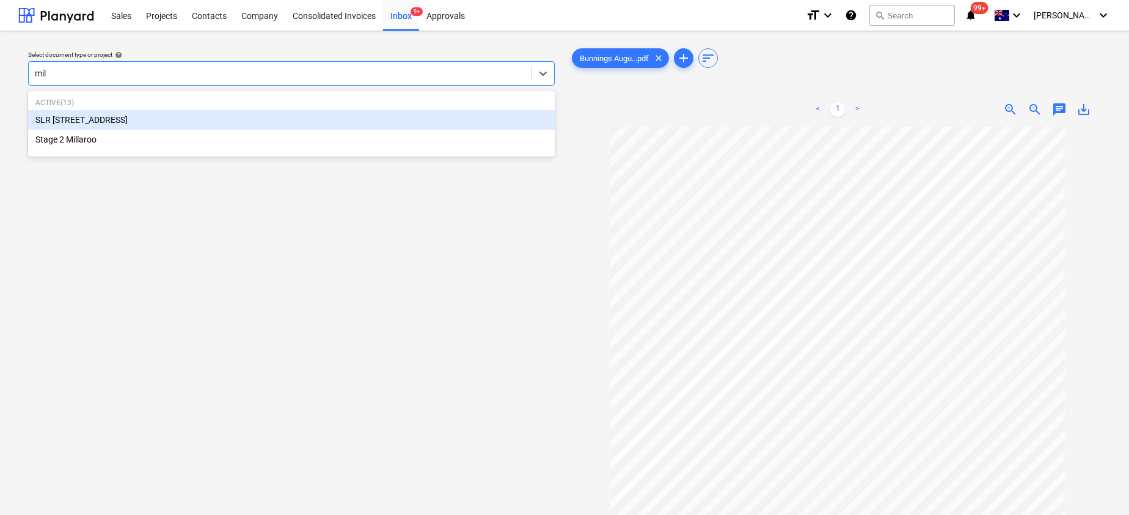
type input "mill"
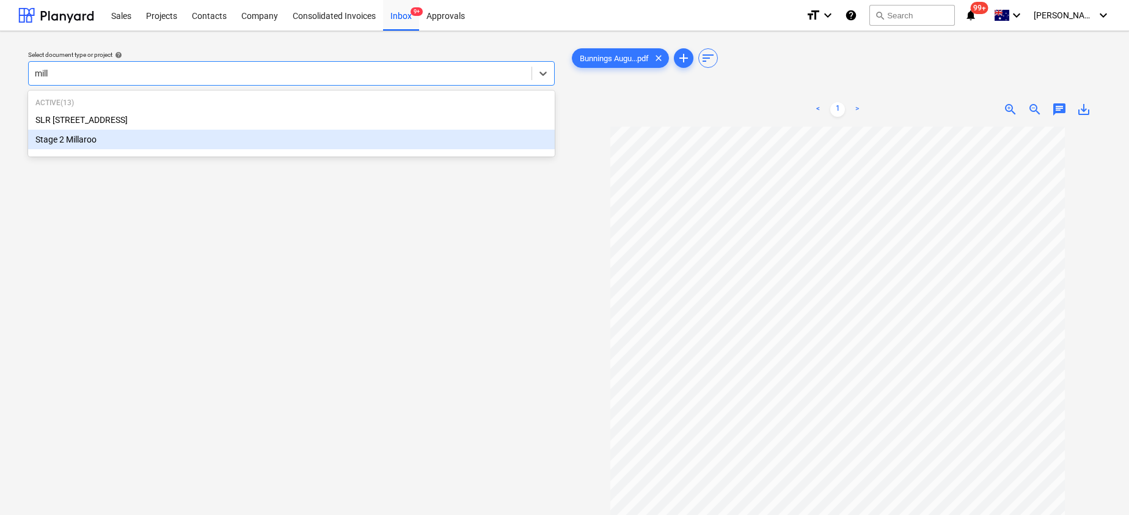
click at [137, 144] on div "Stage 2 Millaroo" at bounding box center [291, 140] width 527 height 20
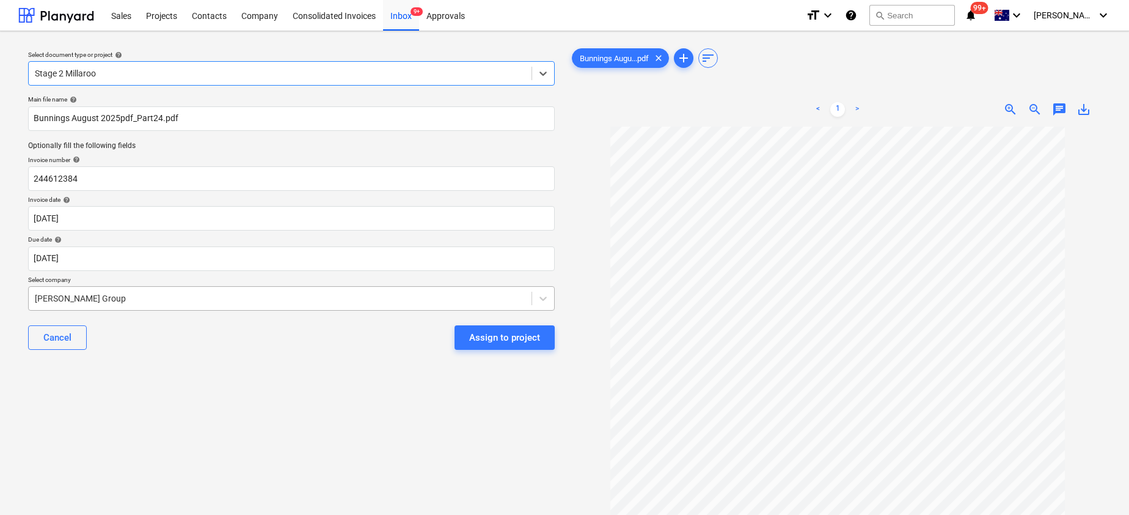
click at [89, 297] on div at bounding box center [280, 298] width 491 height 12
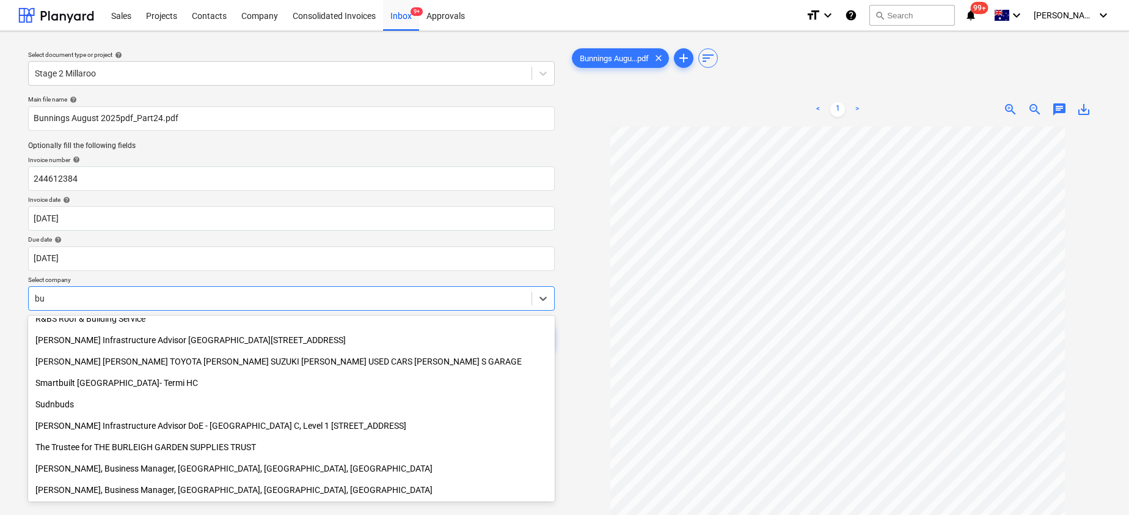
scroll to position [629, 0]
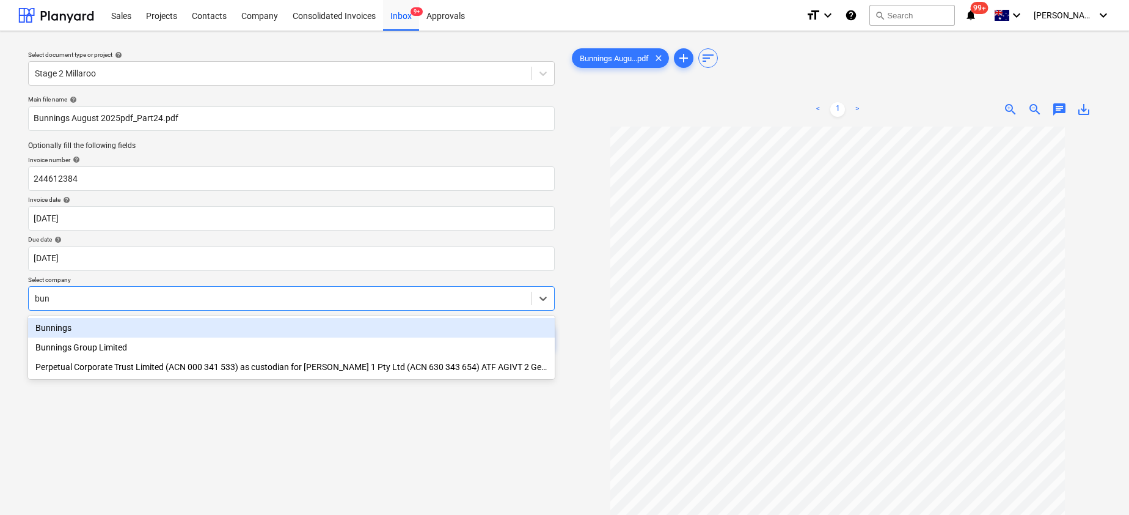
type input "[PERSON_NAME]"
click at [79, 334] on div "Bunnings" at bounding box center [291, 328] width 527 height 20
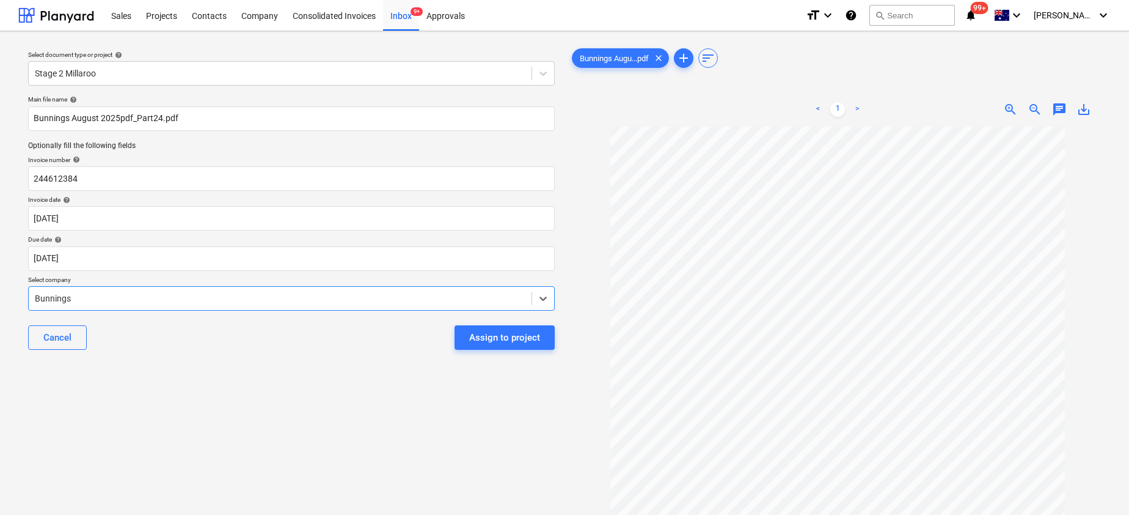
click at [1082, 106] on span "save_alt" at bounding box center [1084, 109] width 15 height 15
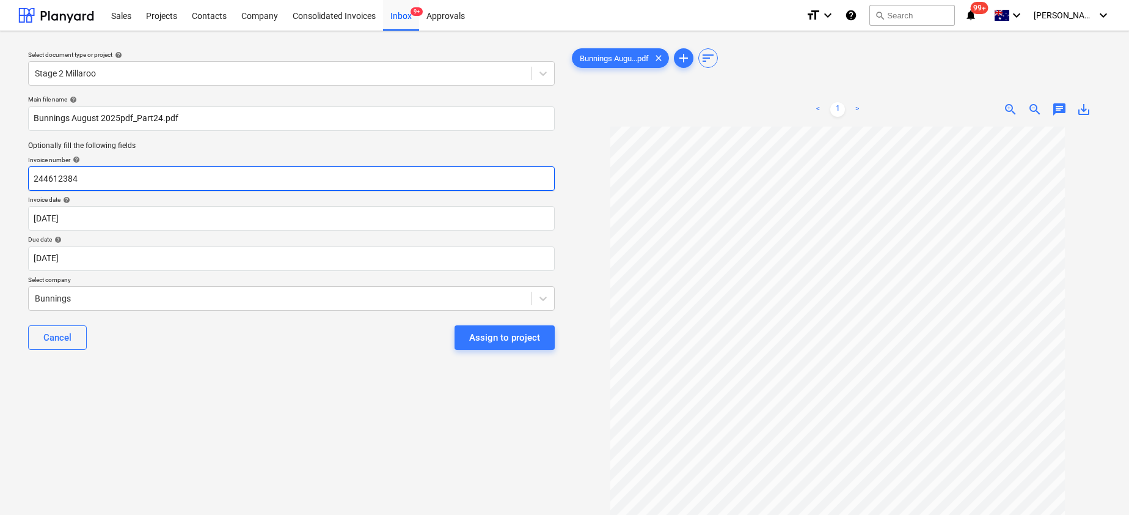
drag, startPoint x: 124, startPoint y: 186, endPoint x: 4, endPoint y: 167, distance: 121.8
click at [4, 166] on div "Select document type or project help Stage 2 Millaroo Main file name help Bunni…" at bounding box center [564, 326] width 1129 height 590
paste input "8158/01451642"
type input "8158/01451642"
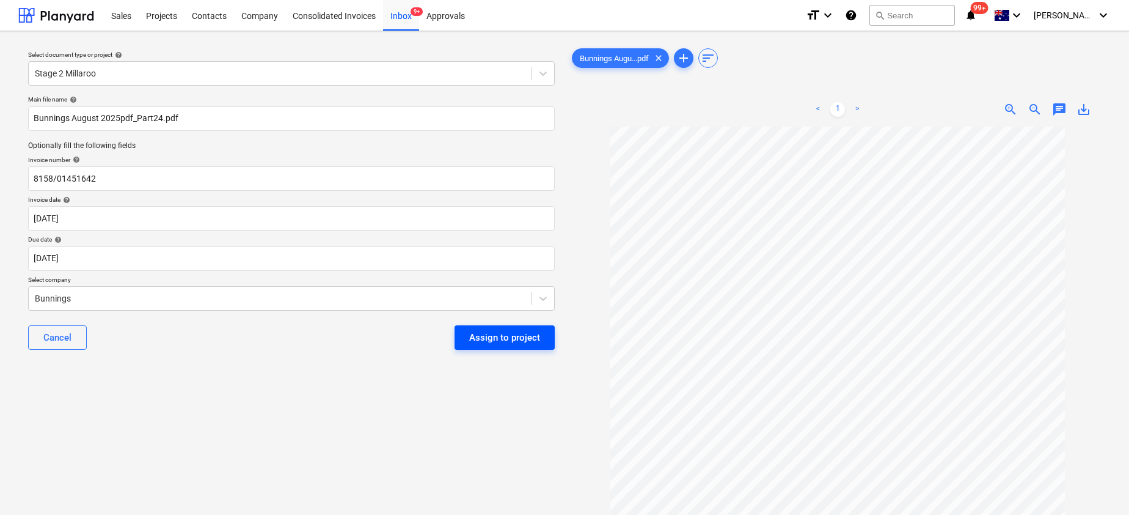
click at [518, 340] on div "Assign to project" at bounding box center [504, 337] width 71 height 16
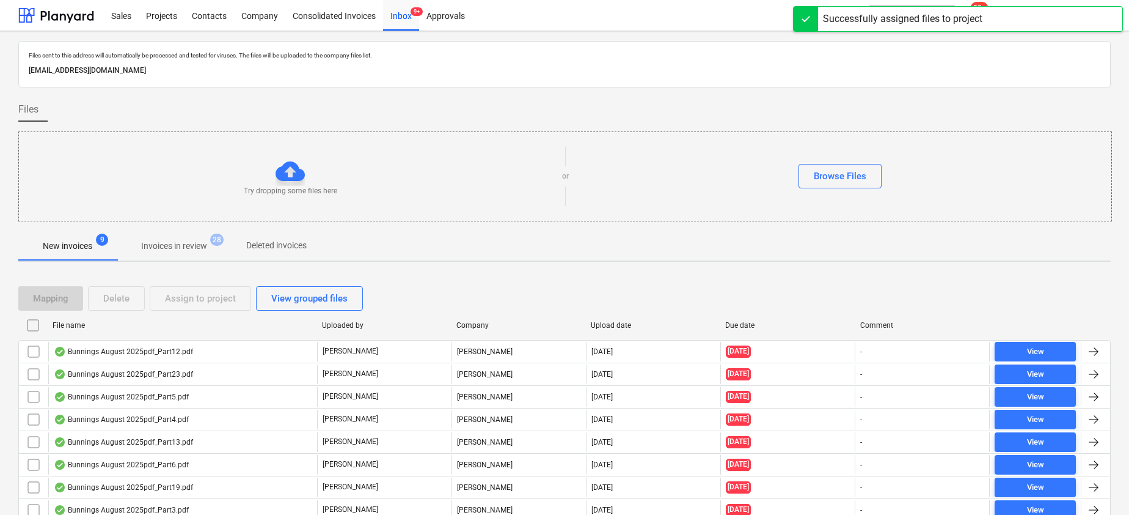
scroll to position [73, 0]
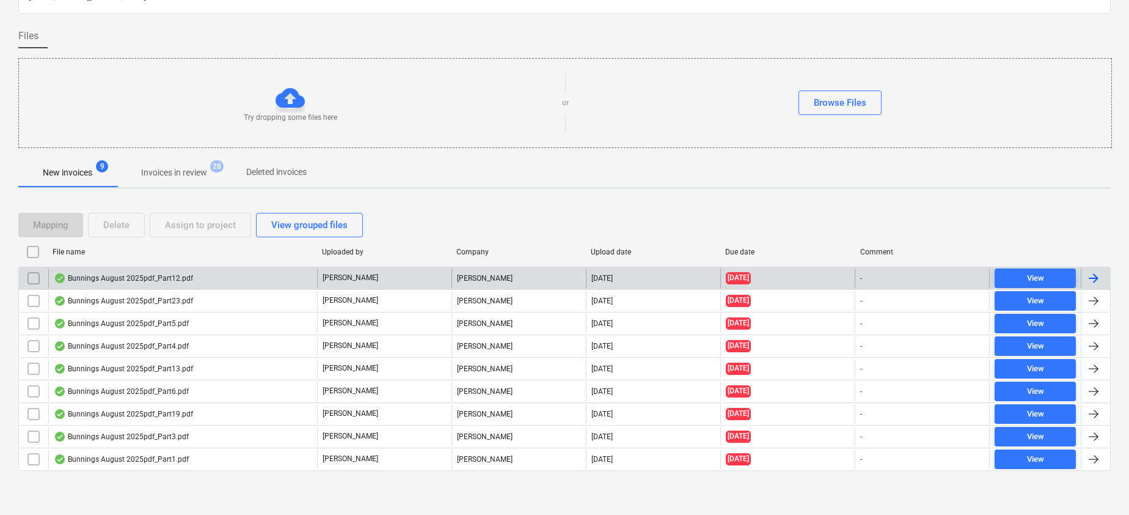
click at [143, 278] on div "Bunnings August 2025pdf_Part12.pdf" at bounding box center [123, 278] width 139 height 10
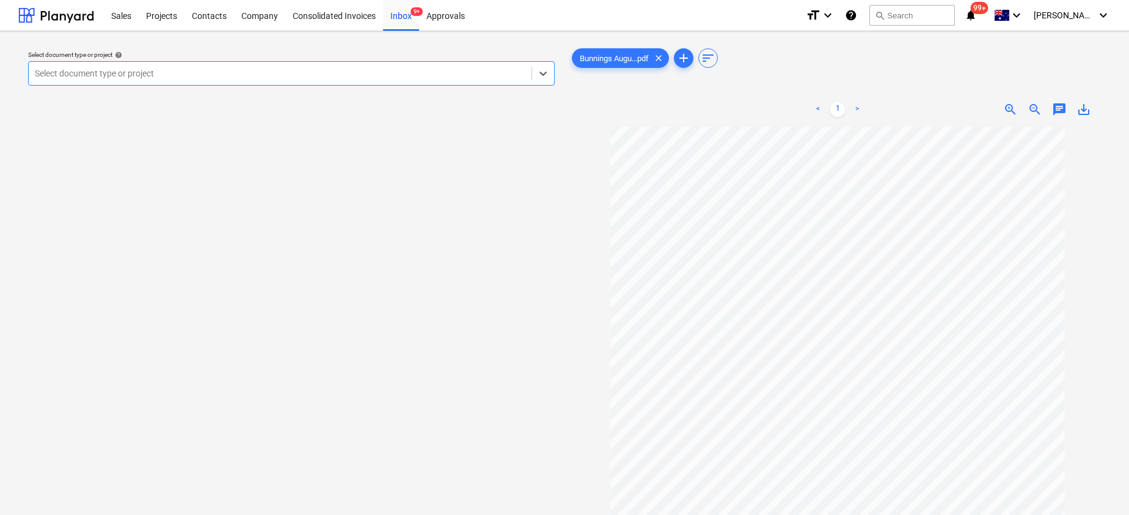
click at [275, 75] on div at bounding box center [280, 73] width 491 height 12
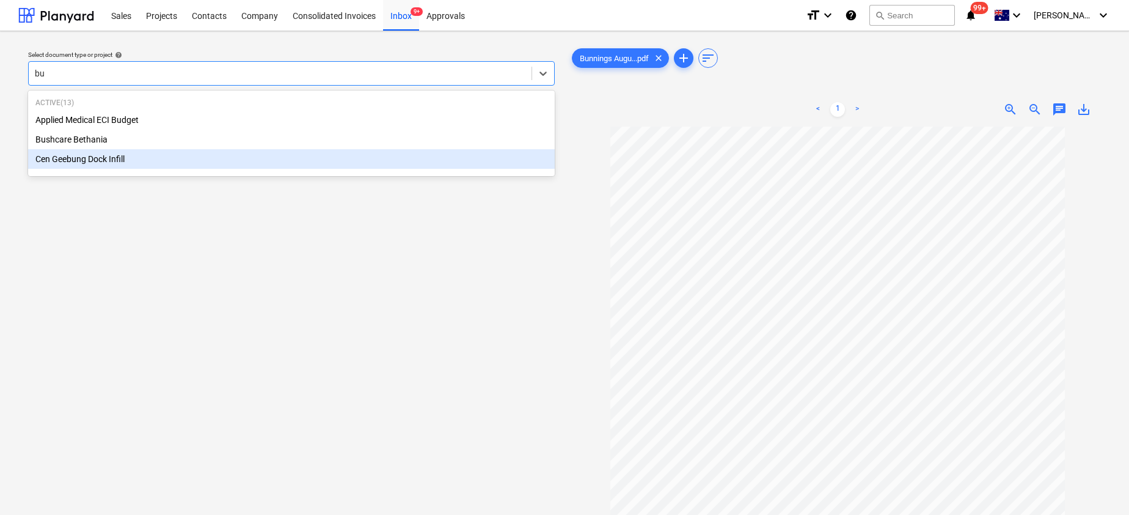
type input "b"
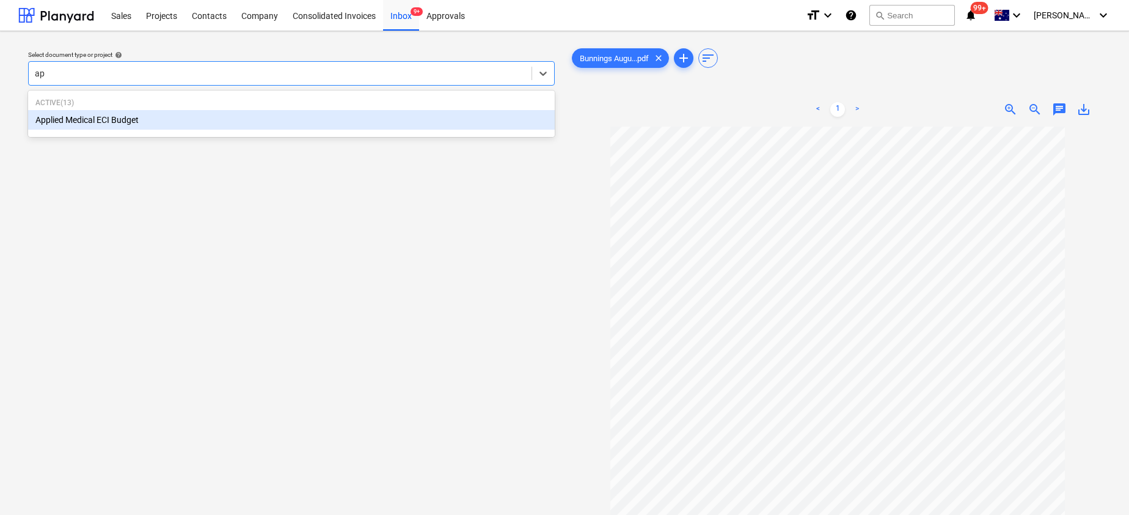
type input "app"
click at [207, 130] on div "Active ( 13 ) Applied Medical ECI Budget" at bounding box center [291, 114] width 527 height 42
click at [177, 115] on div "Applied Medical ECI Budget" at bounding box center [291, 120] width 527 height 20
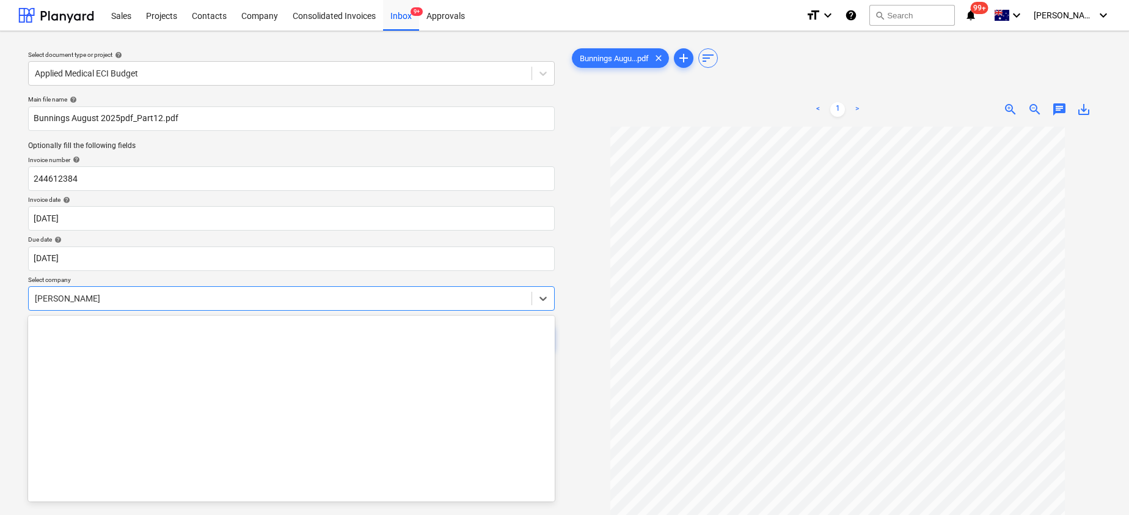
click at [93, 297] on div at bounding box center [280, 298] width 491 height 12
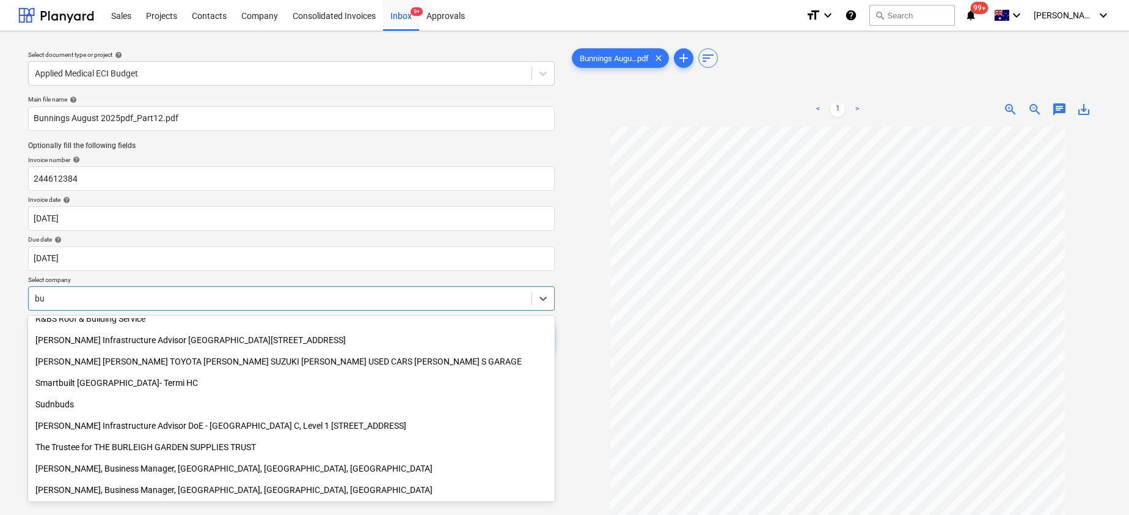
scroll to position [629, 0]
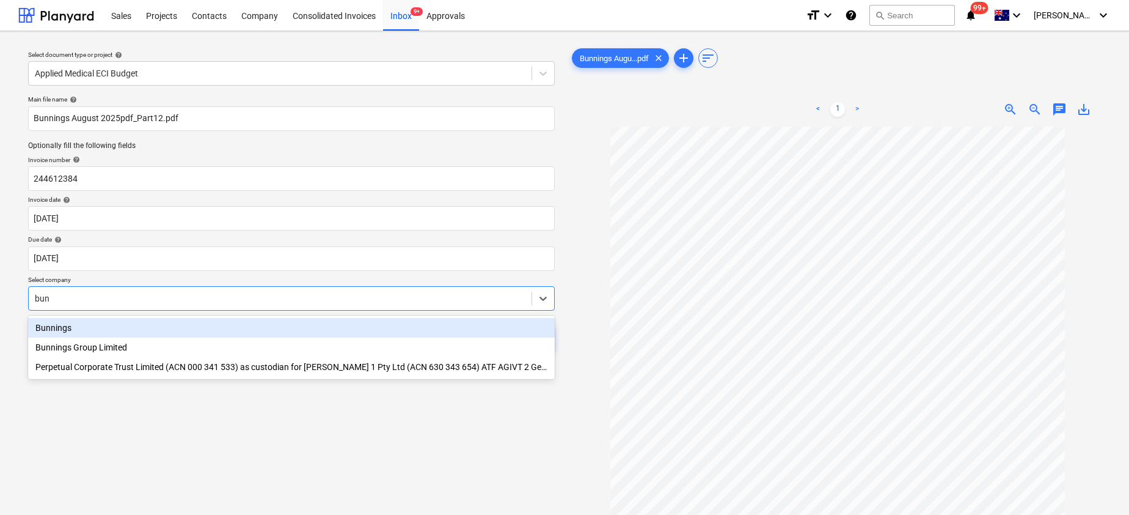
type input "[PERSON_NAME]"
click at [55, 334] on div "Bunnings" at bounding box center [291, 328] width 527 height 20
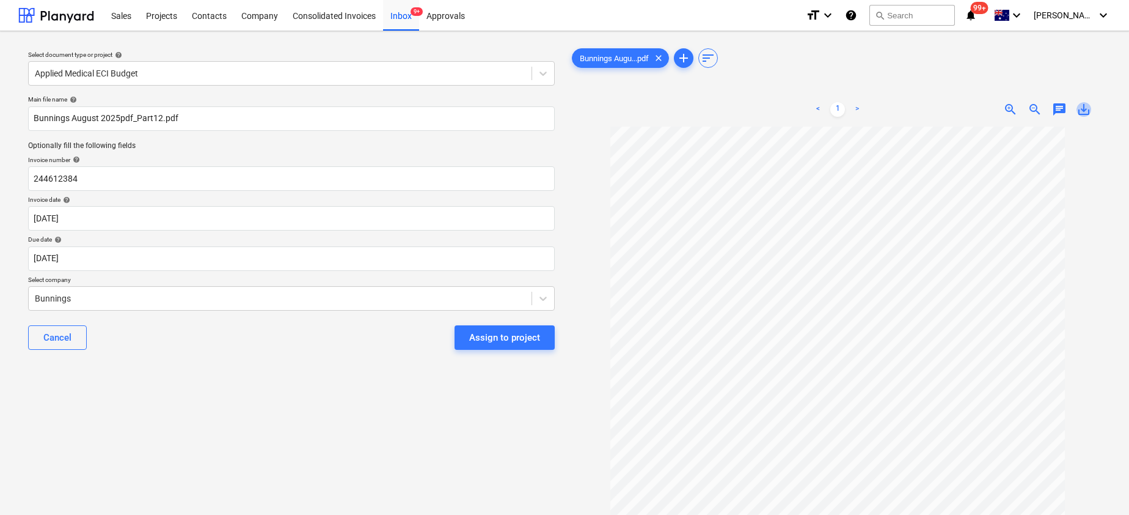
click at [1086, 105] on span "save_alt" at bounding box center [1084, 109] width 15 height 15
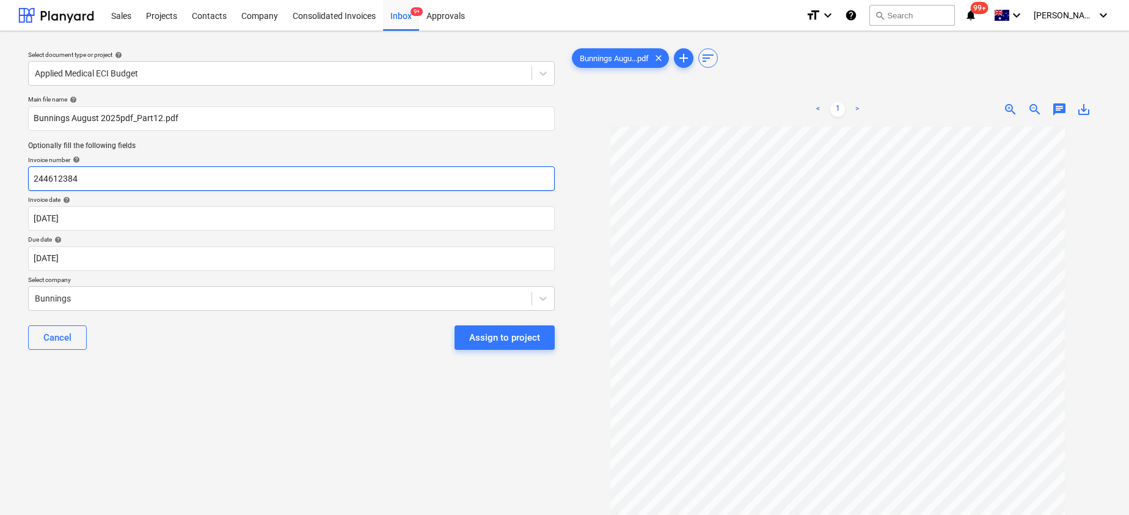
drag, startPoint x: 166, startPoint y: 174, endPoint x: -29, endPoint y: 174, distance: 194.9
click at [0, 174] on html "Sales Projects Contacts Company Consolidated Invoices Inbox 9+ Approvals format…" at bounding box center [564, 257] width 1129 height 515
paste input "8175/09660529"
type input "8175/09660529"
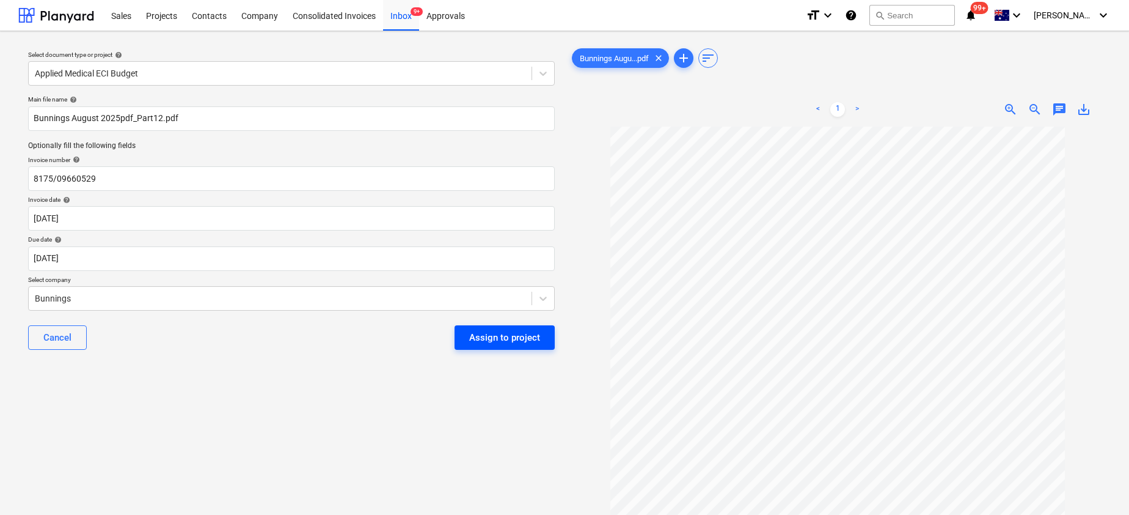
click at [516, 342] on div "Assign to project" at bounding box center [504, 337] width 71 height 16
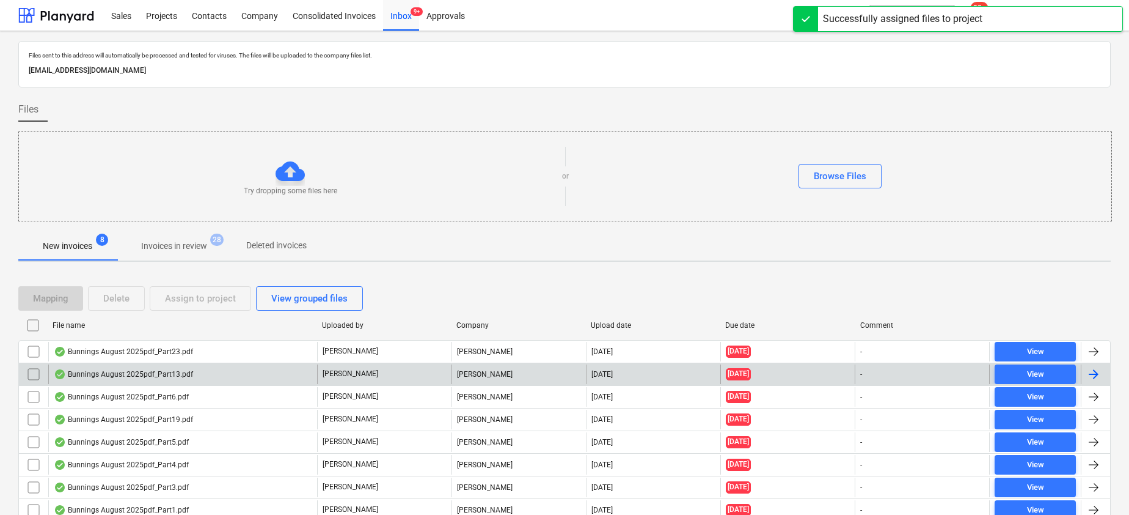
scroll to position [51, 0]
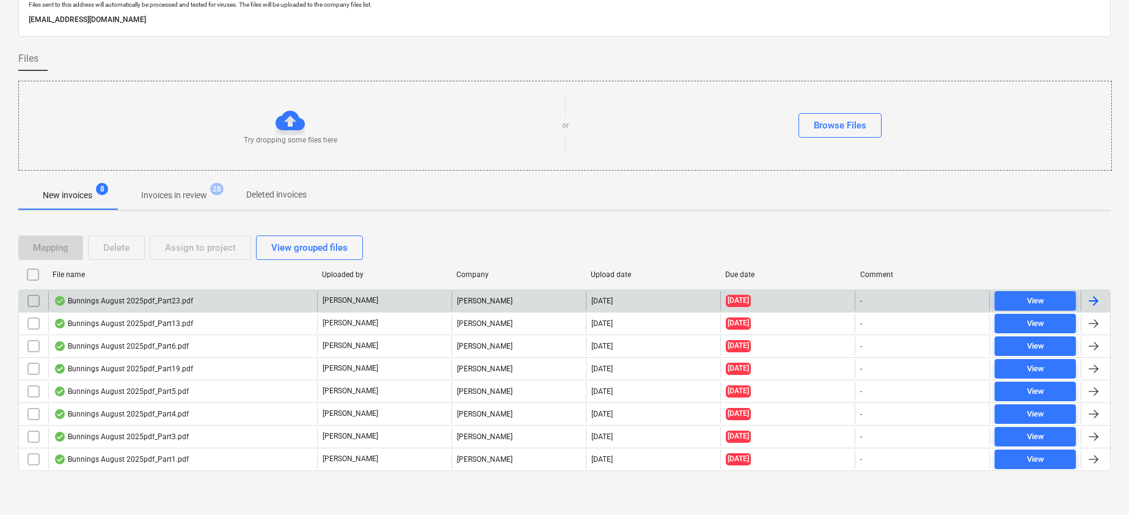
click at [153, 302] on div "Bunnings August 2025pdf_Part23.pdf" at bounding box center [123, 301] width 139 height 10
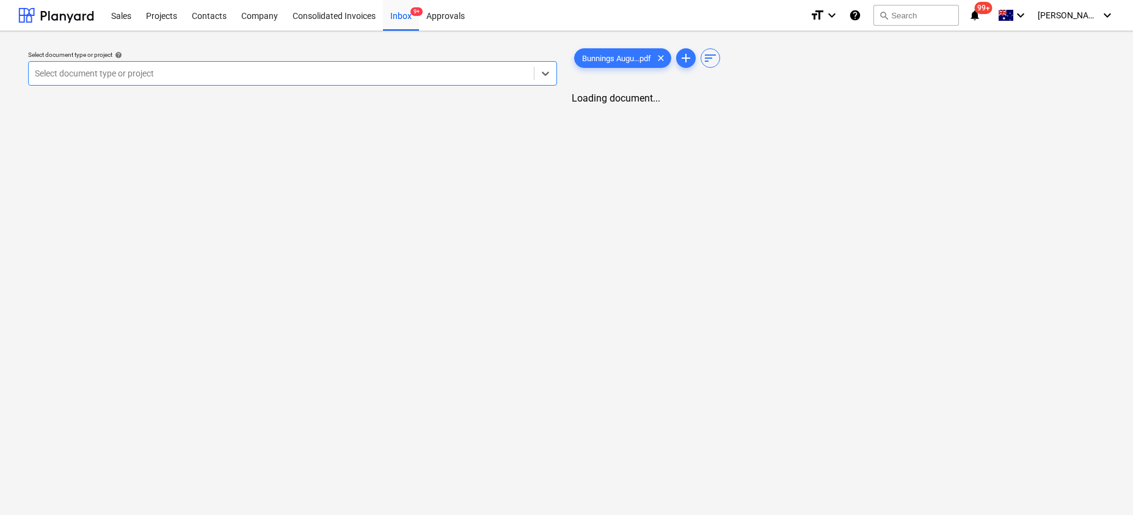
click at [236, 75] on div at bounding box center [281, 73] width 493 height 12
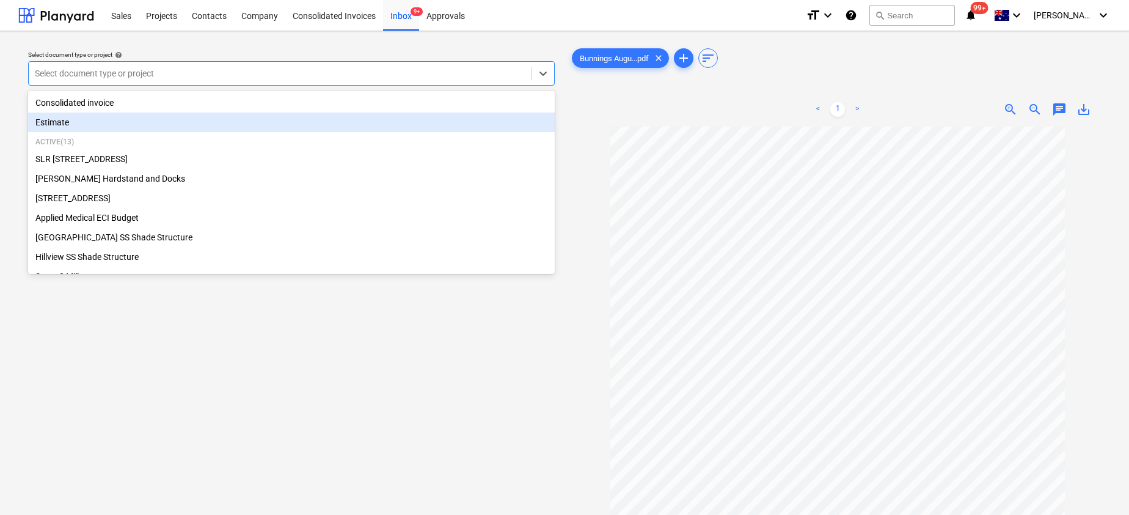
click at [267, 71] on div at bounding box center [280, 73] width 491 height 12
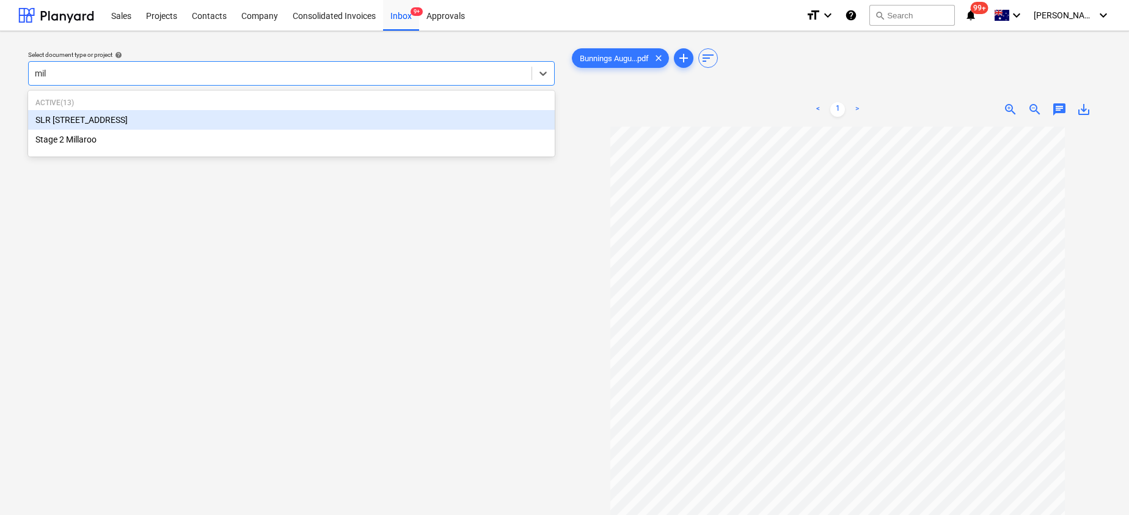
type input "mill"
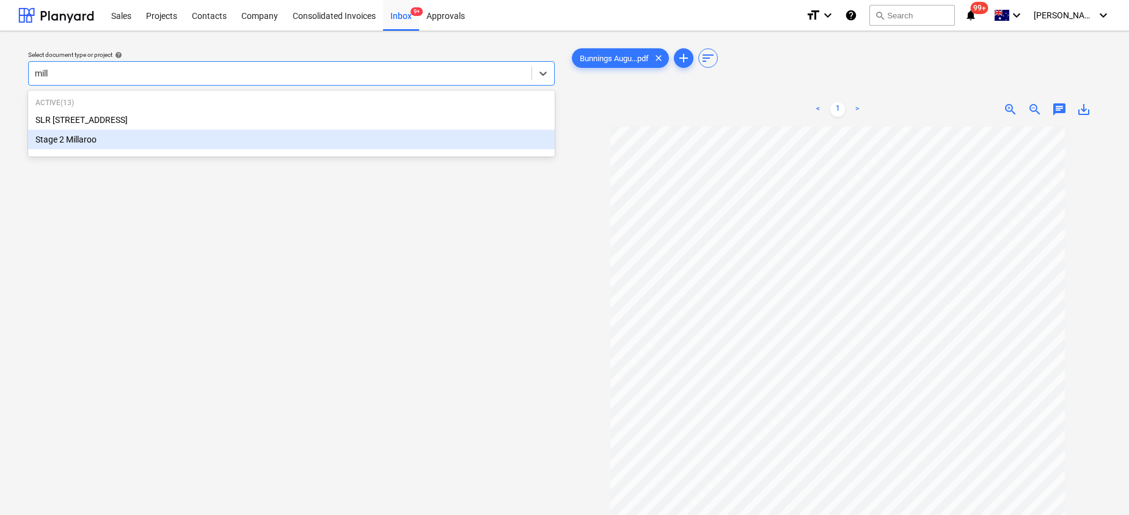
click at [172, 142] on div "Stage 2 Millaroo" at bounding box center [291, 140] width 527 height 20
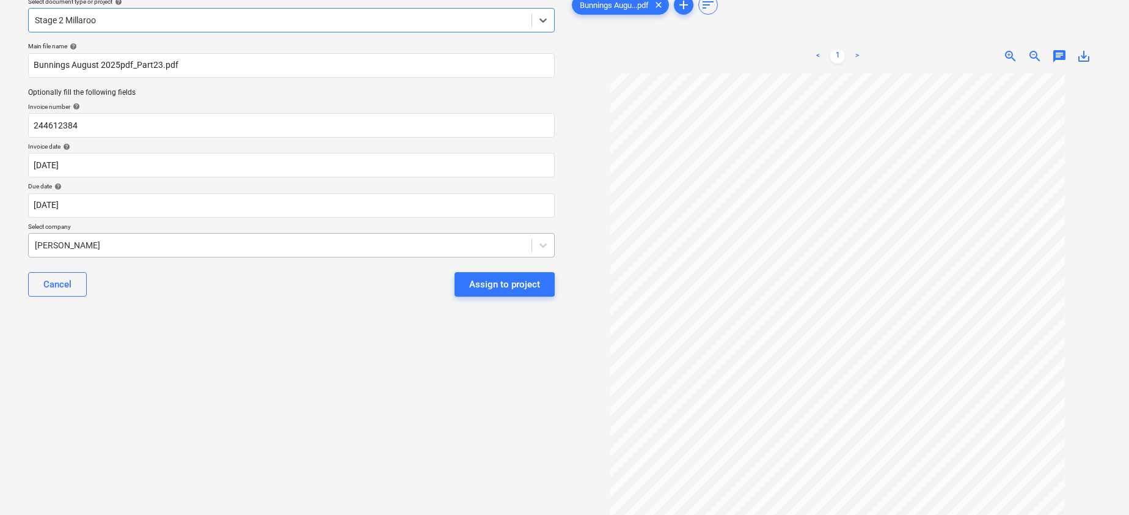
scroll to position [71, 0]
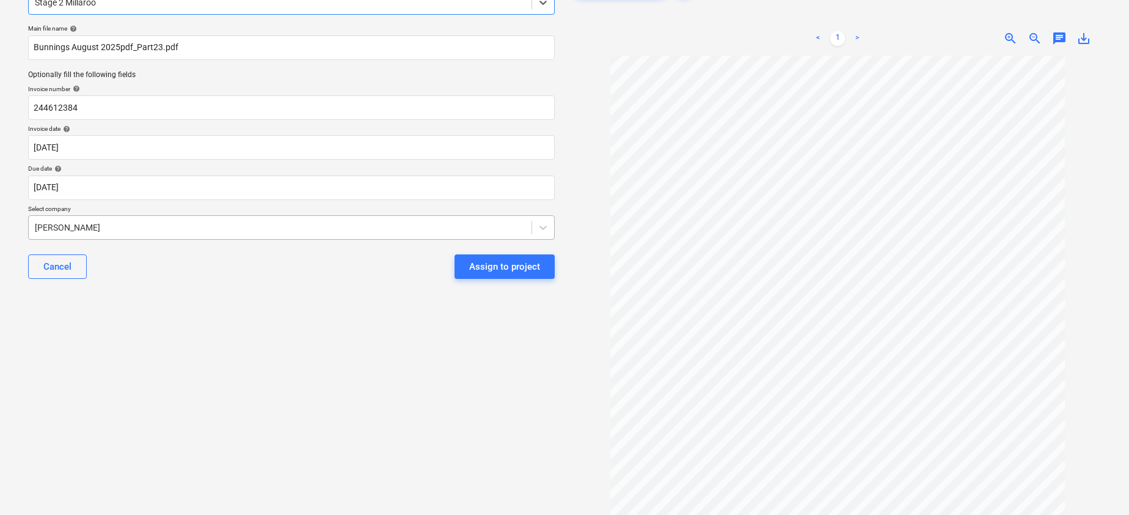
click at [109, 230] on div at bounding box center [280, 227] width 491 height 12
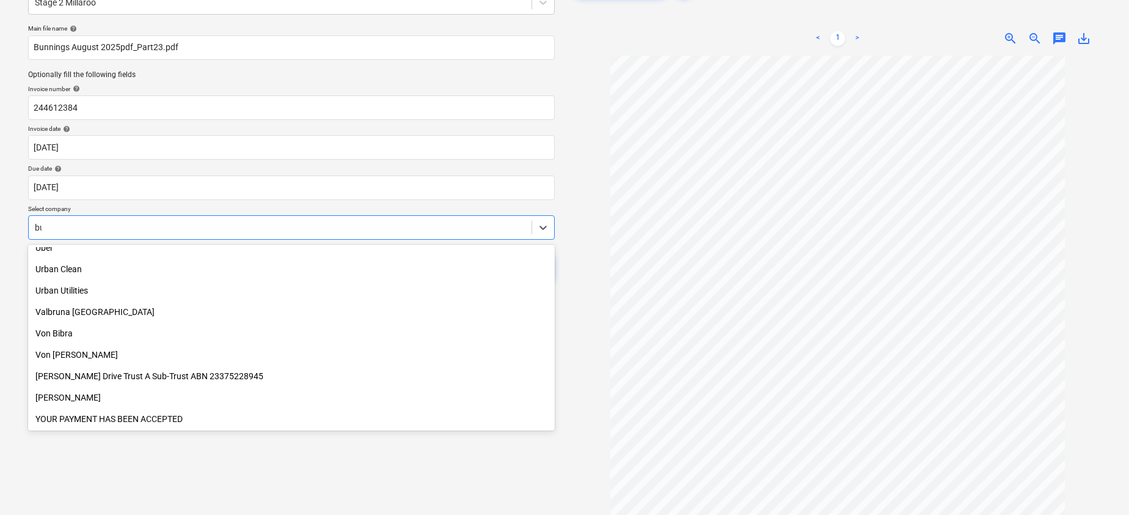
scroll to position [629, 0]
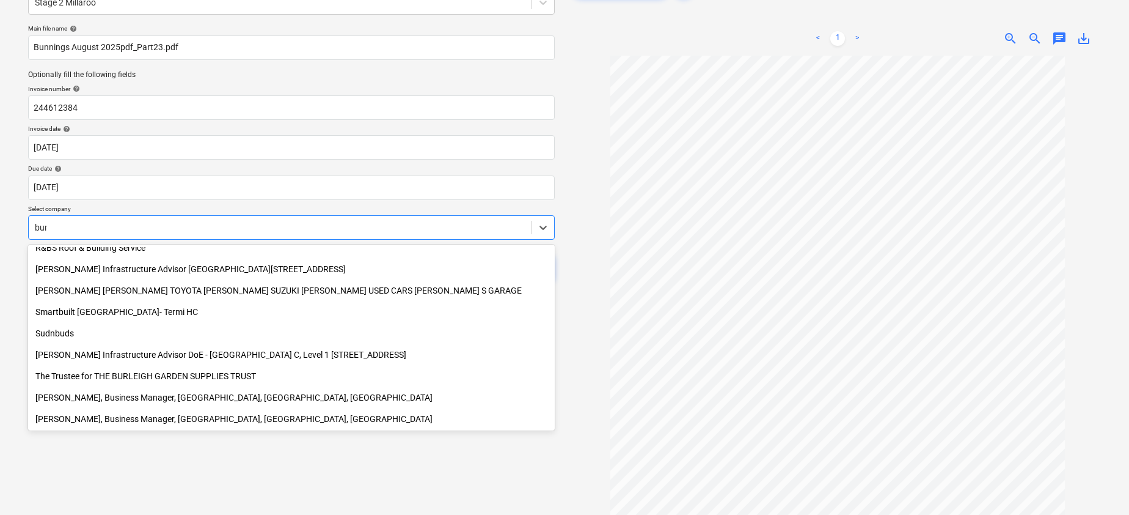
type input "[PERSON_NAME]"
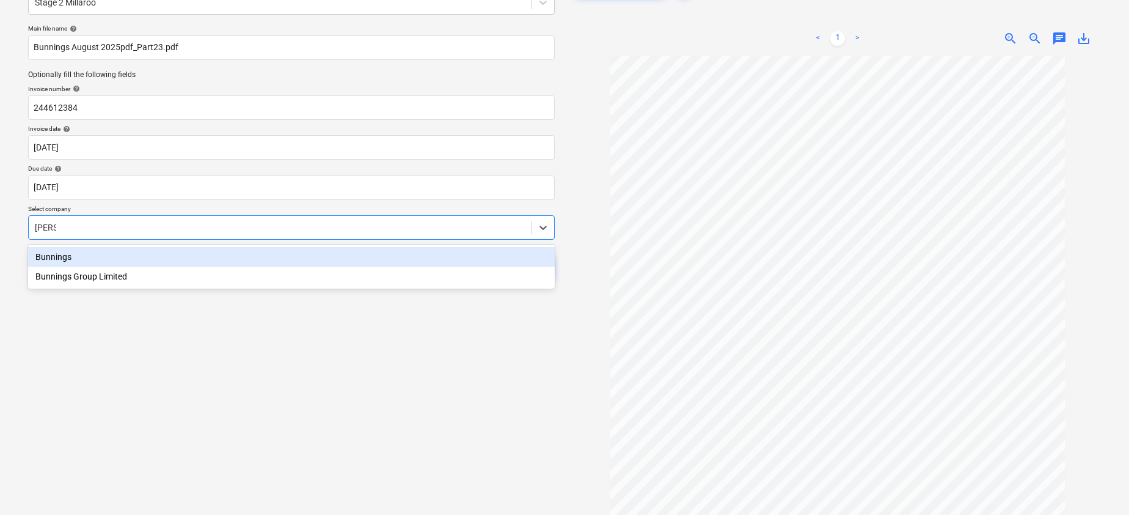
click at [64, 258] on div "Bunnings" at bounding box center [291, 257] width 527 height 20
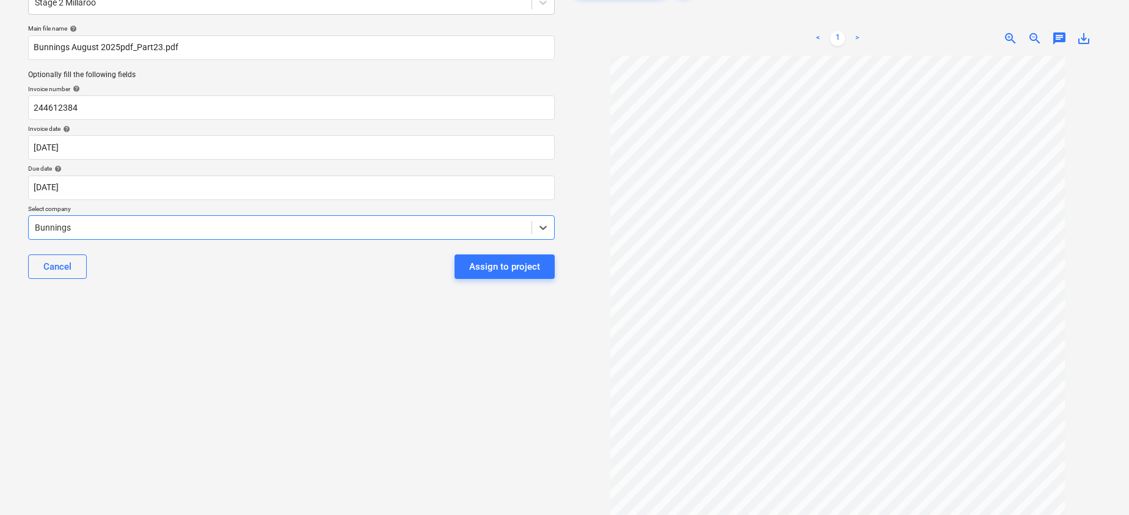
click at [1079, 35] on span "save_alt" at bounding box center [1084, 38] width 15 height 15
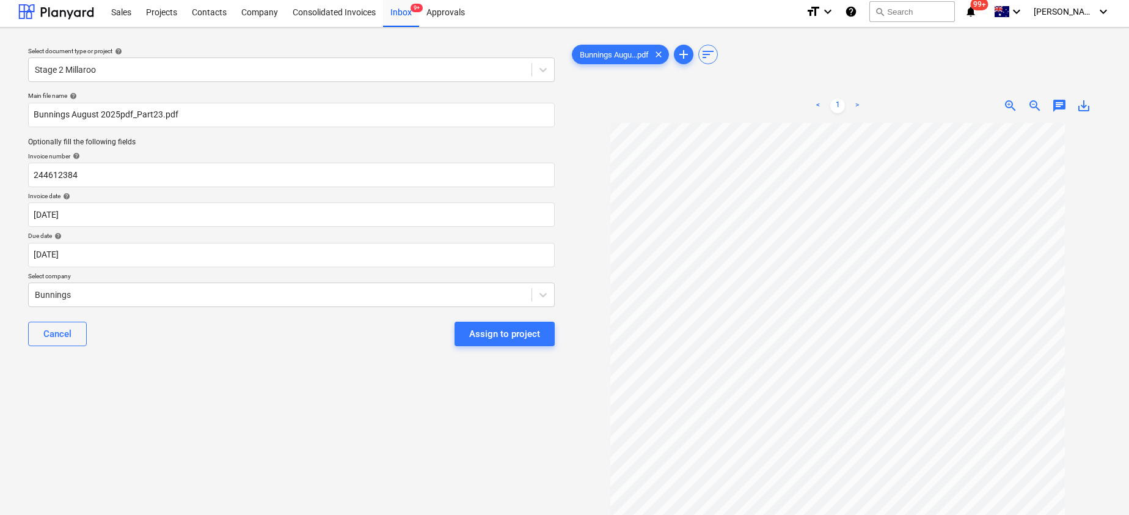
scroll to position [5, 0]
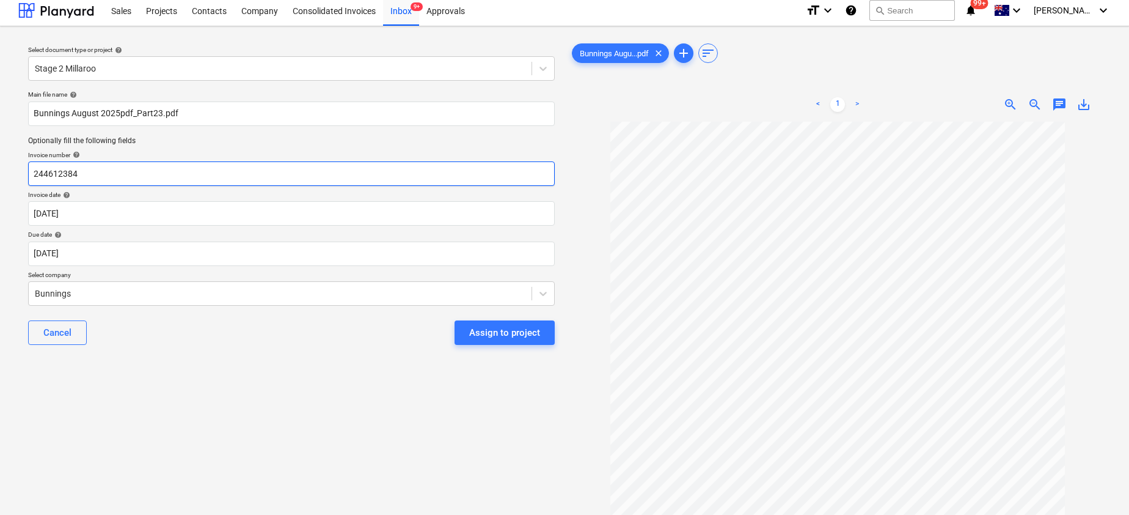
drag, startPoint x: 106, startPoint y: 174, endPoint x: 5, endPoint y: 170, distance: 100.9
click at [5, 170] on div "Select document type or project help Stage 2 Millaroo Main file name help Bunni…" at bounding box center [564, 321] width 1129 height 590
paste input "8215/00718805"
type input "8215/00718805"
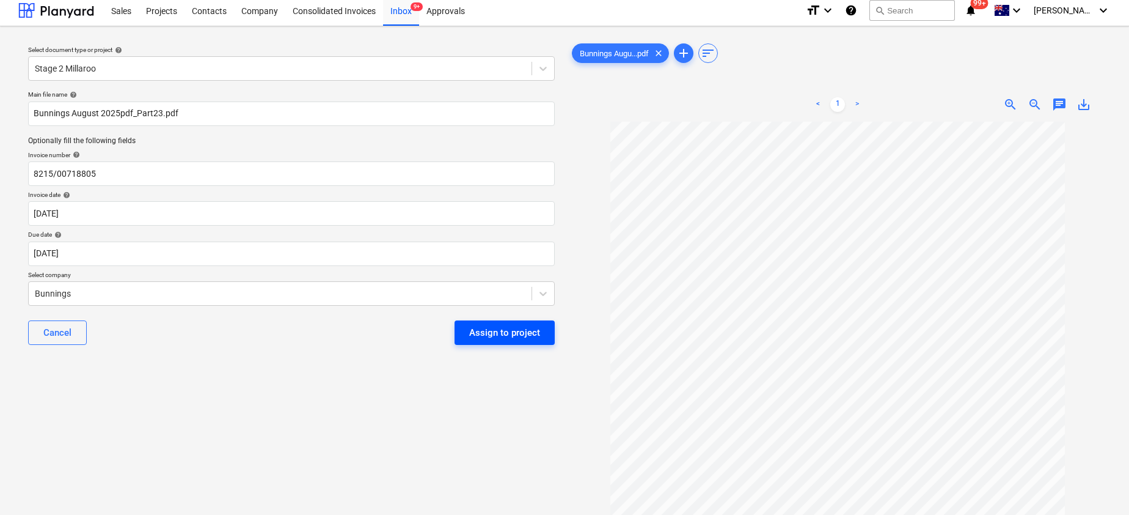
click at [519, 336] on div "Assign to project" at bounding box center [504, 332] width 71 height 16
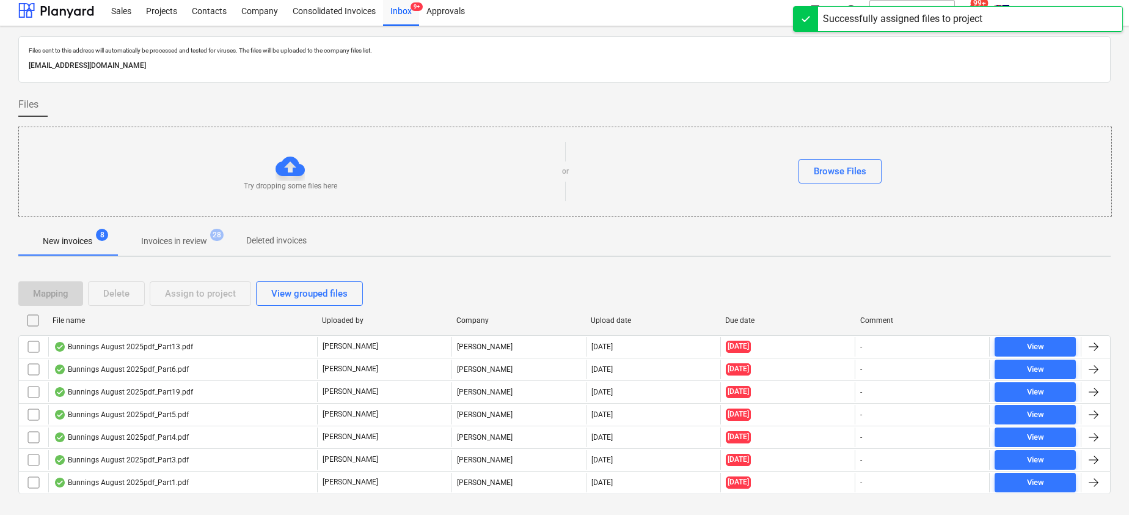
scroll to position [28, 0]
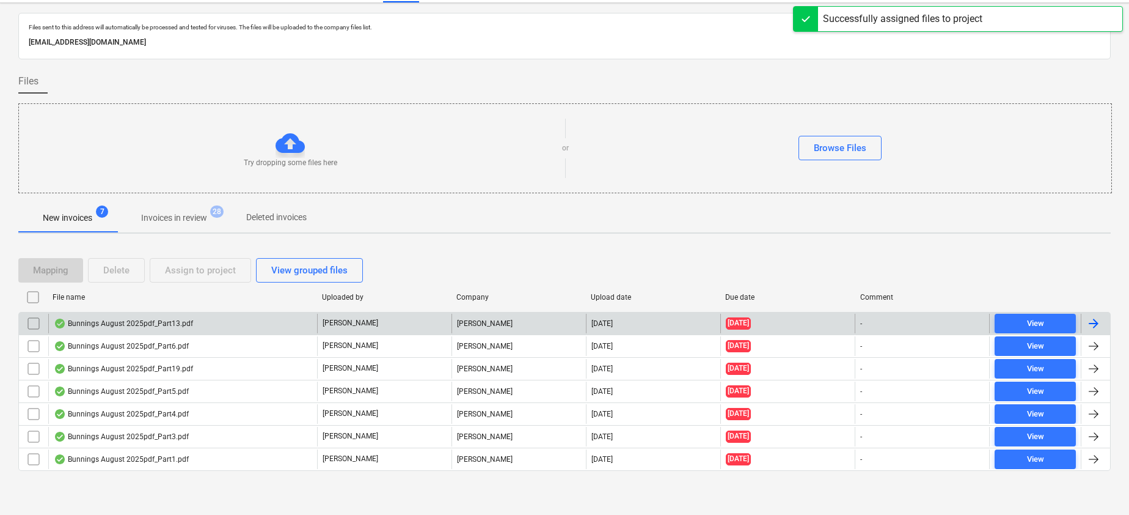
click at [169, 321] on div "Bunnings August 2025pdf_Part13.pdf" at bounding box center [123, 323] width 139 height 10
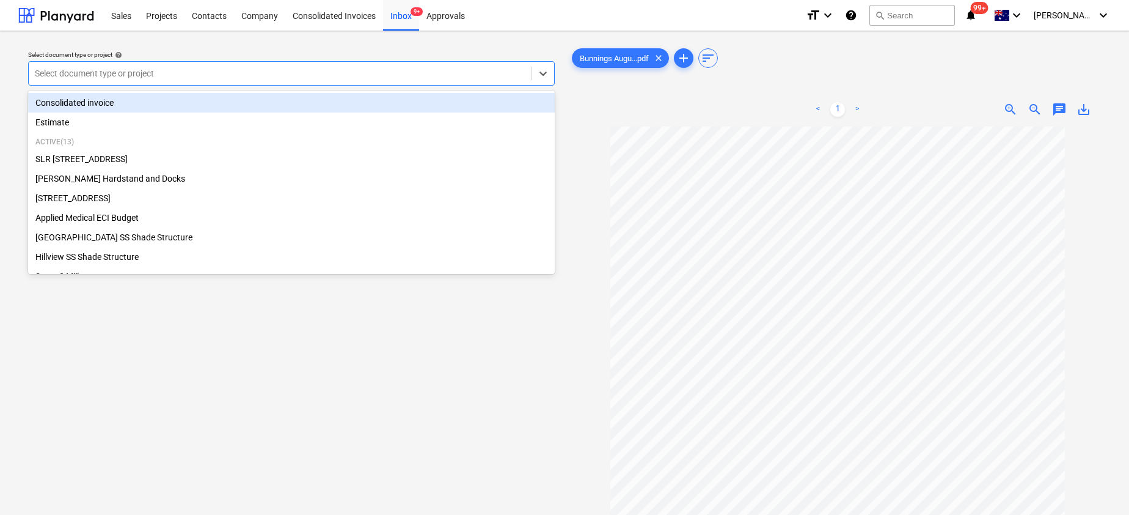
click at [451, 78] on div at bounding box center [280, 73] width 491 height 12
type input "app"
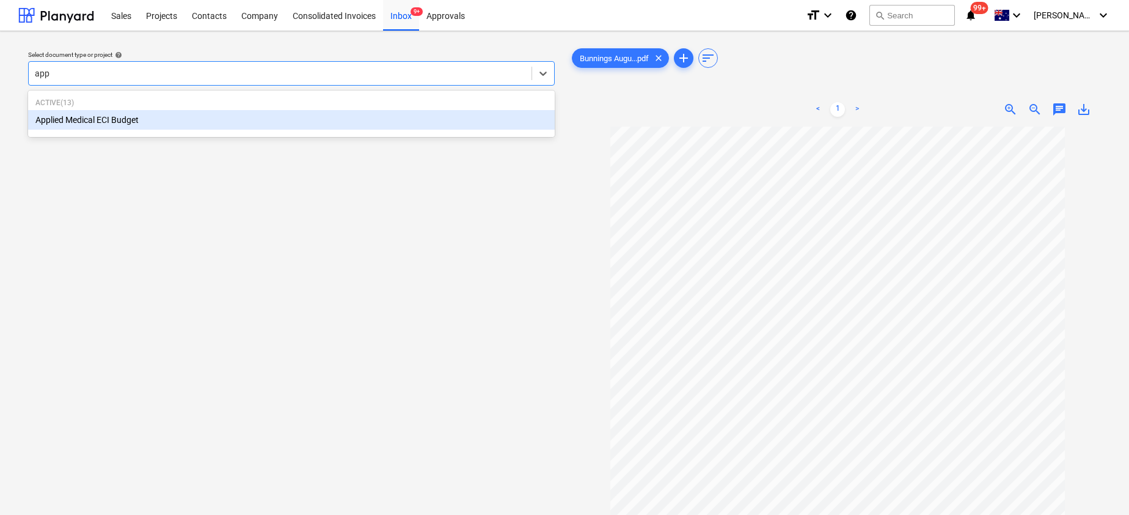
click at [382, 130] on div "Active ( 13 ) Applied Medical ECI Budget" at bounding box center [291, 114] width 527 height 42
click at [349, 116] on div "Applied Medical ECI Budget" at bounding box center [291, 120] width 527 height 20
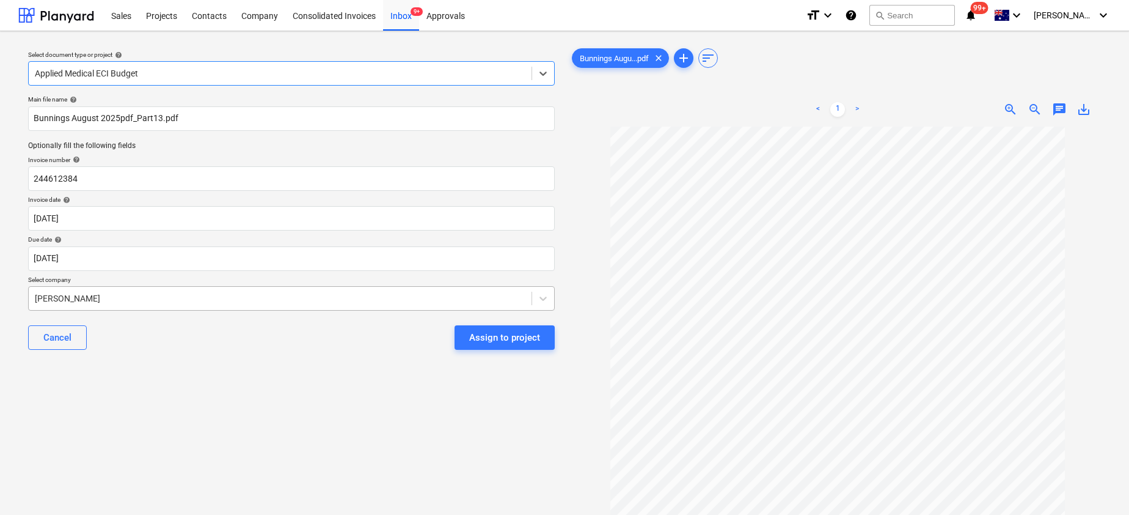
click at [110, 293] on div at bounding box center [280, 298] width 491 height 12
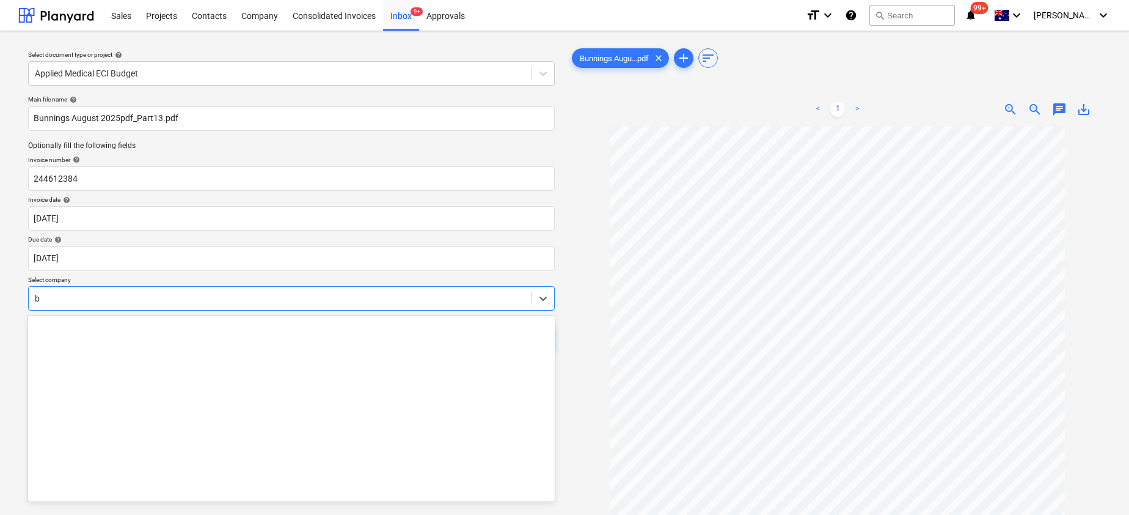
scroll to position [629, 0]
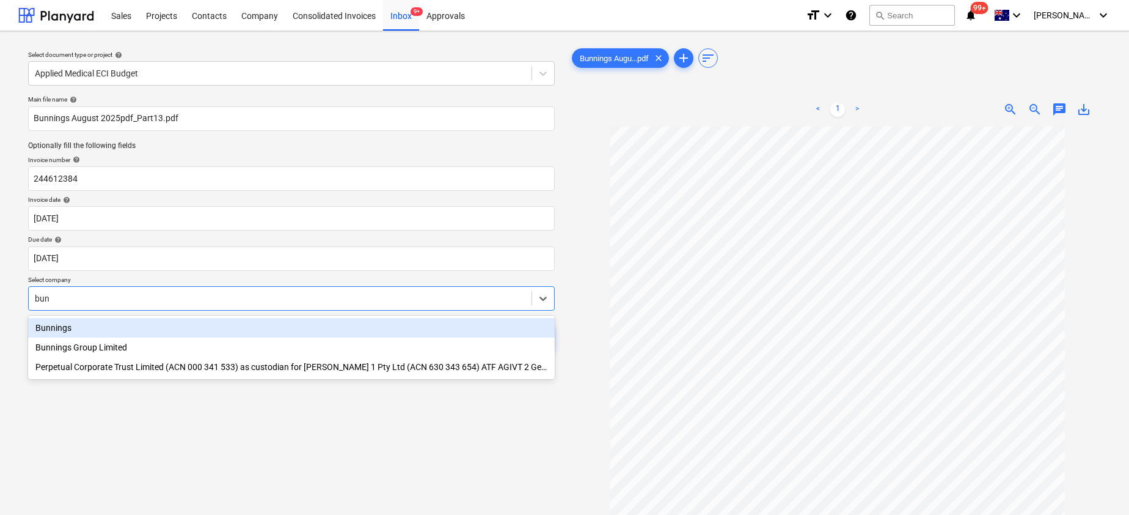
type input "[PERSON_NAME]"
click at [73, 332] on div "Bunnings" at bounding box center [291, 328] width 527 height 20
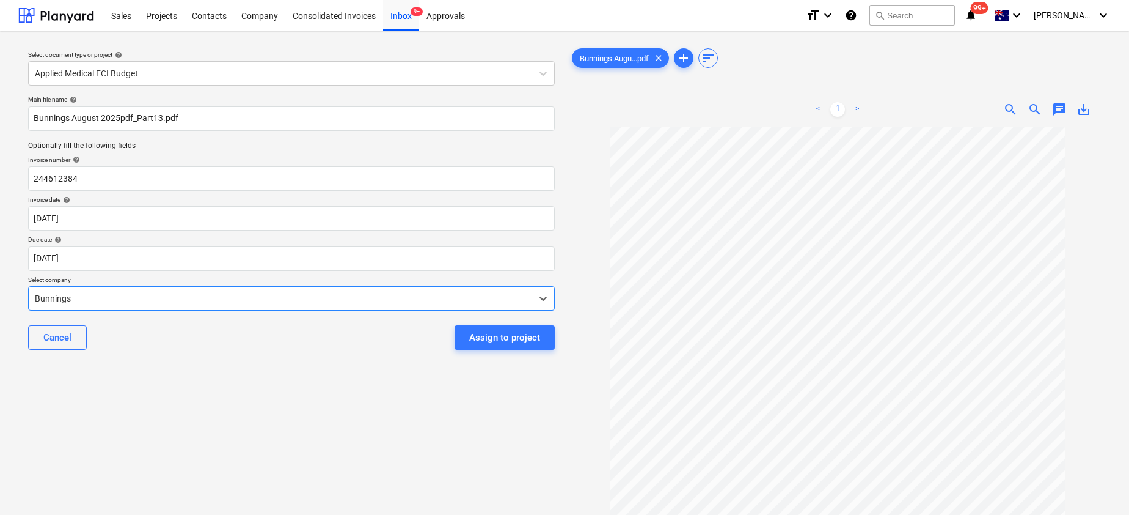
click at [1075, 104] on div "save_alt" at bounding box center [1084, 109] width 24 height 15
click at [1083, 108] on span "save_alt" at bounding box center [1084, 109] width 15 height 15
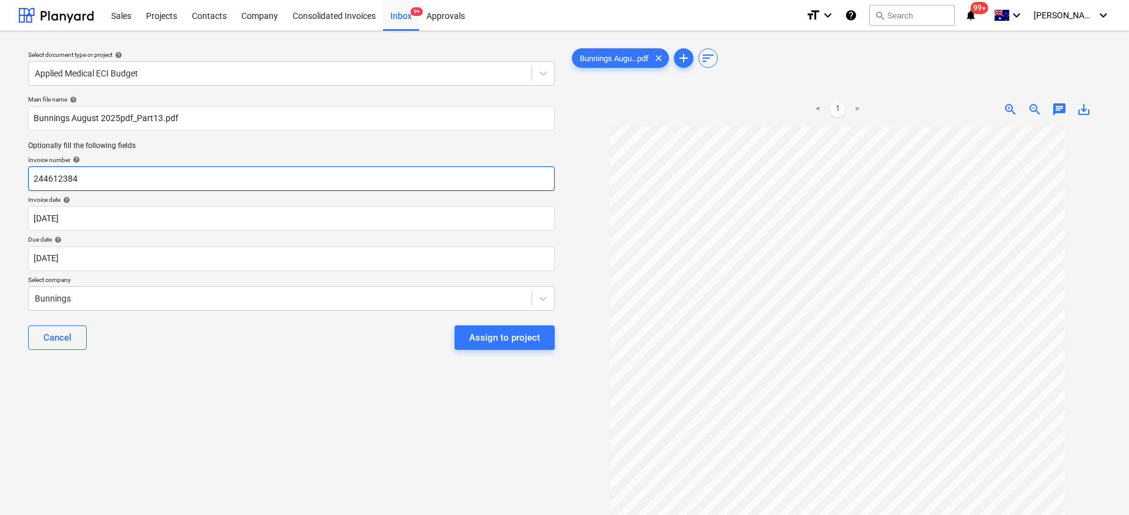
drag, startPoint x: 109, startPoint y: 177, endPoint x: -29, endPoint y: 177, distance: 138.1
click at [0, 177] on html "Sales Projects Contacts Company Consolidated Invoices Inbox 9+ Approvals format…" at bounding box center [564, 257] width 1129 height 515
paste input "8175/01338321"
type input "8175/01338321"
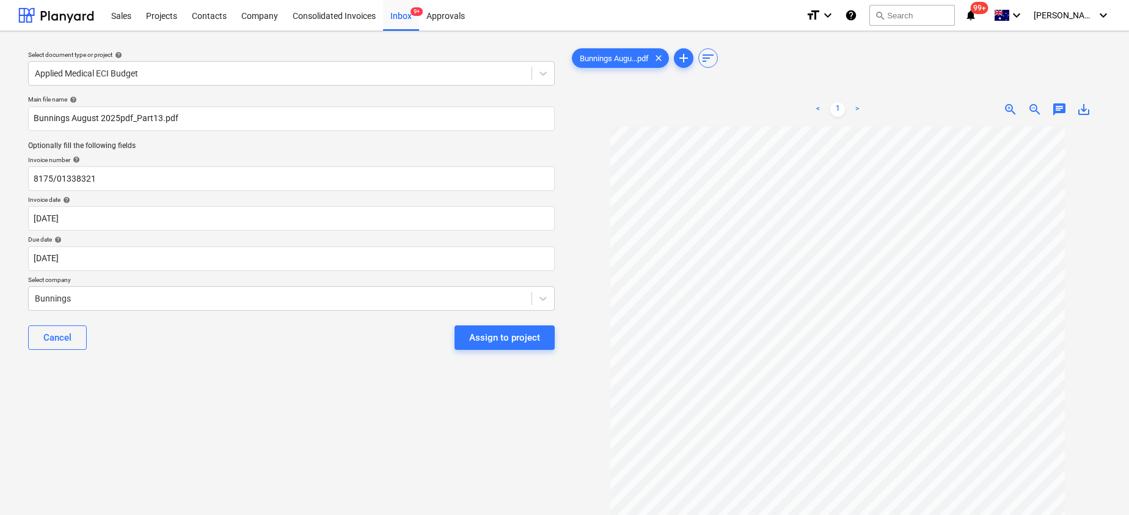
click at [491, 339] on div "Assign to project" at bounding box center [504, 337] width 71 height 16
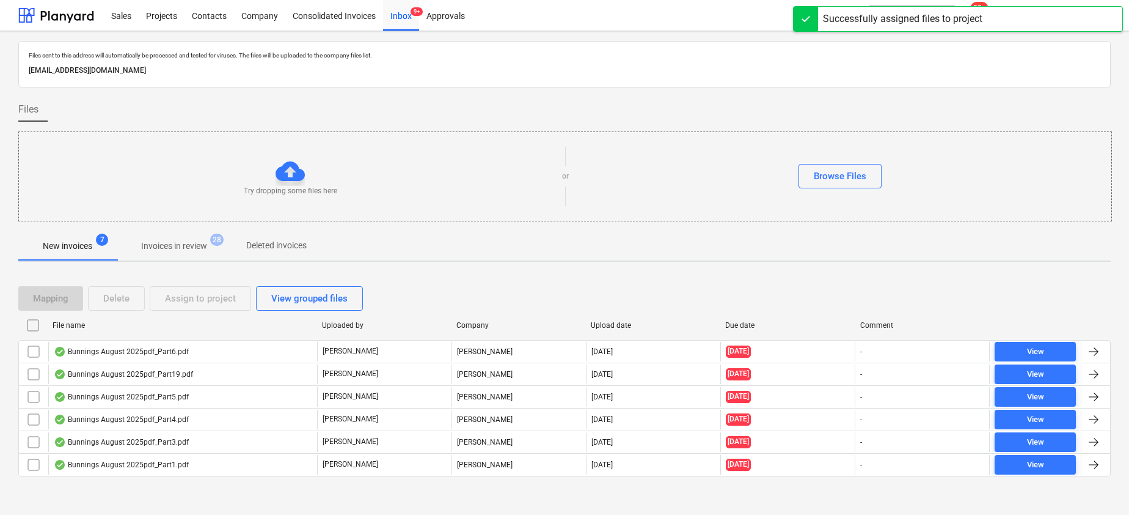
scroll to position [5, 0]
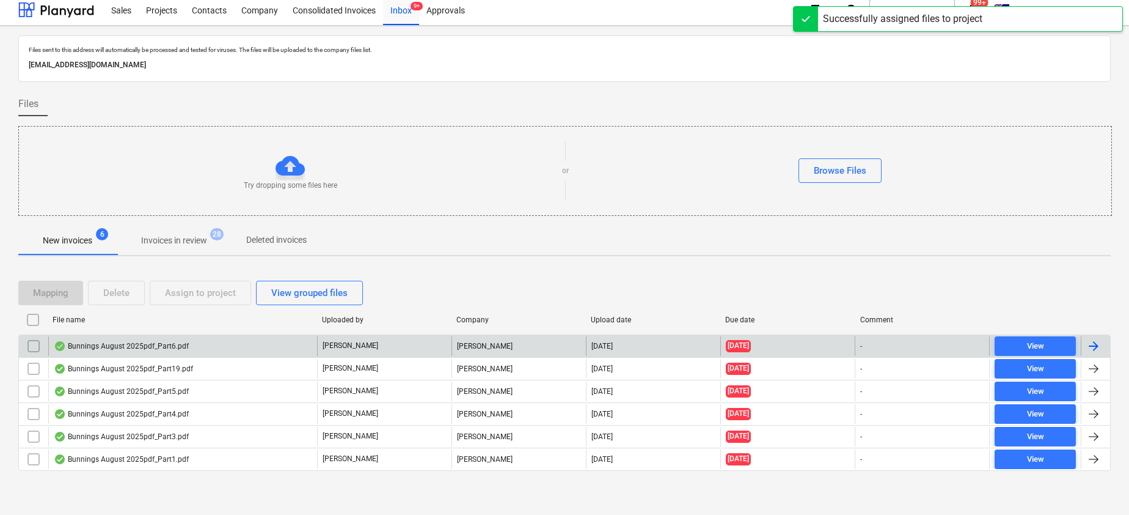
click at [162, 342] on div "Bunnings August 2025pdf_Part6.pdf" at bounding box center [121, 346] width 135 height 10
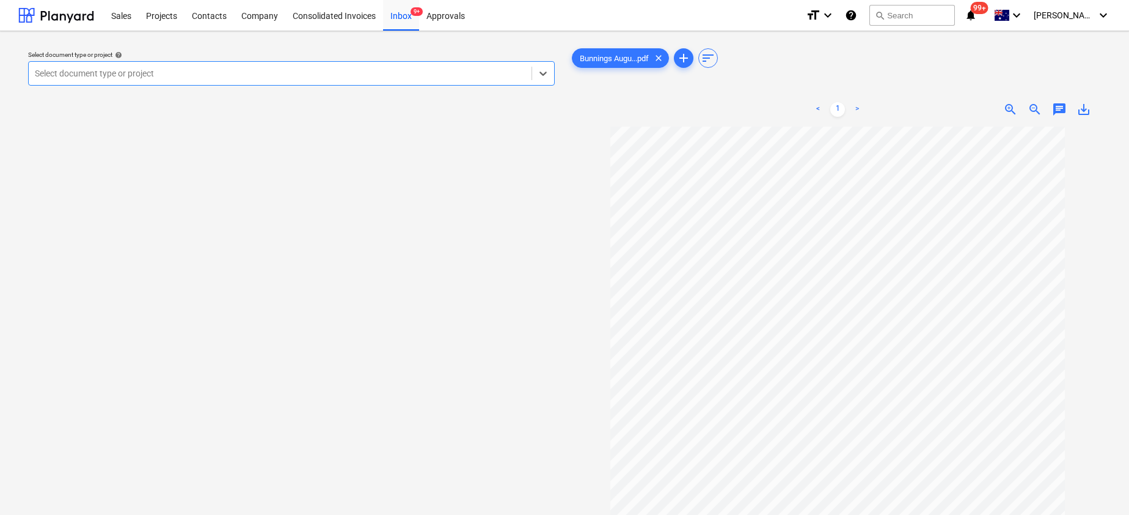
click at [497, 78] on div at bounding box center [280, 73] width 491 height 12
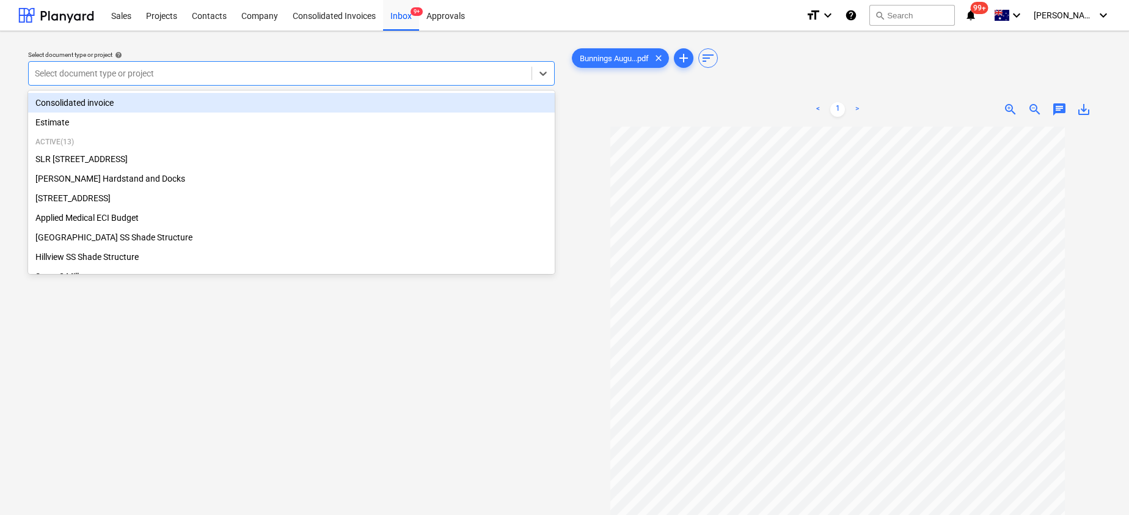
click at [441, 57] on div "Select document type or project help" at bounding box center [291, 55] width 527 height 8
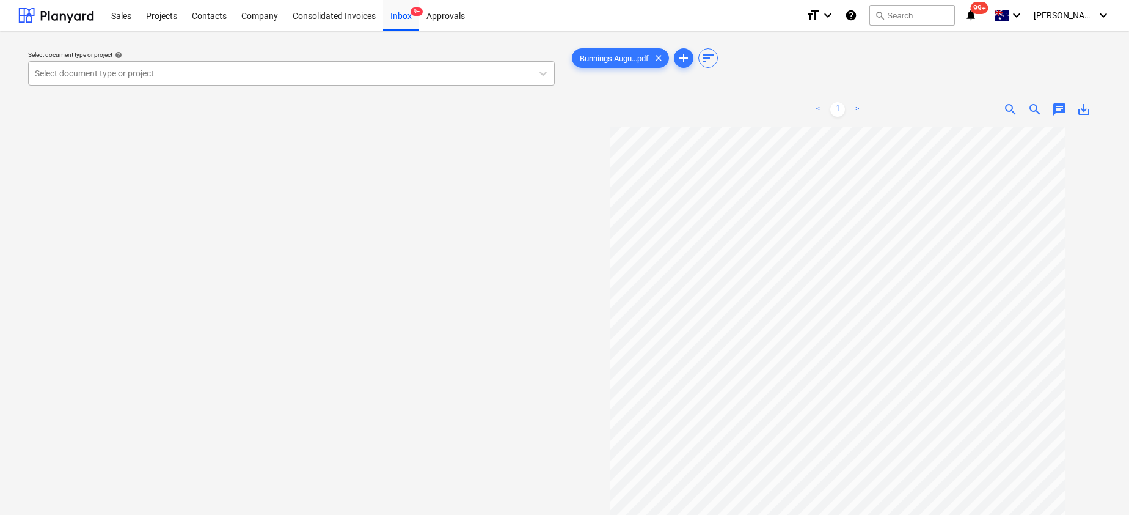
click at [423, 73] on div at bounding box center [280, 73] width 491 height 12
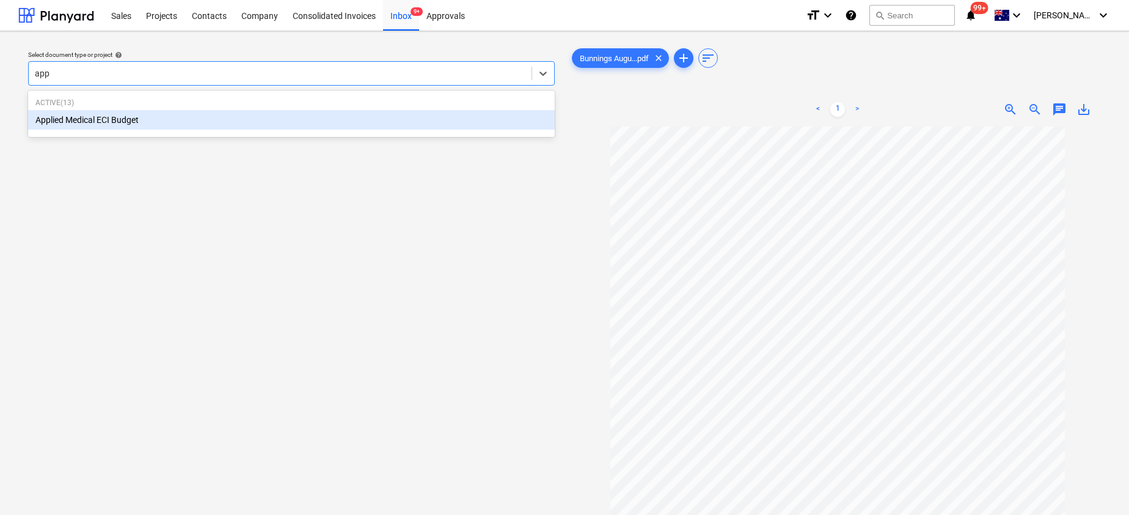
type input "appl"
click at [318, 123] on div "Applied Medical ECI Budget" at bounding box center [291, 120] width 527 height 20
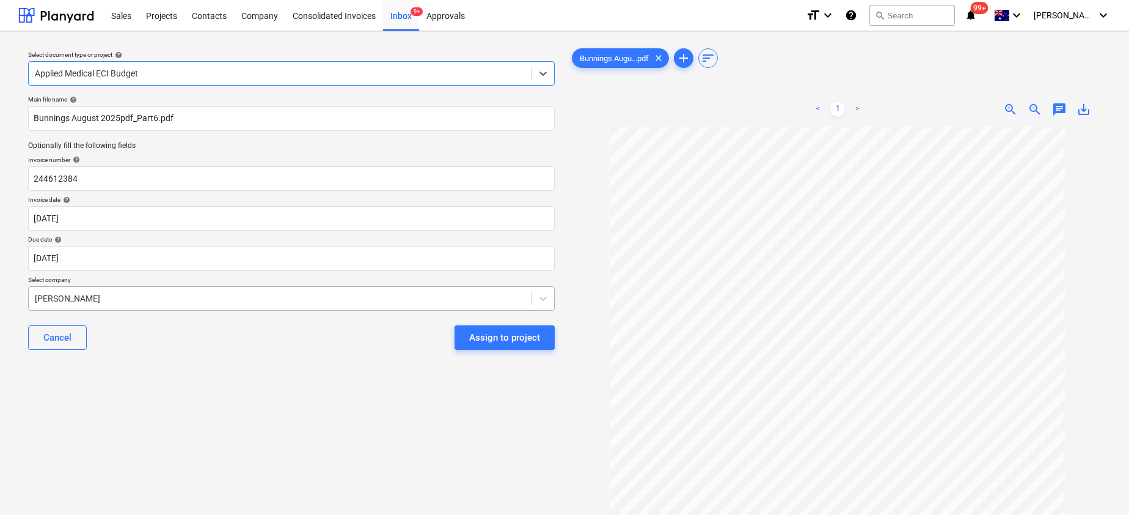
click at [120, 293] on div at bounding box center [280, 298] width 491 height 12
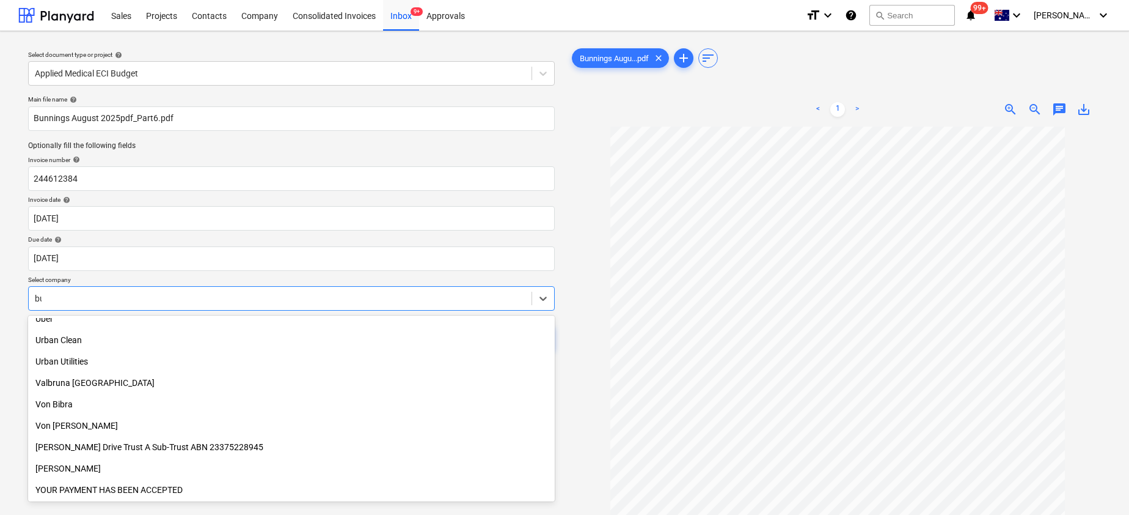
scroll to position [629, 0]
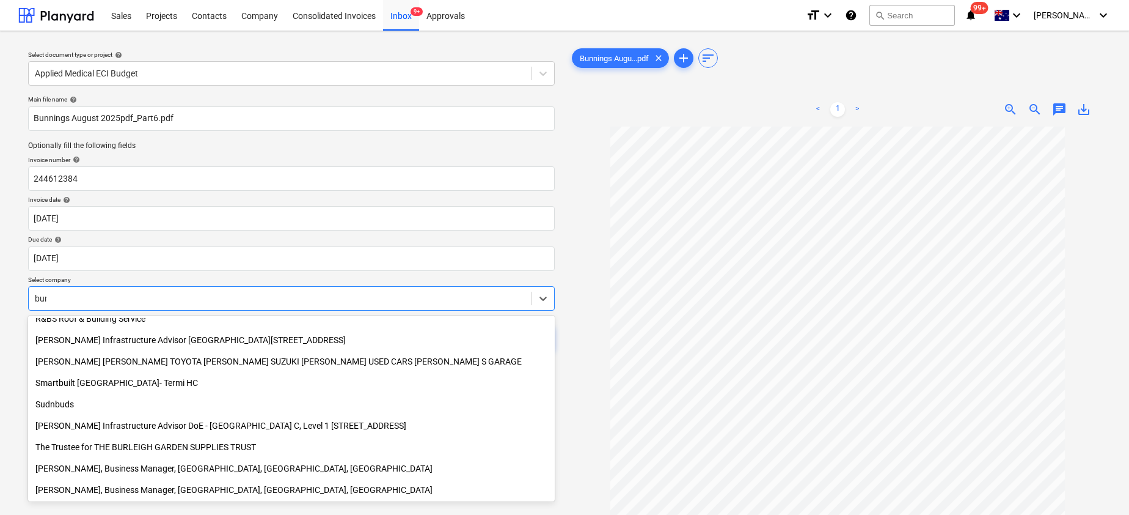
type input "[PERSON_NAME]"
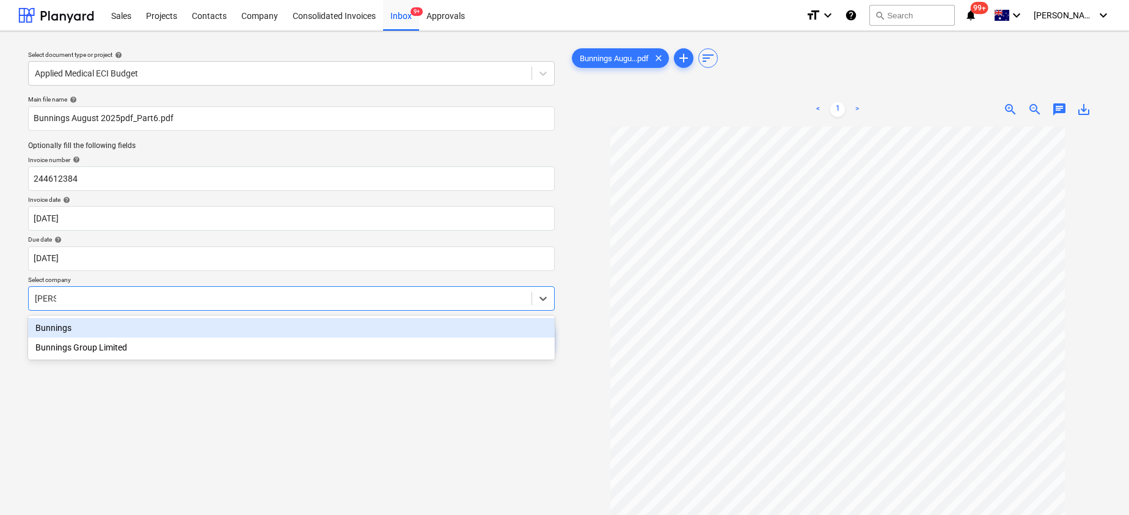
click at [62, 328] on div "Bunnings" at bounding box center [291, 328] width 527 height 20
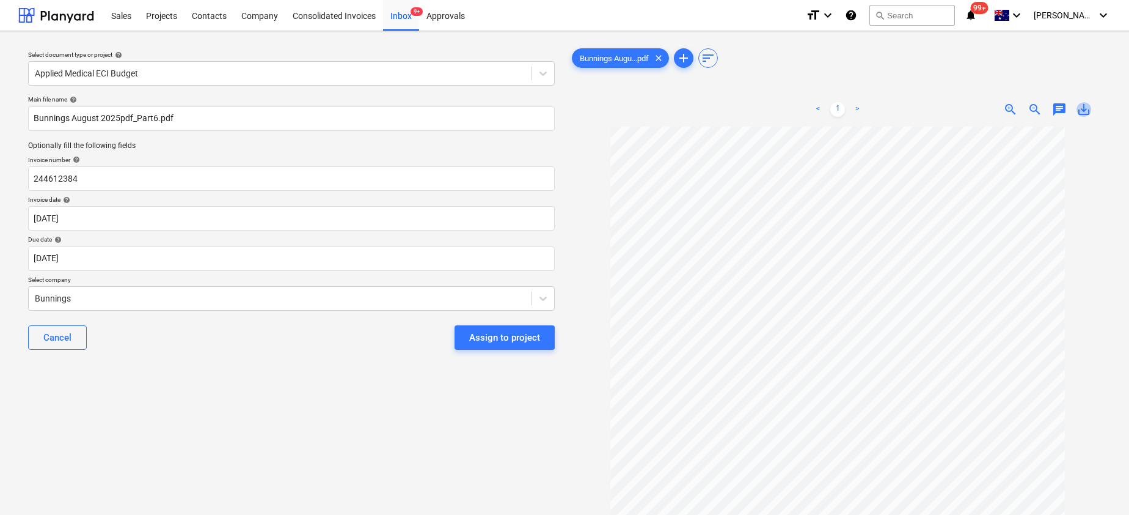
click at [1082, 109] on span "save_alt" at bounding box center [1084, 109] width 15 height 15
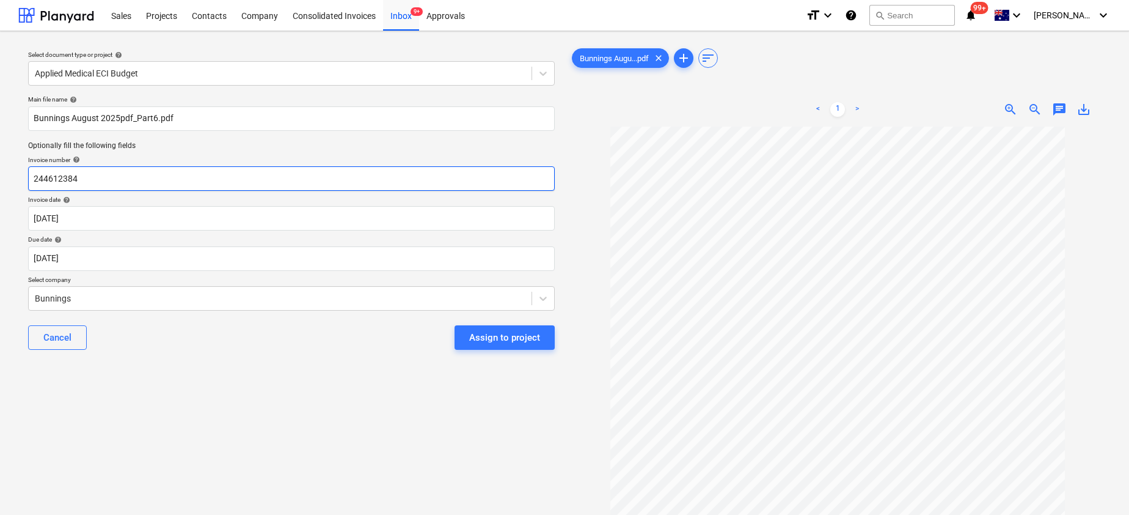
drag, startPoint x: 82, startPoint y: 181, endPoint x: -29, endPoint y: 181, distance: 110.6
click at [0, 181] on html "Sales Projects Contacts Company Consolidated Invoices Inbox 9+ Approvals format…" at bounding box center [564, 257] width 1129 height 515
paste input ". 8175/00177459"
click at [38, 177] on input ". 8175/00177459" at bounding box center [291, 178] width 527 height 24
type input "8175/00177459"
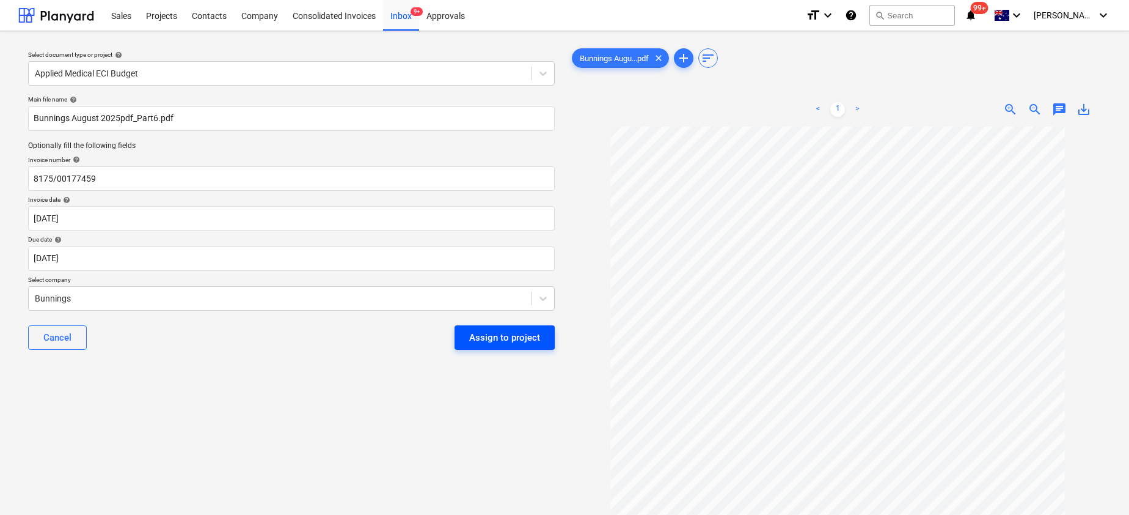
click at [505, 336] on div "Assign to project" at bounding box center [504, 337] width 71 height 16
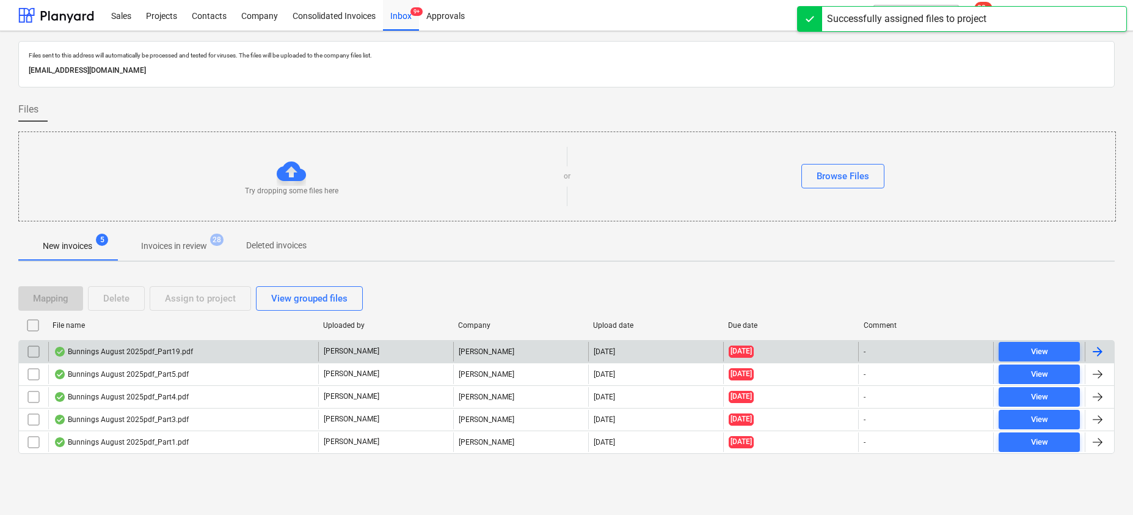
click at [170, 345] on div "Bunnings August 2025pdf_Part19.pdf" at bounding box center [183, 352] width 270 height 20
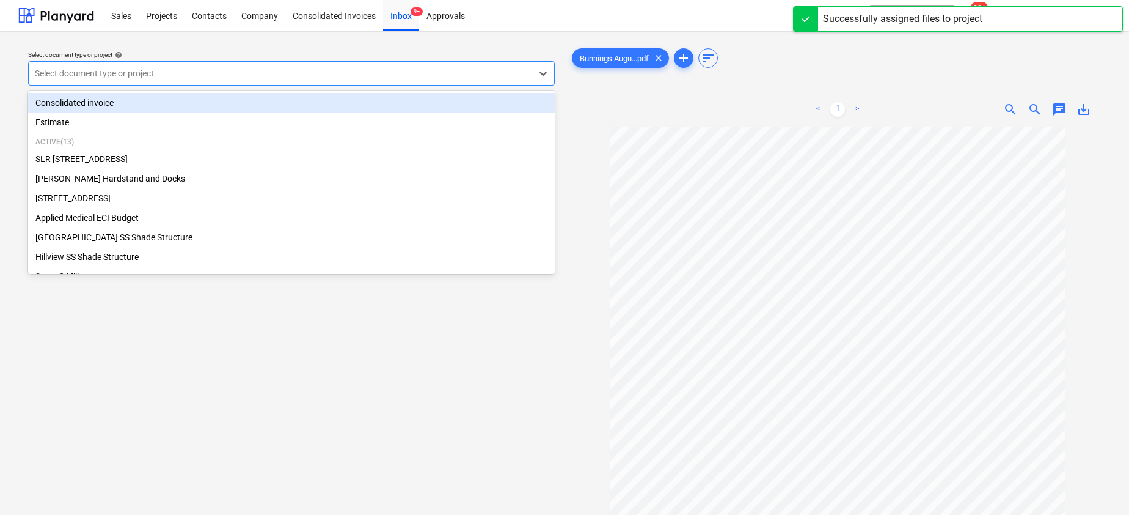
click at [255, 76] on div at bounding box center [280, 73] width 491 height 12
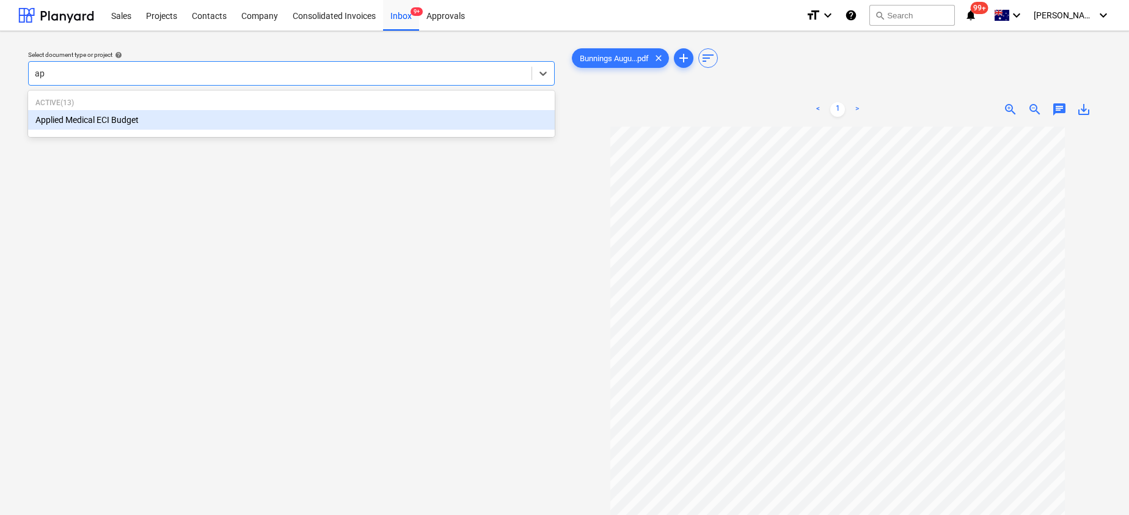
type input "app"
click at [186, 123] on div "Applied Medical ECI Budget" at bounding box center [291, 120] width 527 height 20
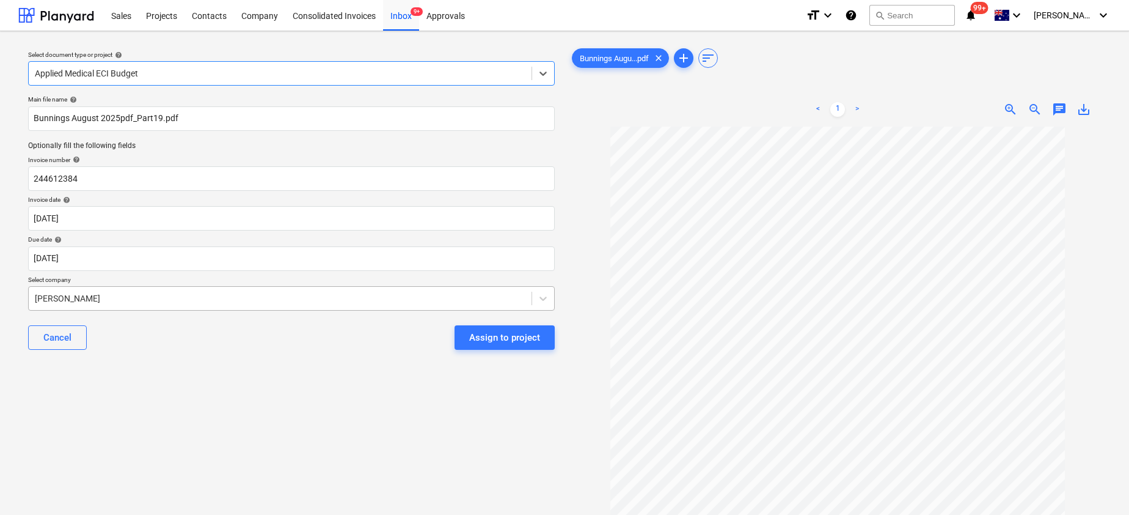
click at [119, 298] on div at bounding box center [280, 298] width 491 height 12
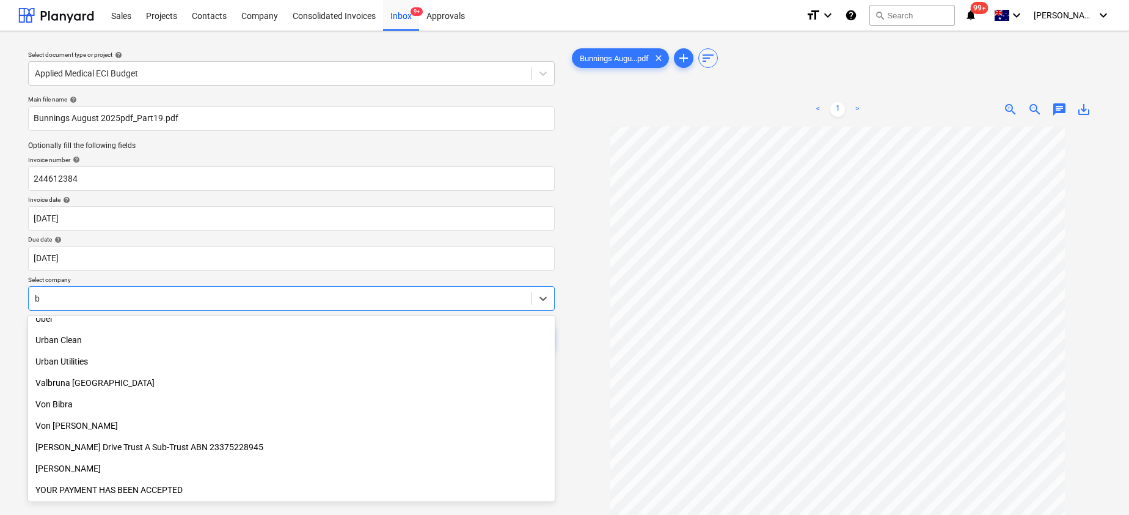
scroll to position [629, 0]
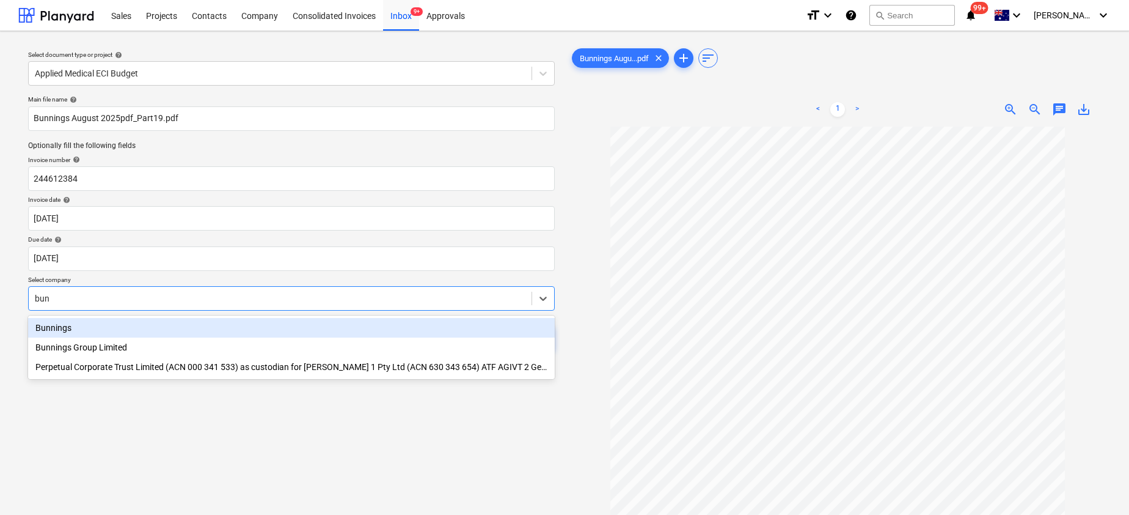
type input "[PERSON_NAME]"
click at [64, 327] on div "Bunnings" at bounding box center [291, 328] width 527 height 20
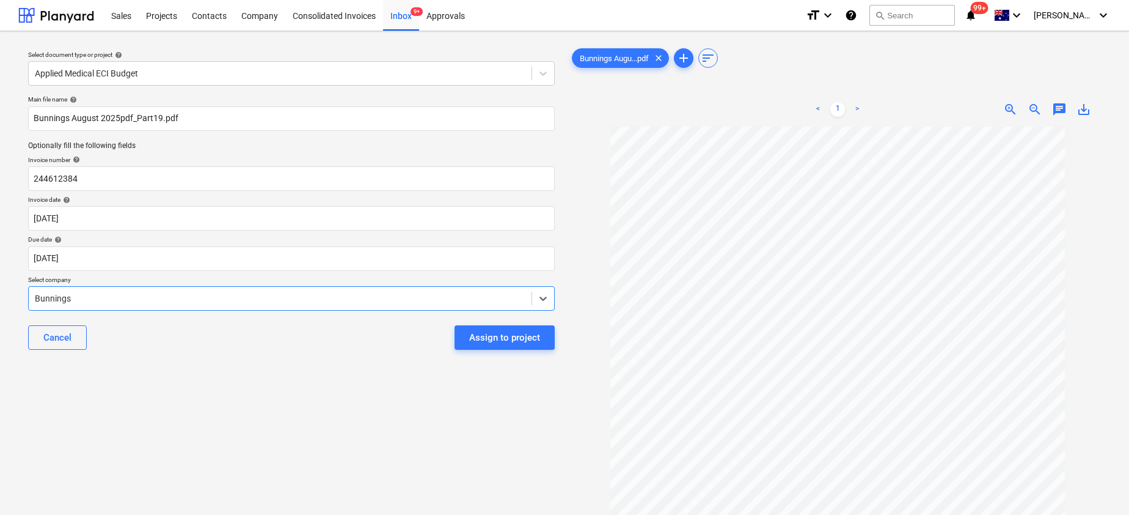
click at [1086, 106] on span "save_alt" at bounding box center [1084, 109] width 15 height 15
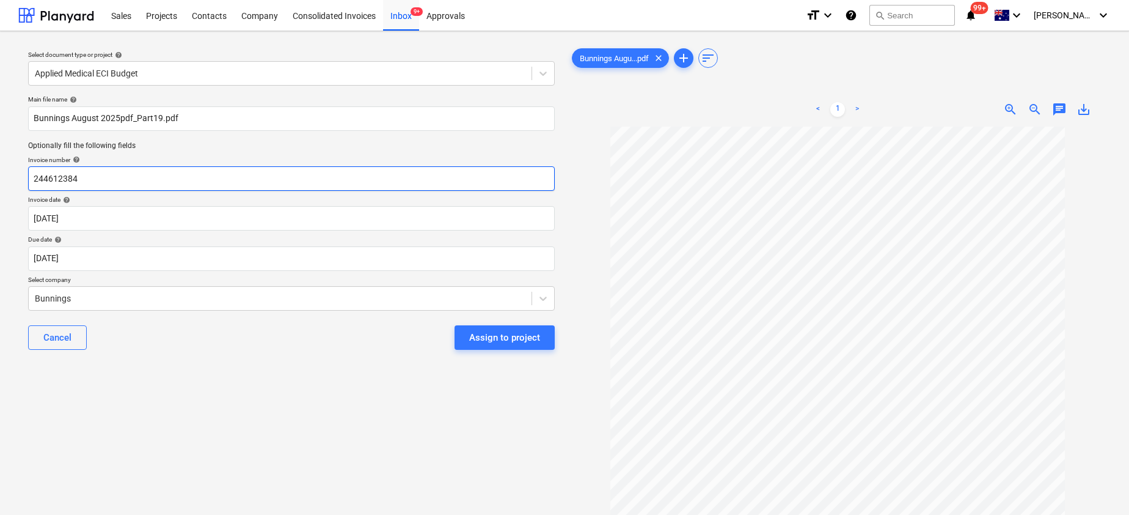
drag, startPoint x: 95, startPoint y: 178, endPoint x: -24, endPoint y: 178, distance: 118.5
click at [0, 178] on html "Sales Projects Contacts Company Consolidated Invoices Inbox 9+ Approvals format…" at bounding box center [564, 257] width 1129 height 515
paste input "8175/09381715"
type input "8175/09381715"
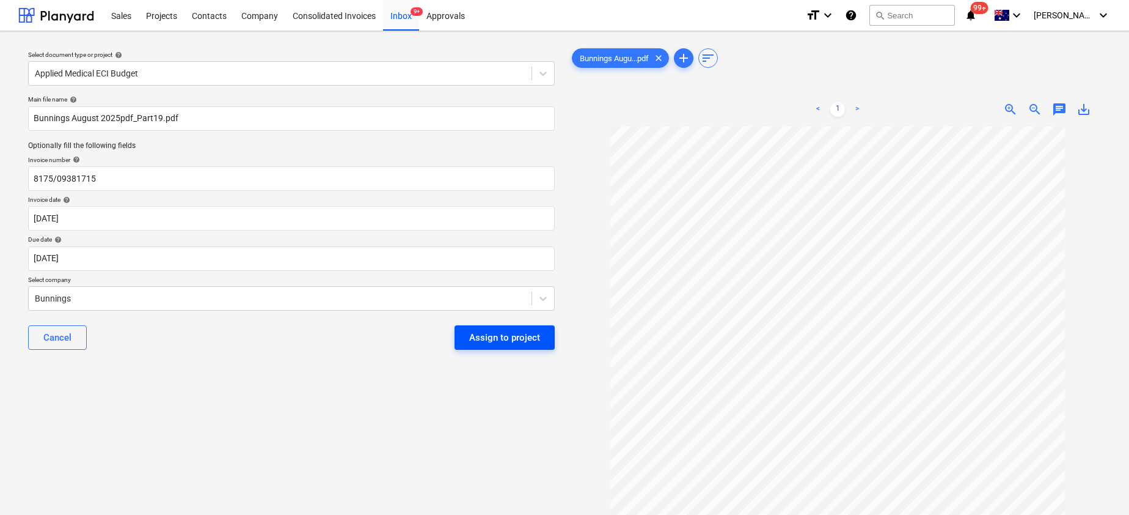
click at [507, 342] on div "Assign to project" at bounding box center [504, 337] width 71 height 16
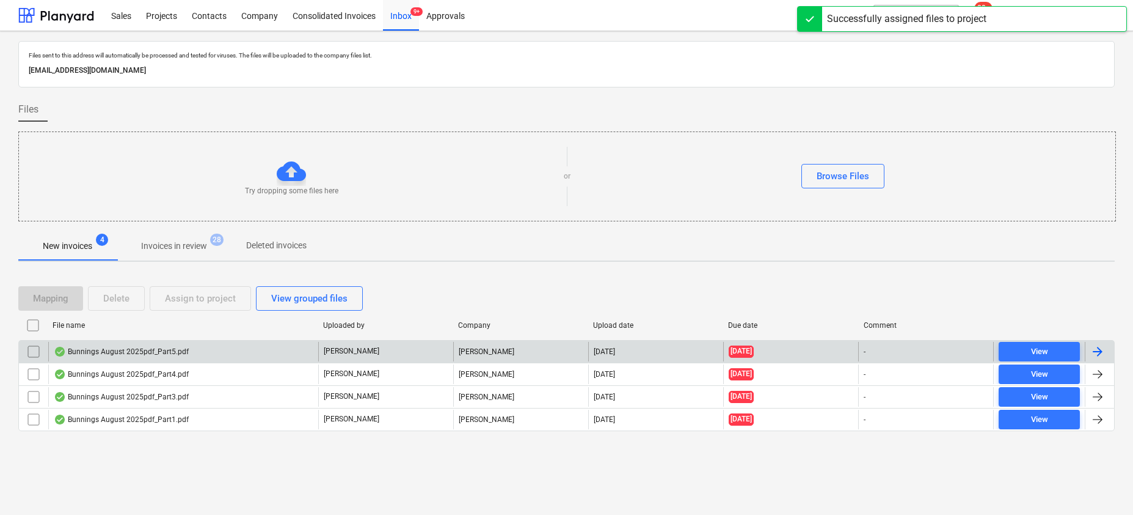
click at [148, 348] on div "Bunnings August 2025pdf_Part5.pdf" at bounding box center [121, 351] width 135 height 10
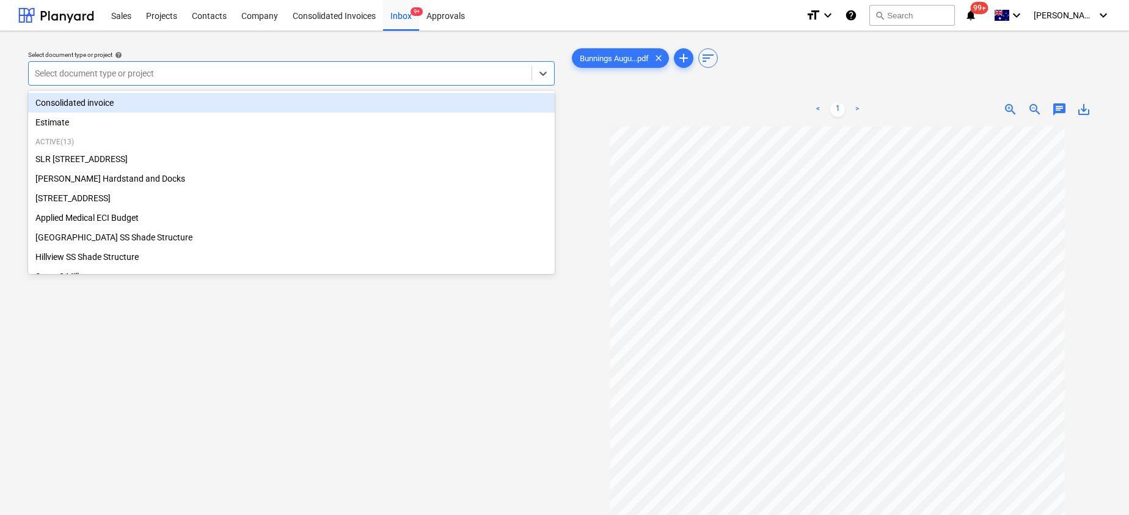
click at [374, 70] on div at bounding box center [280, 73] width 491 height 12
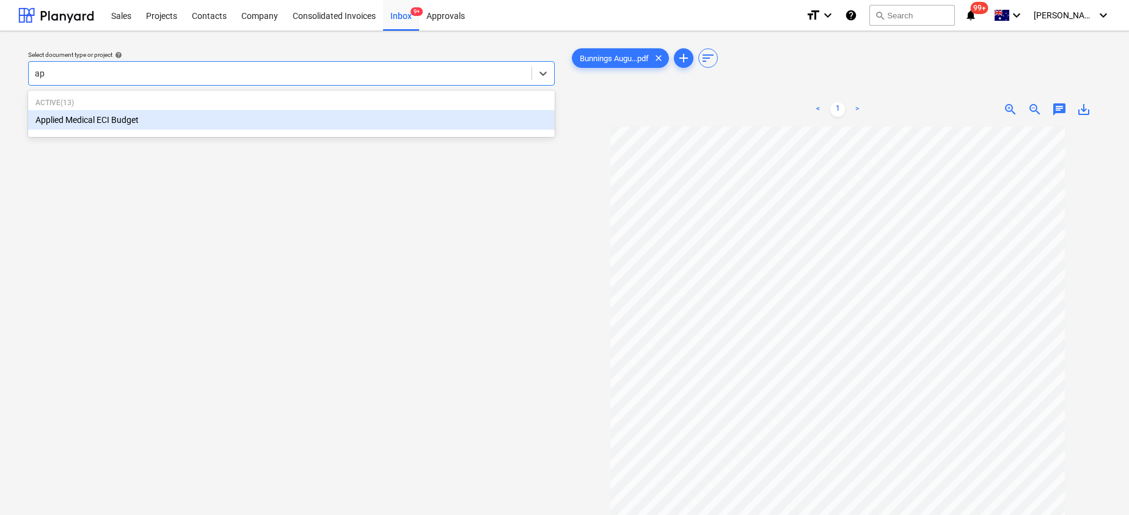
type input "app"
click at [258, 121] on div "Applied Medical ECI Budget" at bounding box center [291, 120] width 527 height 20
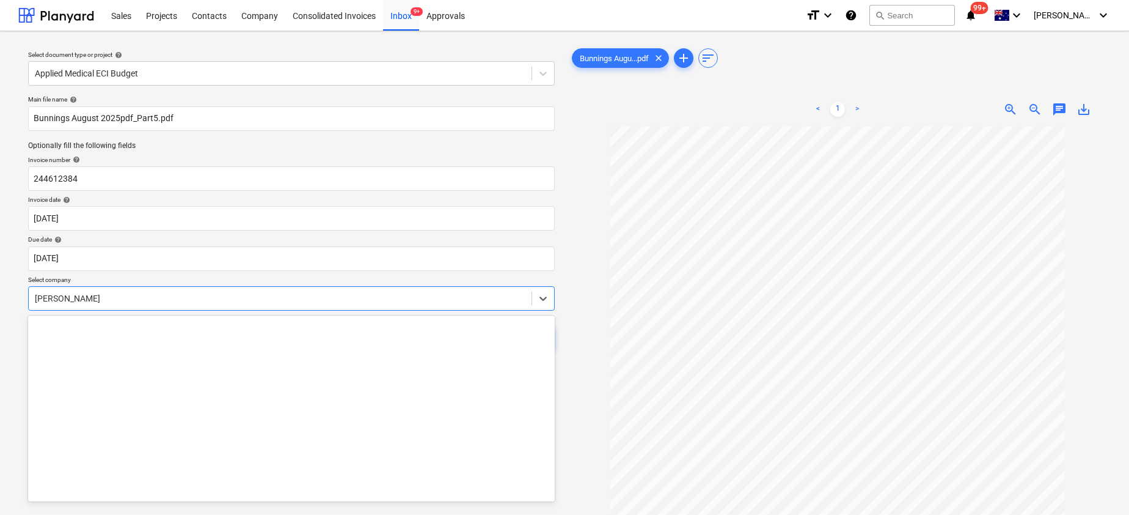
click at [111, 290] on div "[PERSON_NAME]" at bounding box center [280, 298] width 503 height 17
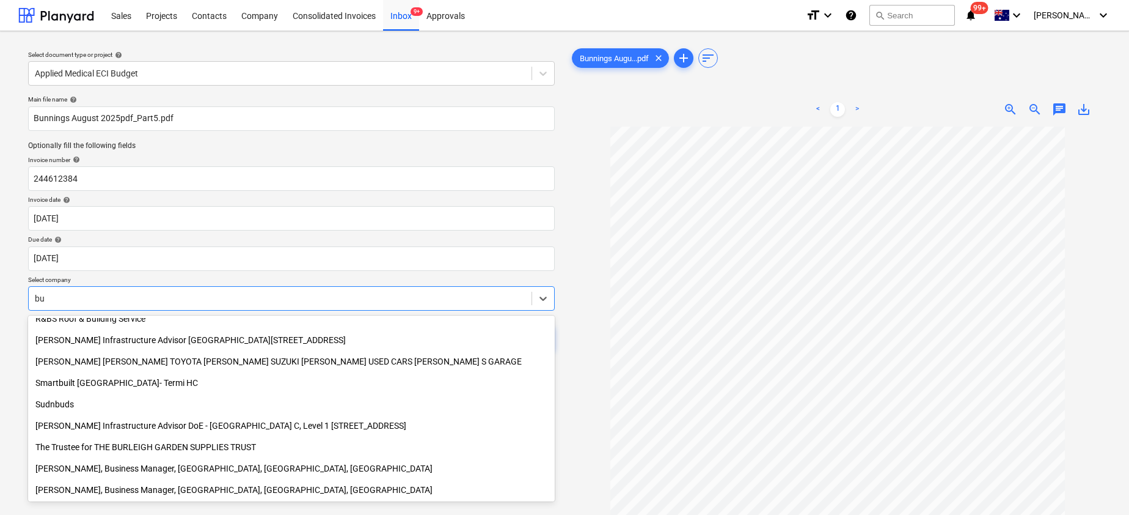
scroll to position [629, 0]
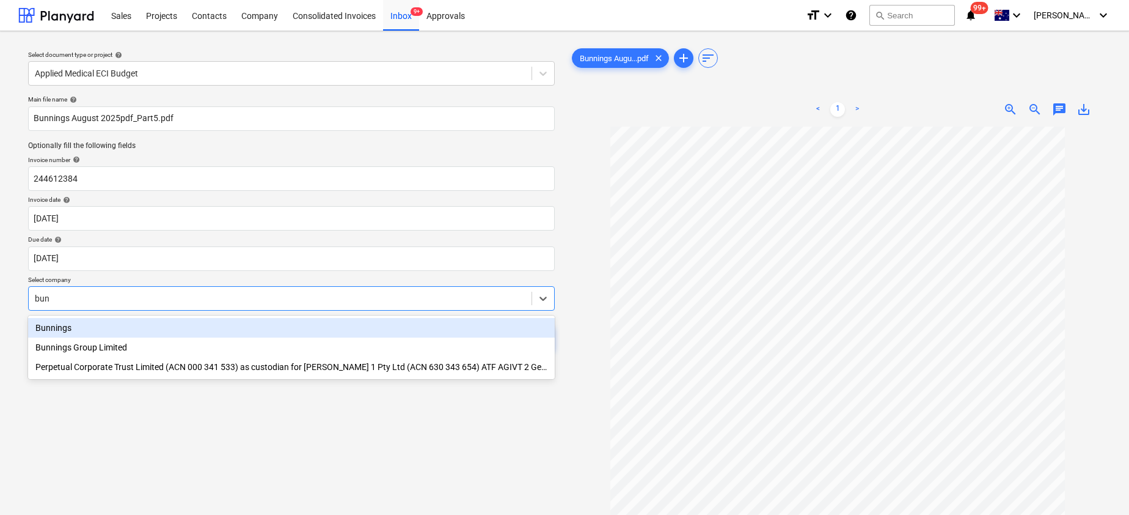
type input "[PERSON_NAME]"
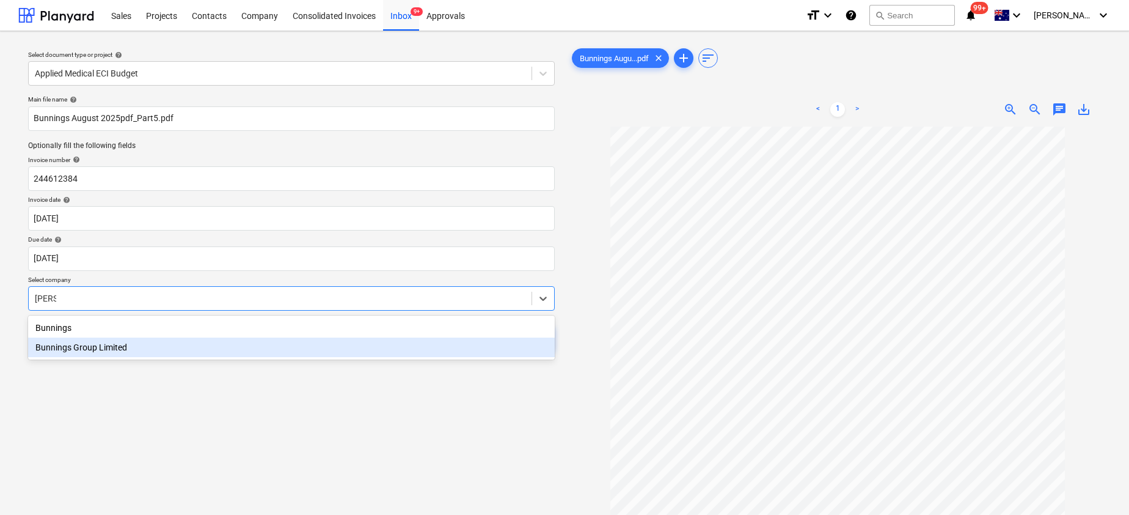
click at [52, 332] on div "Bunnings" at bounding box center [291, 328] width 527 height 20
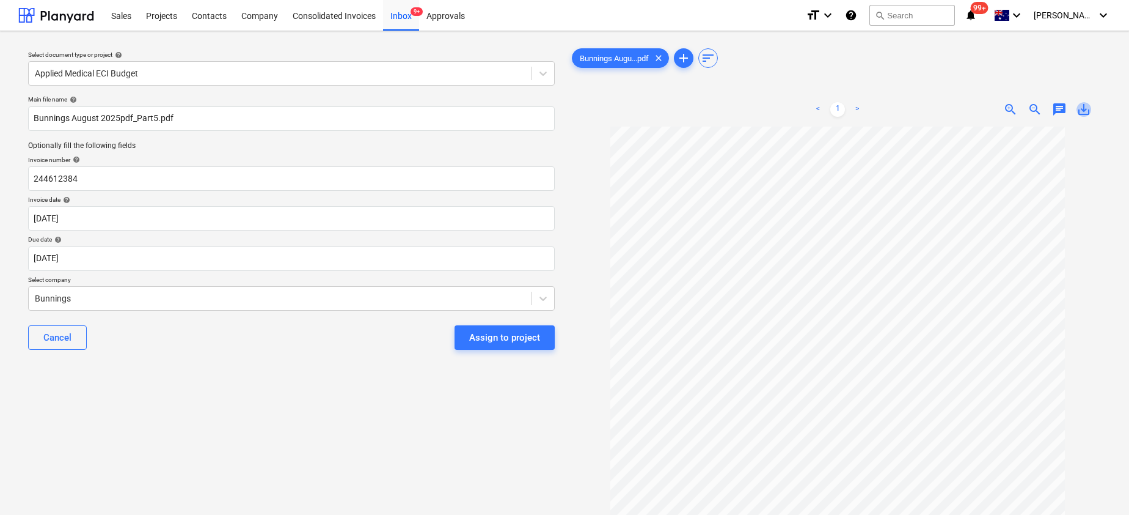
click at [1081, 106] on span "save_alt" at bounding box center [1084, 109] width 15 height 15
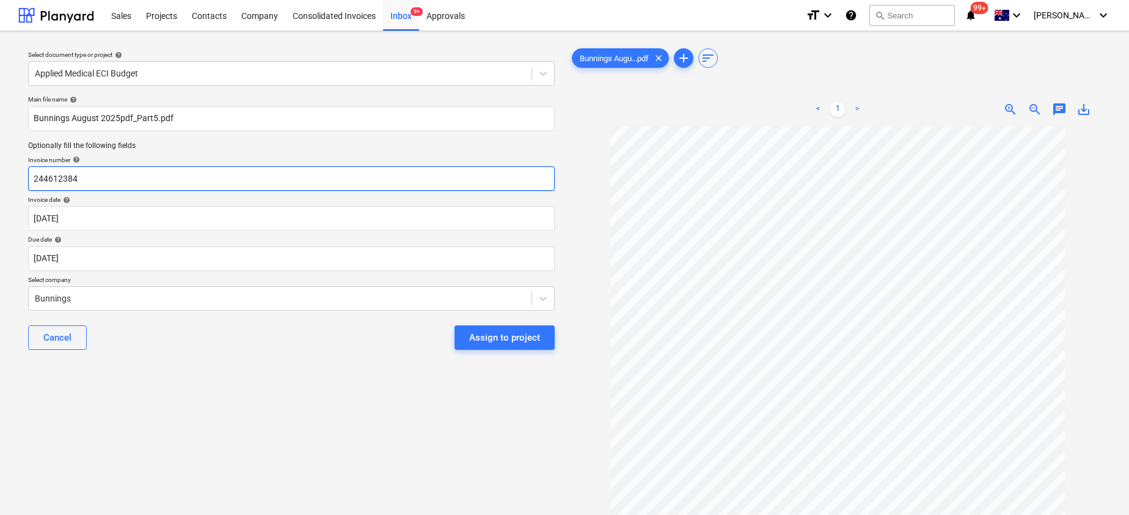
drag, startPoint x: 167, startPoint y: 175, endPoint x: -13, endPoint y: 175, distance: 180.3
click at [0, 175] on html "Sales Projects Contacts Company Consolidated Invoices Inbox 9+ Approvals format…" at bounding box center [564, 257] width 1129 height 515
paste input "8175/0133649"
type input "8175/01336494"
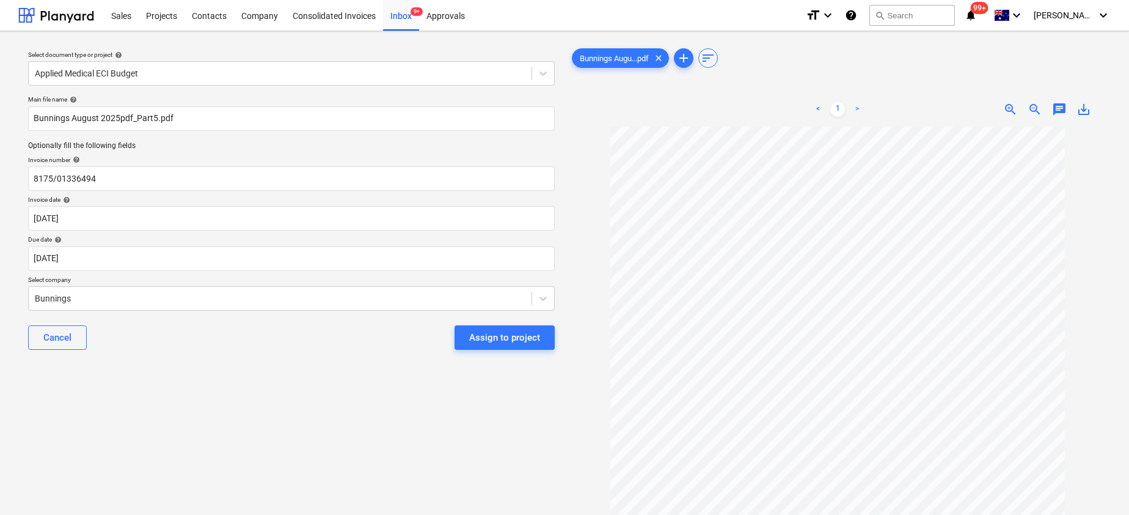
click at [515, 338] on div "Assign to project" at bounding box center [504, 337] width 71 height 16
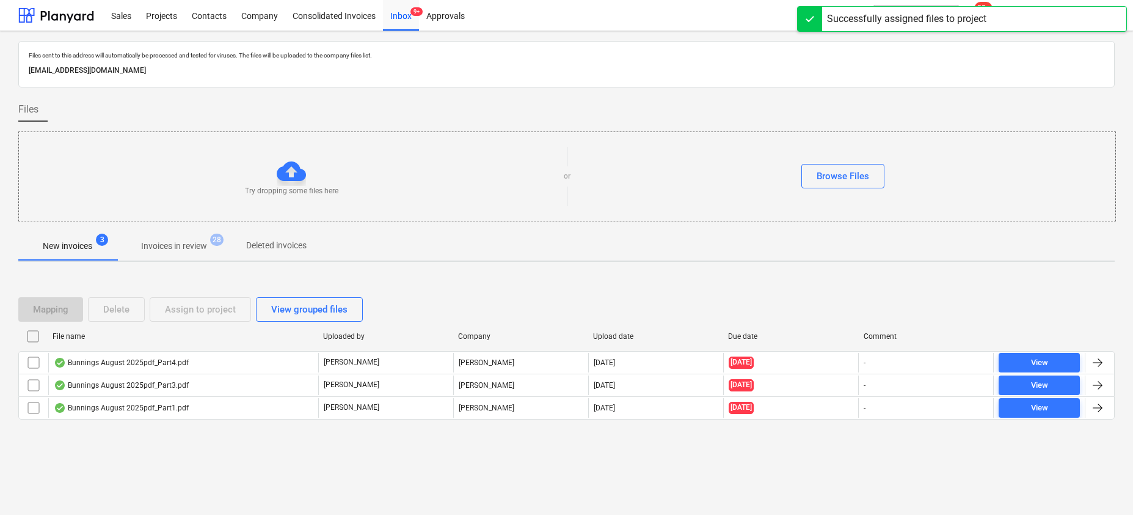
click at [216, 441] on div "Mapping Delete Assign to project View grouped files File name Uploaded by Compa…" at bounding box center [566, 362] width 1097 height 161
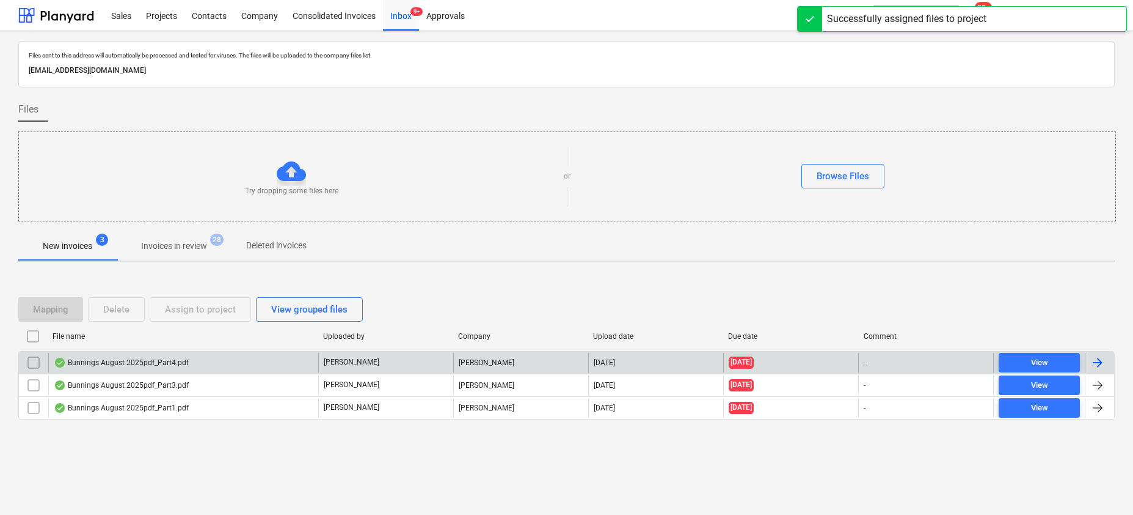
click at [153, 367] on div "Bunnings August 2025pdf_Part4.pdf" at bounding box center [121, 362] width 135 height 10
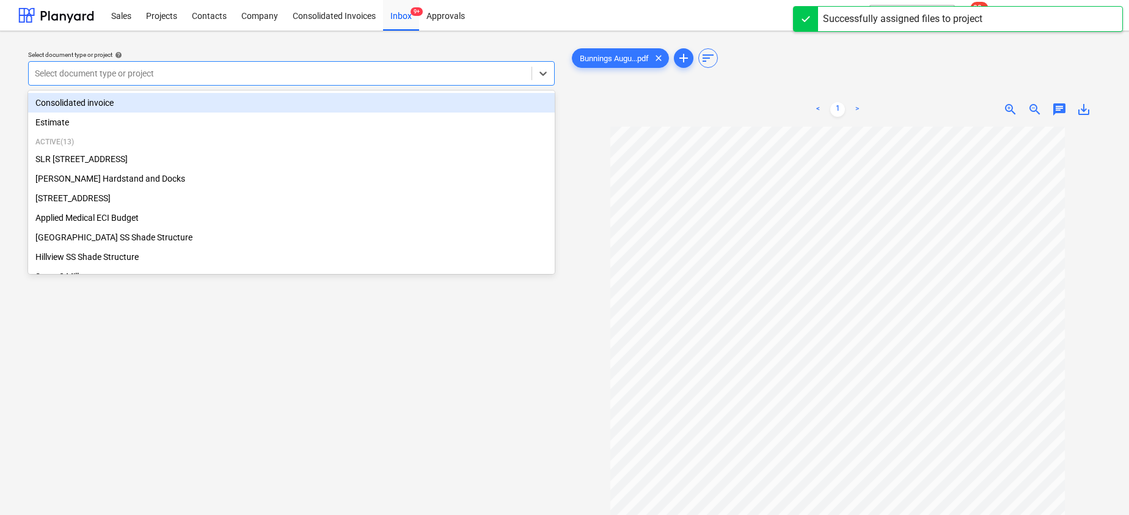
click at [379, 70] on div at bounding box center [280, 73] width 491 height 12
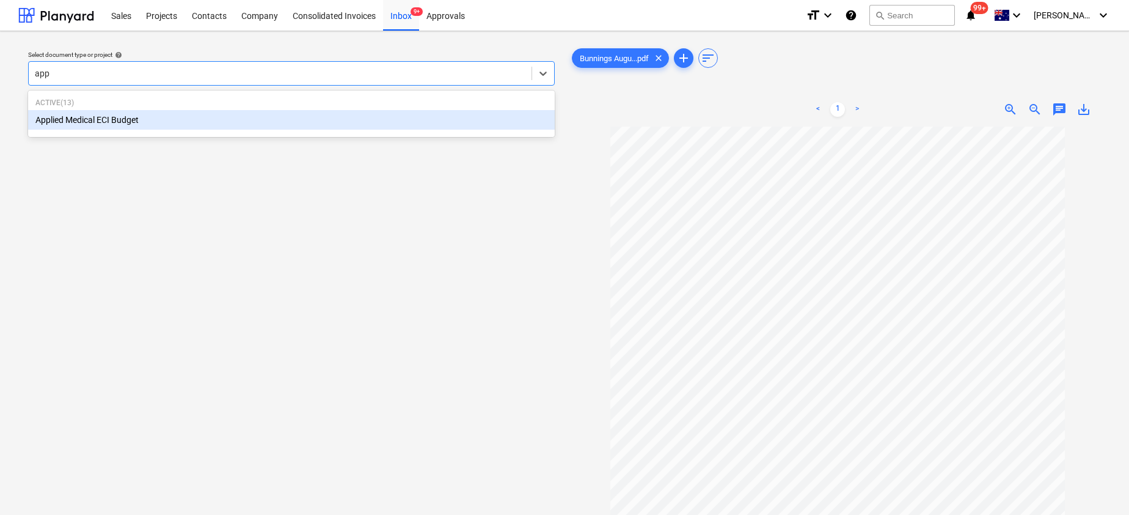
type input "appl"
click at [278, 122] on div "Applied Medical ECI Budget" at bounding box center [291, 120] width 527 height 20
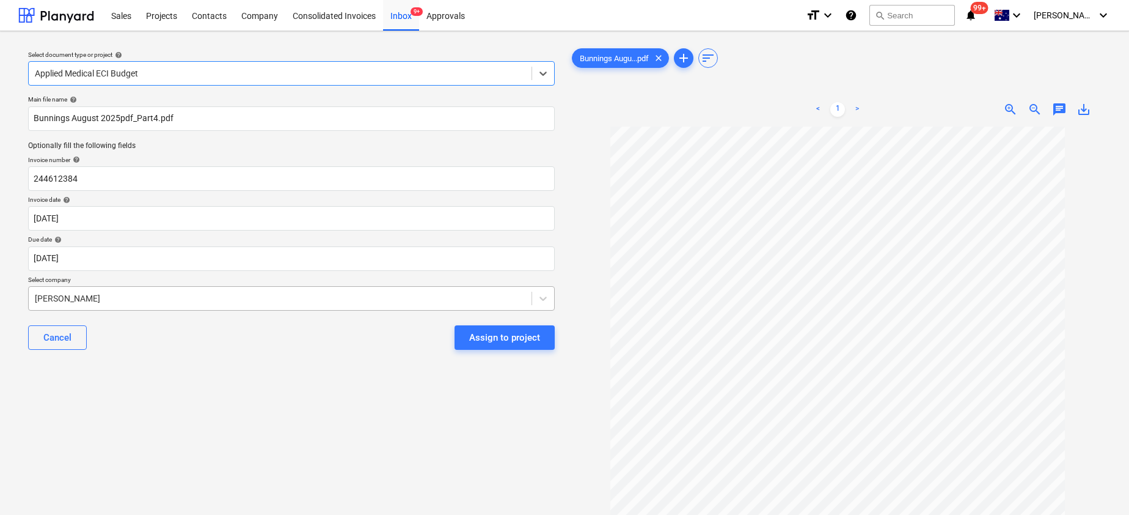
click at [126, 299] on div at bounding box center [280, 298] width 491 height 12
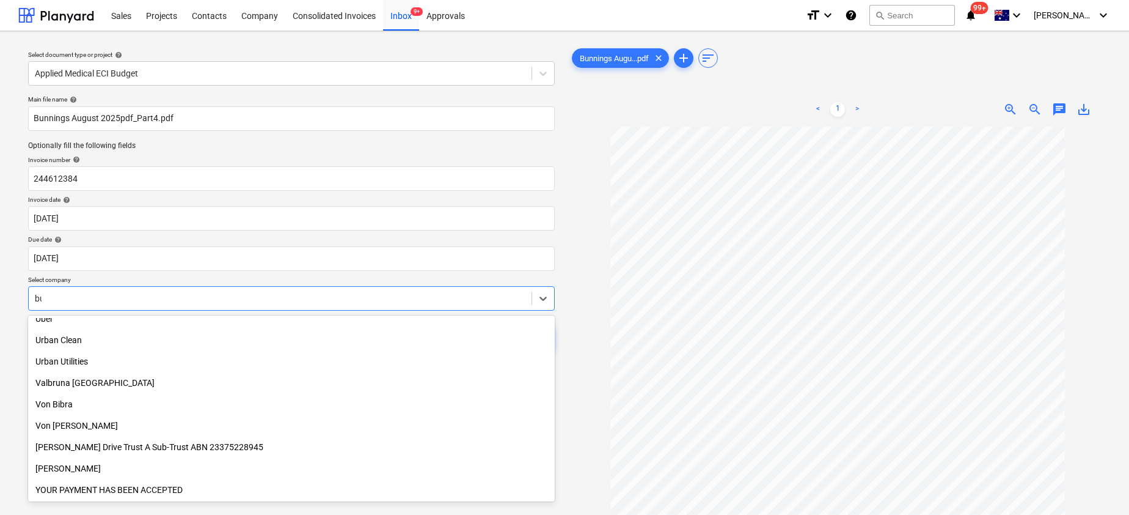
scroll to position [629, 0]
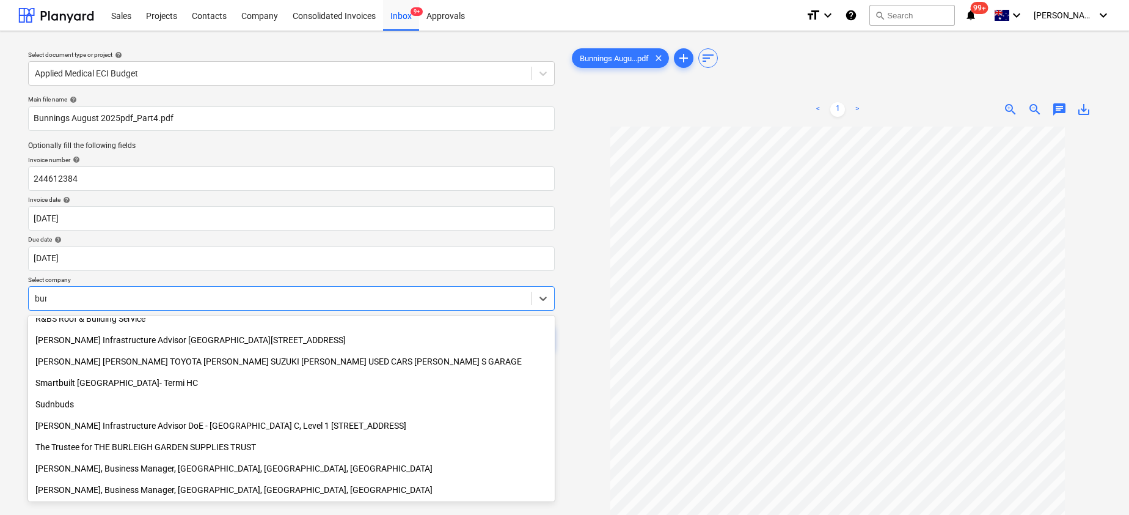
type input "[PERSON_NAME]"
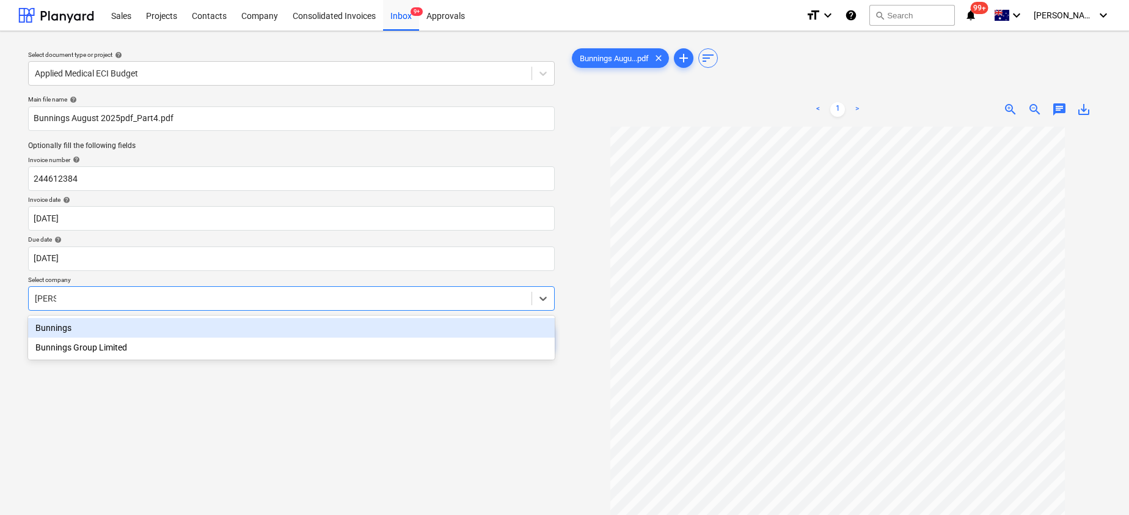
click at [56, 333] on div "Bunnings" at bounding box center [291, 328] width 527 height 20
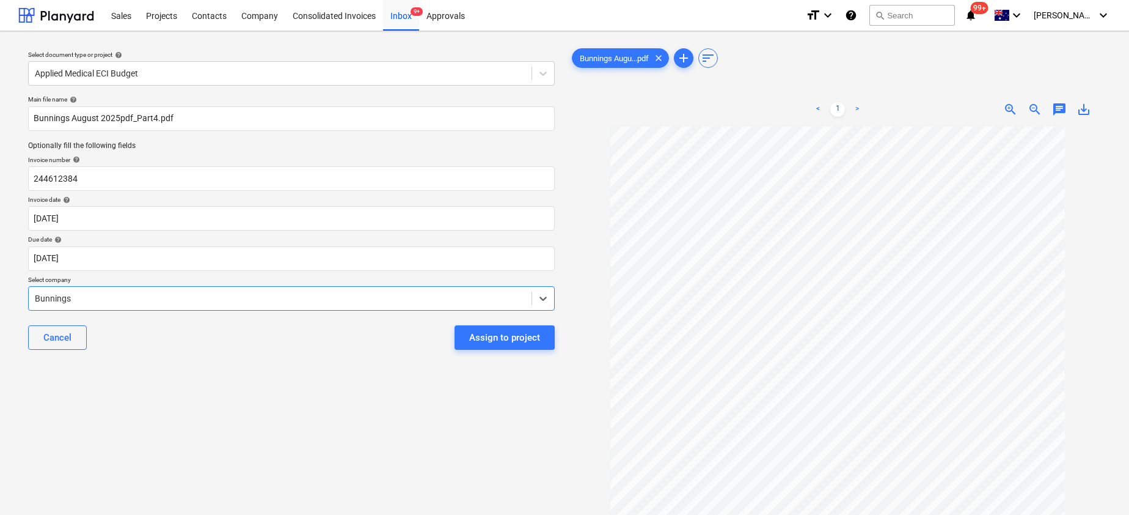
click at [1088, 108] on span "save_alt" at bounding box center [1084, 109] width 15 height 15
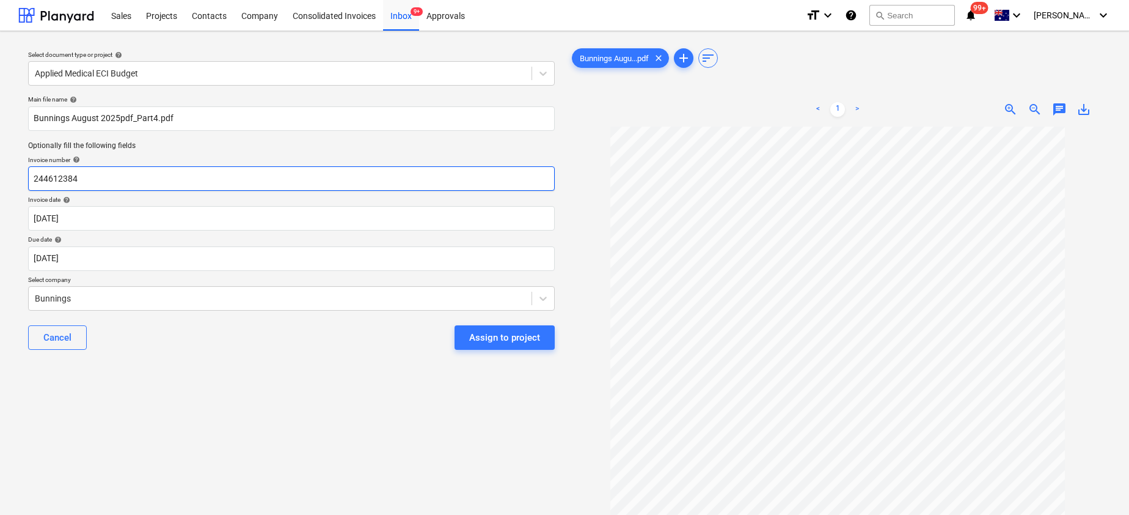
drag, startPoint x: 115, startPoint y: 174, endPoint x: -29, endPoint y: 174, distance: 144.2
click at [0, 174] on html "Sales Projects Contacts Company Consolidated Invoices Inbox 9+ Approvals format…" at bounding box center [564, 257] width 1129 height 515
paste input "8175/01344766"
type input "8175/01344766"
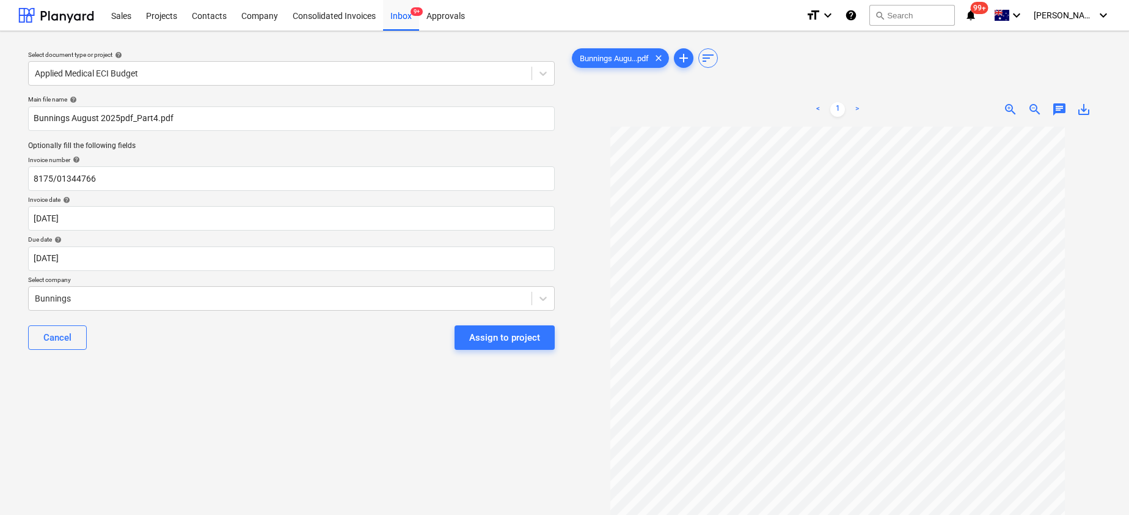
click at [510, 342] on div "Assign to project" at bounding box center [504, 337] width 71 height 16
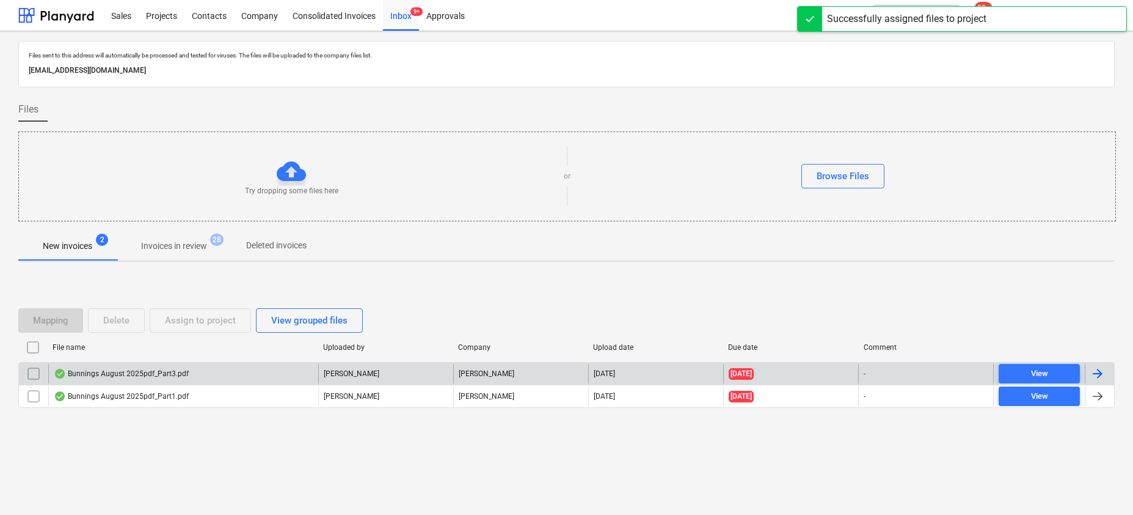
click at [170, 370] on div "Bunnings August 2025pdf_Part3.pdf" at bounding box center [121, 373] width 135 height 10
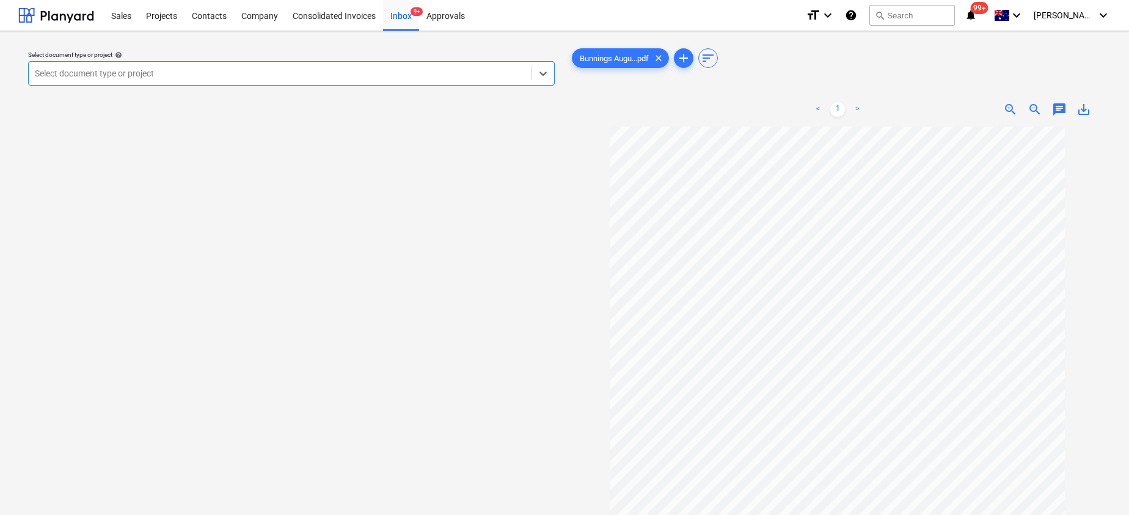
click at [310, 73] on div at bounding box center [280, 73] width 491 height 12
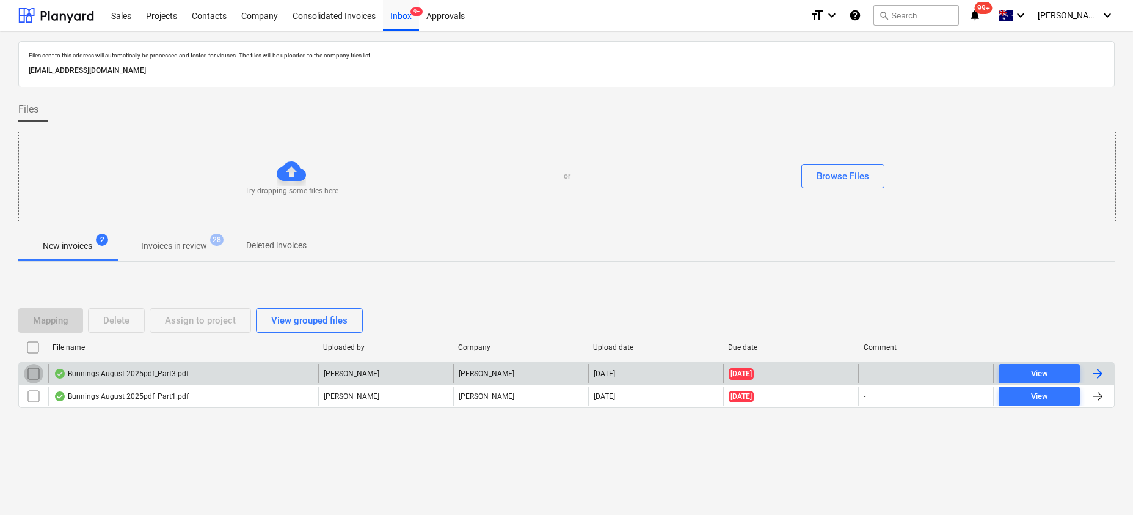
click at [29, 371] on input "checkbox" at bounding box center [34, 374] width 20 height 20
click at [131, 319] on button "Delete" at bounding box center [116, 320] width 57 height 24
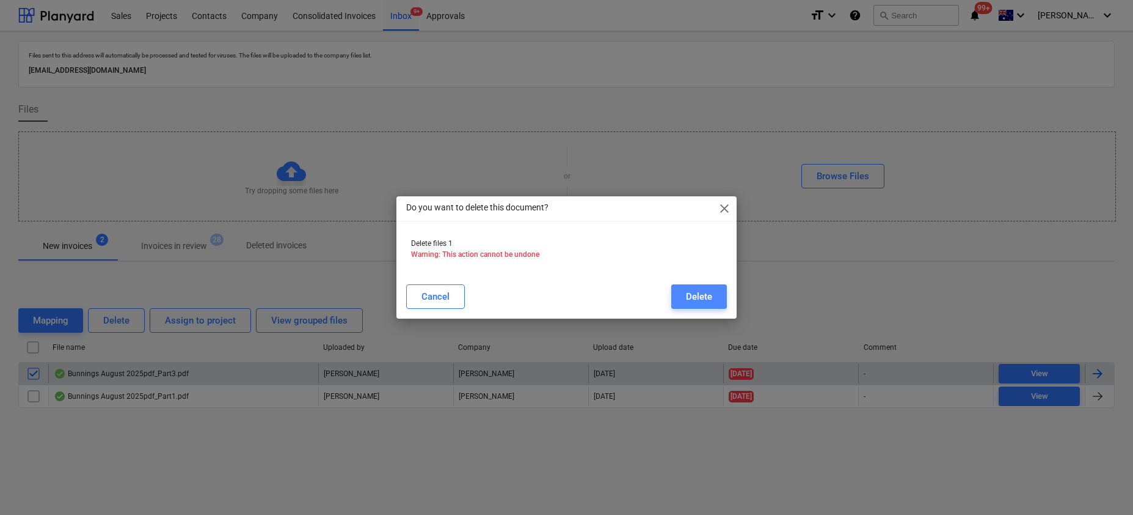
click at [688, 301] on div "Delete" at bounding box center [699, 296] width 26 height 16
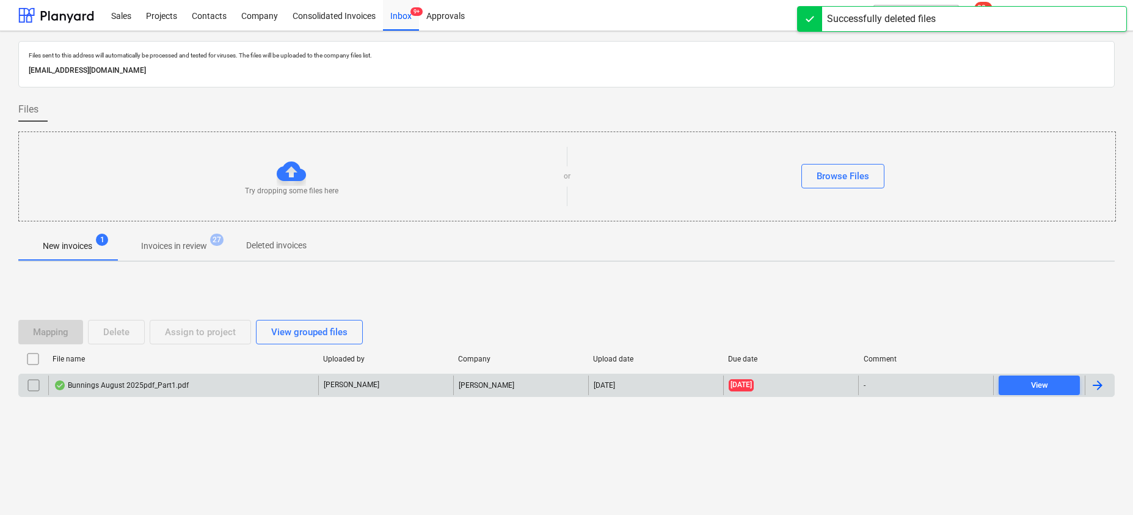
click at [164, 386] on div "Bunnings August 2025pdf_Part1.pdf" at bounding box center [121, 385] width 135 height 10
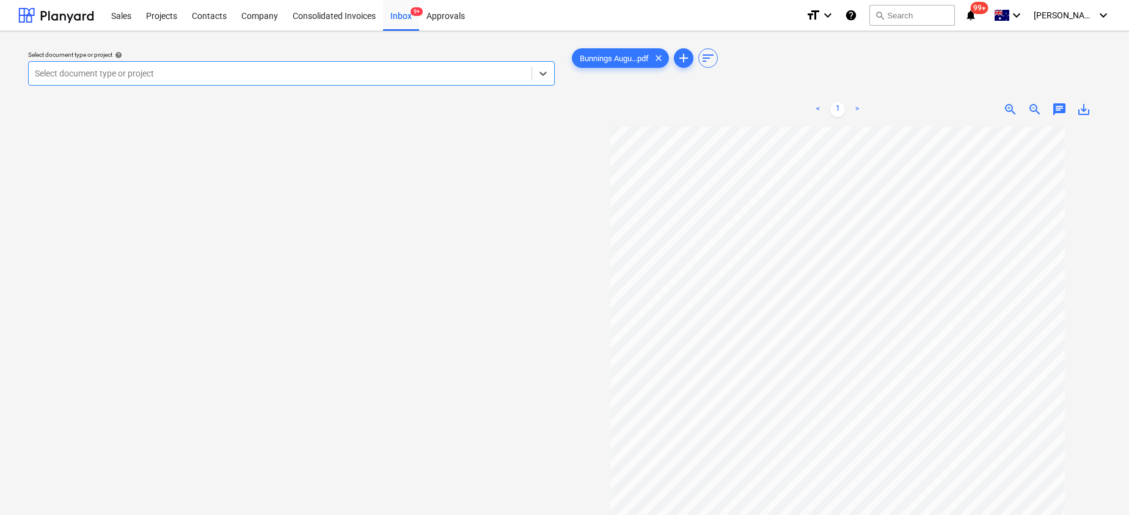
click at [346, 79] on div "Select document type or project" at bounding box center [280, 73] width 503 height 17
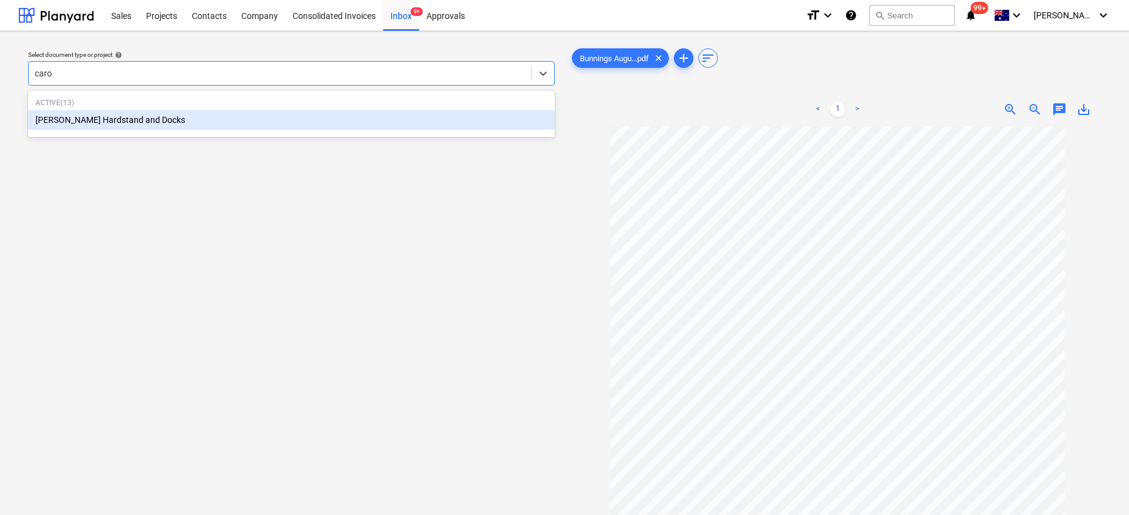
type input "[PERSON_NAME]"
click at [277, 125] on div "[PERSON_NAME] Hardstand and Docks" at bounding box center [291, 120] width 527 height 20
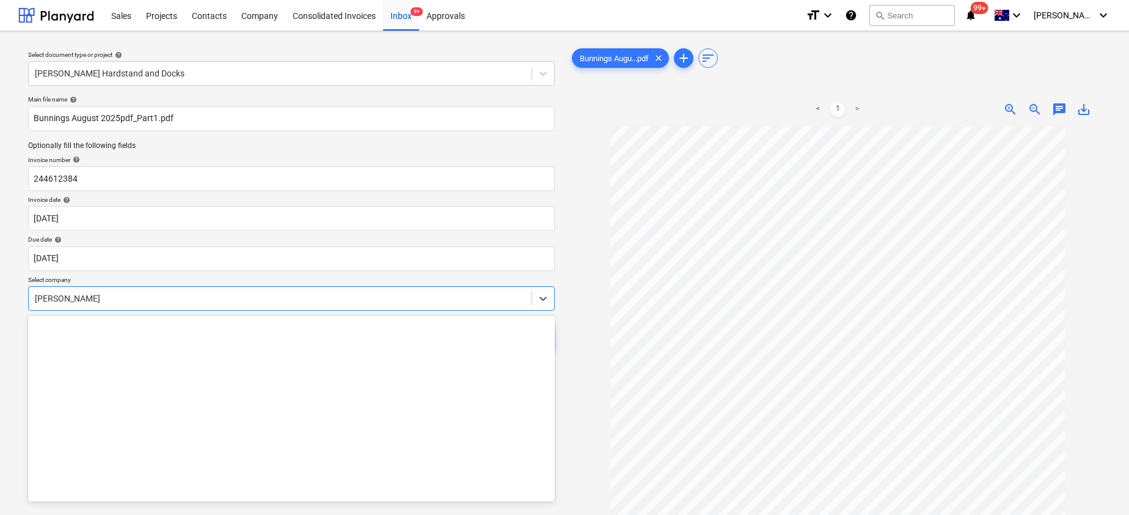
click at [125, 302] on div at bounding box center [280, 298] width 491 height 12
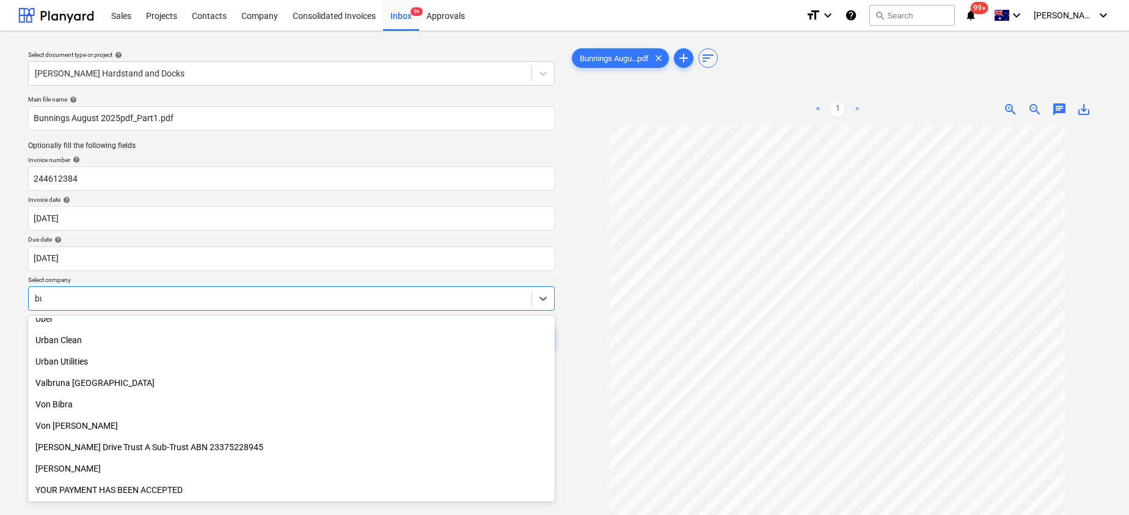
scroll to position [629, 0]
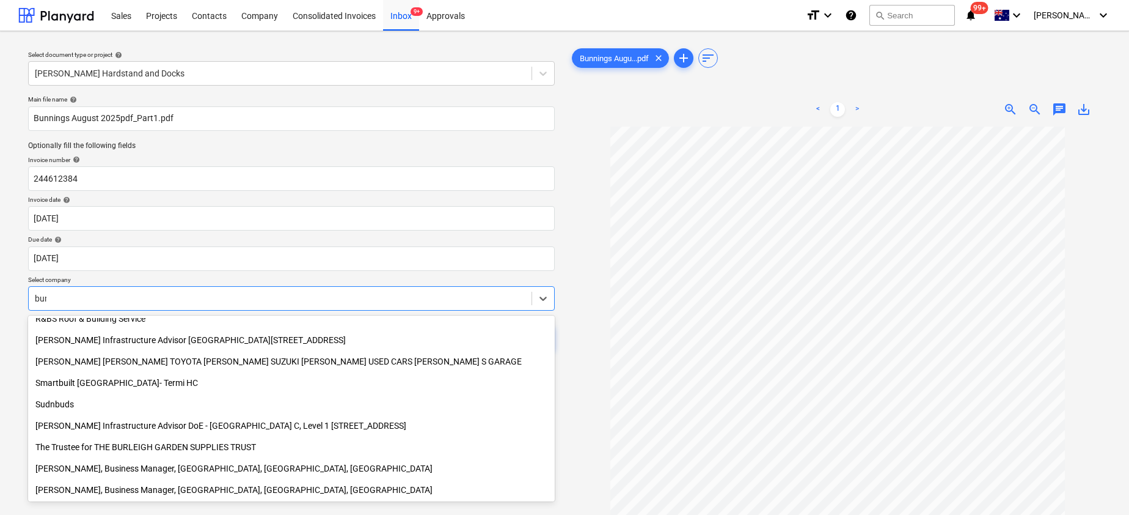
type input "[PERSON_NAME]"
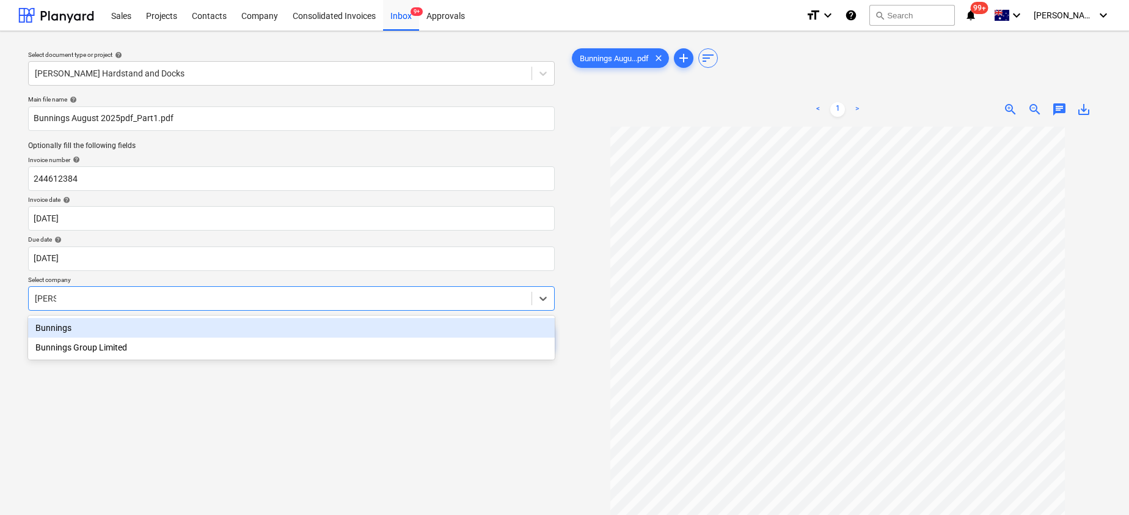
click at [85, 328] on div "Bunnings" at bounding box center [291, 328] width 527 height 20
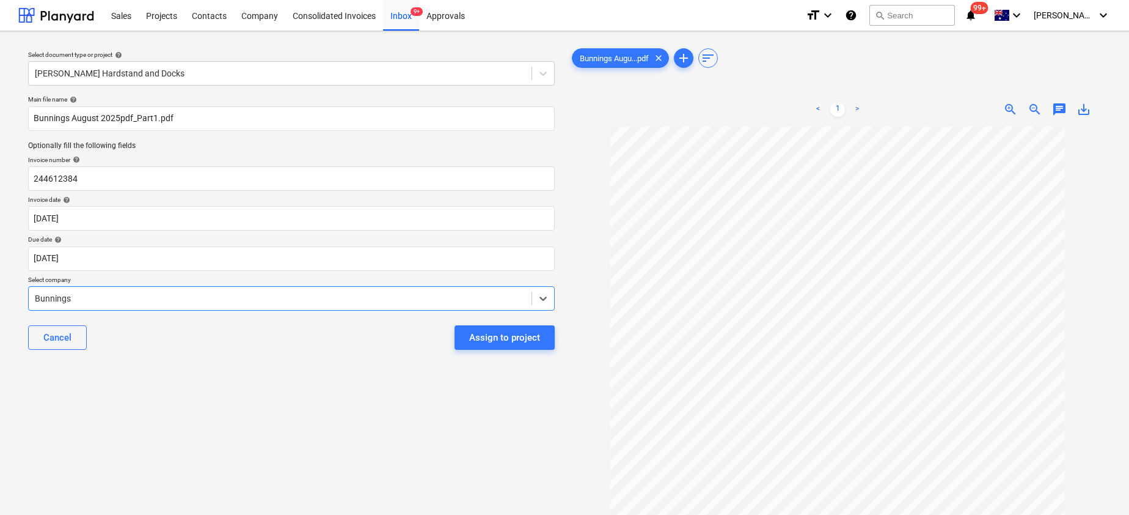
click at [1085, 104] on span "save_alt" at bounding box center [1084, 109] width 15 height 15
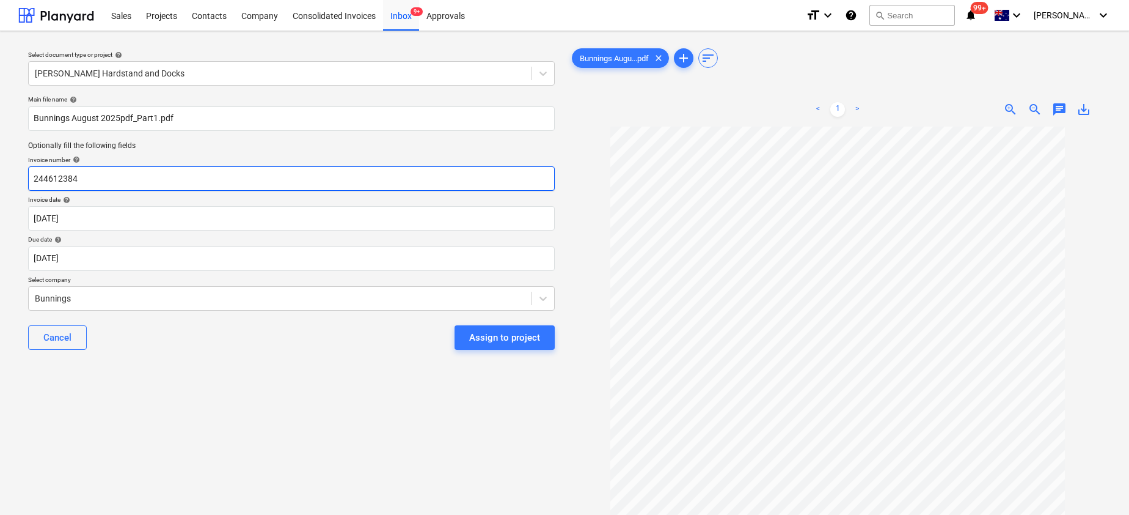
drag, startPoint x: 112, startPoint y: 180, endPoint x: -29, endPoint y: 168, distance: 141.7
click at [0, 168] on html "Sales Projects Contacts Company Consolidated Invoices Inbox 9+ Approvals format…" at bounding box center [564, 257] width 1129 height 515
paste input "8035/01131862"
type input "8035/01131862"
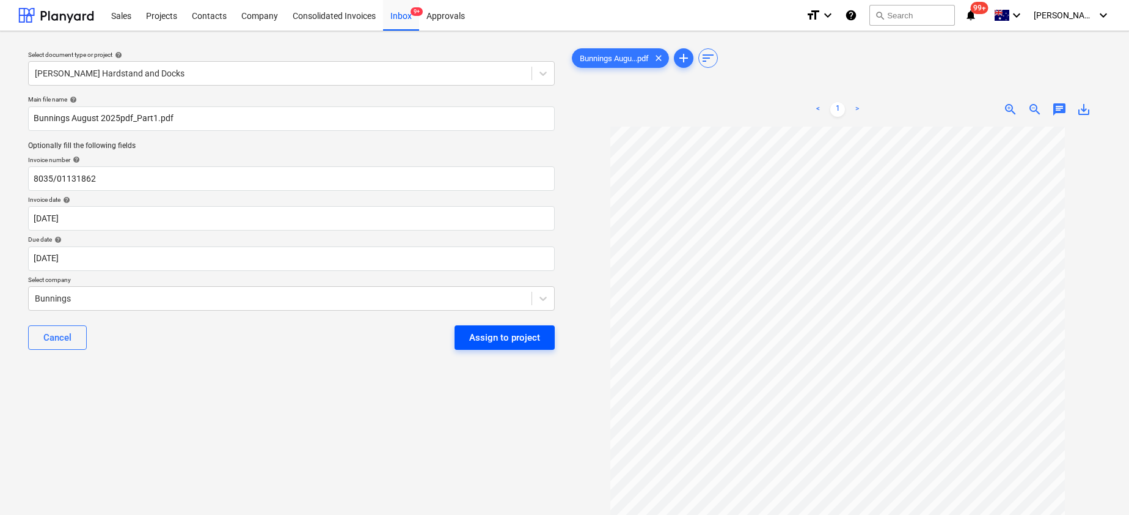
click at [499, 345] on button "Assign to project" at bounding box center [505, 337] width 100 height 24
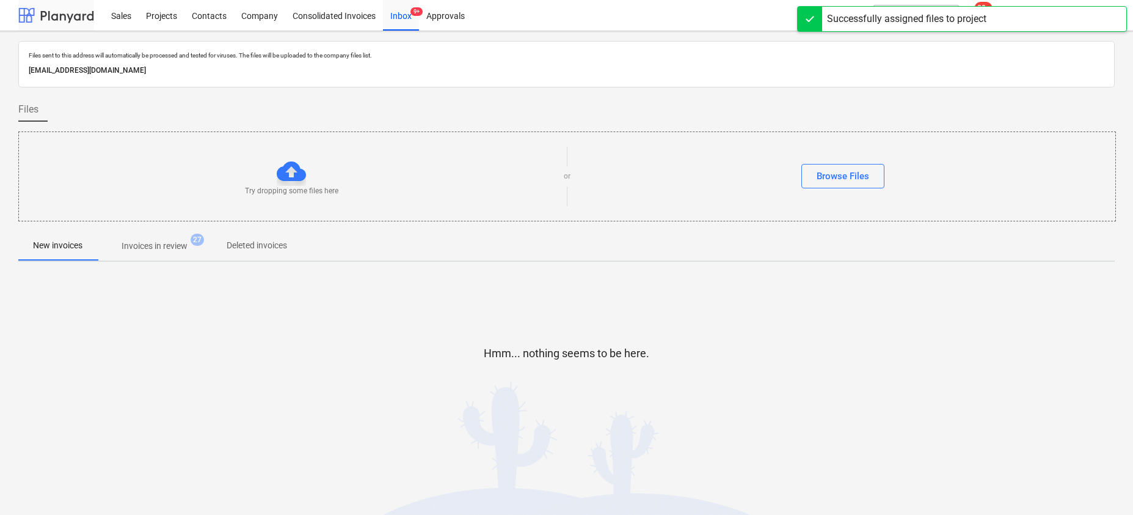
click at [68, 13] on div at bounding box center [56, 15] width 76 height 31
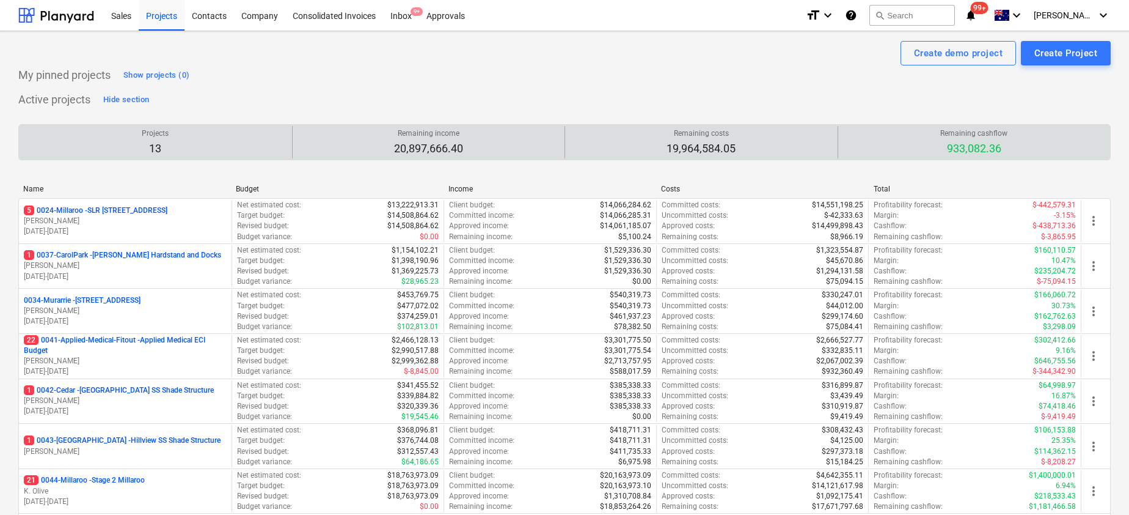
click at [570, 126] on div "Remaining costs 19,964,584.05" at bounding box center [701, 142] width 263 height 32
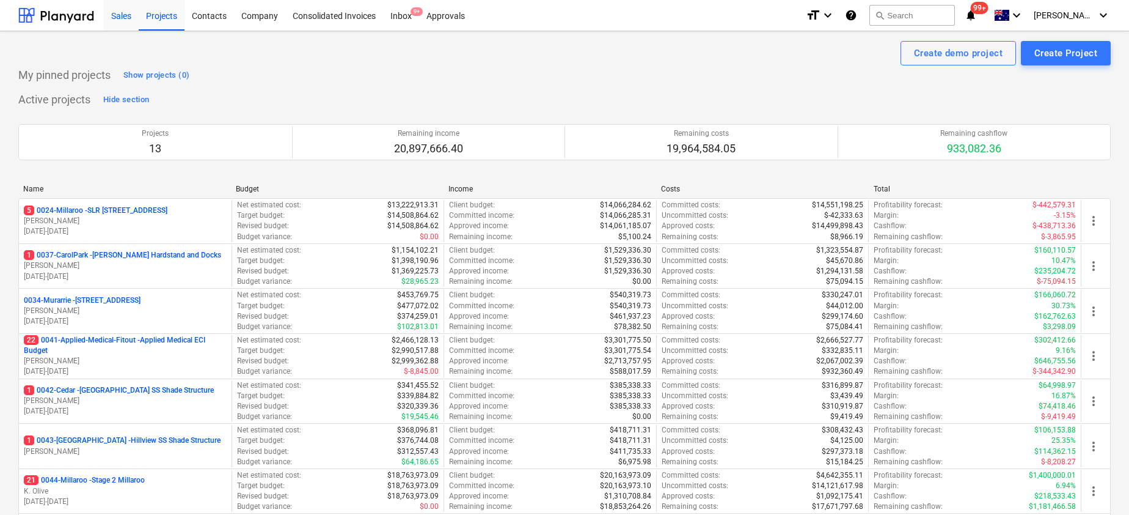
click at [68, 16] on div at bounding box center [56, 15] width 76 height 31
click at [929, 12] on button "search Search" at bounding box center [913, 15] width 86 height 21
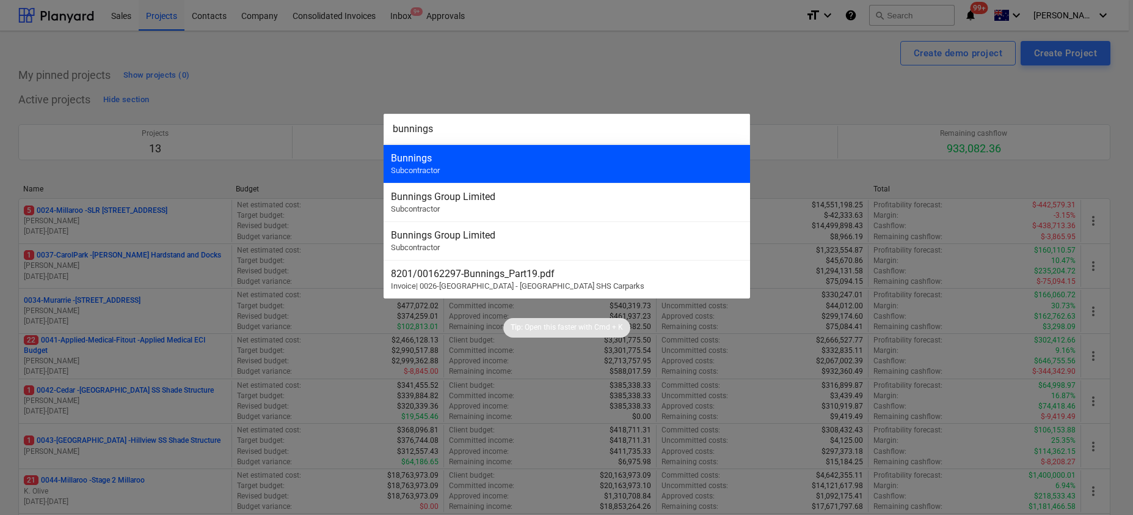
type input "bunnings"
click at [444, 164] on div "Bunnings Subcontractor" at bounding box center [567, 163] width 367 height 38
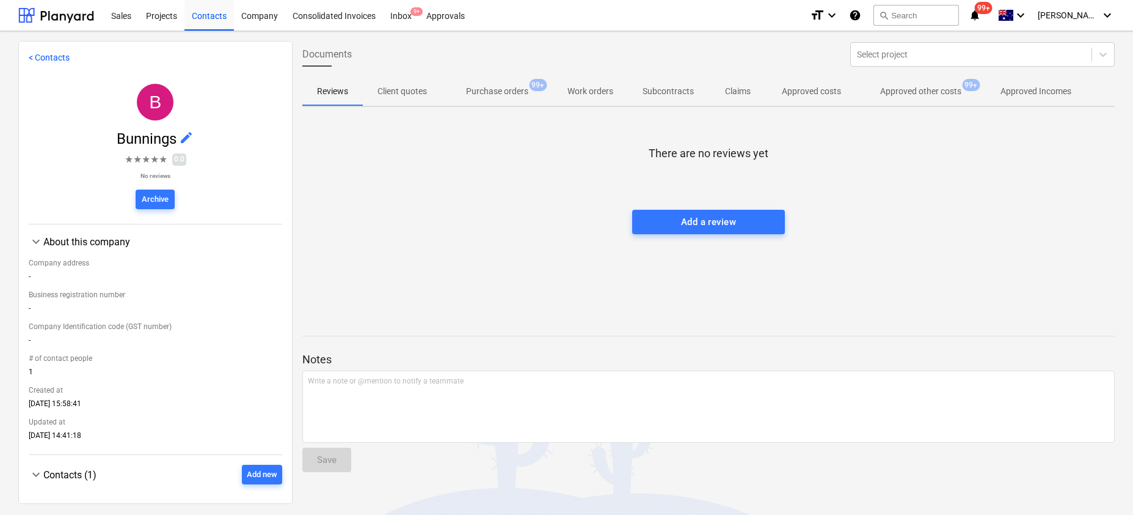
click at [917, 95] on p "Approved other costs" at bounding box center [921, 91] width 81 height 13
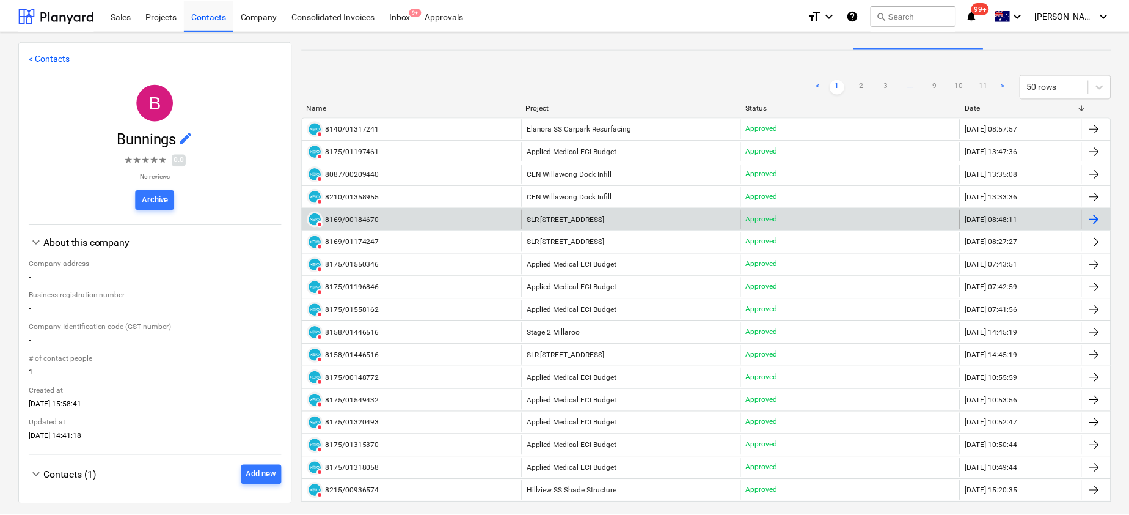
scroll to position [59, 0]
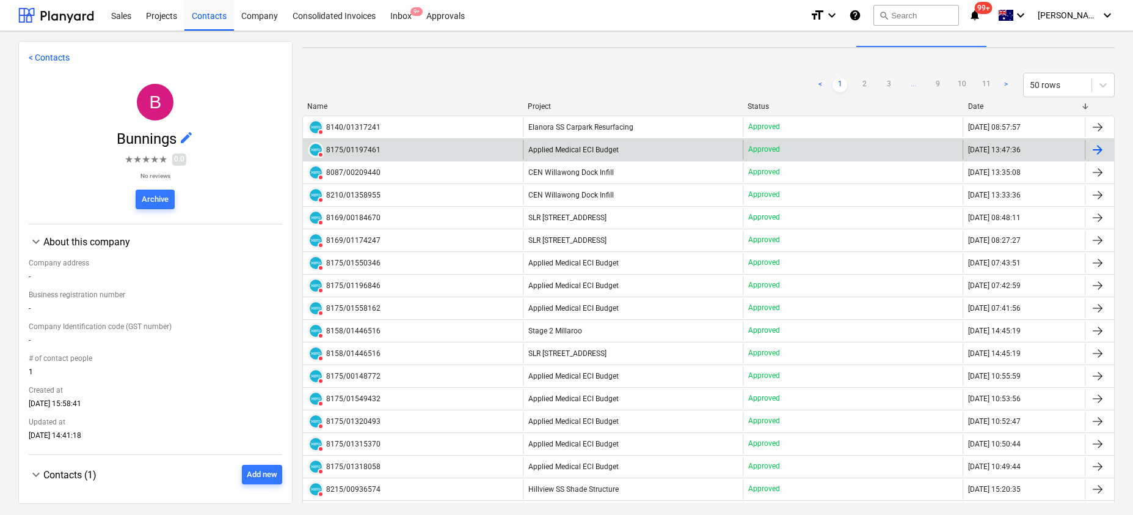
click at [348, 147] on div "8175/01197461" at bounding box center [353, 149] width 54 height 9
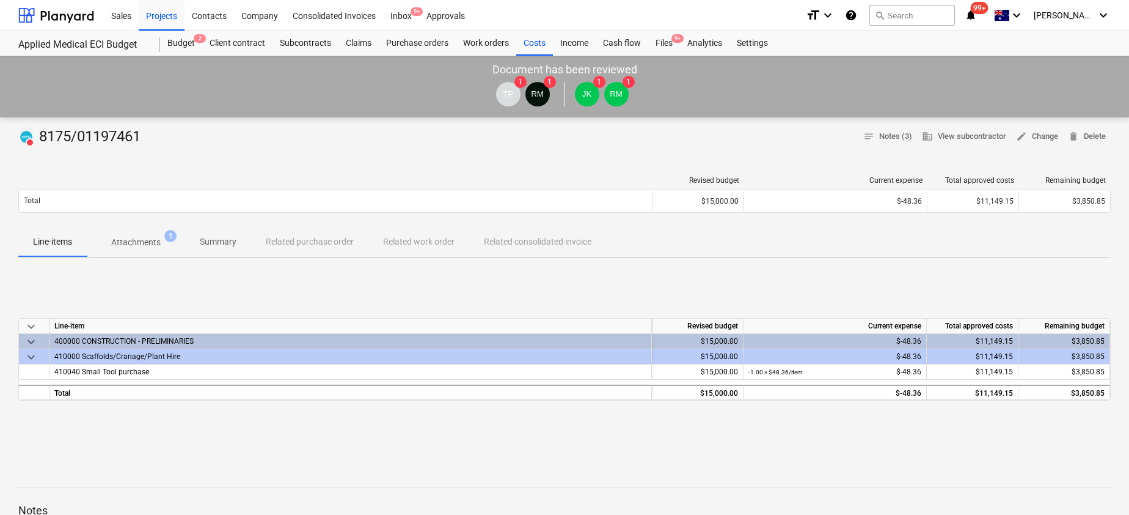
click at [156, 238] on p "Attachments" at bounding box center [135, 242] width 49 height 13
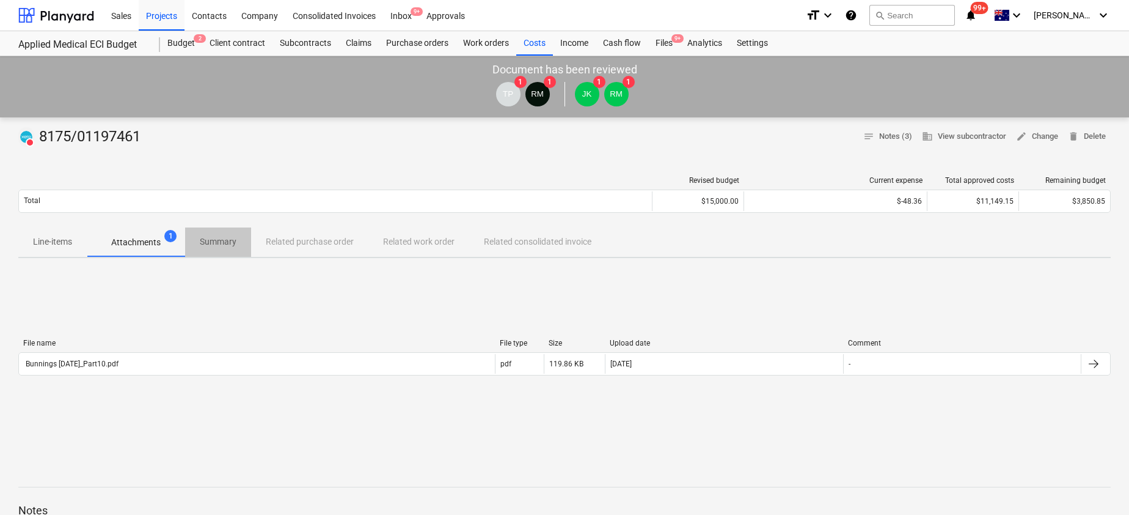
click at [250, 240] on span "Summary" at bounding box center [218, 242] width 66 height 20
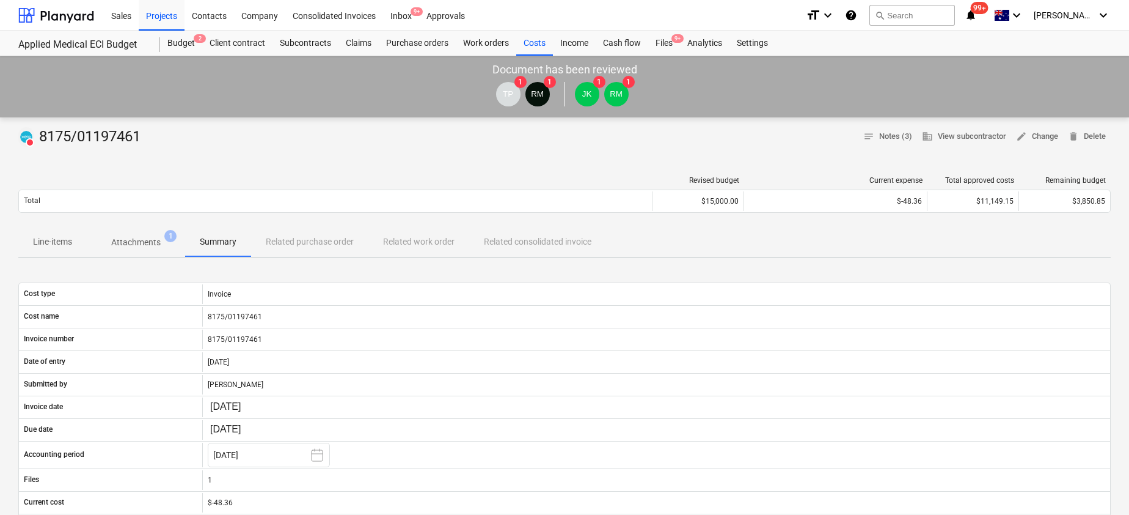
click at [311, 250] on div "Line-items Attachments 1 Summary Related purchase order Related work order Rela…" at bounding box center [564, 241] width 1093 height 29
click at [293, 245] on div "Line-items Attachments 1 Summary Related purchase order Related work order Rela…" at bounding box center [564, 241] width 1093 height 29
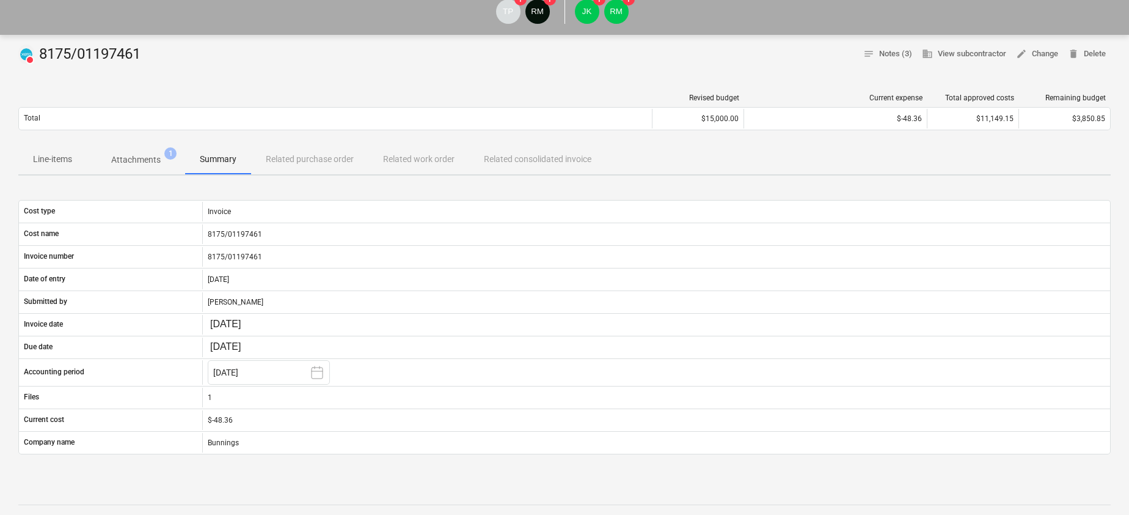
scroll to position [92, 0]
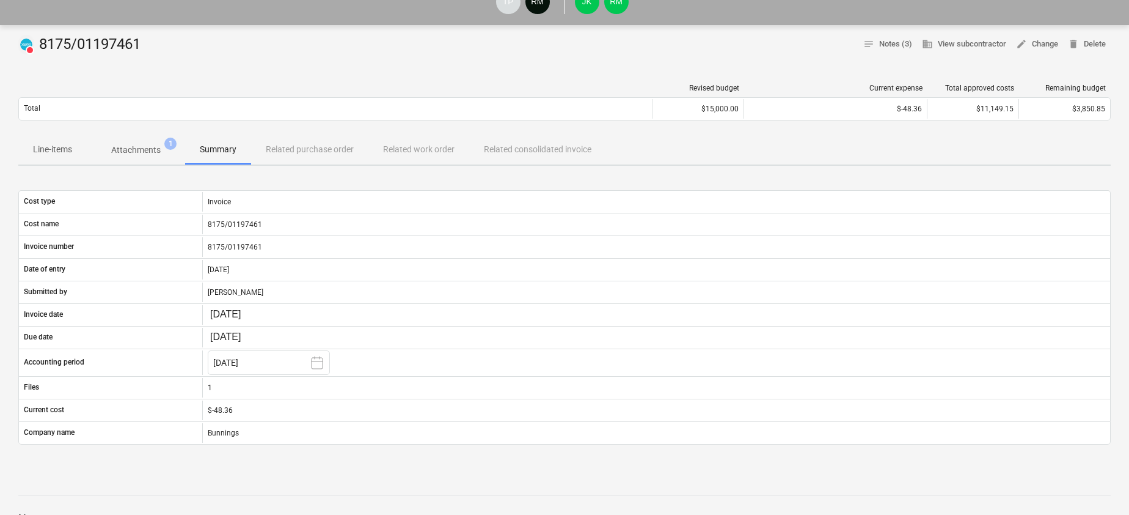
click at [397, 153] on div "Line-items Attachments 1 Summary Related purchase order Related work order Rela…" at bounding box center [564, 149] width 1093 height 29
click at [65, 151] on p "Line-items" at bounding box center [52, 149] width 39 height 13
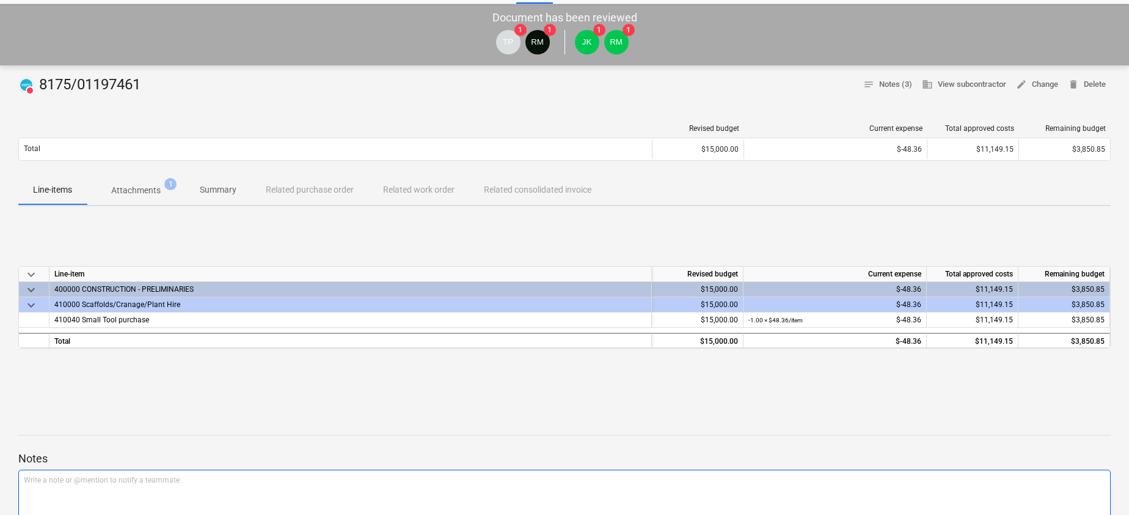
scroll to position [53, 0]
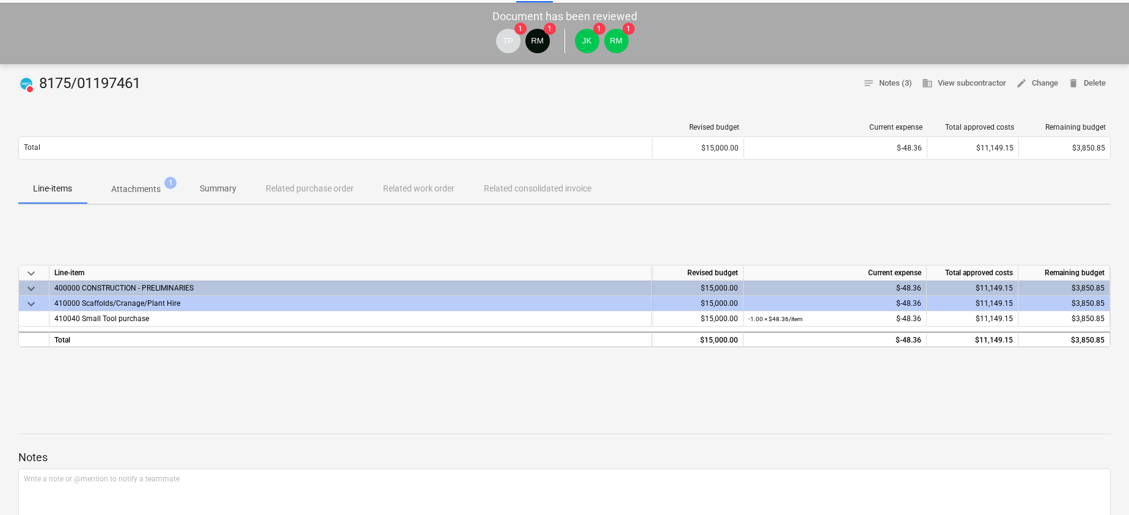
click at [130, 189] on p "Attachments" at bounding box center [135, 189] width 49 height 13
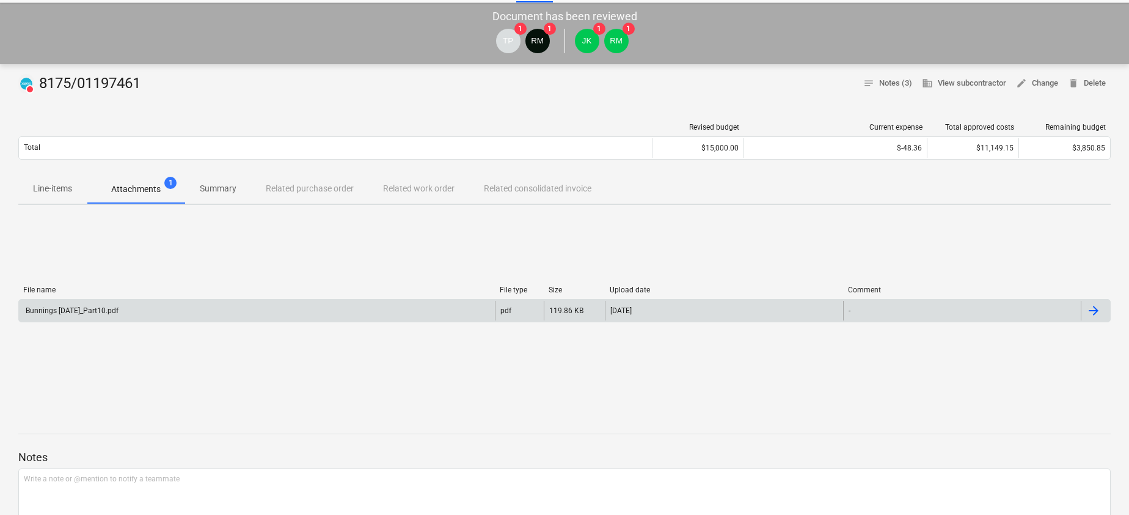
click at [75, 309] on div "Bunnings [DATE]_Part10.pdf" at bounding box center [71, 310] width 95 height 9
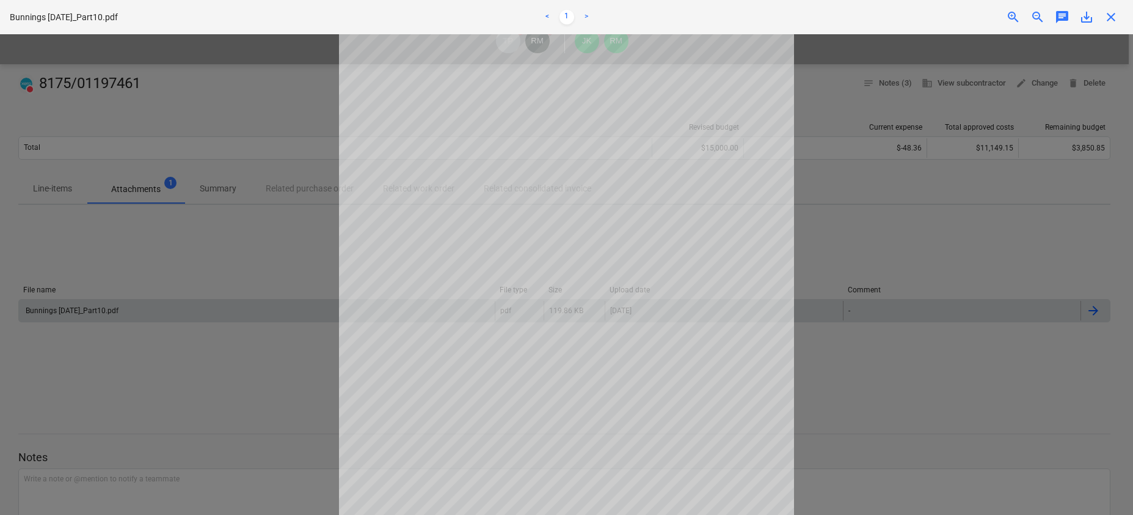
click at [129, 139] on div at bounding box center [566, 274] width 1133 height 480
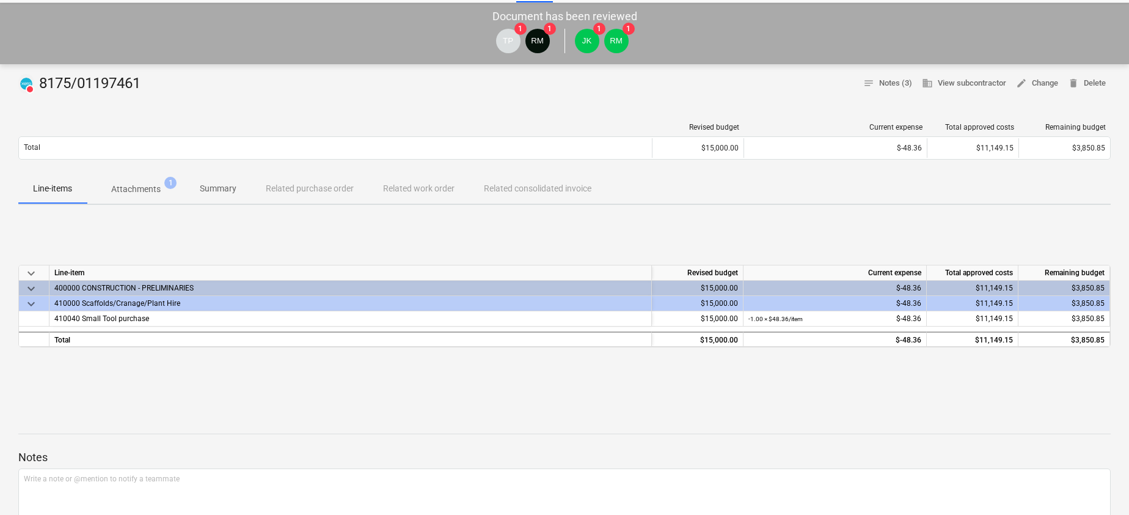
scroll to position [92, 0]
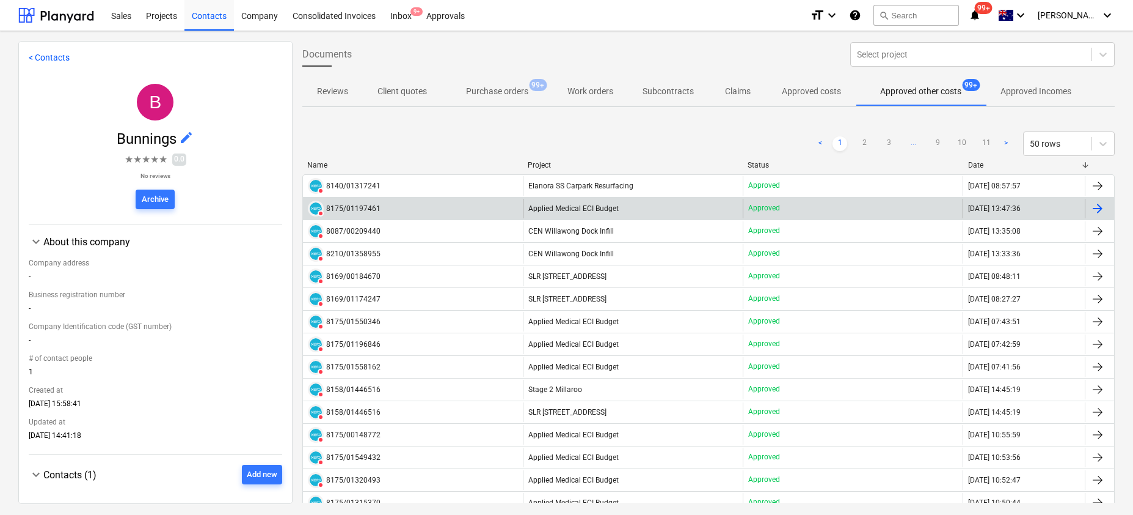
click at [361, 209] on div "8175/01197461" at bounding box center [353, 208] width 54 height 9
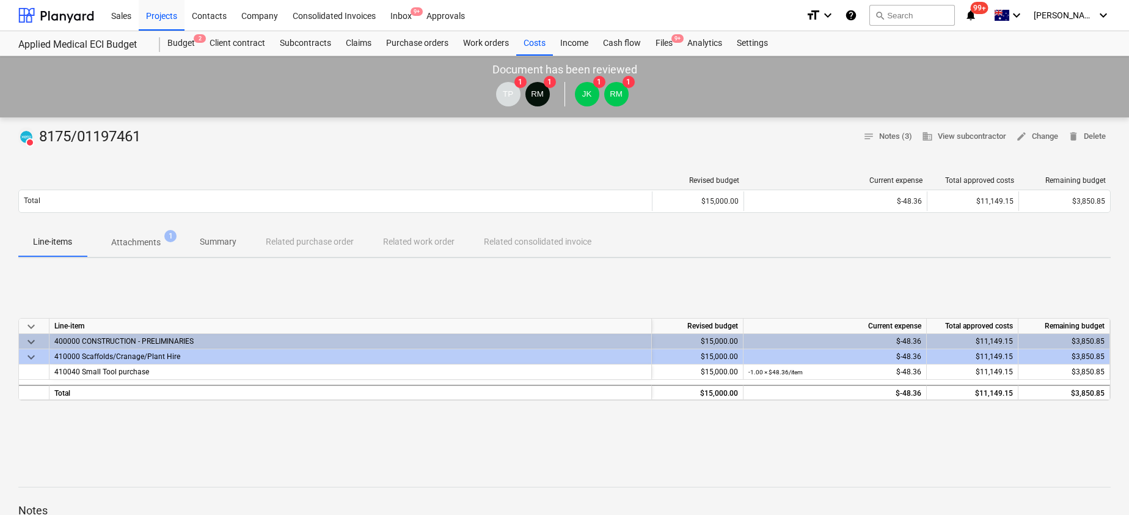
click at [147, 247] on p "Attachments" at bounding box center [135, 242] width 49 height 13
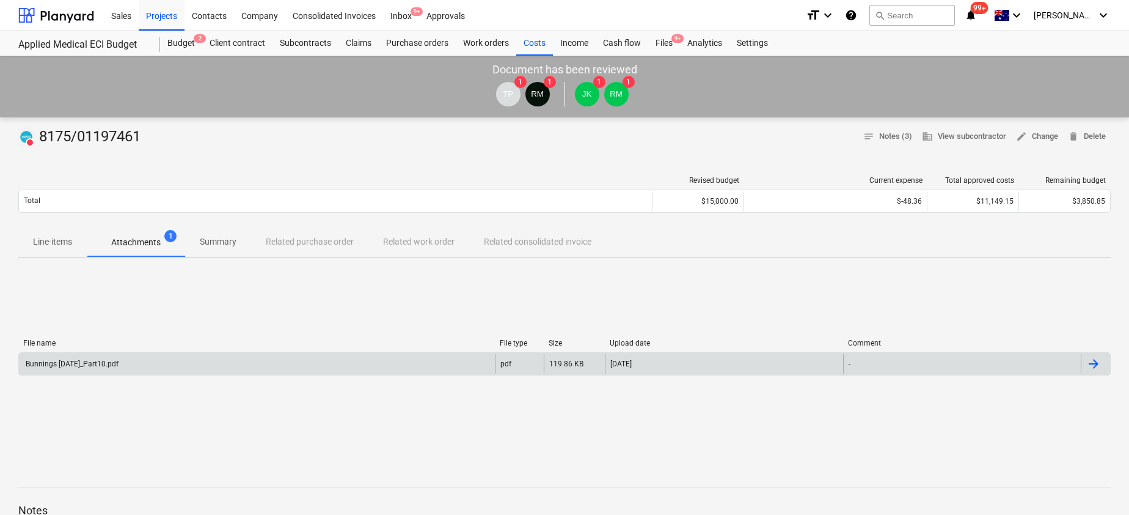
click at [100, 357] on div "Bunnings [DATE]_Part10.pdf" at bounding box center [257, 364] width 476 height 20
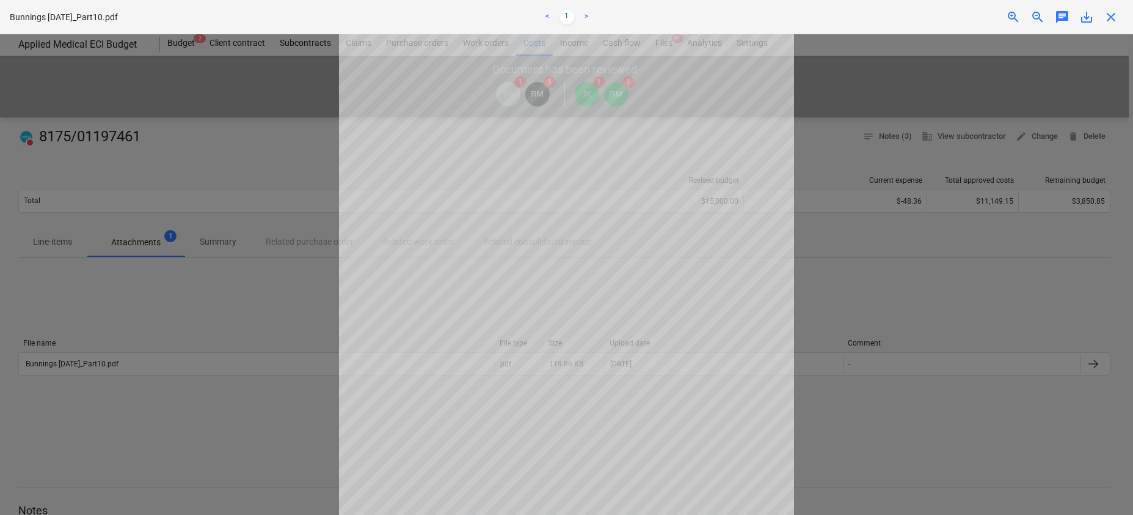
click at [871, 169] on div at bounding box center [566, 274] width 1133 height 480
click at [219, 106] on div at bounding box center [566, 274] width 1133 height 480
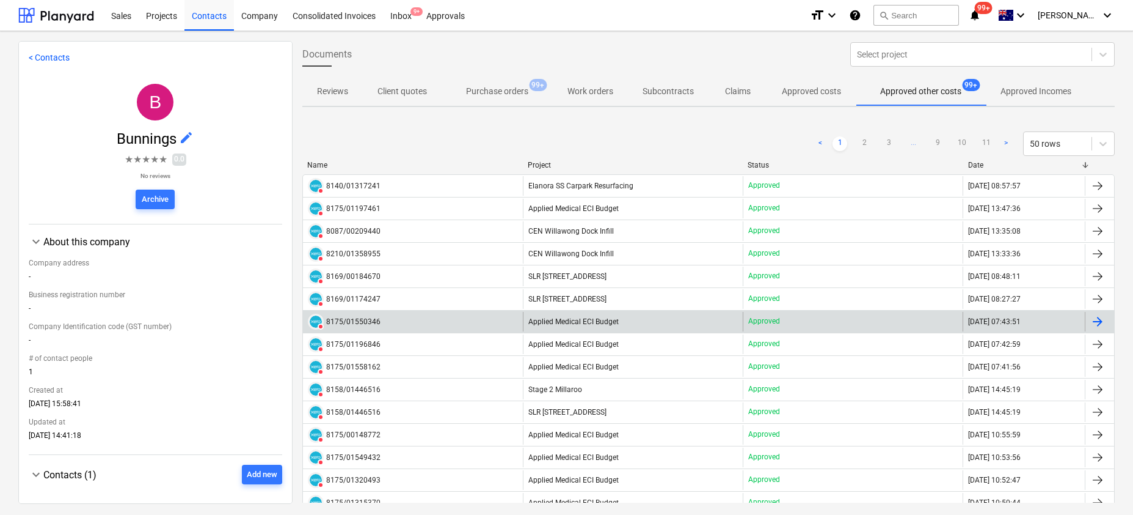
drag, startPoint x: 364, startPoint y: 255, endPoint x: 355, endPoint y: 318, distance: 63.6
click at [350, 318] on div "8175/01550346" at bounding box center [353, 321] width 54 height 9
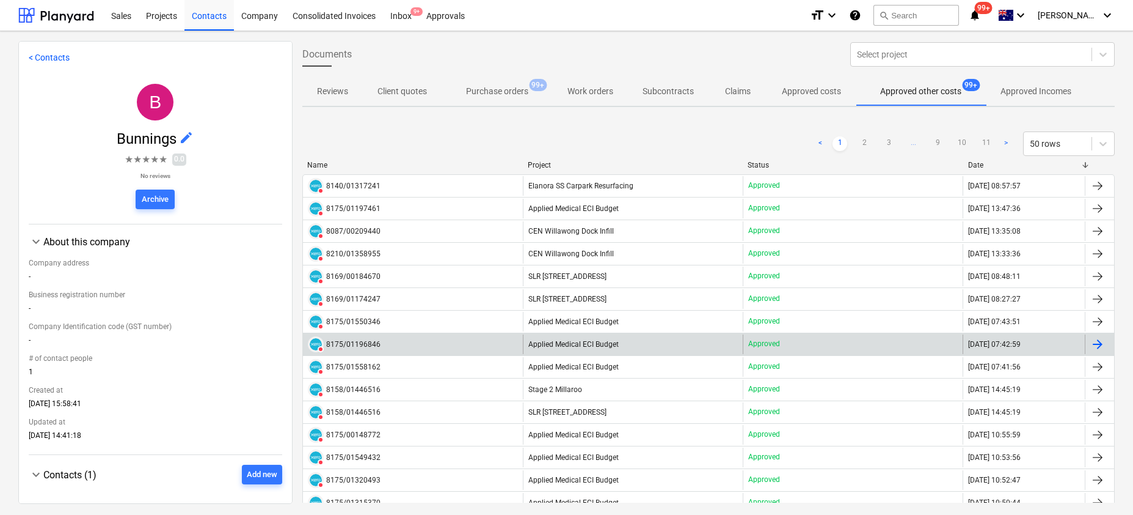
click at [362, 344] on div "8175/01196846" at bounding box center [353, 344] width 54 height 9
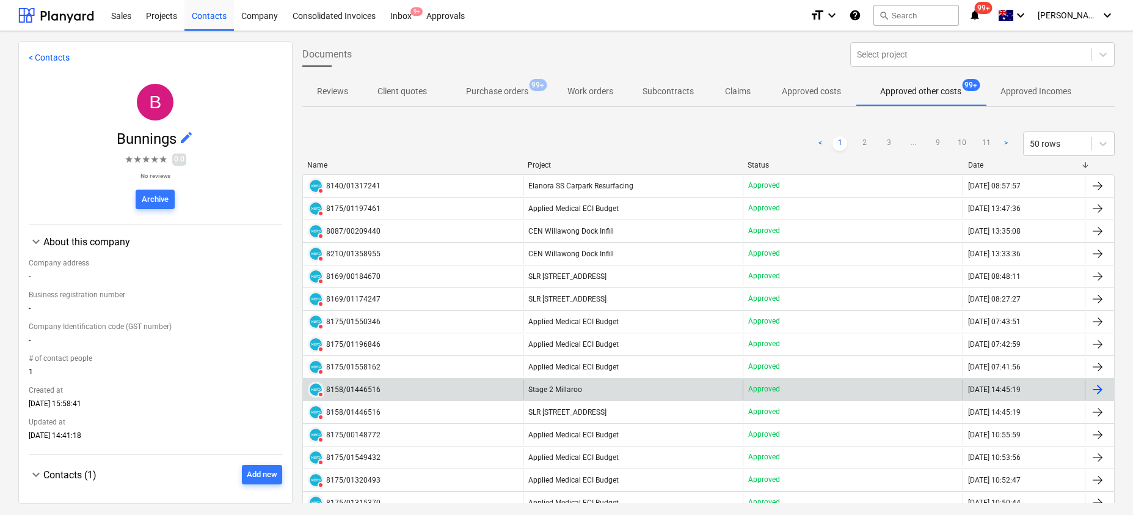
click at [342, 392] on div "8158/01446516" at bounding box center [353, 389] width 54 height 9
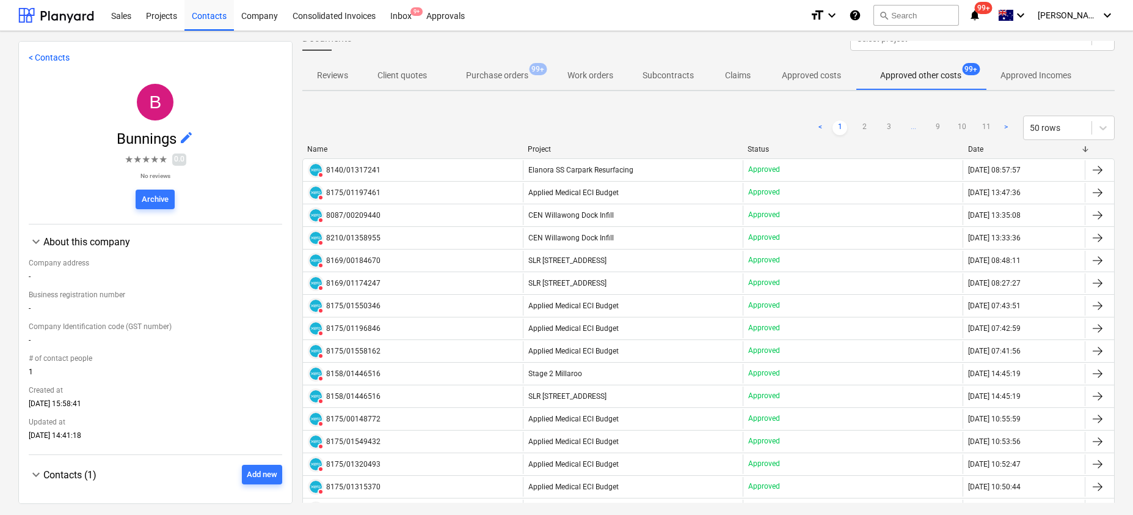
scroll to position [38, 0]
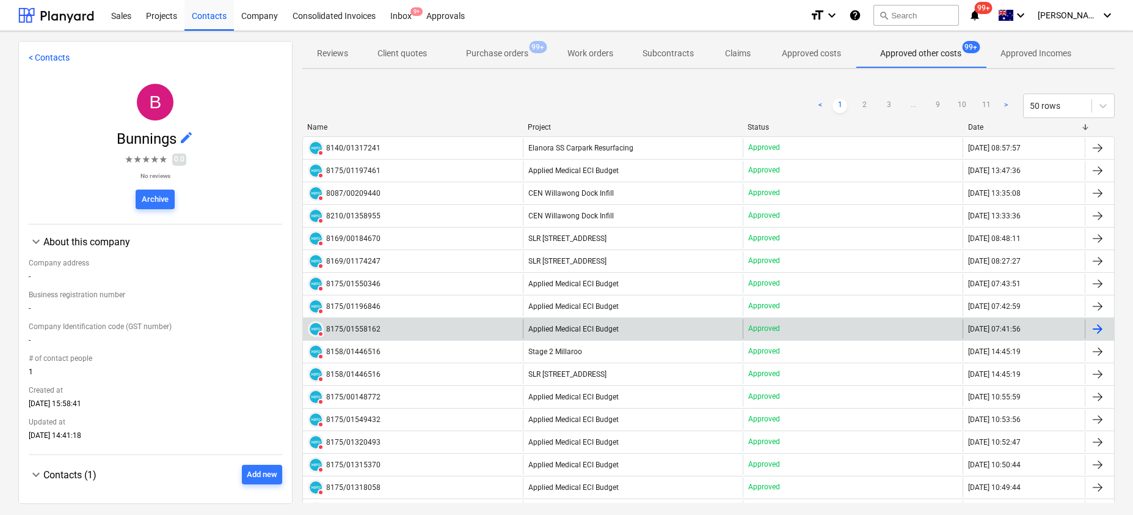
click at [369, 329] on div "8175/01558162" at bounding box center [353, 328] width 54 height 9
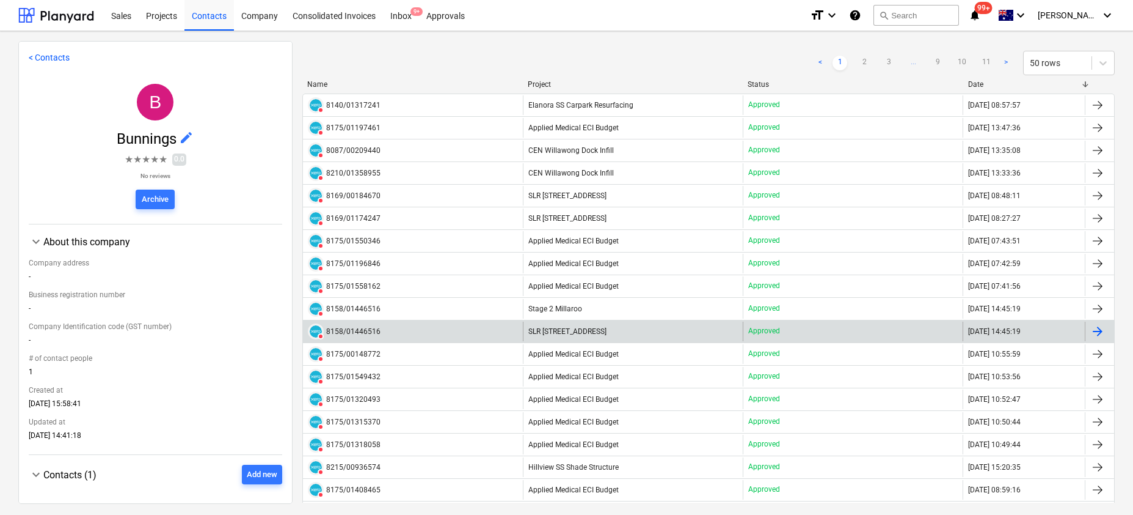
scroll to position [82, 0]
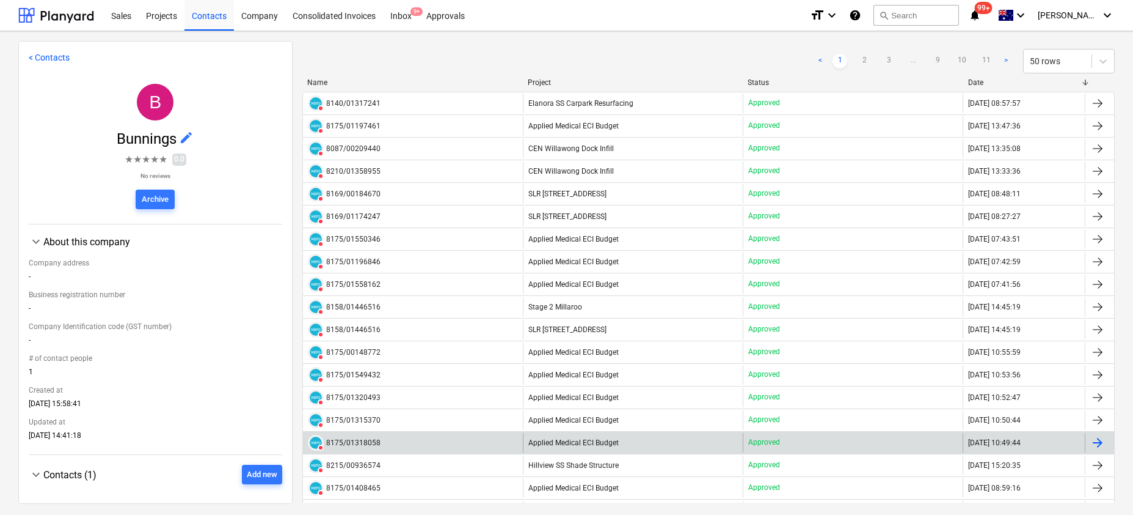
click at [353, 439] on div "8175/01318058" at bounding box center [353, 442] width 54 height 9
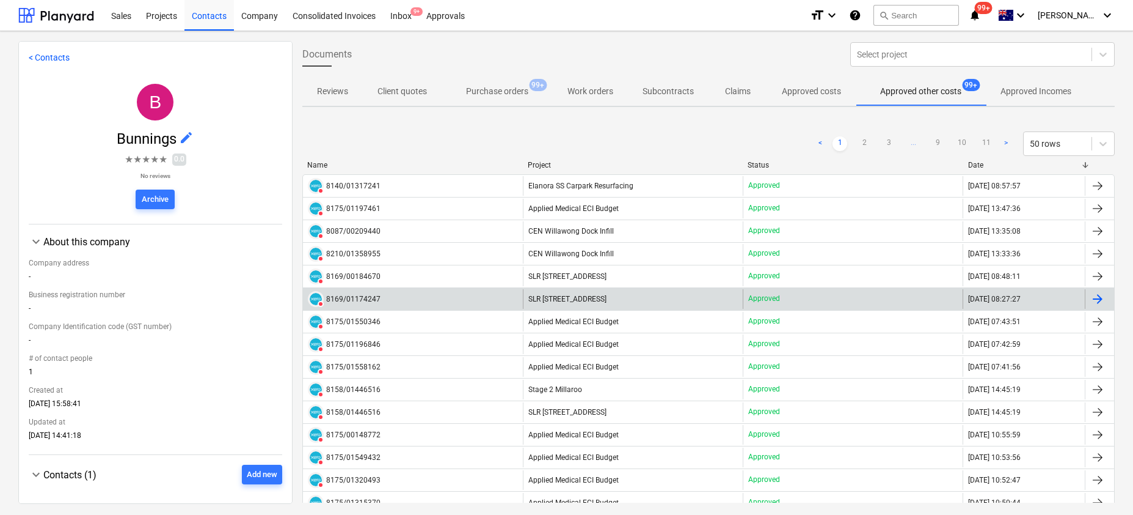
scroll to position [1, 0]
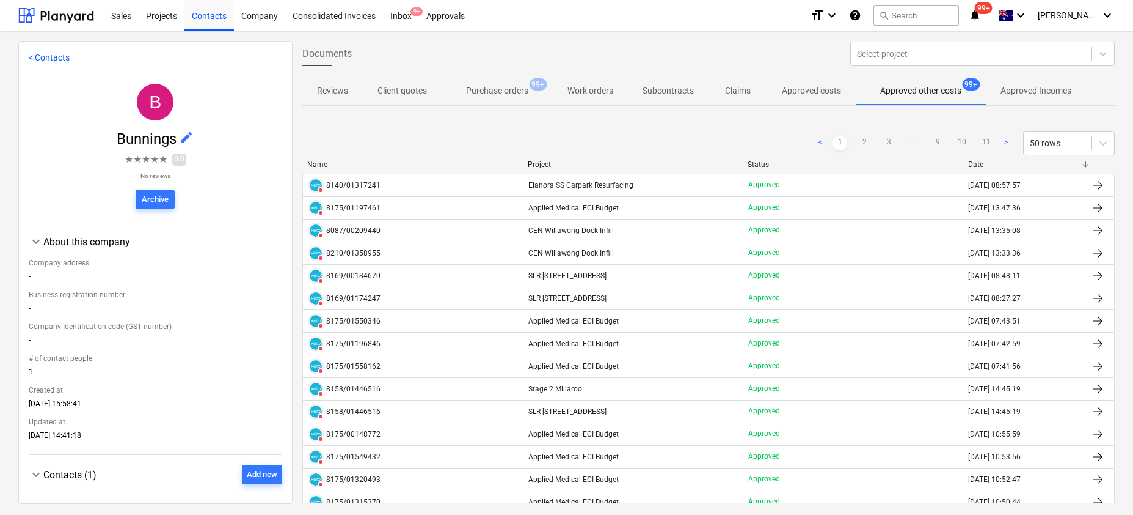
click at [538, 163] on div "Project" at bounding box center [633, 164] width 211 height 9
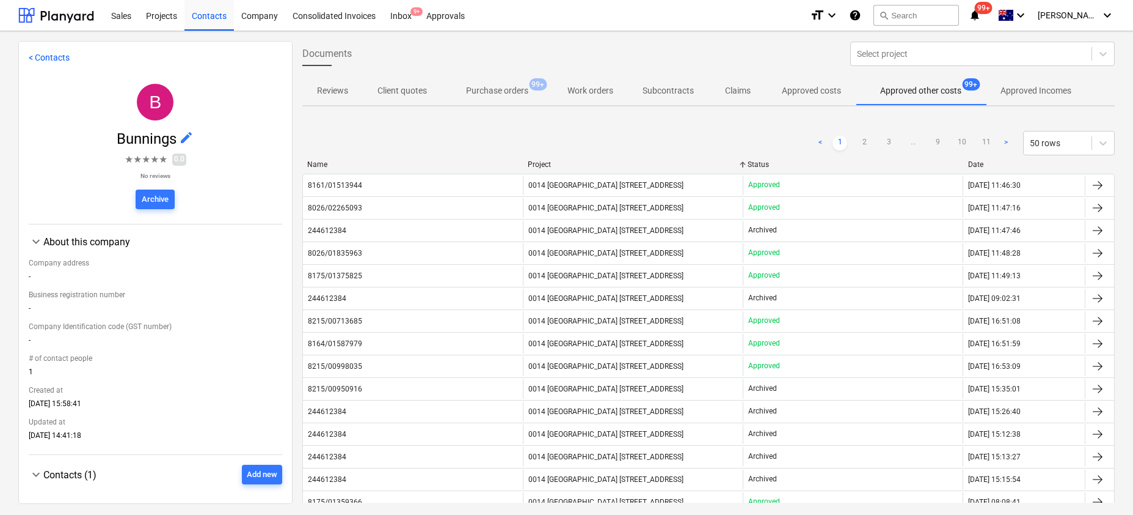
click at [533, 162] on div "Project" at bounding box center [633, 164] width 211 height 9
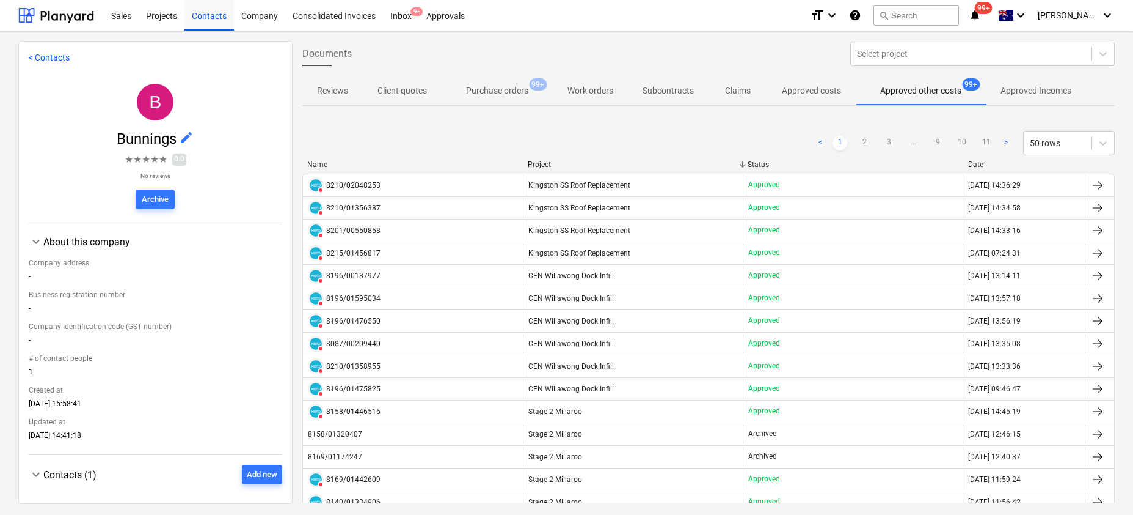
click at [533, 163] on div "Project" at bounding box center [633, 164] width 211 height 9
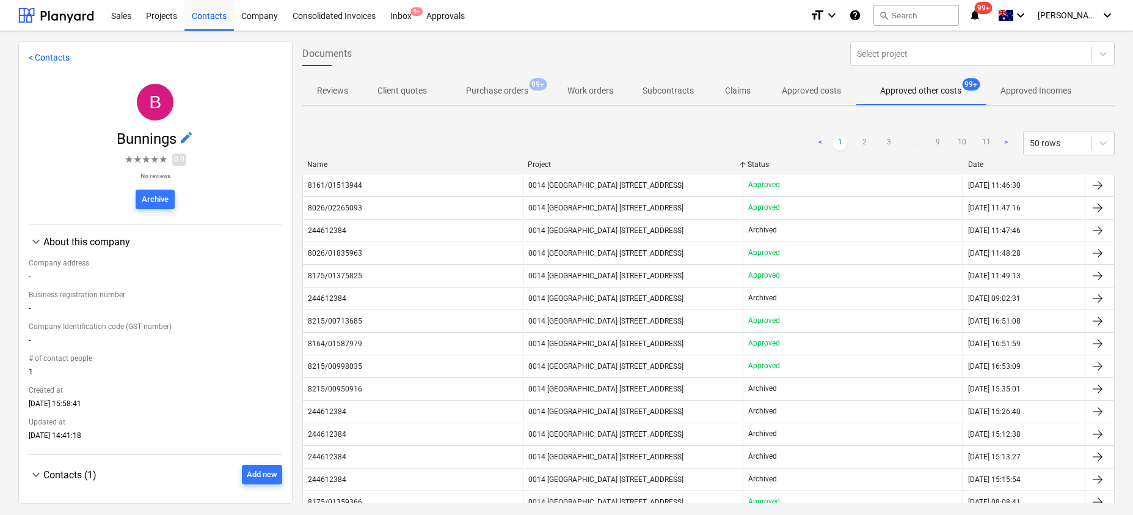
click at [969, 164] on div at bounding box center [964, 164] width 22 height 9
click at [973, 164] on div "Date" at bounding box center [1025, 164] width 112 height 9
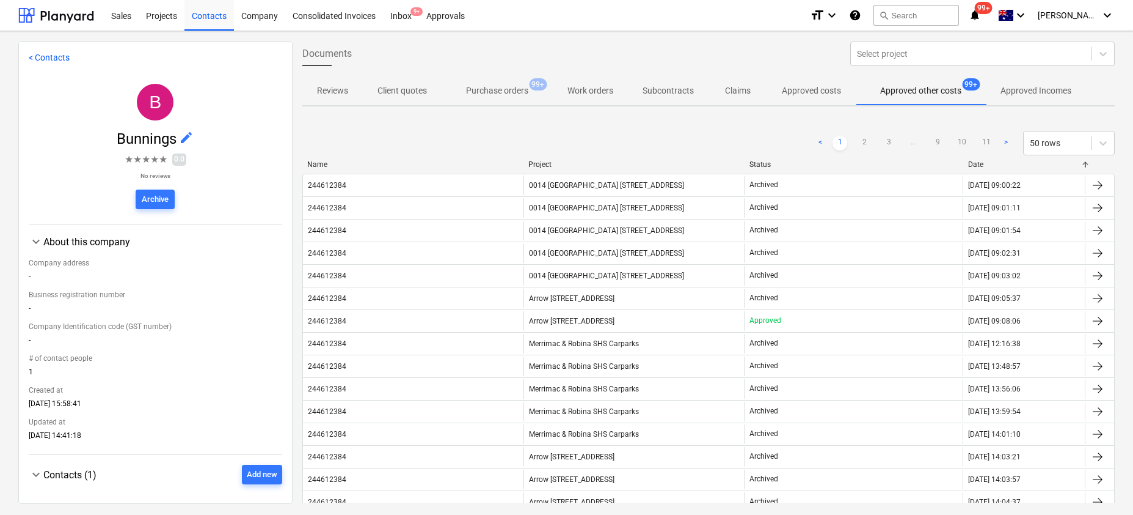
click at [973, 164] on div "Date" at bounding box center [1025, 164] width 112 height 9
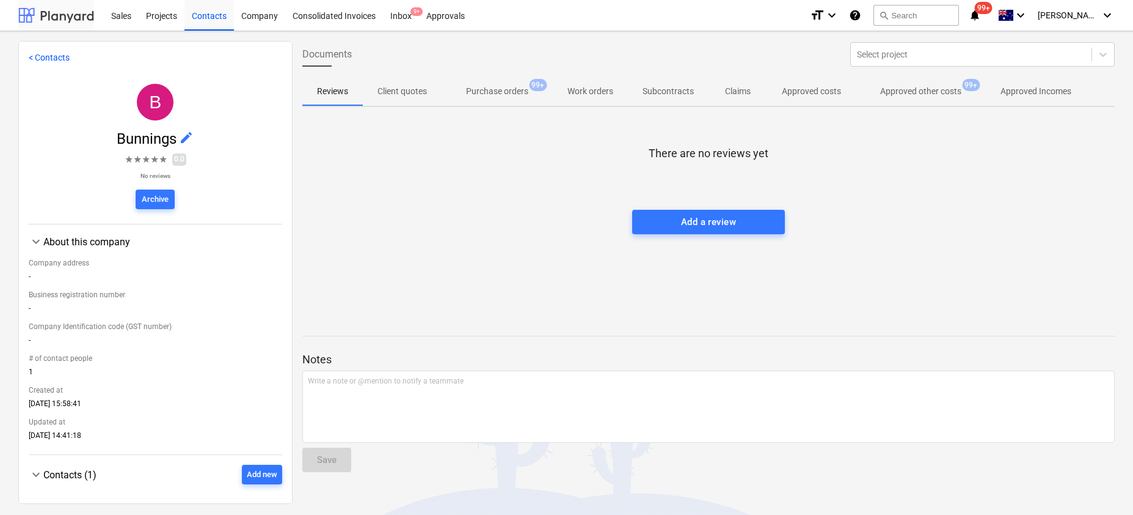
click at [54, 10] on div at bounding box center [56, 15] width 76 height 31
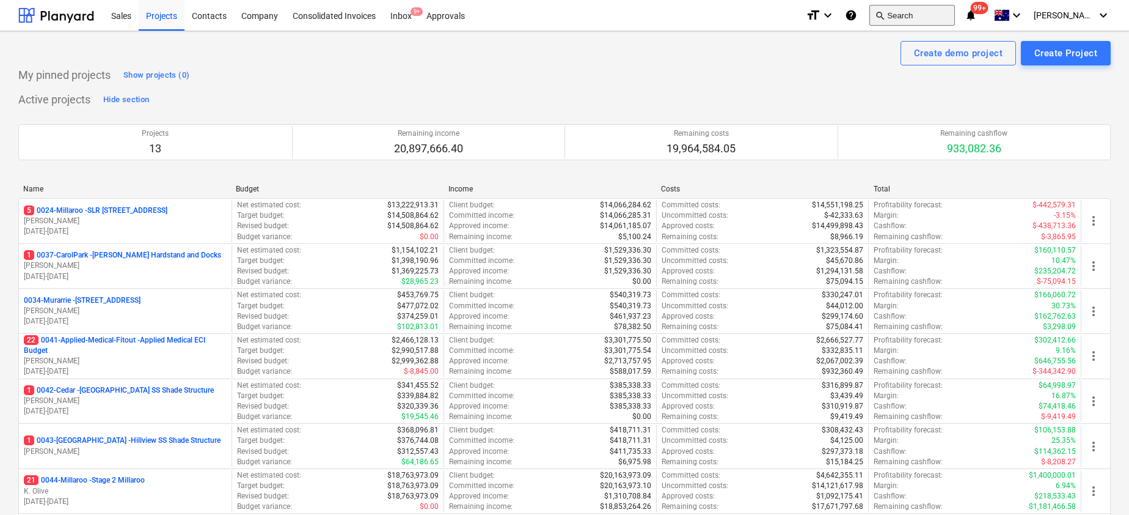
click at [920, 19] on button "search Search" at bounding box center [913, 15] width 86 height 21
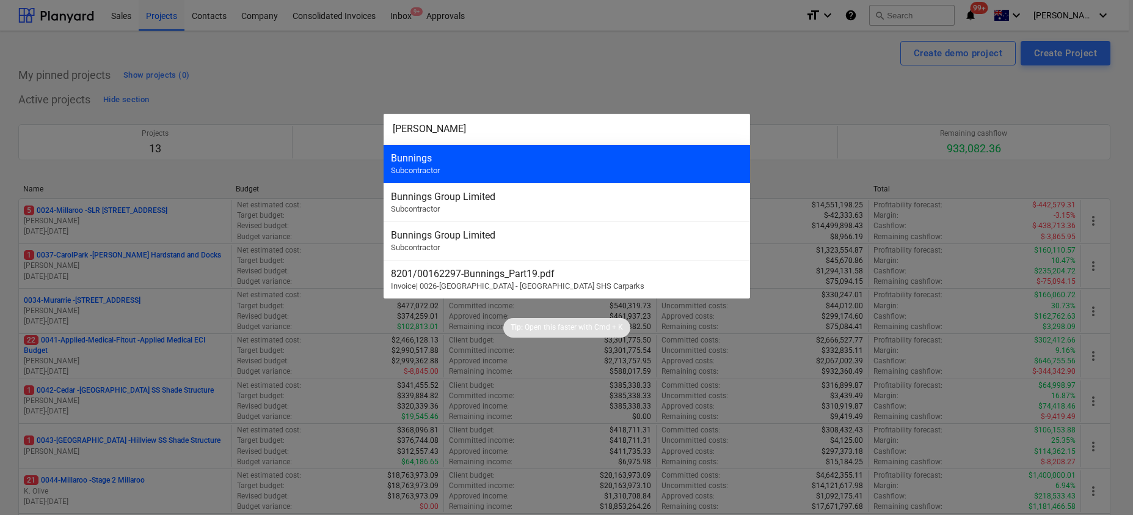
type input "[PERSON_NAME]"
click at [551, 156] on div "Bunnings" at bounding box center [567, 158] width 352 height 12
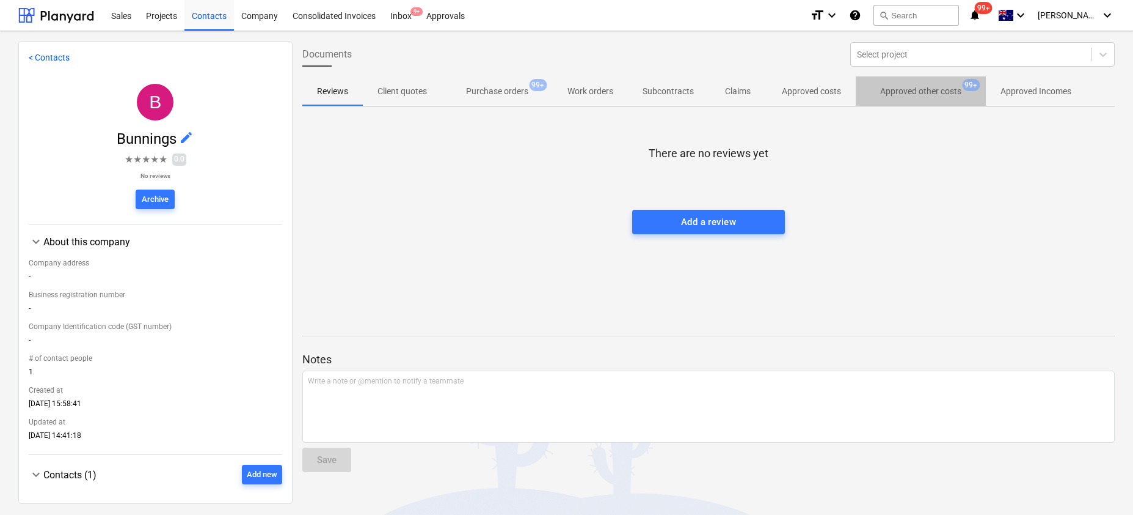
click at [945, 89] on p "Approved other costs" at bounding box center [921, 91] width 81 height 13
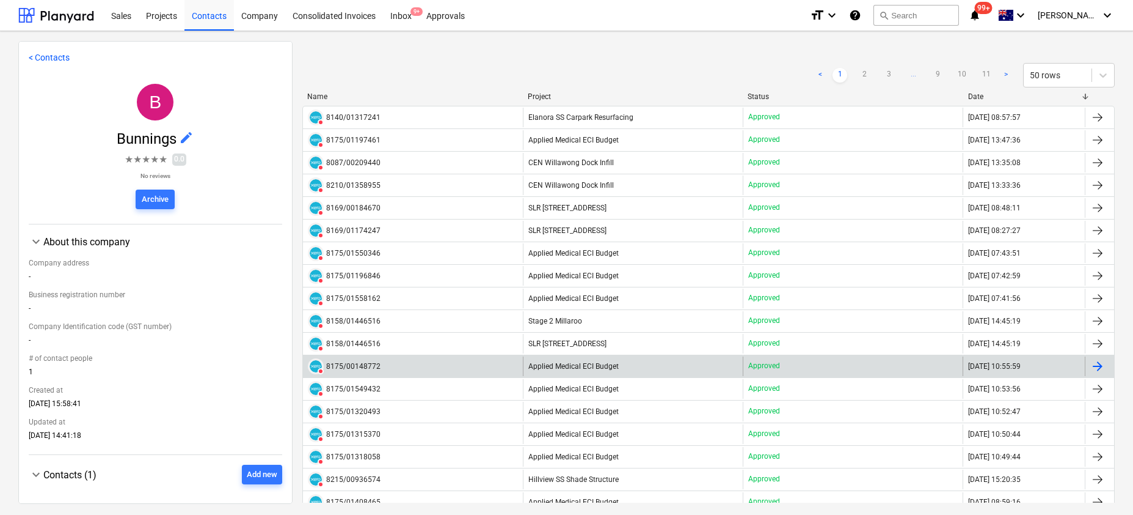
scroll to position [78, 0]
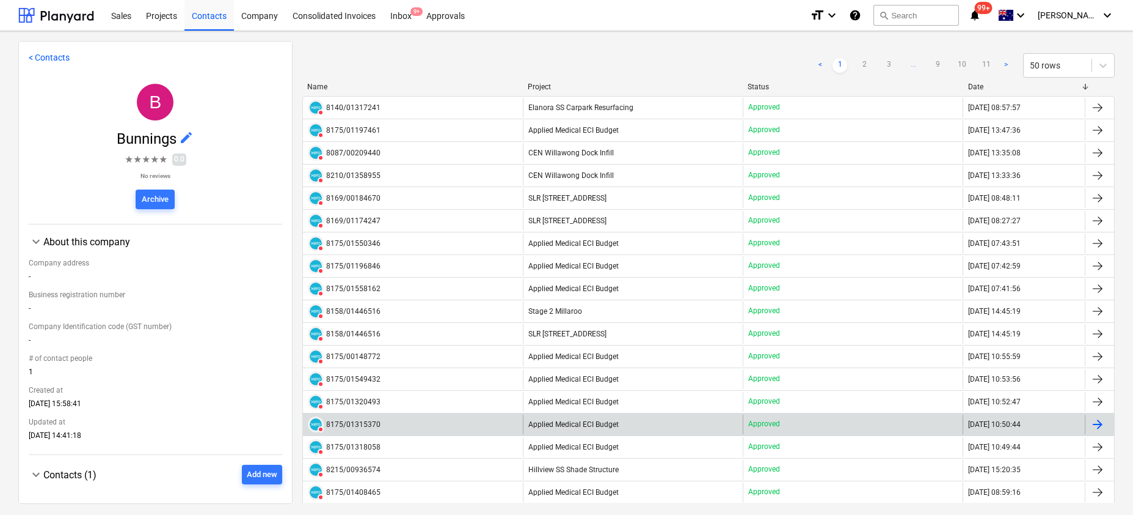
click at [547, 425] on span "Applied Medical ECI Budget" at bounding box center [574, 424] width 90 height 9
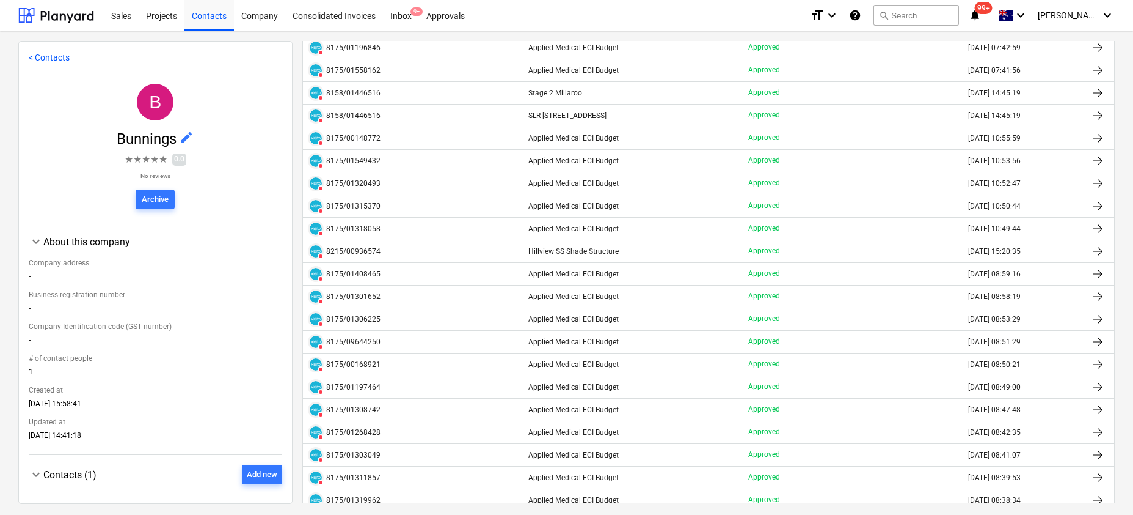
scroll to position [298, 0]
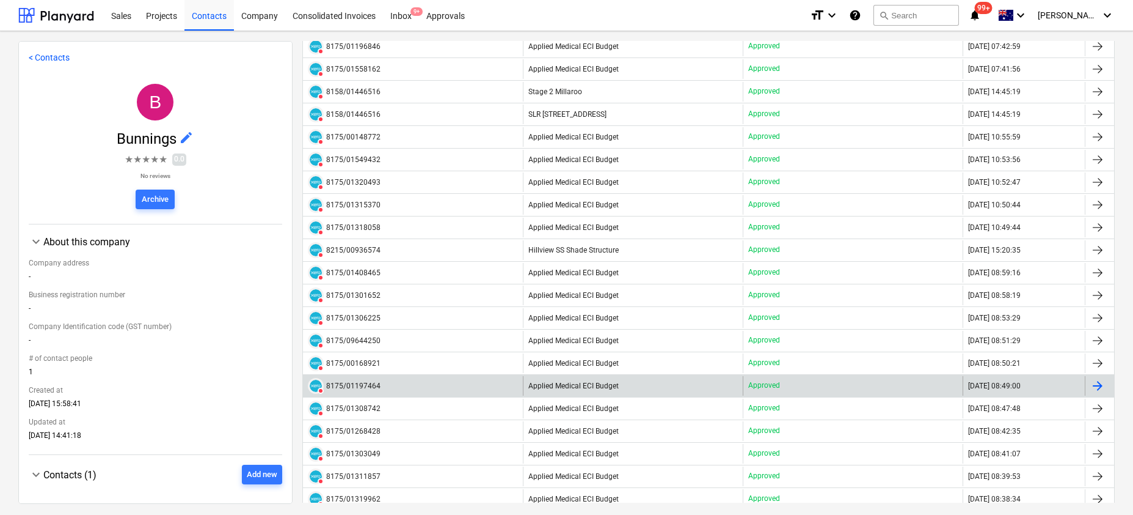
click at [537, 376] on div "Applied Medical ECI Budget" at bounding box center [633, 386] width 220 height 20
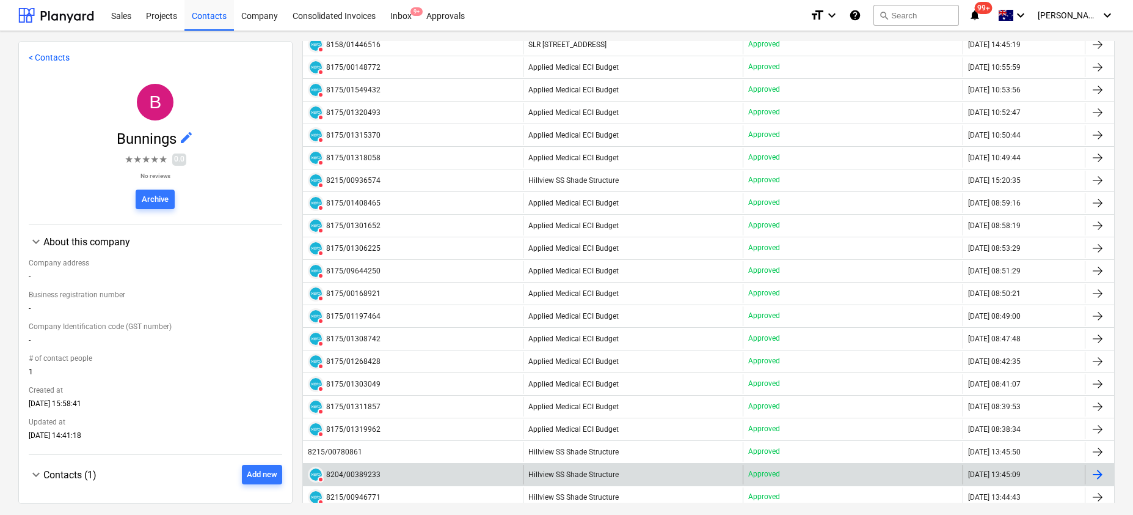
click at [356, 471] on div "8204/00389233" at bounding box center [353, 474] width 54 height 9
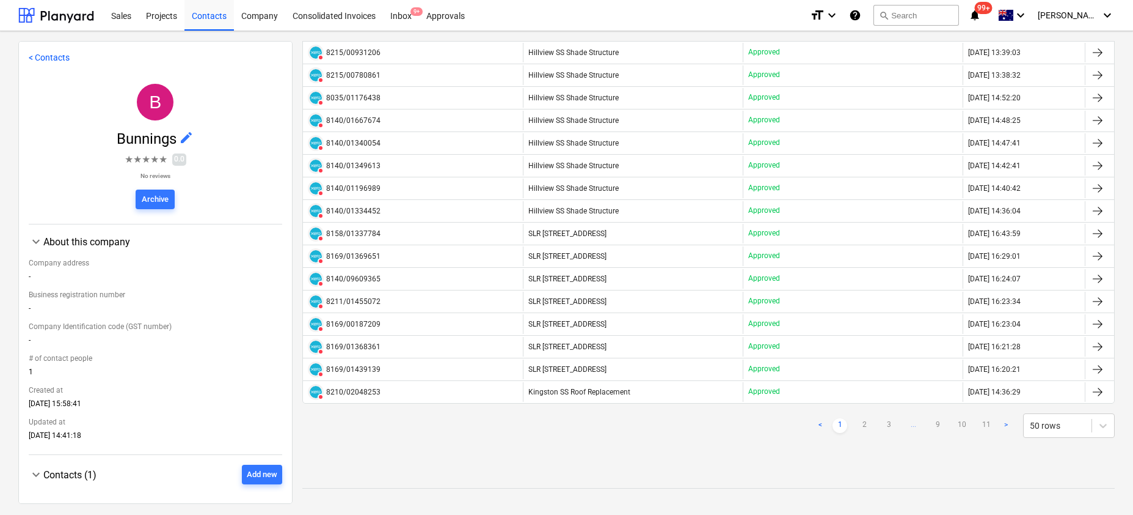
scroll to position [917, 0]
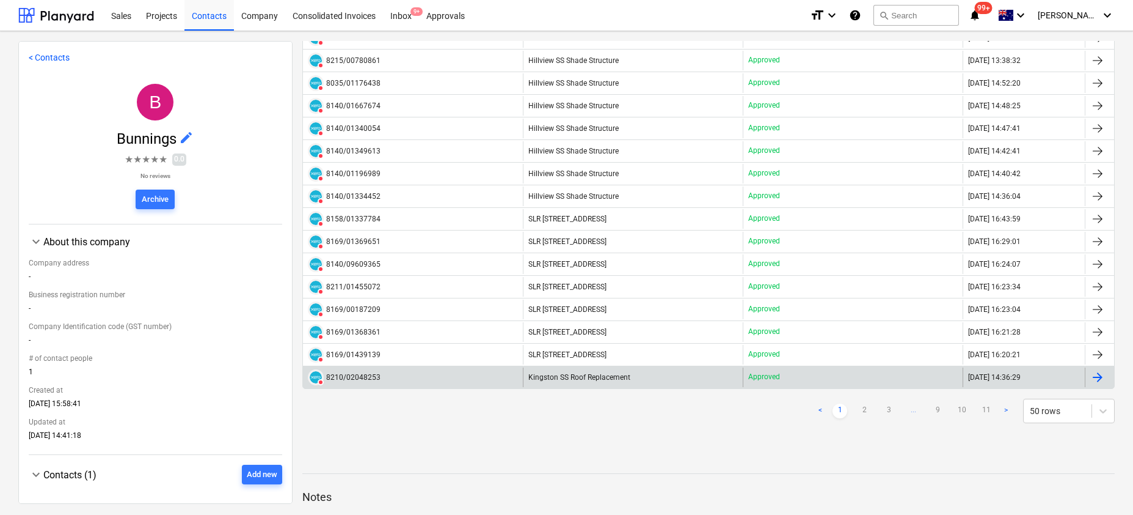
click at [351, 376] on div "8210/02048253" at bounding box center [353, 377] width 54 height 9
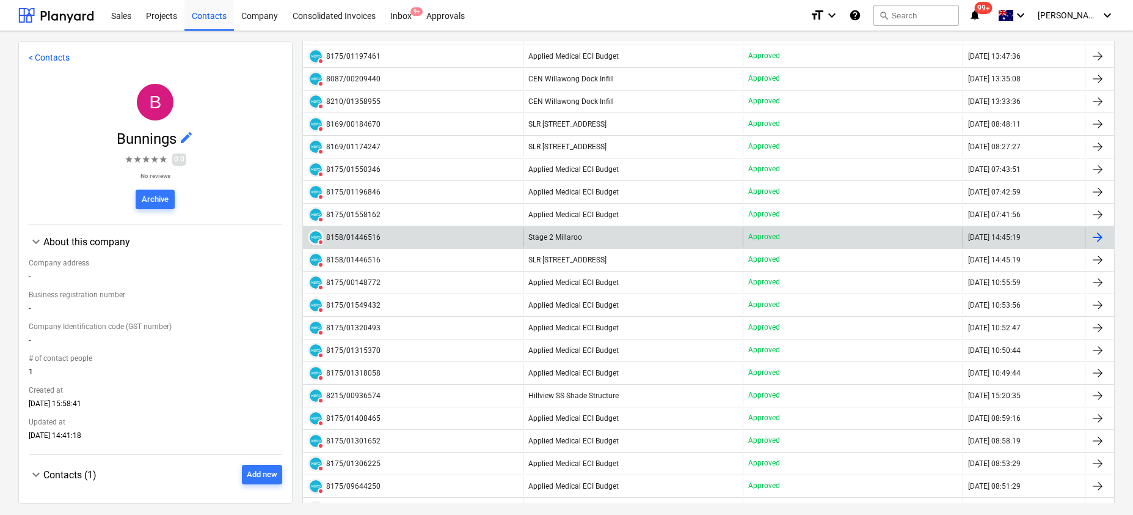
scroll to position [144, 0]
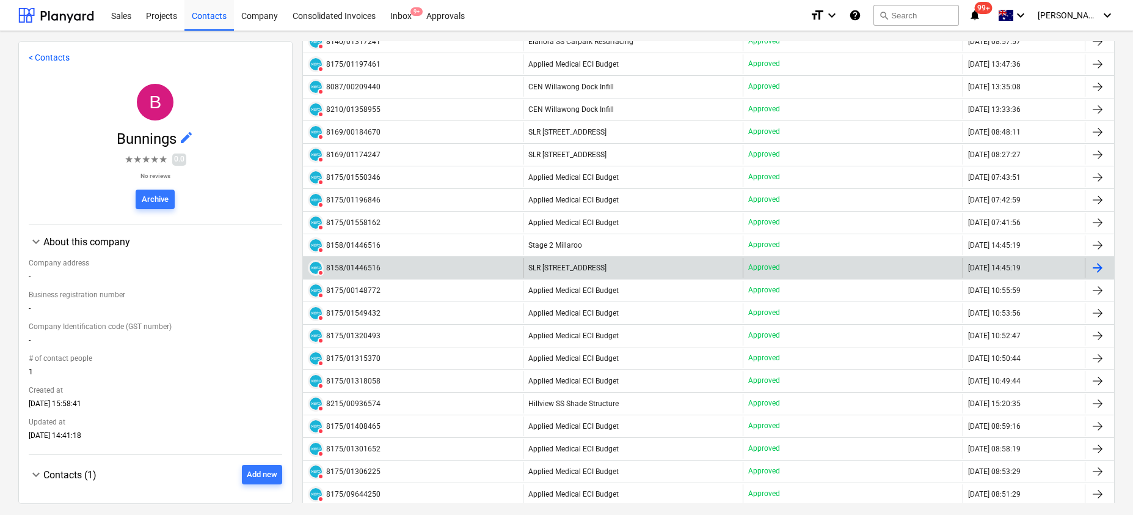
click at [351, 264] on div "8158/01446516" at bounding box center [353, 267] width 54 height 9
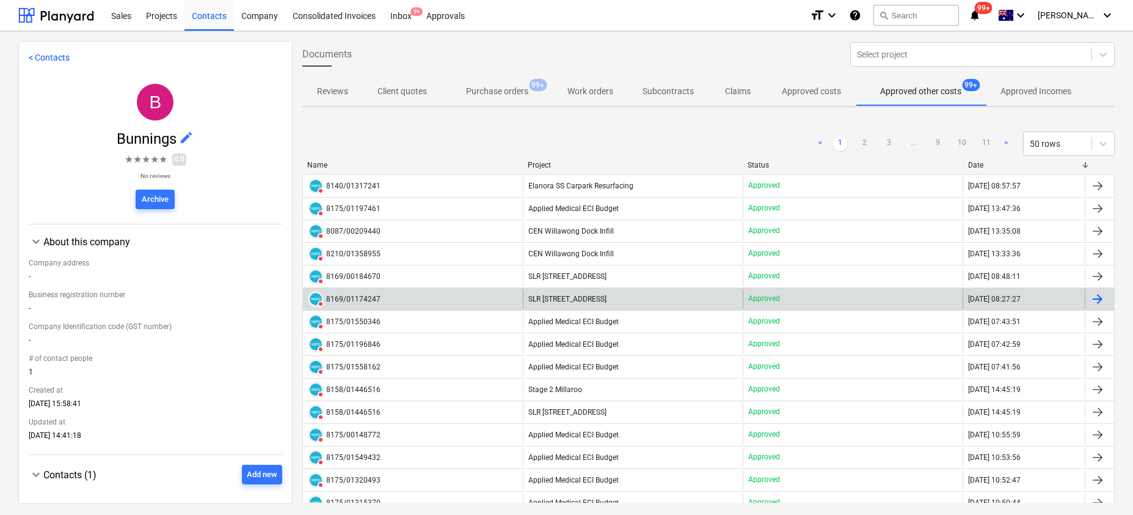
click at [531, 300] on span "SLR [STREET_ADDRESS]" at bounding box center [568, 299] width 78 height 9
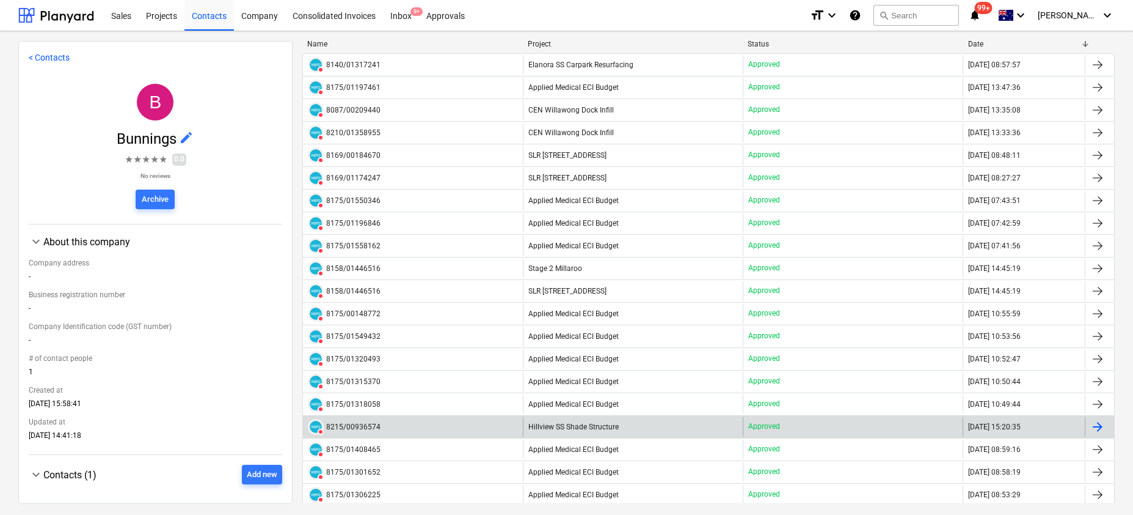
scroll to position [35, 0]
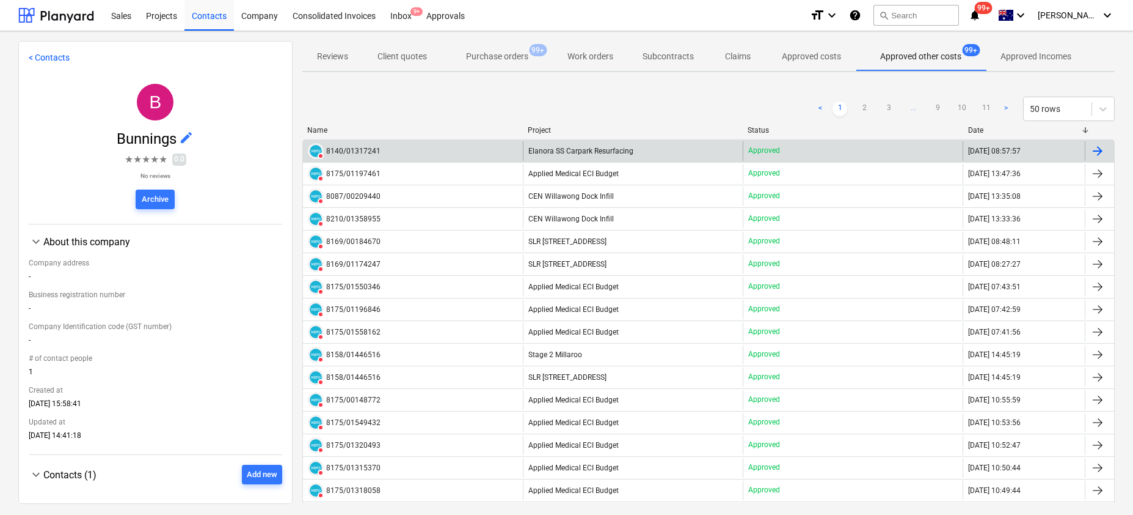
click at [341, 150] on div "8140/01317241" at bounding box center [353, 151] width 54 height 9
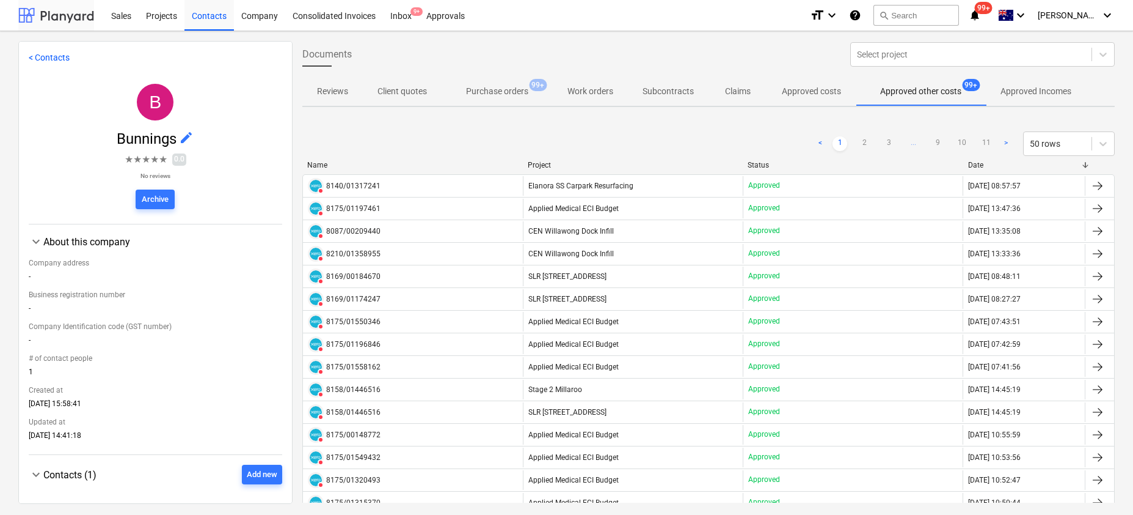
click at [54, 22] on div at bounding box center [56, 15] width 76 height 31
